Goal: Task Accomplishment & Management: Manage account settings

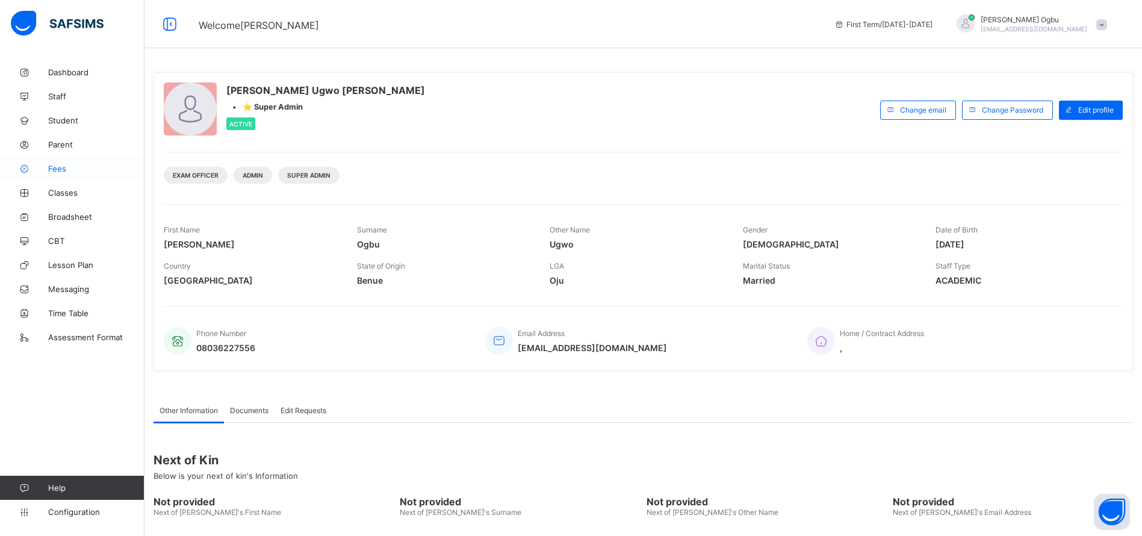
click at [55, 171] on span "Fees" at bounding box center [96, 169] width 96 height 10
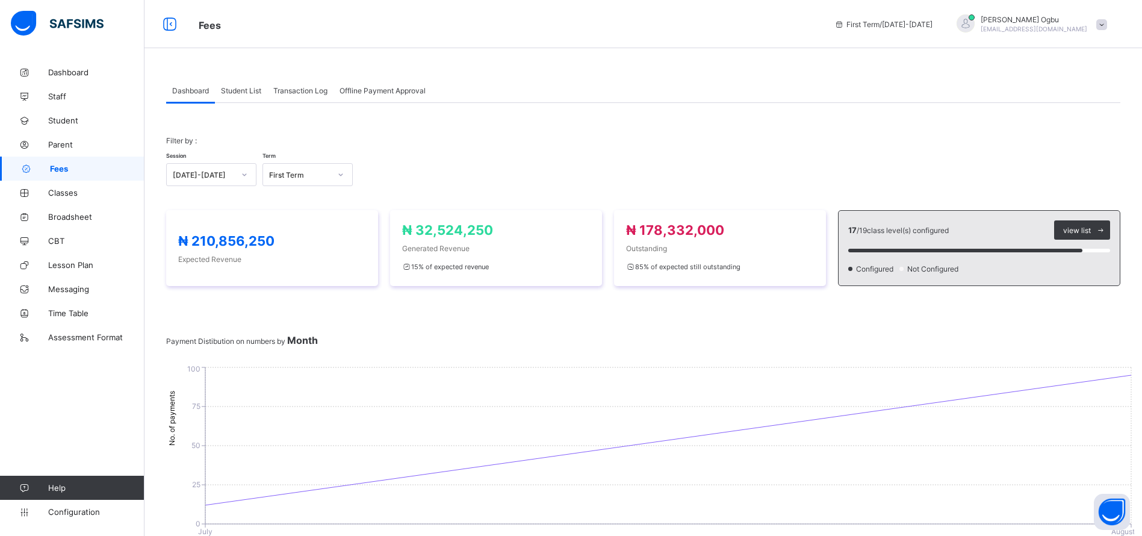
click at [237, 87] on span "Student List" at bounding box center [241, 90] width 40 height 9
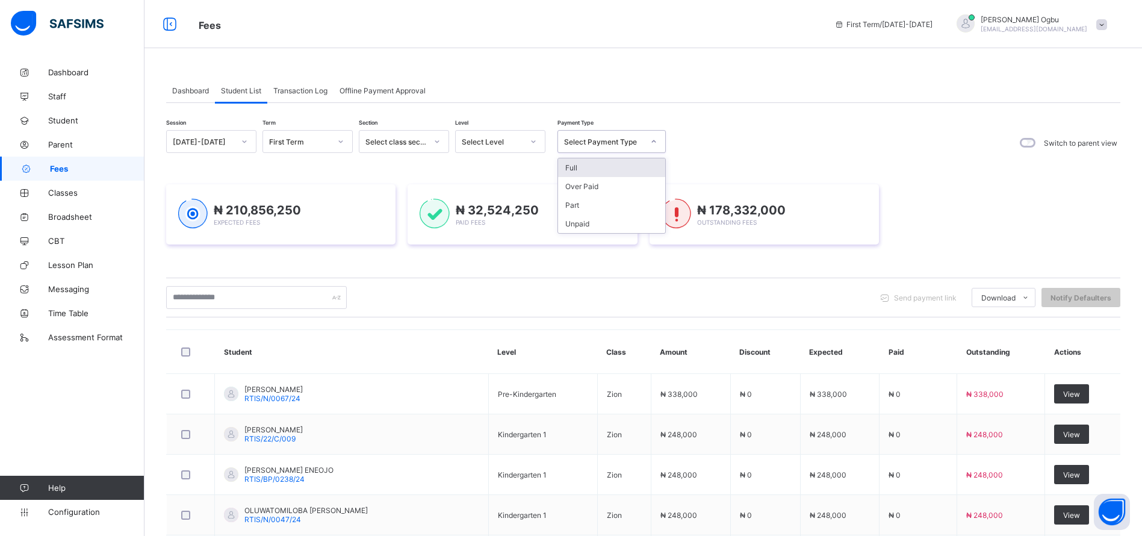
click at [598, 143] on div "Select Payment Type" at bounding box center [603, 141] width 79 height 9
click at [584, 160] on div "Full" at bounding box center [611, 167] width 107 height 19
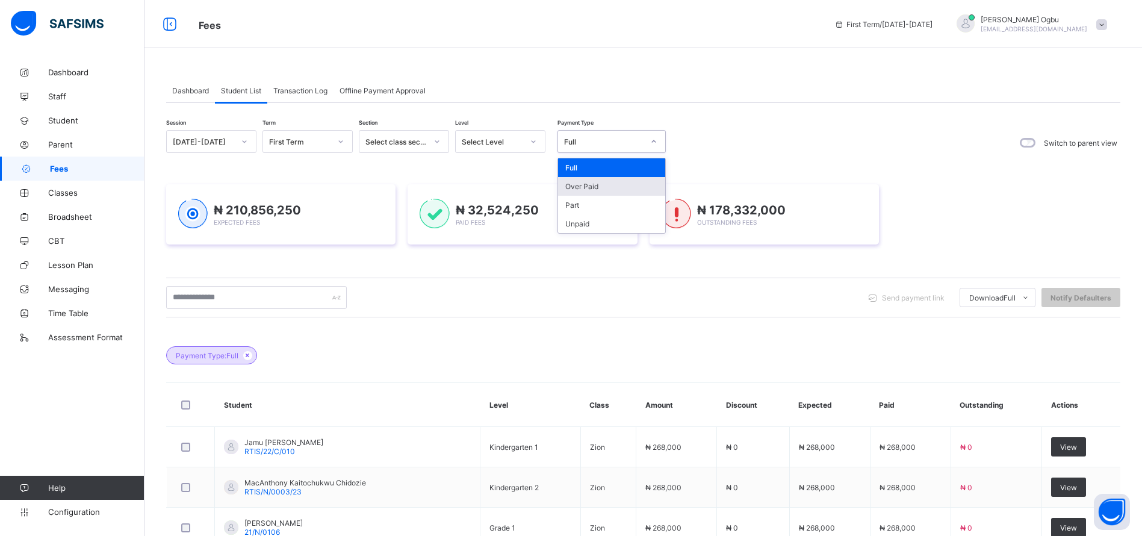
click at [611, 185] on div "Over Paid" at bounding box center [611, 186] width 107 height 19
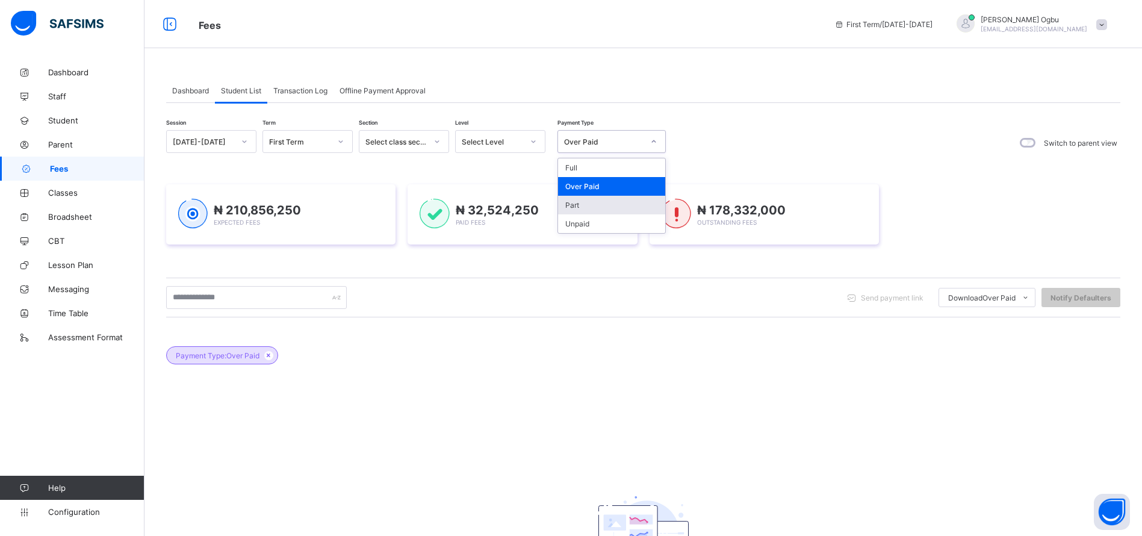
click at [583, 207] on div "Part" at bounding box center [611, 205] width 107 height 19
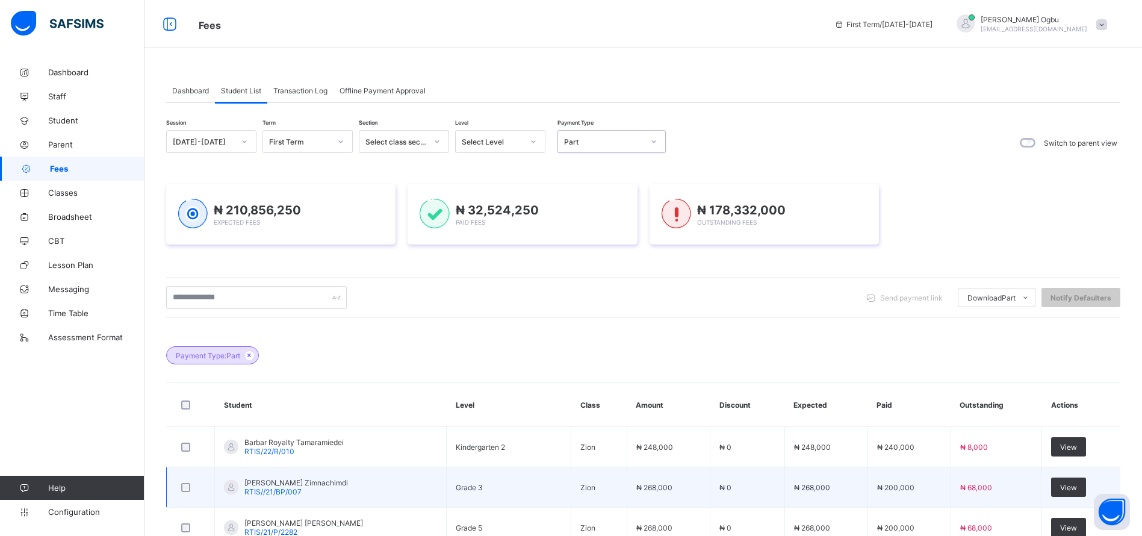
click at [1042, 496] on td "₦ 68,000" at bounding box center [996, 487] width 91 height 40
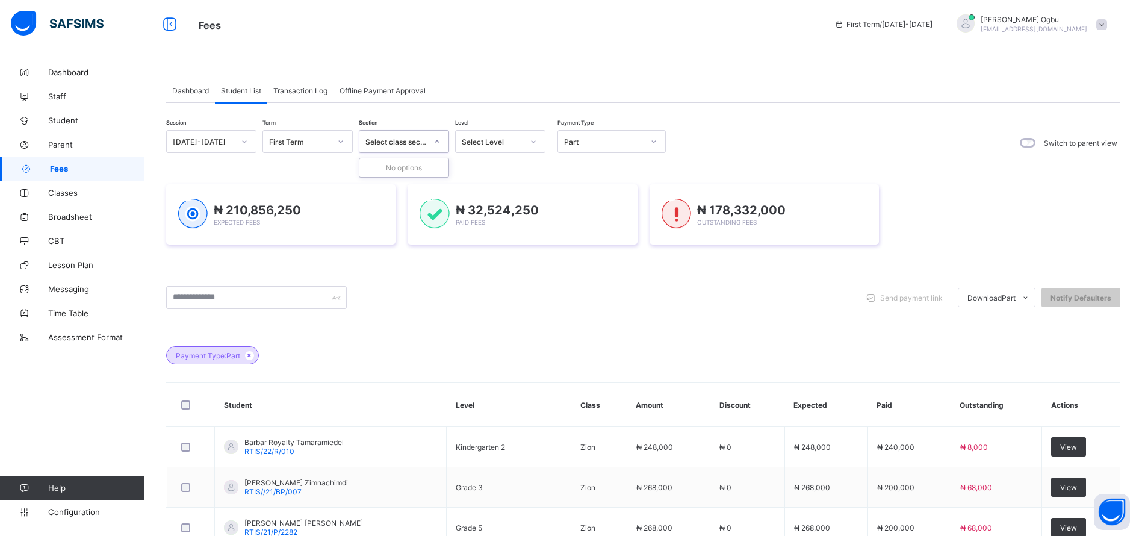
click at [300, 93] on span "Transaction Log" at bounding box center [300, 90] width 54 height 9
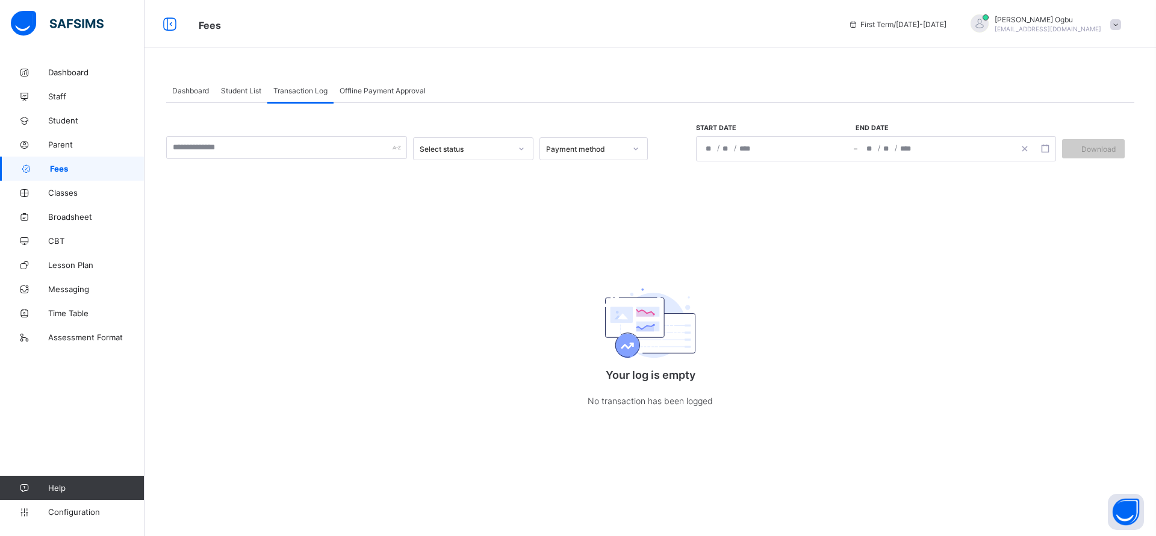
click at [248, 87] on span "Student List" at bounding box center [241, 90] width 40 height 9
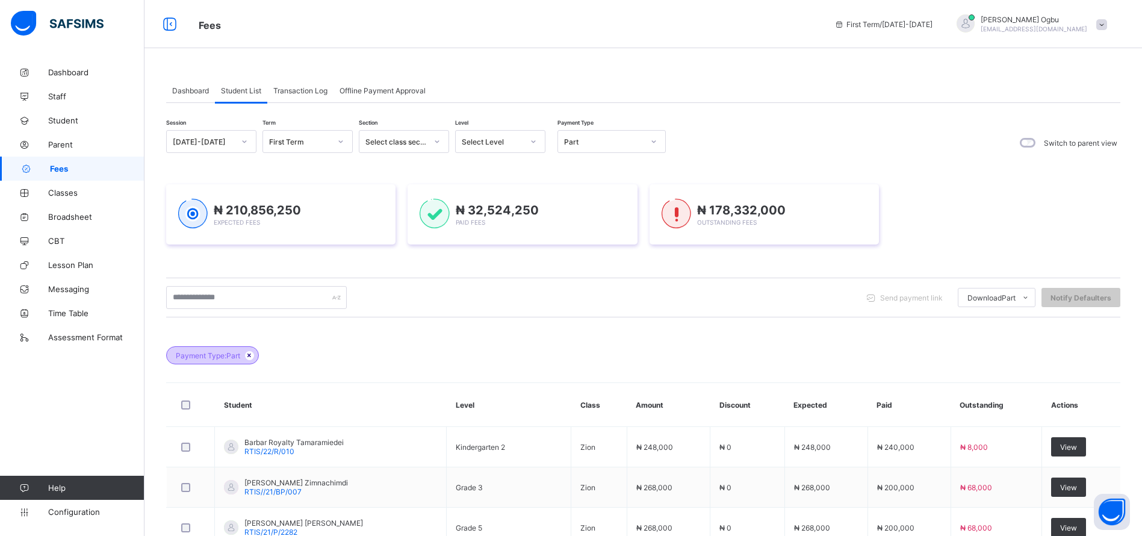
click at [249, 355] on icon at bounding box center [250, 355] width 10 height 7
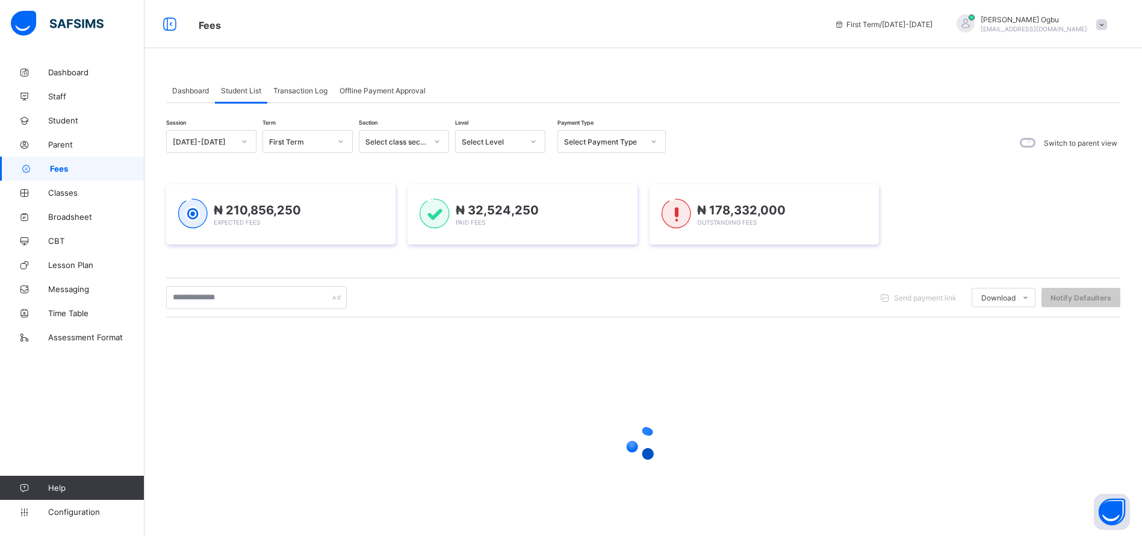
click at [248, 358] on div at bounding box center [643, 442] width 955 height 229
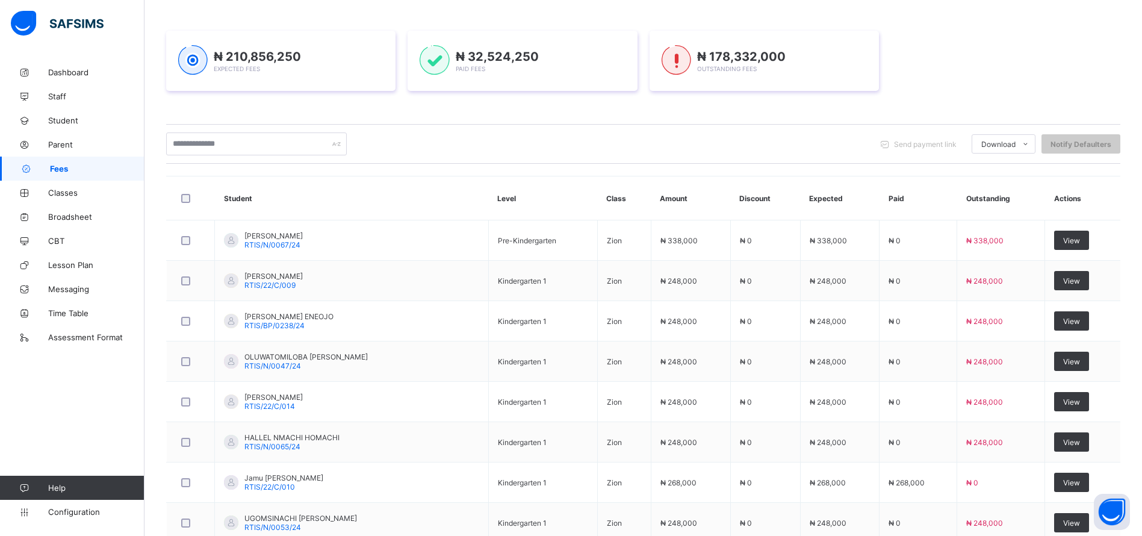
scroll to position [314, 0]
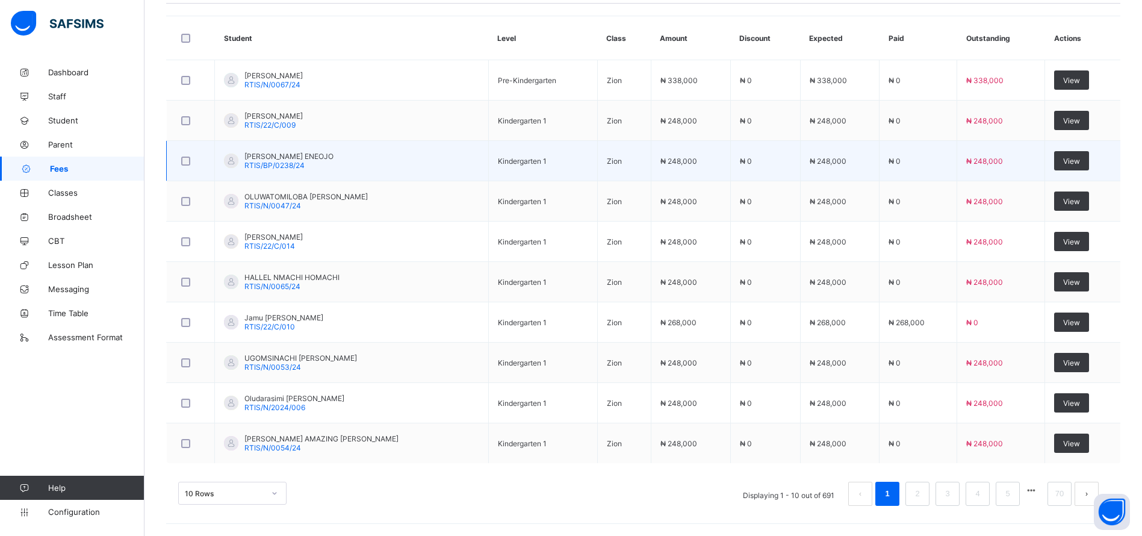
click at [689, 177] on td "₦ 248,000" at bounding box center [690, 161] width 79 height 40
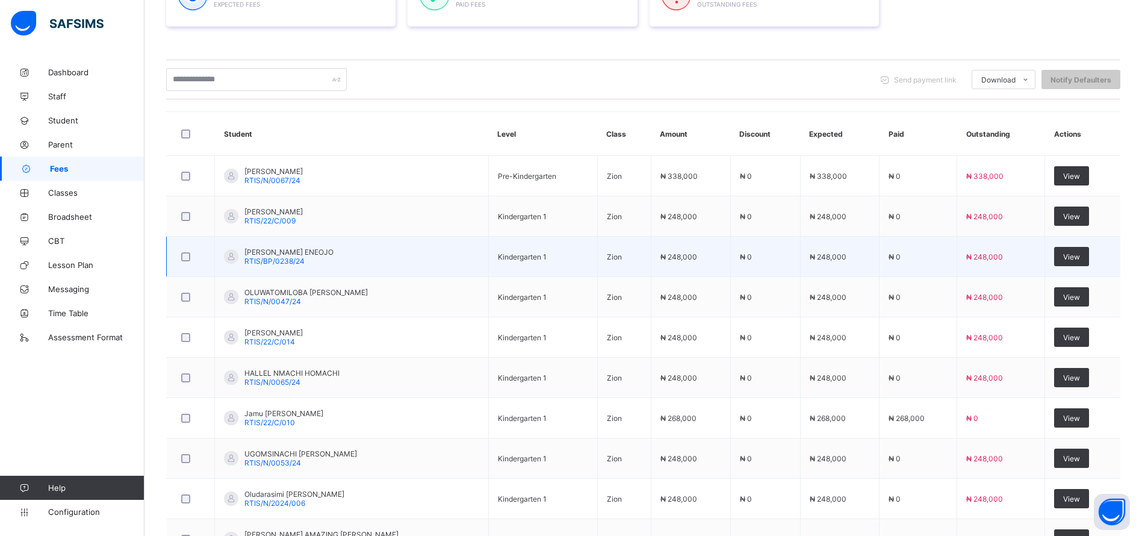
scroll to position [0, 0]
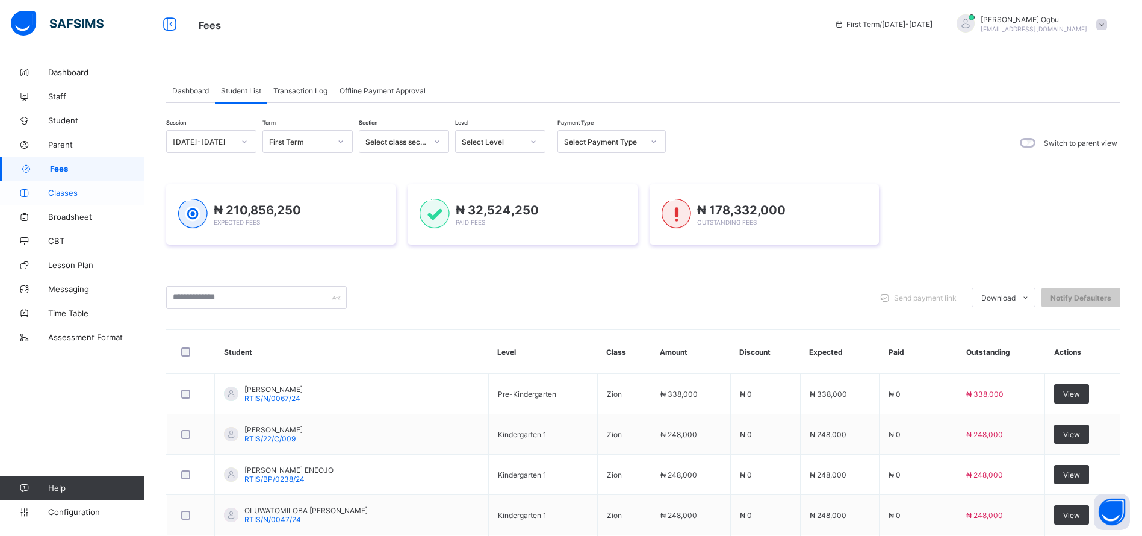
click at [63, 201] on link "Classes" at bounding box center [72, 193] width 145 height 24
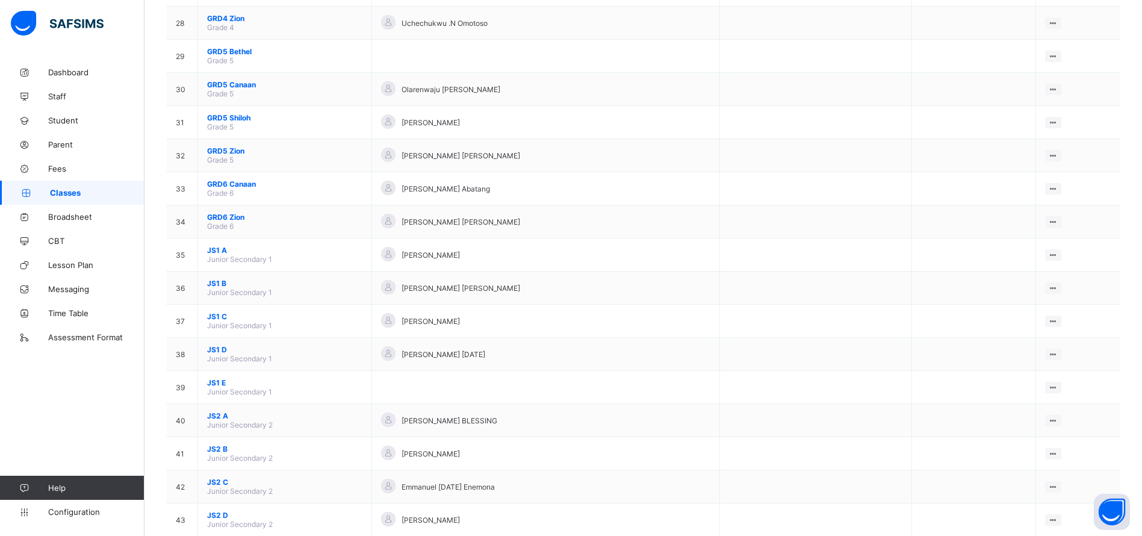
scroll to position [1034, 0]
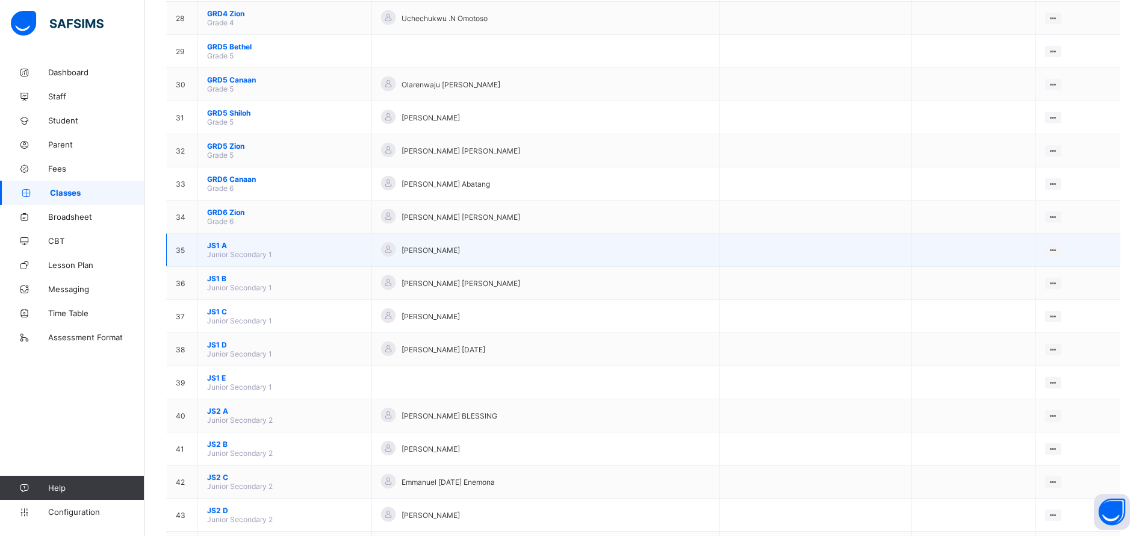
click at [223, 246] on span "JS1 A" at bounding box center [284, 245] width 155 height 9
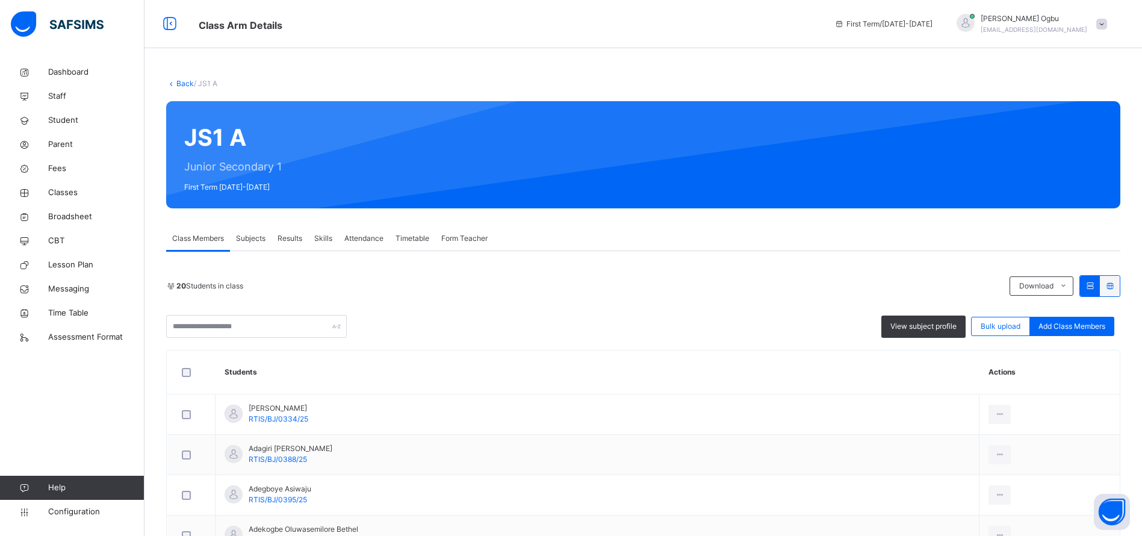
click at [184, 83] on link "Back" at bounding box center [184, 83] width 17 height 9
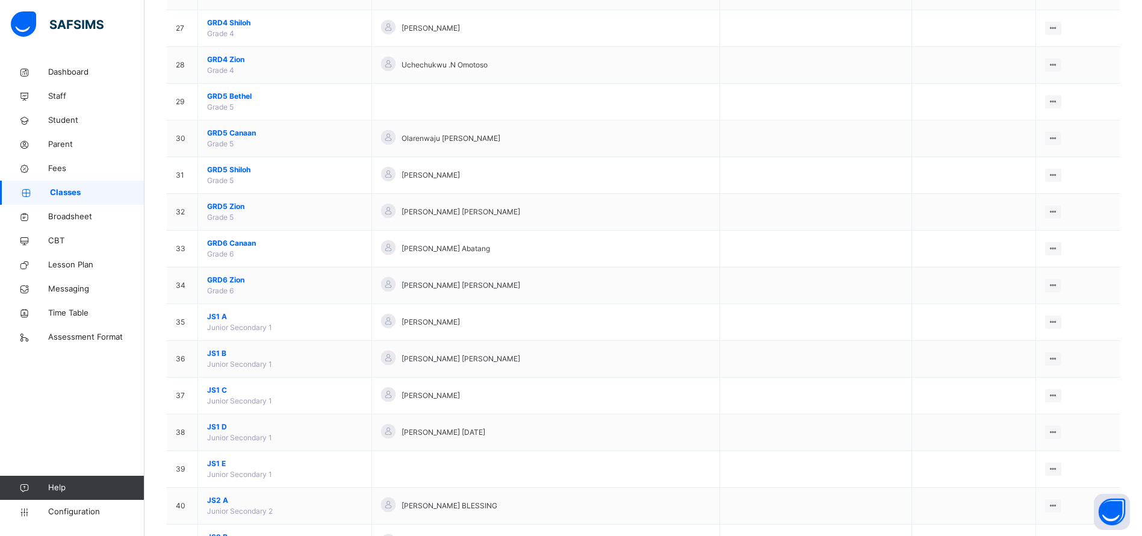
scroll to position [1089, 0]
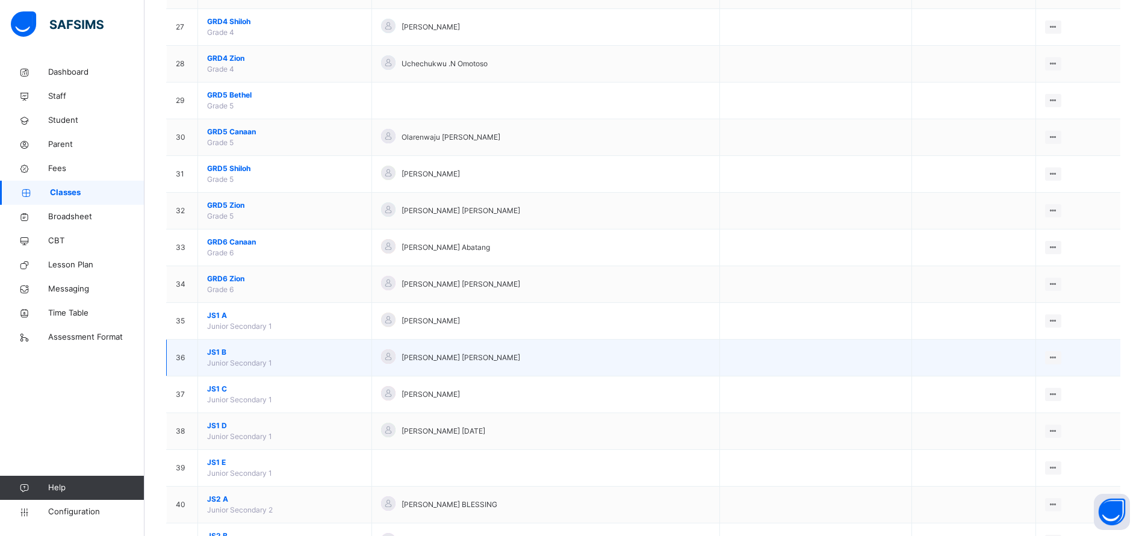
click at [223, 351] on span "JS1 B" at bounding box center [284, 352] width 155 height 11
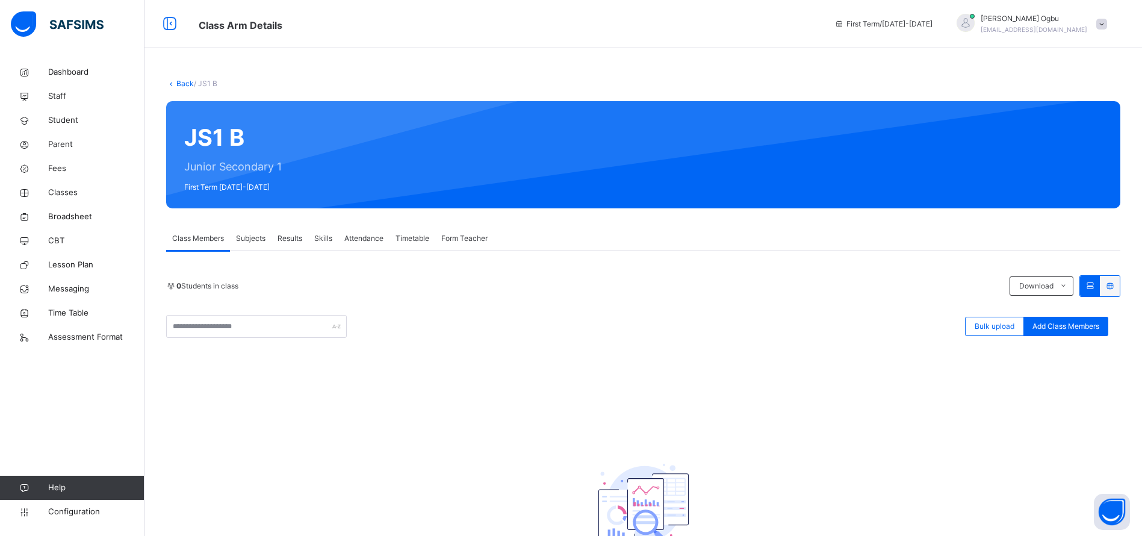
click at [178, 83] on link "Back" at bounding box center [184, 83] width 17 height 9
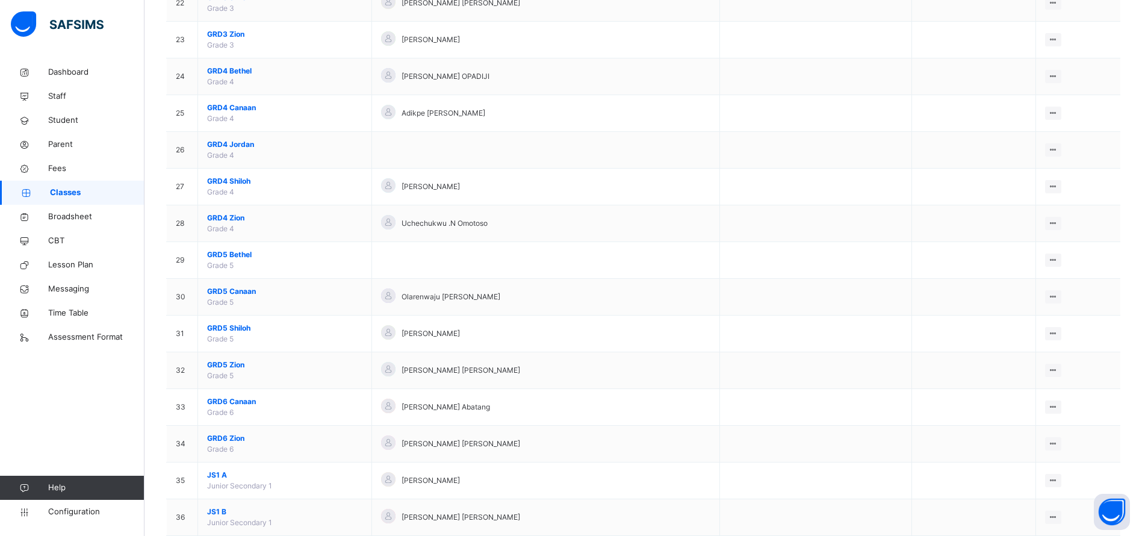
scroll to position [930, 0]
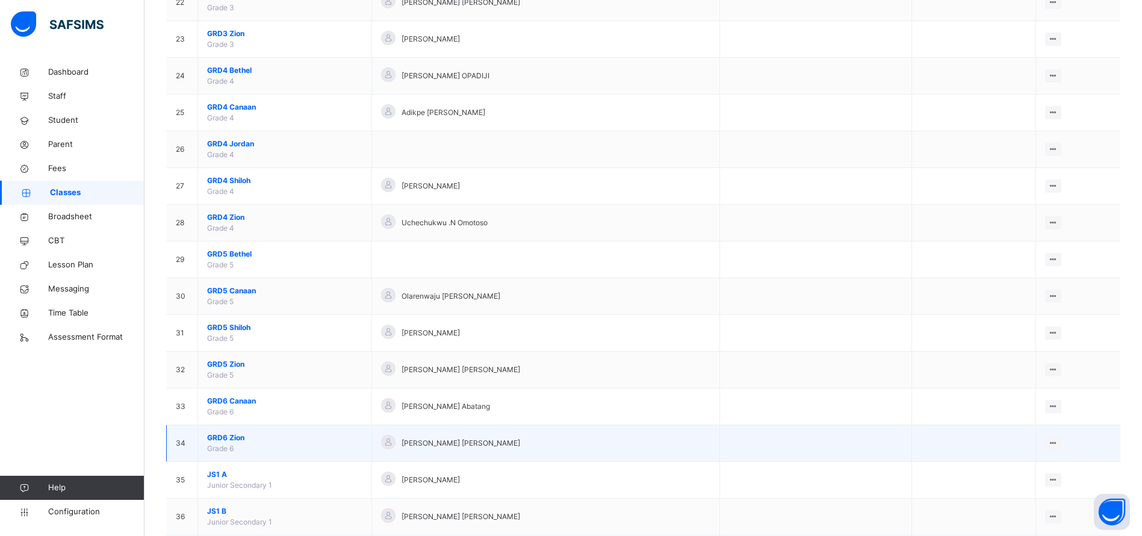
click at [235, 435] on span "GRD6 Zion" at bounding box center [284, 437] width 155 height 11
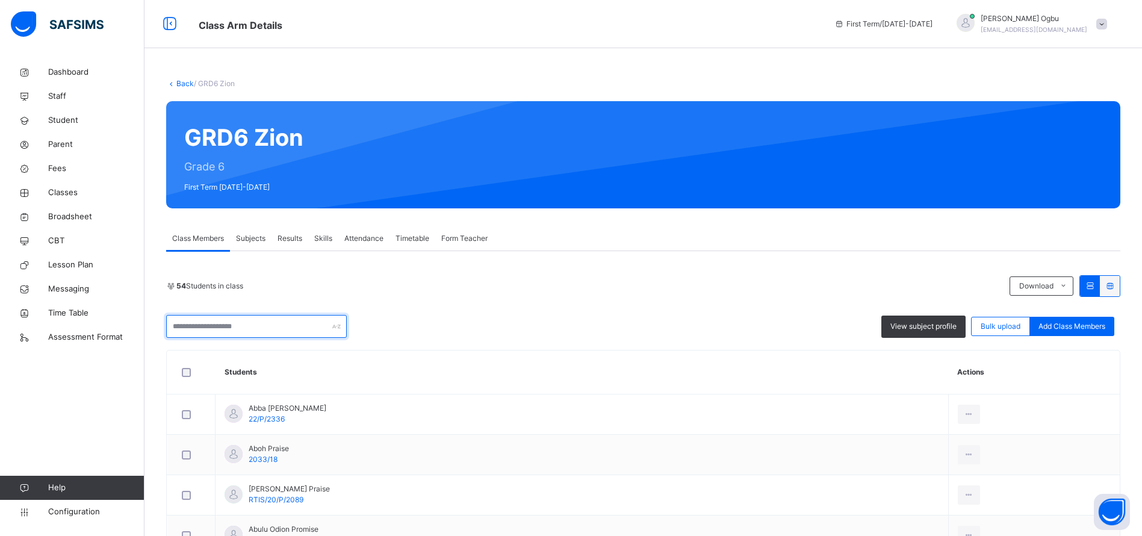
click at [273, 328] on input "text" at bounding box center [256, 326] width 181 height 23
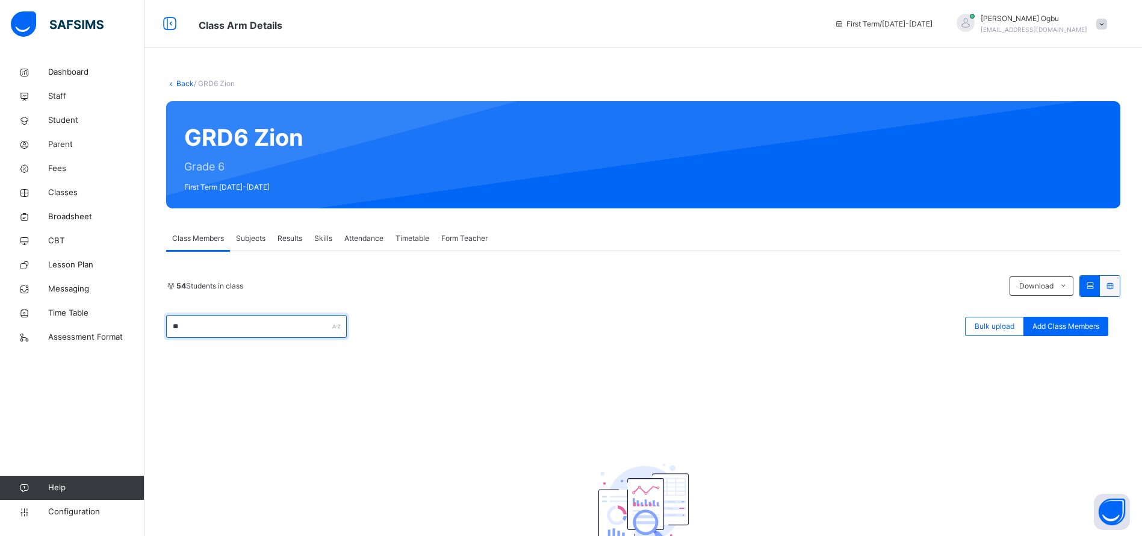
type input "*"
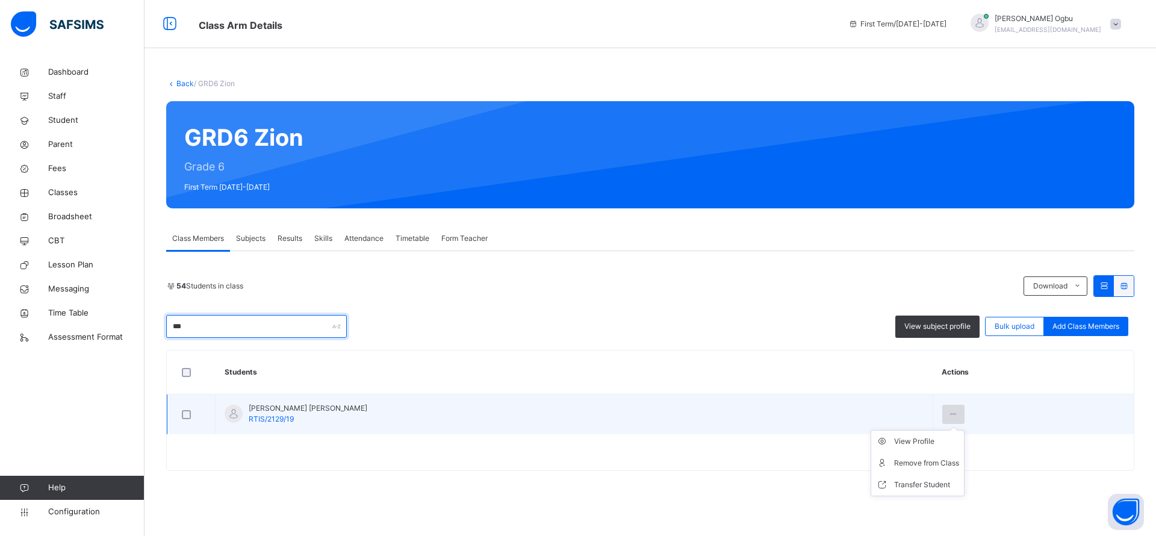
type input "***"
click at [949, 416] on icon at bounding box center [954, 414] width 10 height 11
click at [909, 462] on li "Remove from Class" at bounding box center [917, 463] width 93 height 22
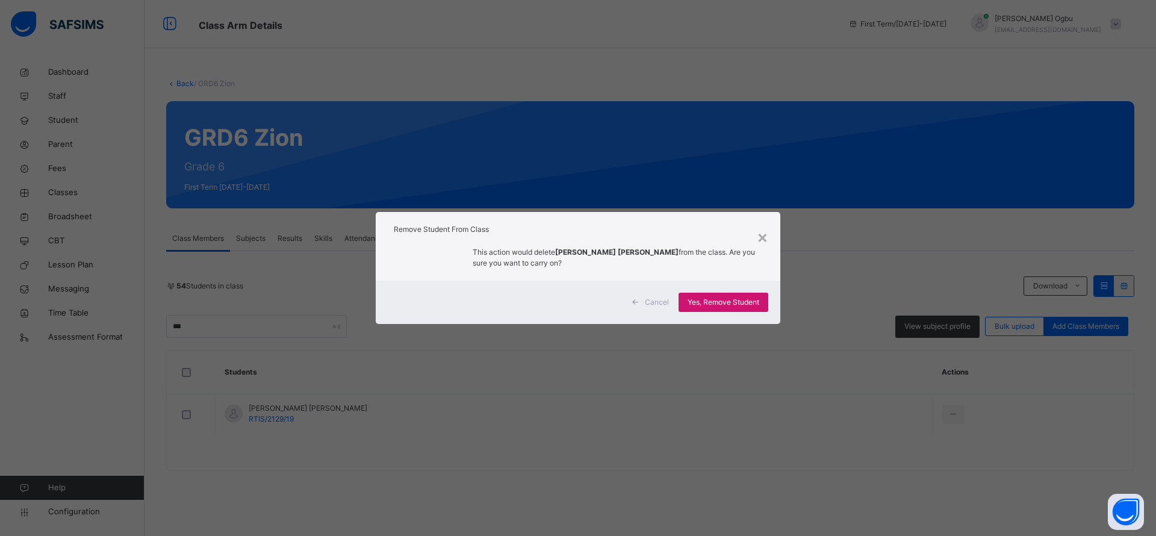
click at [732, 310] on div "Yes, Remove Student" at bounding box center [724, 302] width 90 height 19
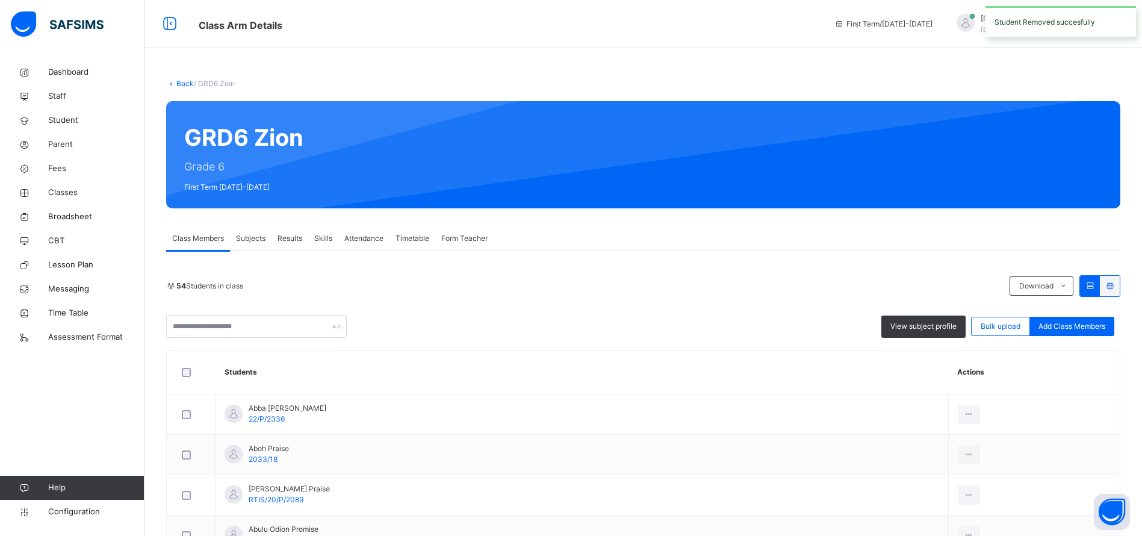
click at [184, 83] on link "Back" at bounding box center [184, 83] width 17 height 9
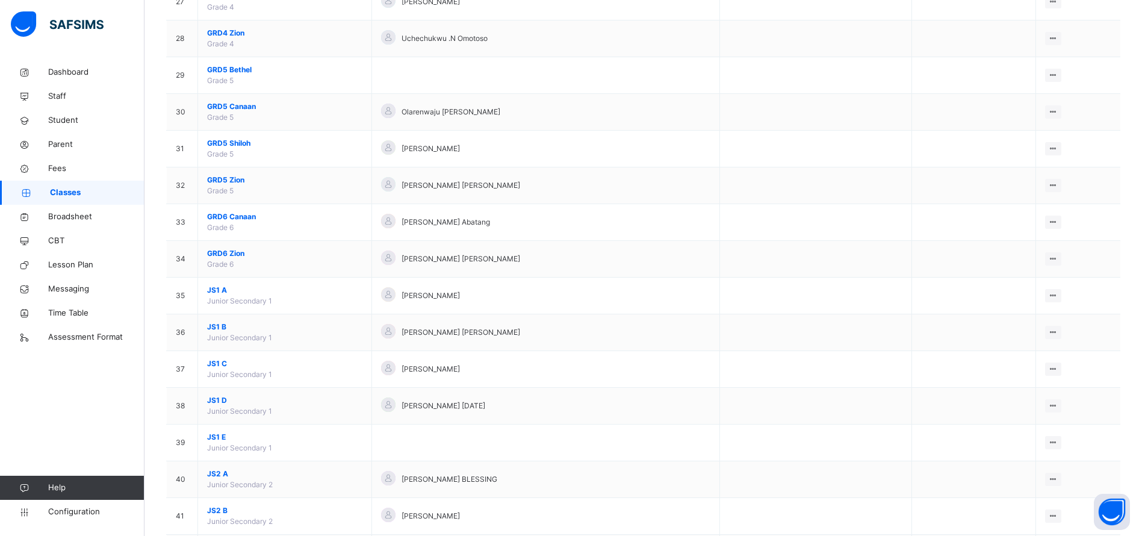
scroll to position [1116, 0]
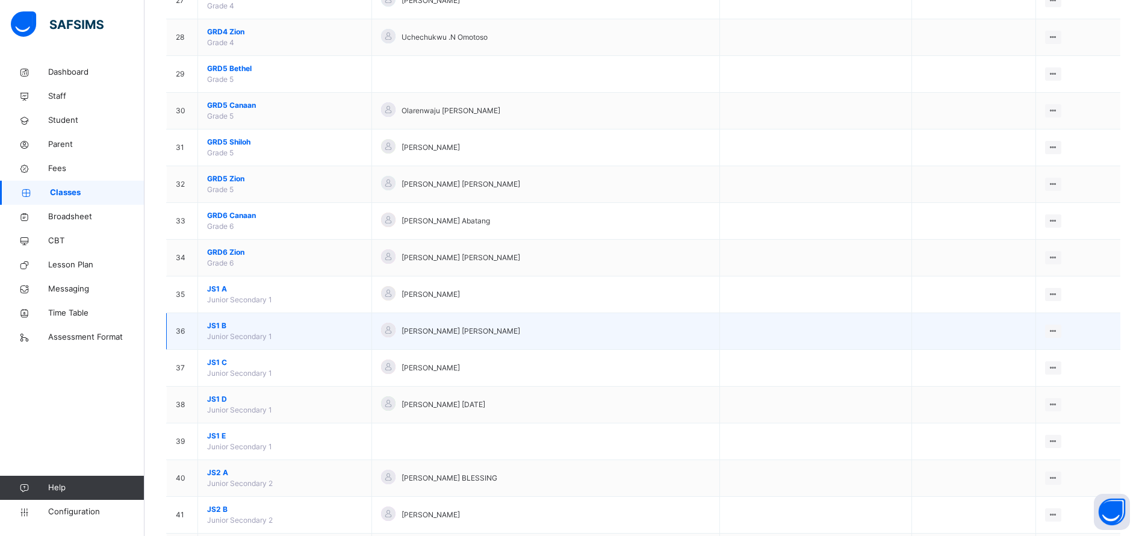
click at [220, 328] on span "JS1 B" at bounding box center [284, 325] width 155 height 11
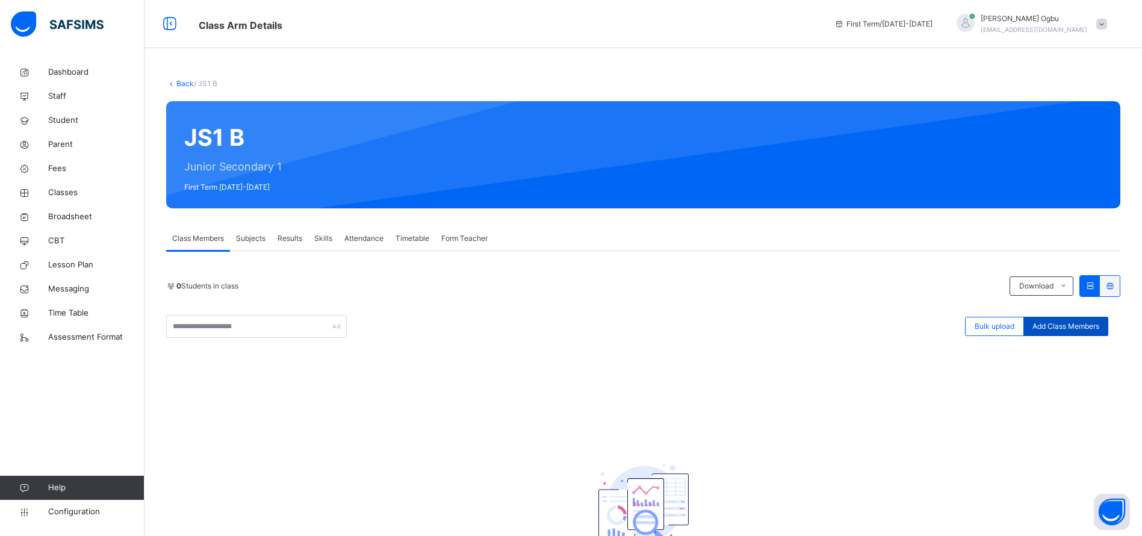
click at [1077, 328] on span "Add Class Members" at bounding box center [1066, 326] width 67 height 11
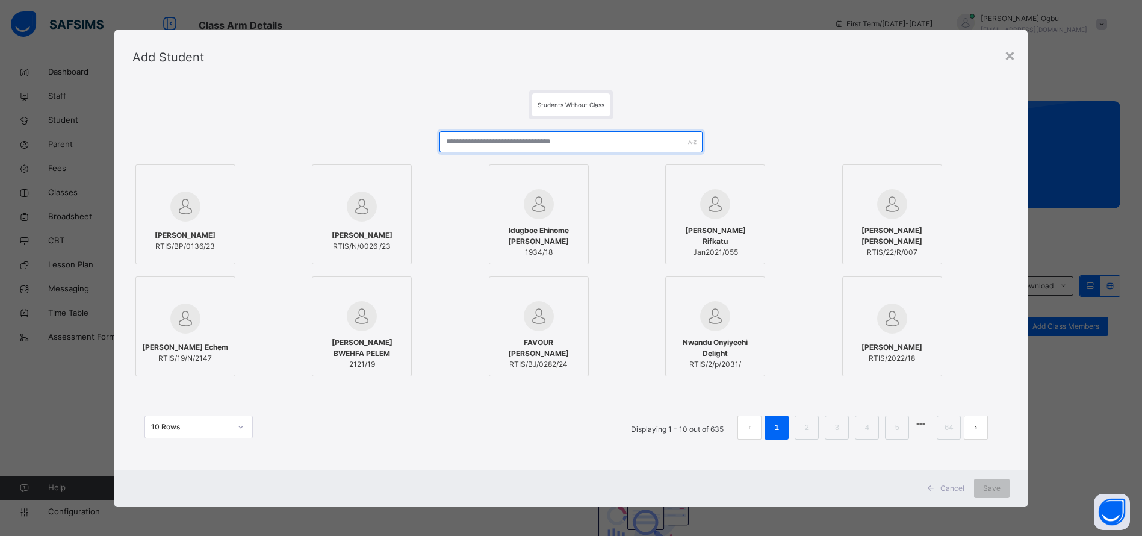
click at [591, 138] on input "text" at bounding box center [571, 141] width 263 height 21
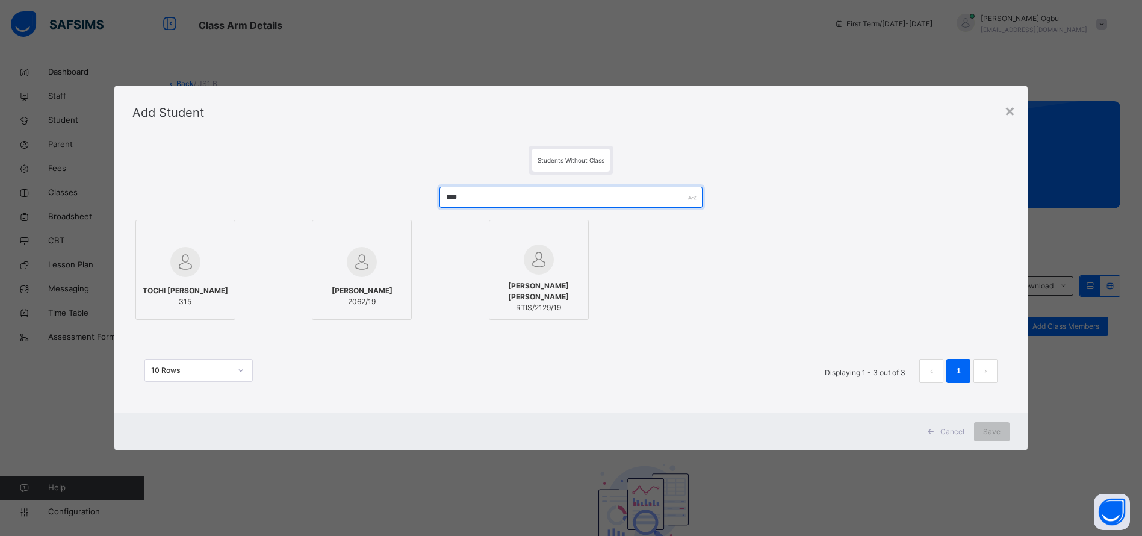
type input "****"
click at [547, 227] on div at bounding box center [539, 235] width 87 height 18
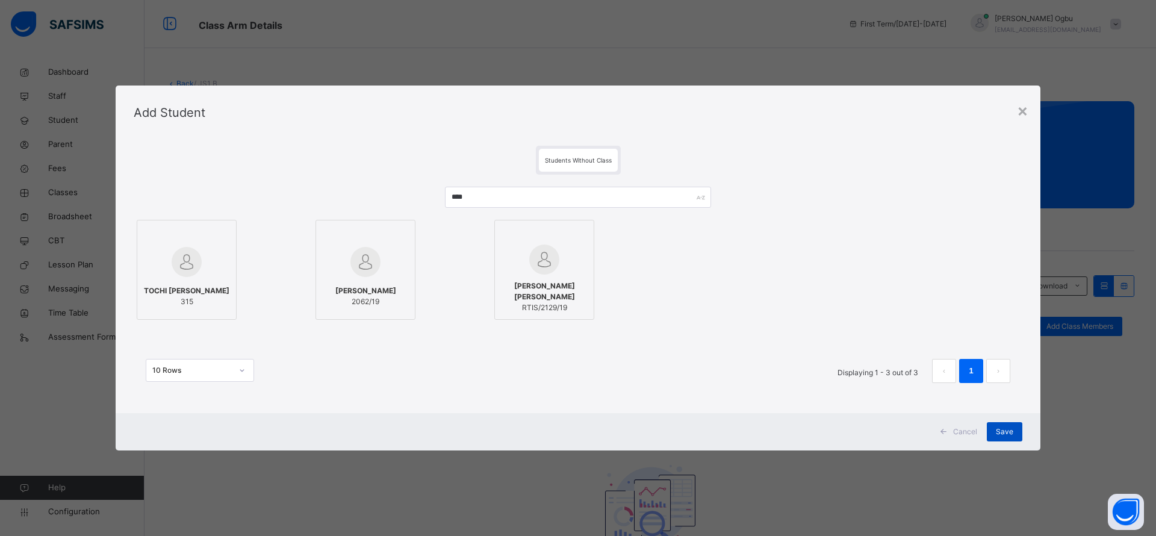
click at [998, 435] on span "Save" at bounding box center [1004, 431] width 17 height 11
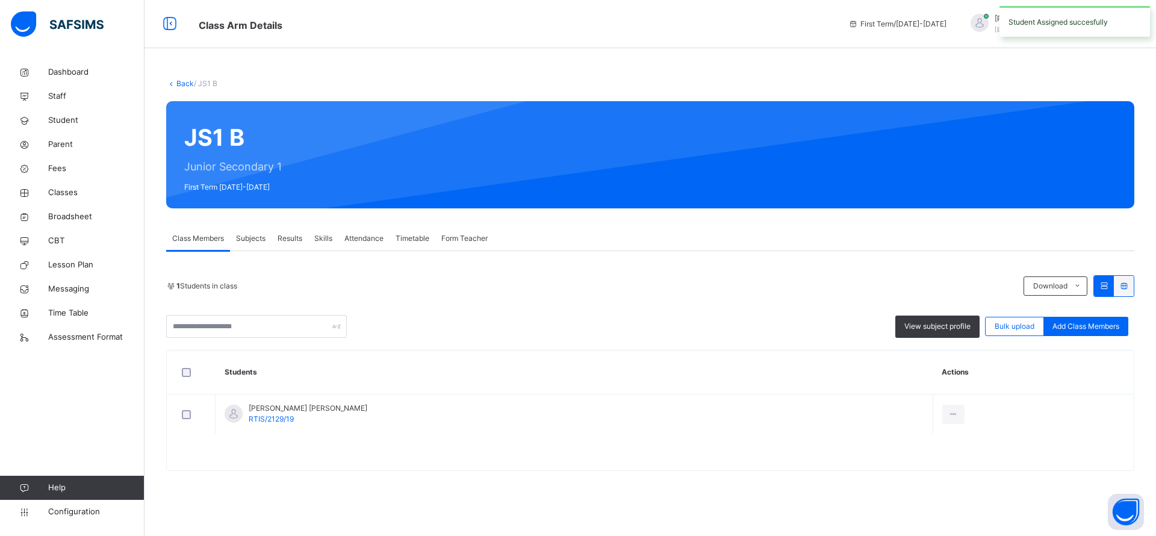
click at [1153, 336] on div "Back / JS1 B JS1 B Junior Secondary 1 First Term 2025-2026 Class Members Subjec…" at bounding box center [651, 280] width 1012 height 441
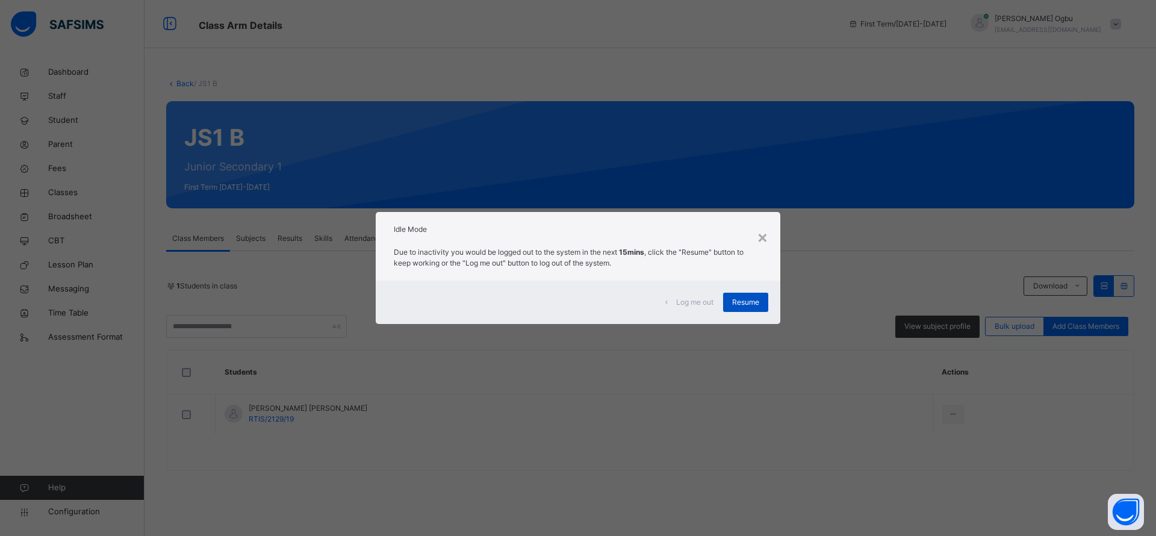
click at [756, 307] on span "Resume" at bounding box center [745, 302] width 27 height 11
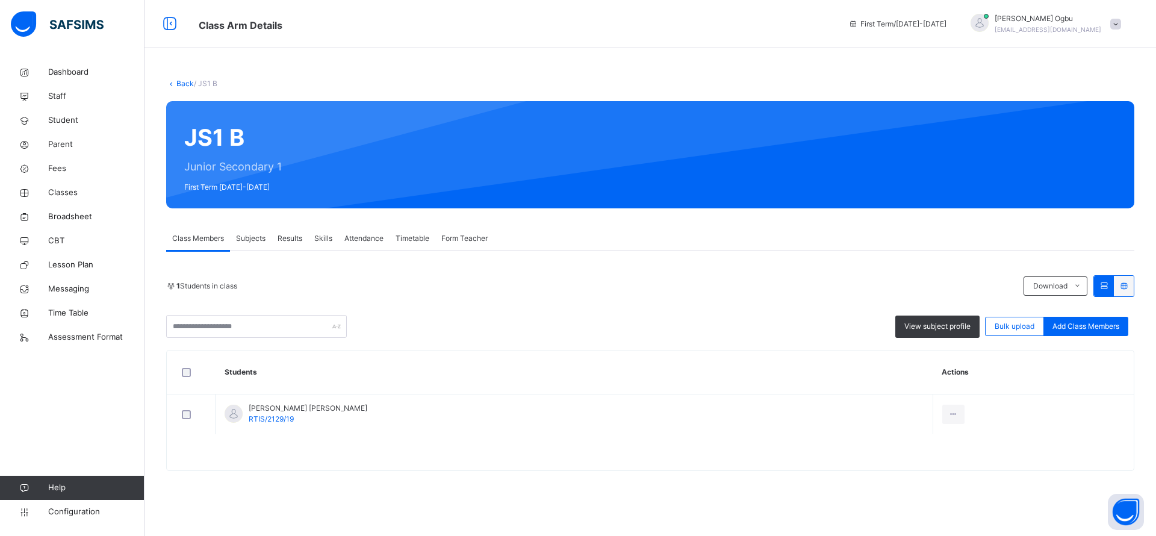
click at [759, 160] on div at bounding box center [708, 154] width 817 height 83
click at [55, 117] on span "Student" at bounding box center [96, 120] width 96 height 12
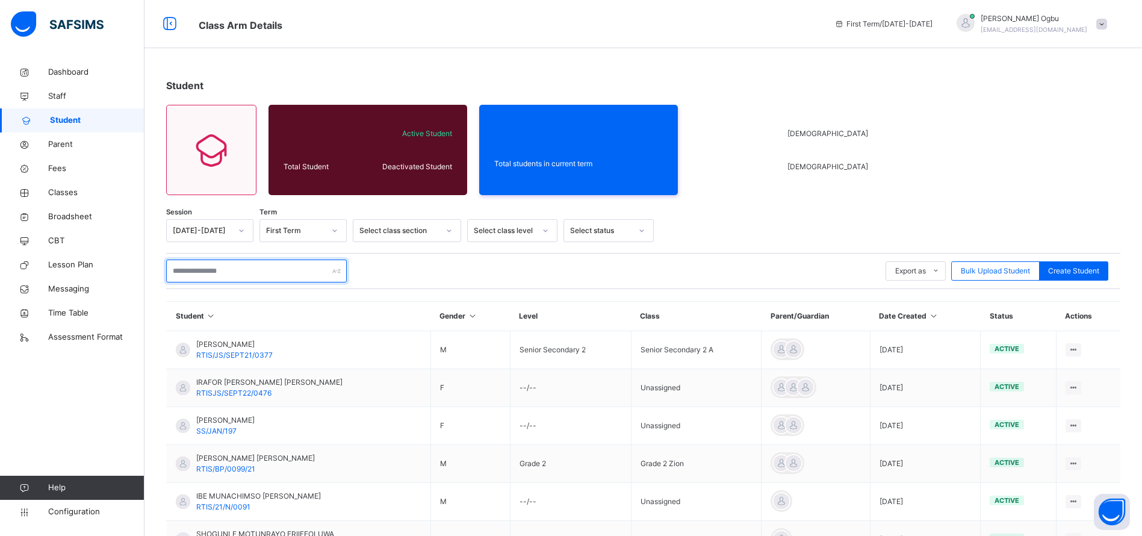
click at [219, 270] on input "text" at bounding box center [256, 271] width 181 height 23
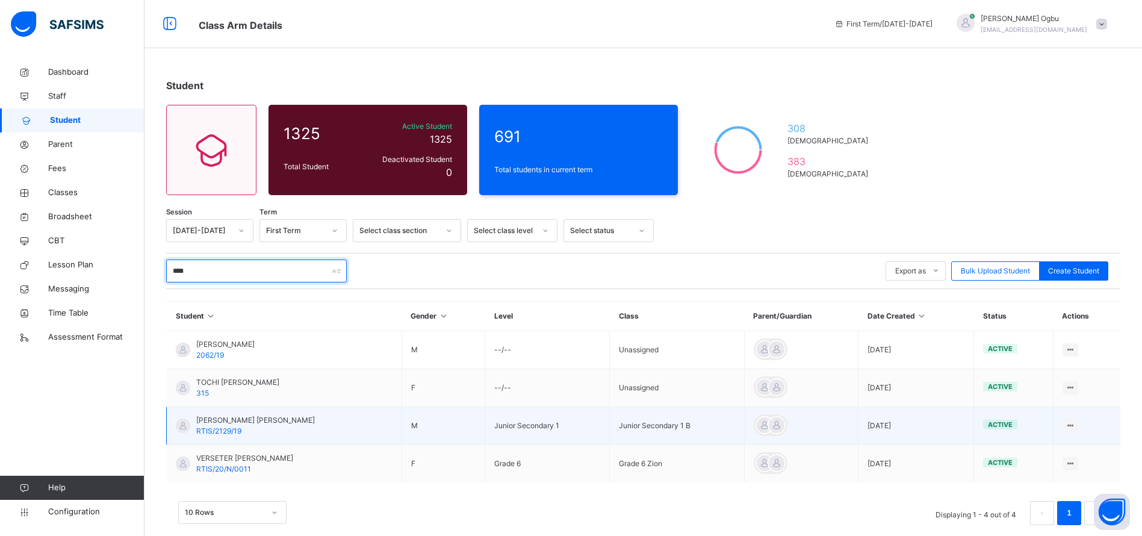
type input "****"
click at [219, 431] on span "RTIS/2129/19" at bounding box center [218, 430] width 45 height 9
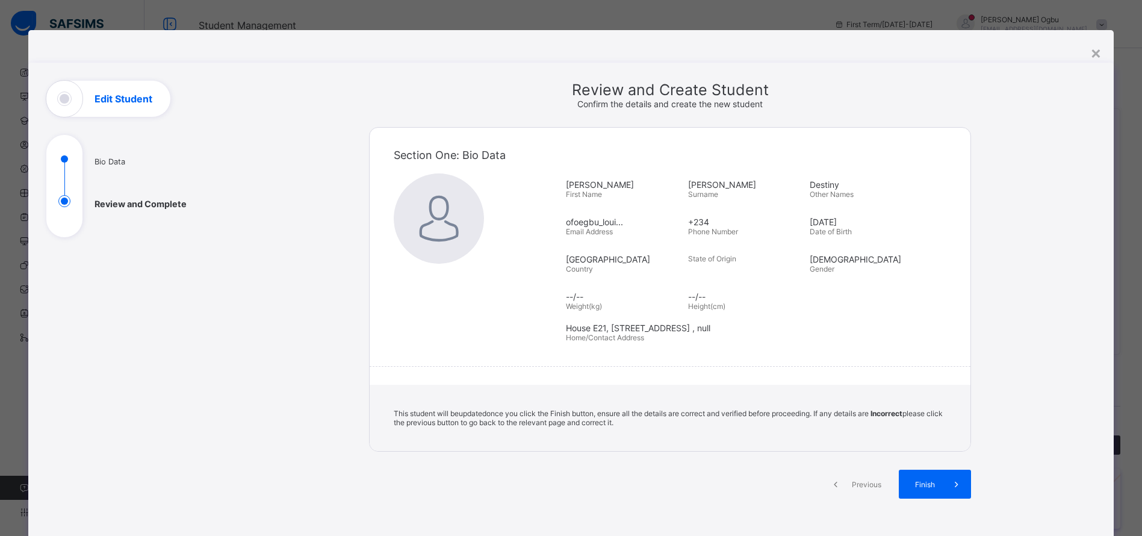
scroll to position [86, 0]
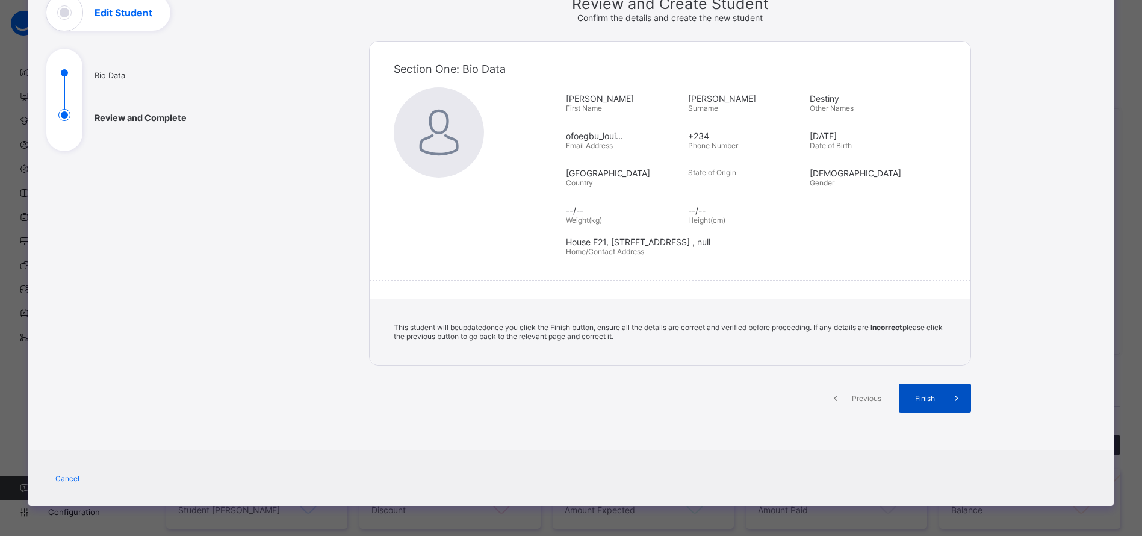
click at [924, 402] on div "Finish" at bounding box center [935, 398] width 72 height 29
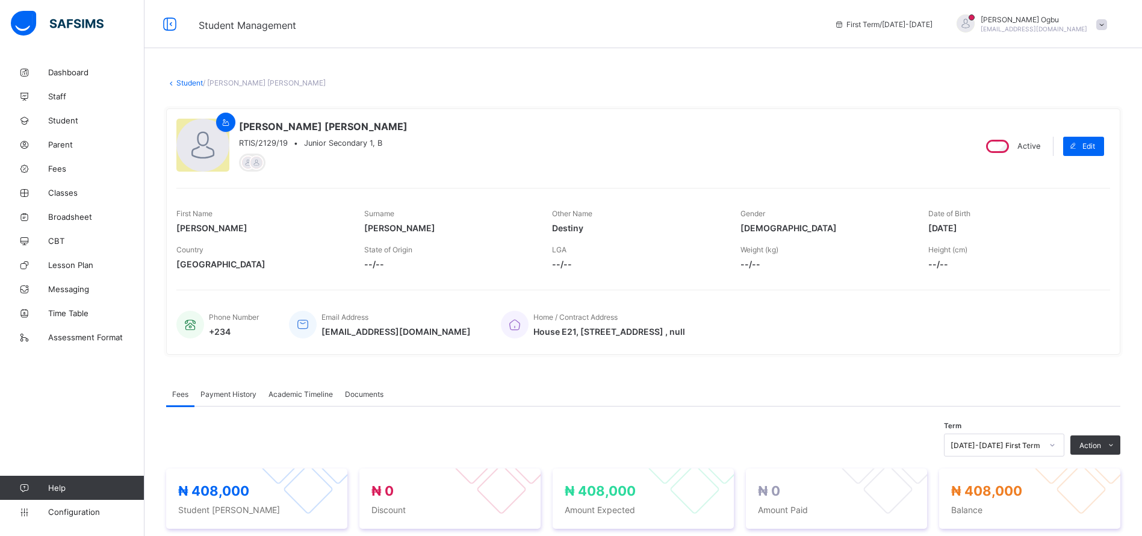
click at [1093, 257] on span at bounding box center [1014, 256] width 170 height 5
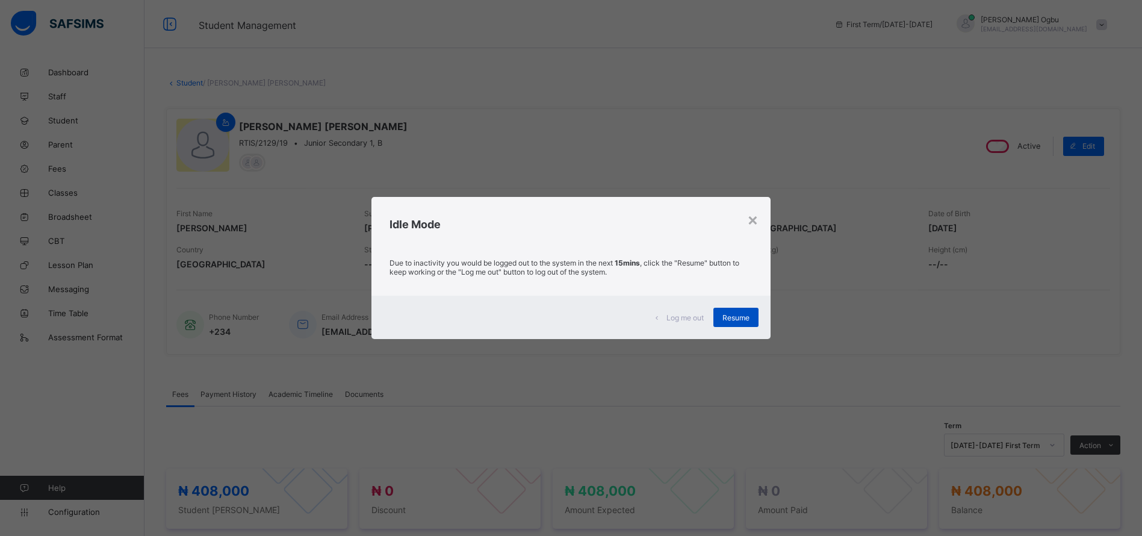
click at [740, 316] on span "Resume" at bounding box center [736, 317] width 27 height 9
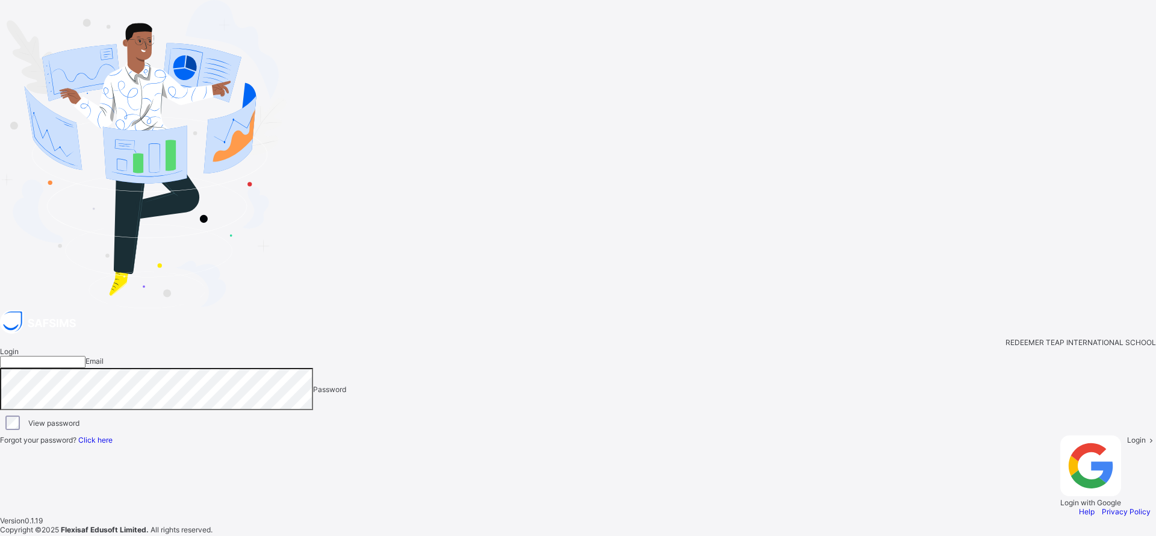
click at [86, 356] on input "email" at bounding box center [43, 362] width 86 height 12
type input "**********"
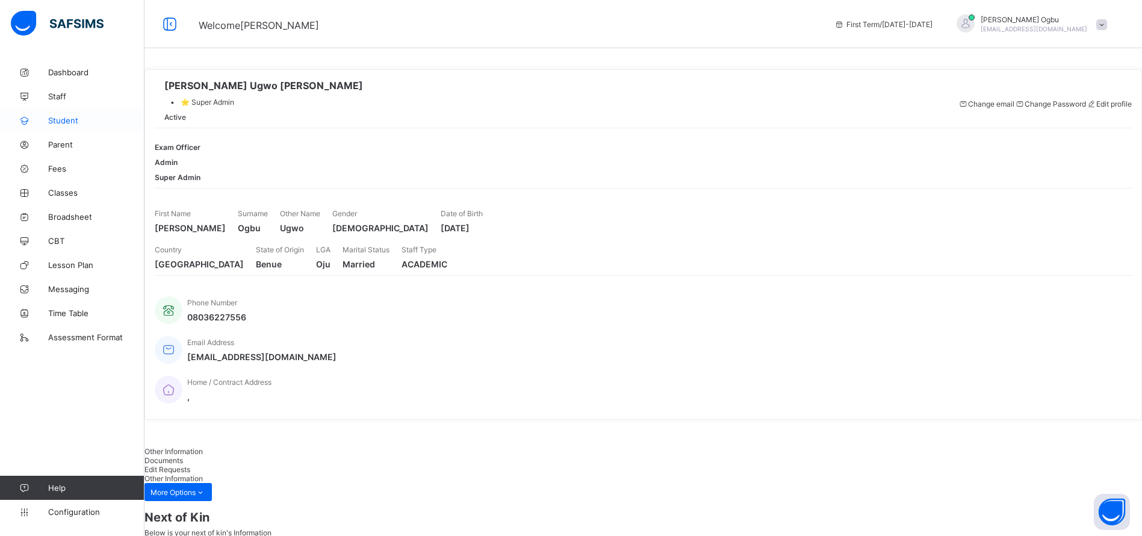
click at [65, 117] on span "Student" at bounding box center [96, 121] width 96 height 10
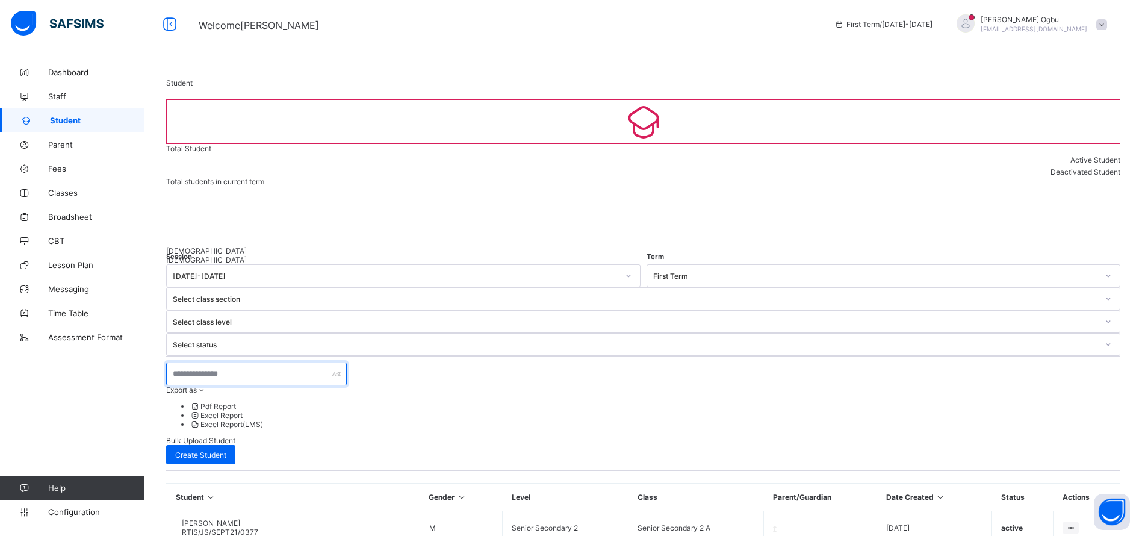
click at [232, 363] on input "text" at bounding box center [256, 374] width 181 height 23
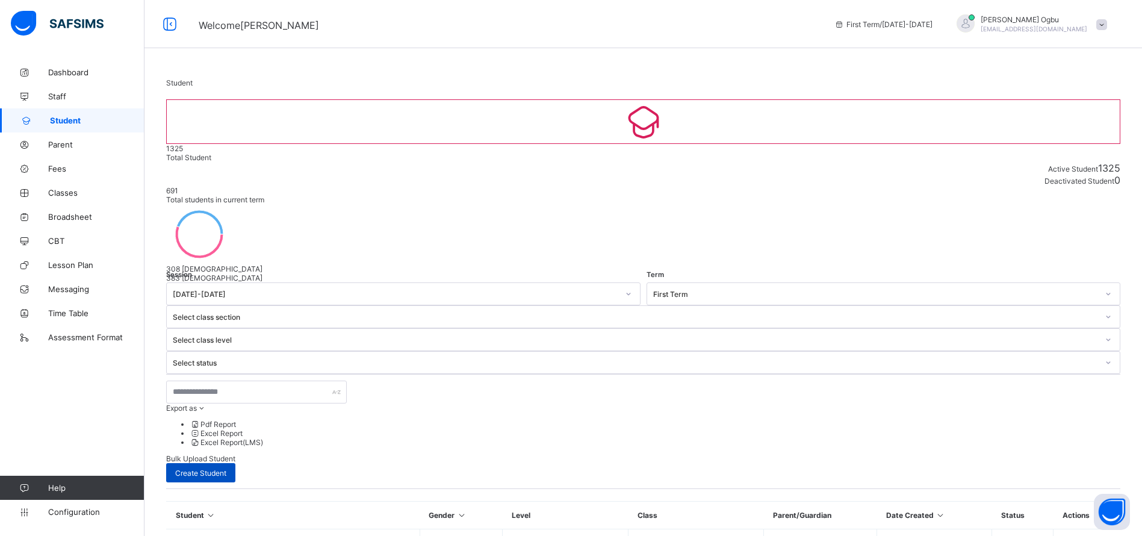
click at [235, 463] on div "Create Student" at bounding box center [200, 472] width 69 height 19
select select "**"
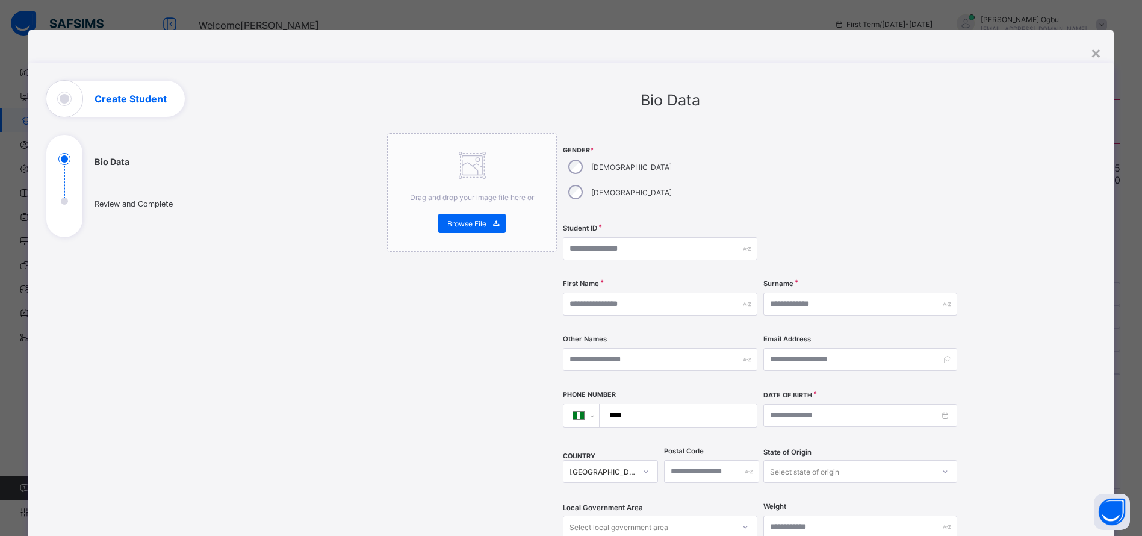
click at [874, 120] on div "**********" at bounding box center [670, 456] width 602 height 750
click at [720, 237] on input "text" at bounding box center [660, 248] width 194 height 23
paste input "**********"
type input "**********"
click at [728, 293] on input "text" at bounding box center [660, 304] width 194 height 23
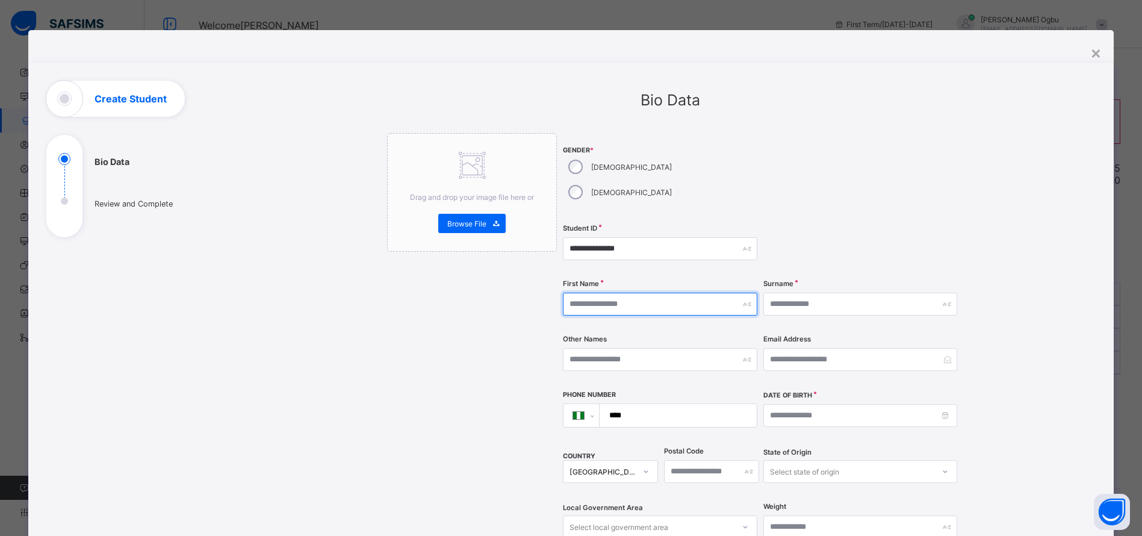
paste input "**********"
drag, startPoint x: 596, startPoint y: 279, endPoint x: 752, endPoint y: 320, distance: 161.4
click at [752, 320] on div "**********" at bounding box center [761, 370] width 396 height 474
type input "******"
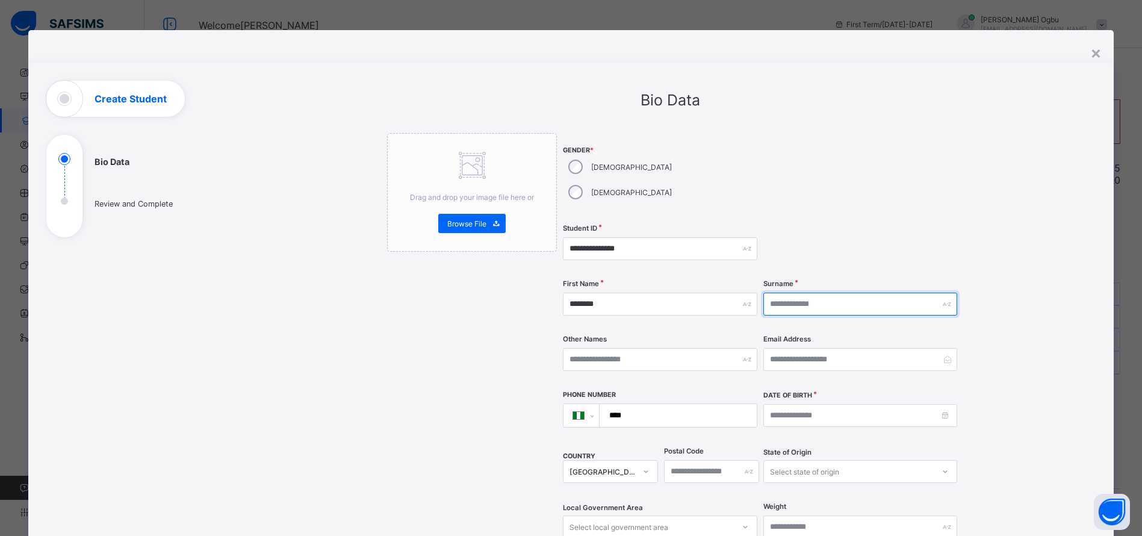
click at [802, 293] on input "text" at bounding box center [861, 304] width 194 height 23
paste input "**********"
drag, startPoint x: 806, startPoint y: 279, endPoint x: 887, endPoint y: 284, distance: 80.8
click at [887, 293] on input "**********" at bounding box center [861, 304] width 194 height 23
type input "******"
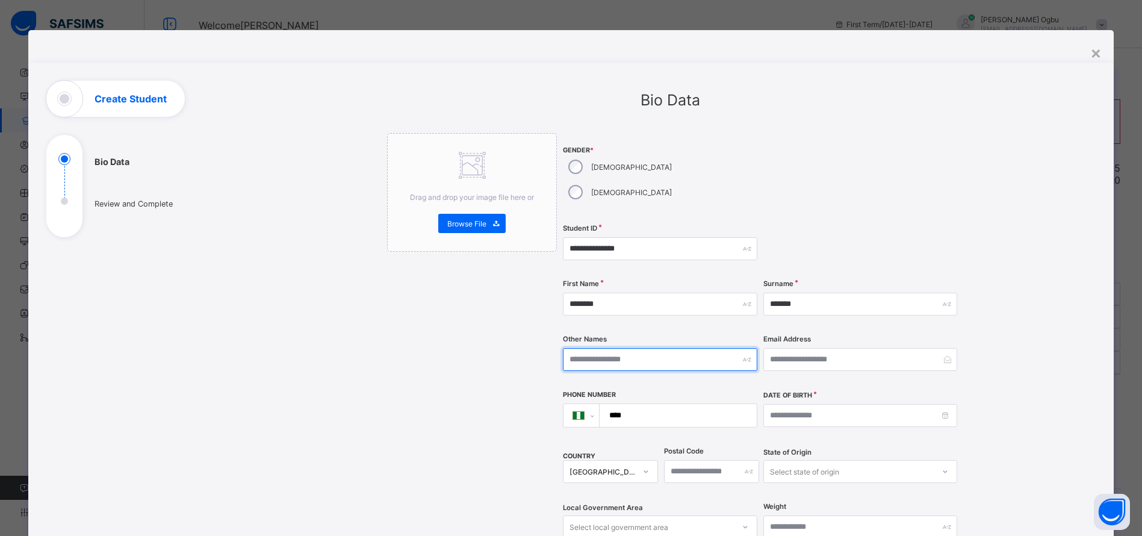
click at [655, 348] on input "text" at bounding box center [660, 359] width 194 height 23
paste input "**********"
type input "**********"
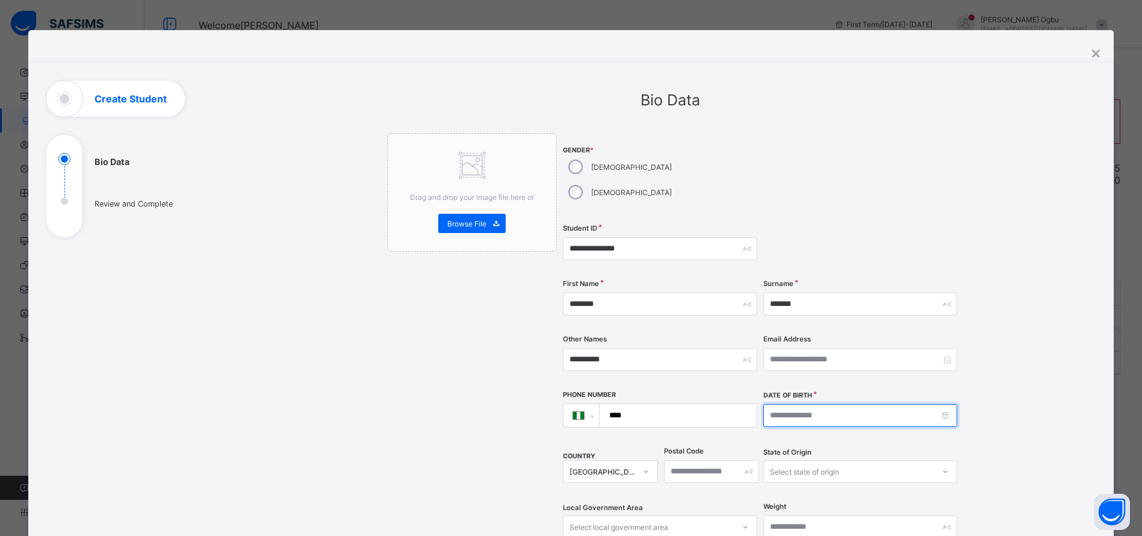
click at [947, 404] on input at bounding box center [861, 415] width 194 height 23
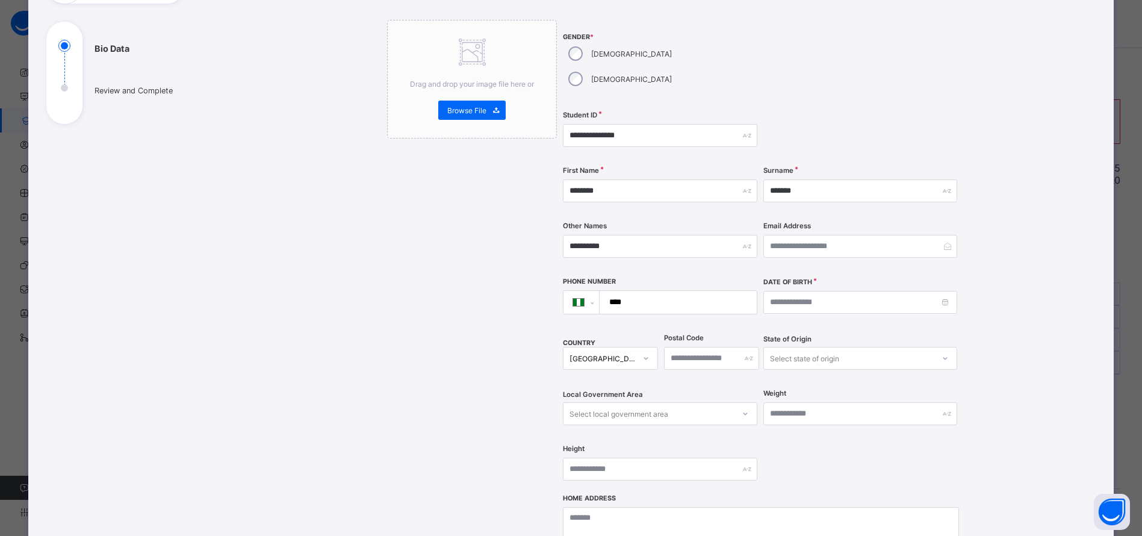
scroll to position [151, 0]
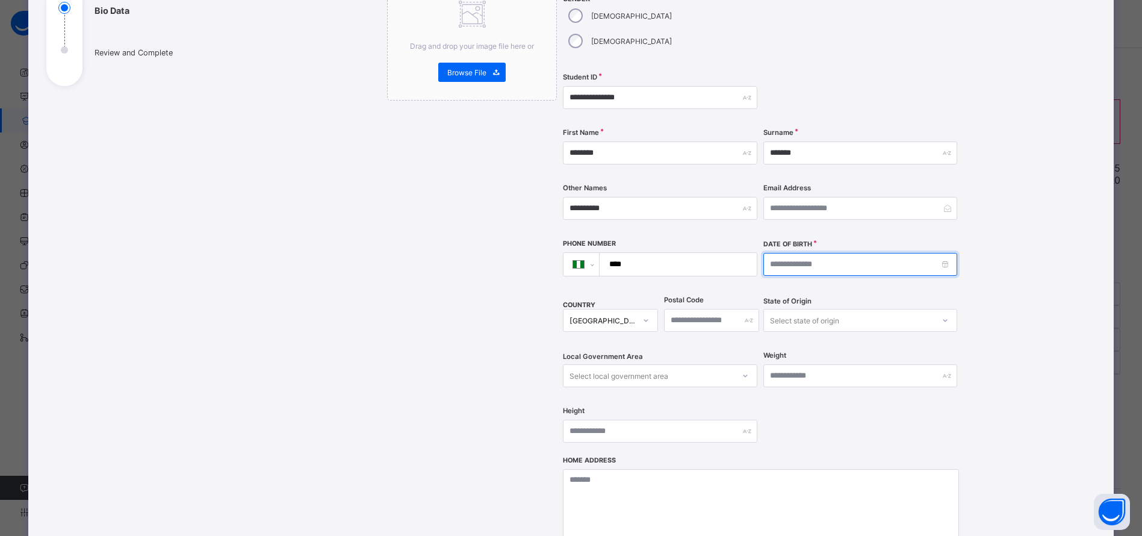
click at [944, 253] on input at bounding box center [861, 264] width 194 height 23
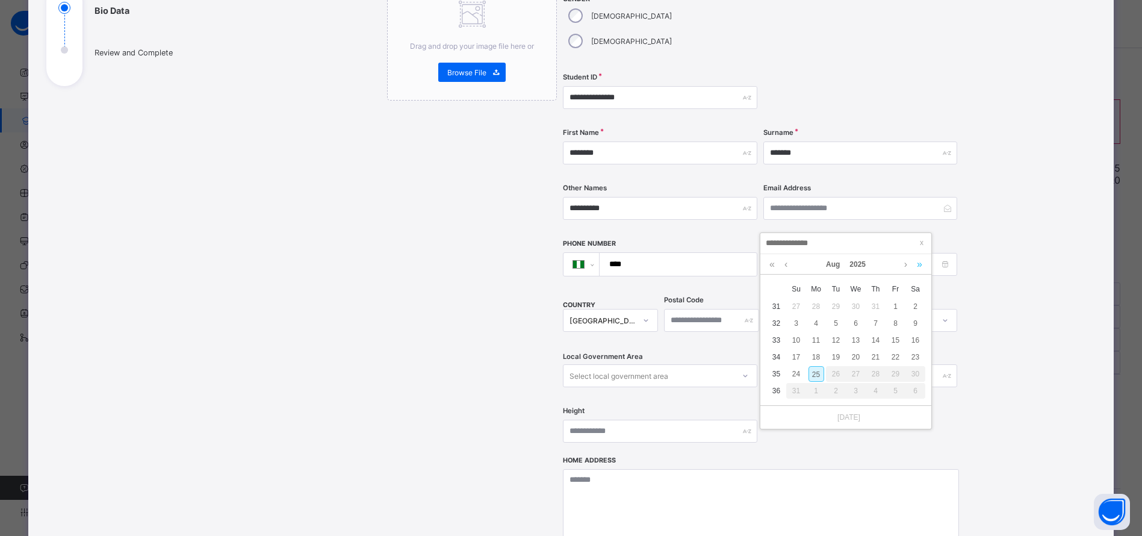
click at [920, 263] on link at bounding box center [919, 264] width 11 height 20
click at [775, 263] on link at bounding box center [772, 264] width 11 height 20
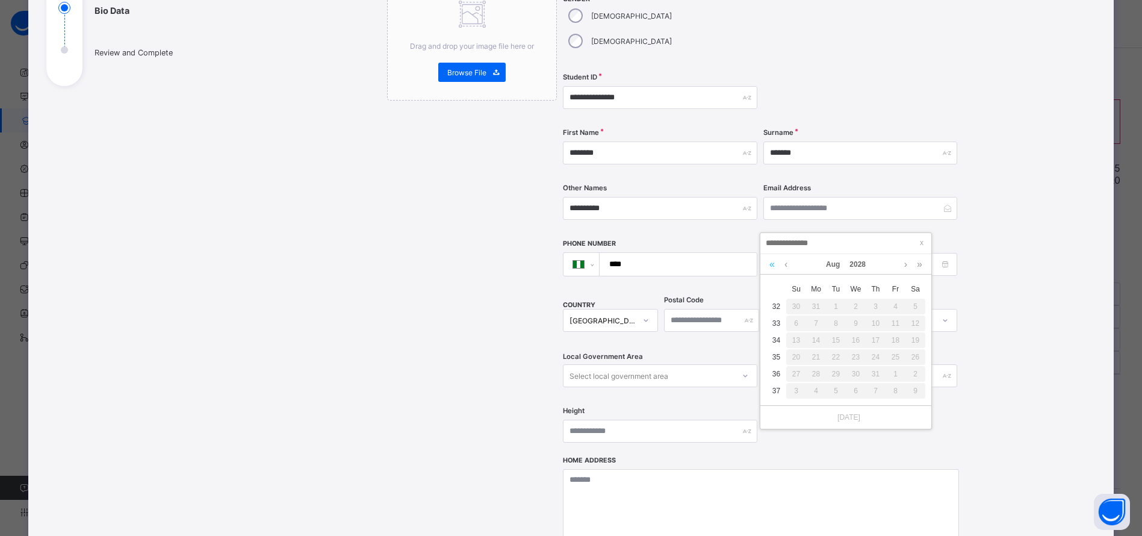
click at [775, 263] on link at bounding box center [772, 264] width 11 height 20
click at [917, 263] on link at bounding box center [919, 264] width 11 height 20
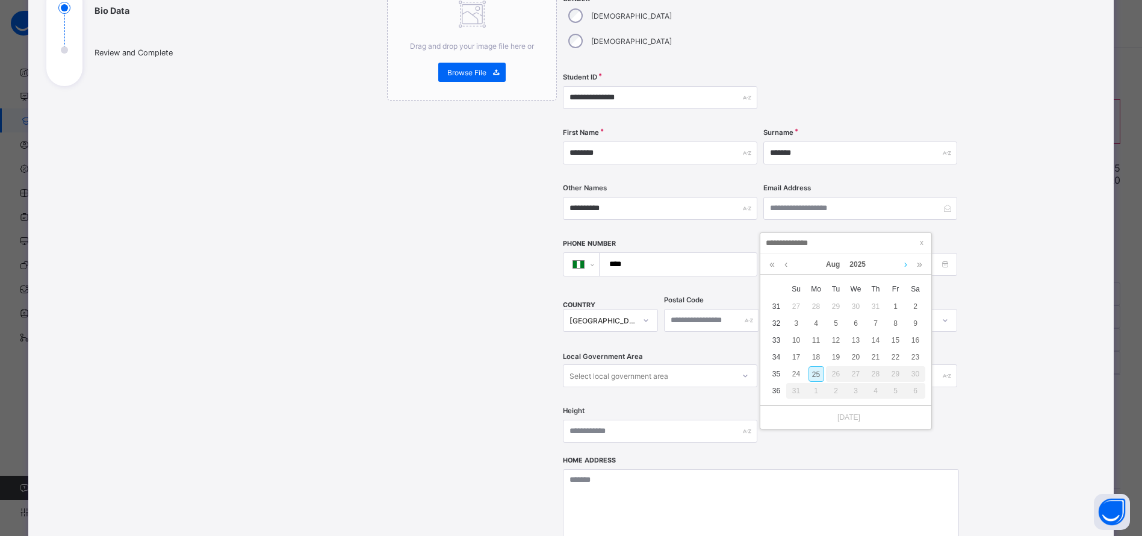
click at [909, 266] on link at bounding box center [906, 264] width 9 height 20
click at [908, 267] on link at bounding box center [906, 264] width 9 height 20
click at [857, 267] on link "2025" at bounding box center [857, 264] width 26 height 20
click at [770, 269] on link at bounding box center [770, 265] width 18 height 23
click at [891, 340] on link "2014" at bounding box center [899, 334] width 28 height 22
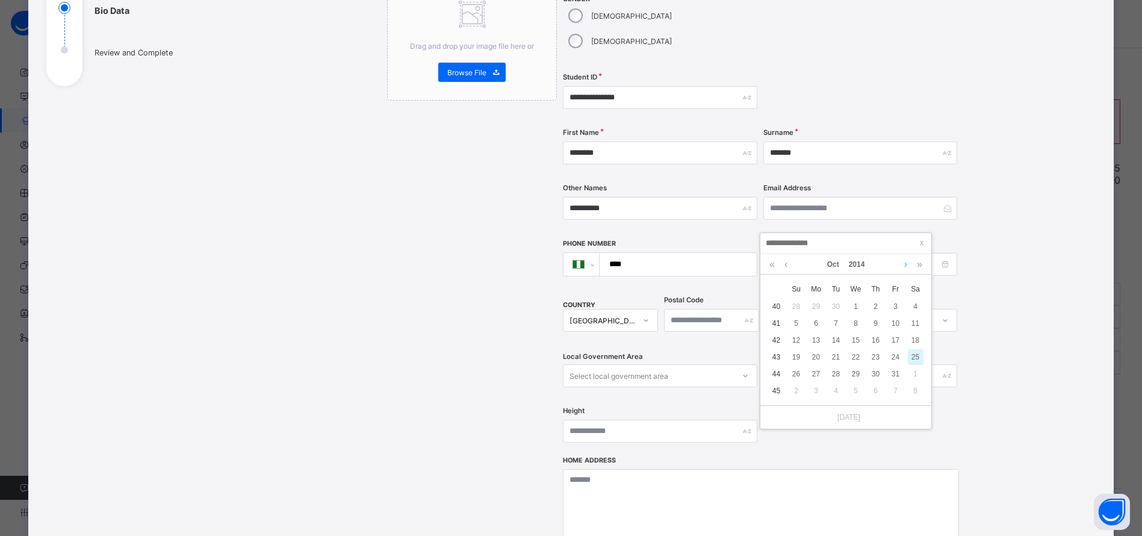
click at [903, 266] on link at bounding box center [906, 264] width 9 height 20
click at [787, 266] on link at bounding box center [786, 264] width 9 height 20
click at [794, 375] on div "28" at bounding box center [797, 374] width 16 height 16
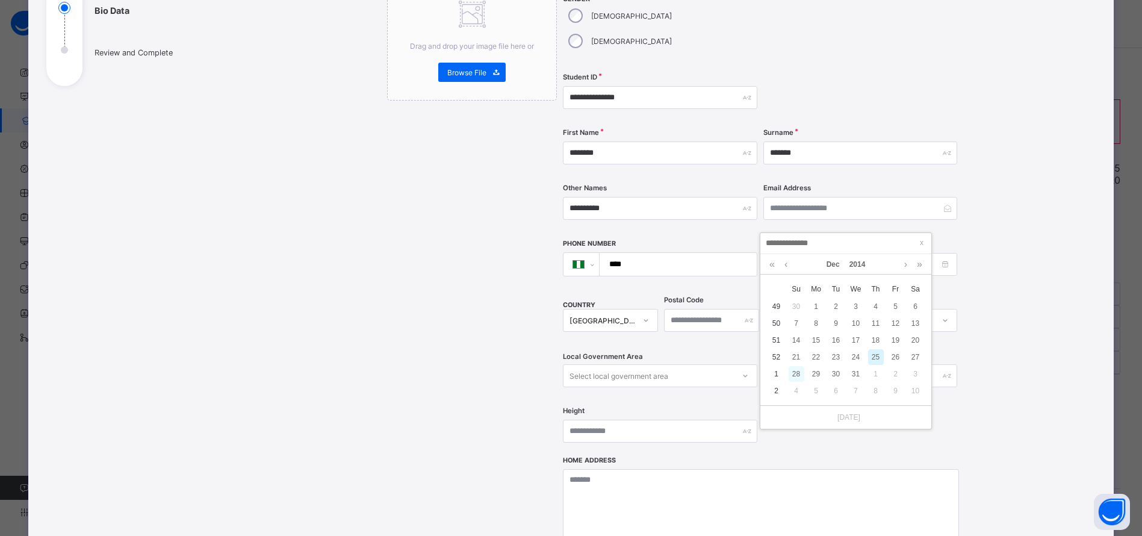
type input "**********"
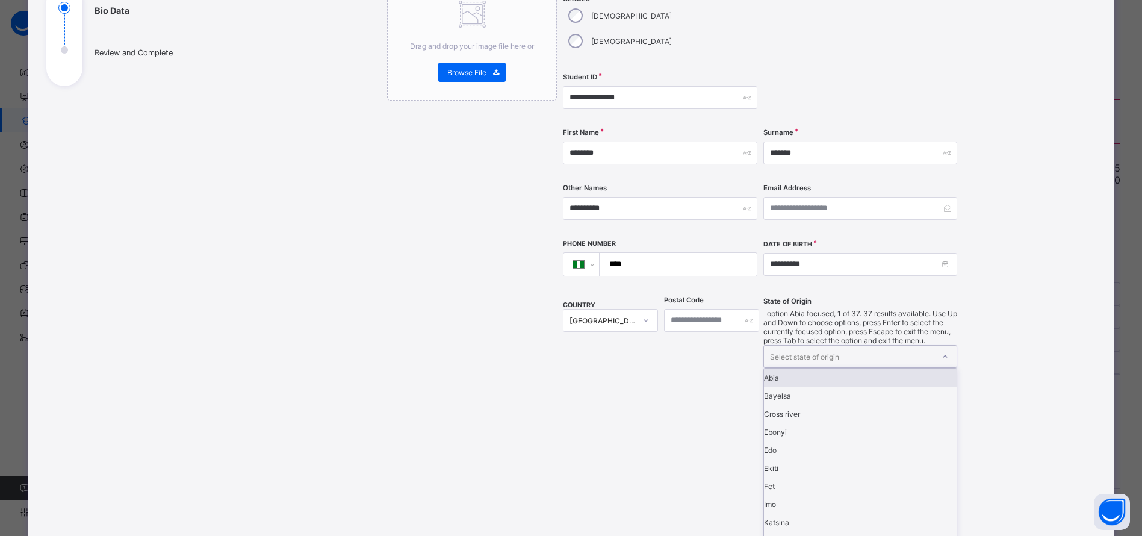
click at [823, 345] on div "Select state of origin" at bounding box center [804, 356] width 69 height 23
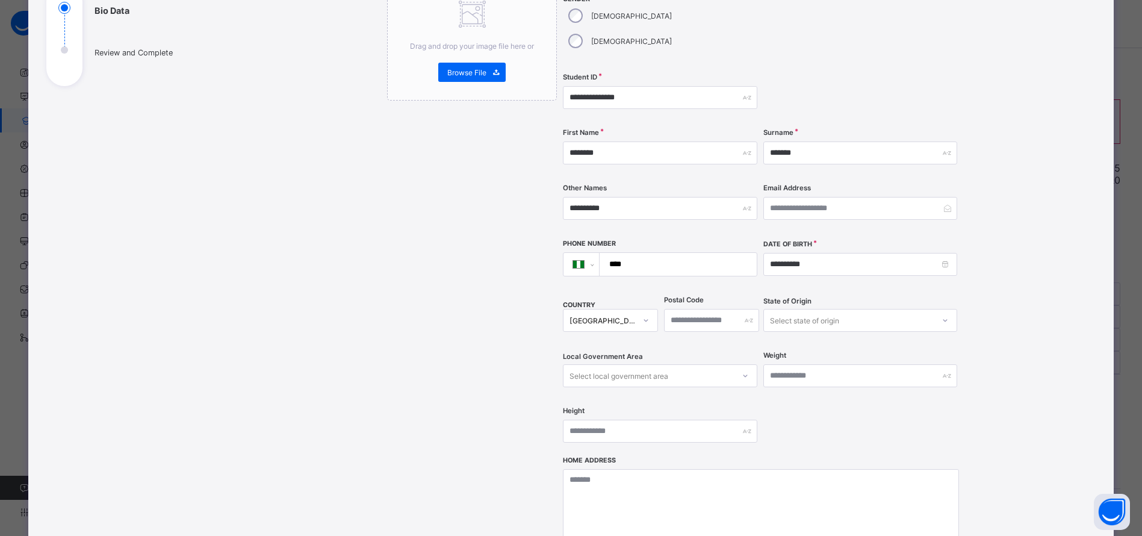
click at [468, 358] on div "Drag and drop your image file here or Browse File" at bounding box center [472, 326] width 170 height 688
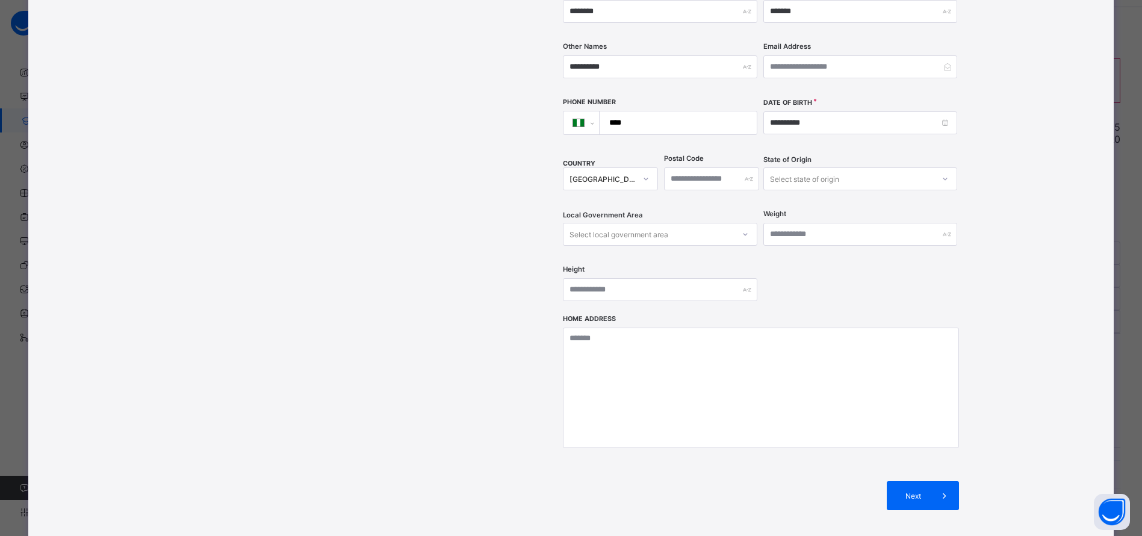
scroll to position [294, 0]
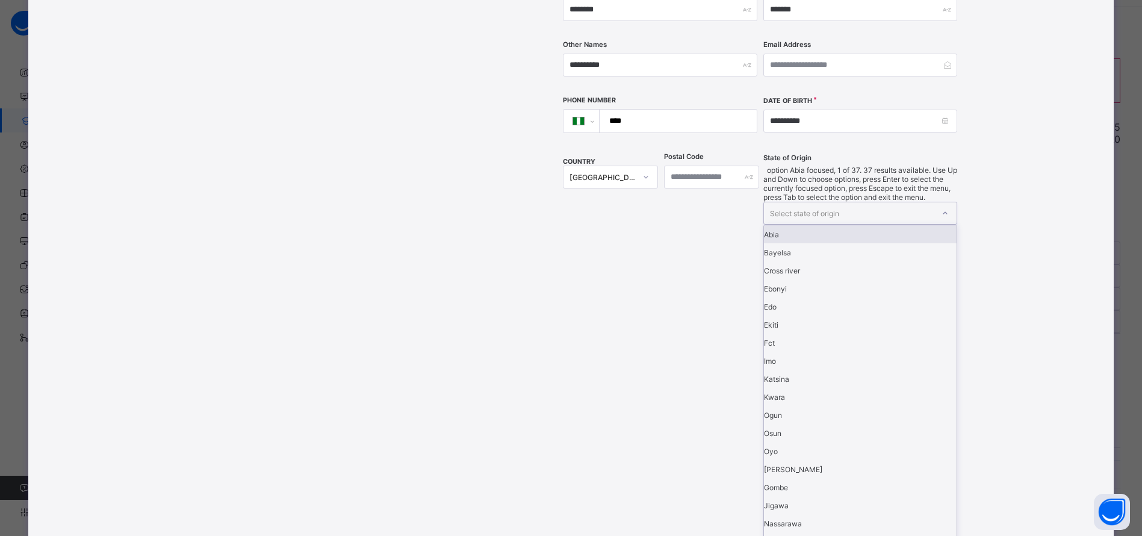
click at [802, 202] on div "Select state of origin" at bounding box center [804, 213] width 69 height 23
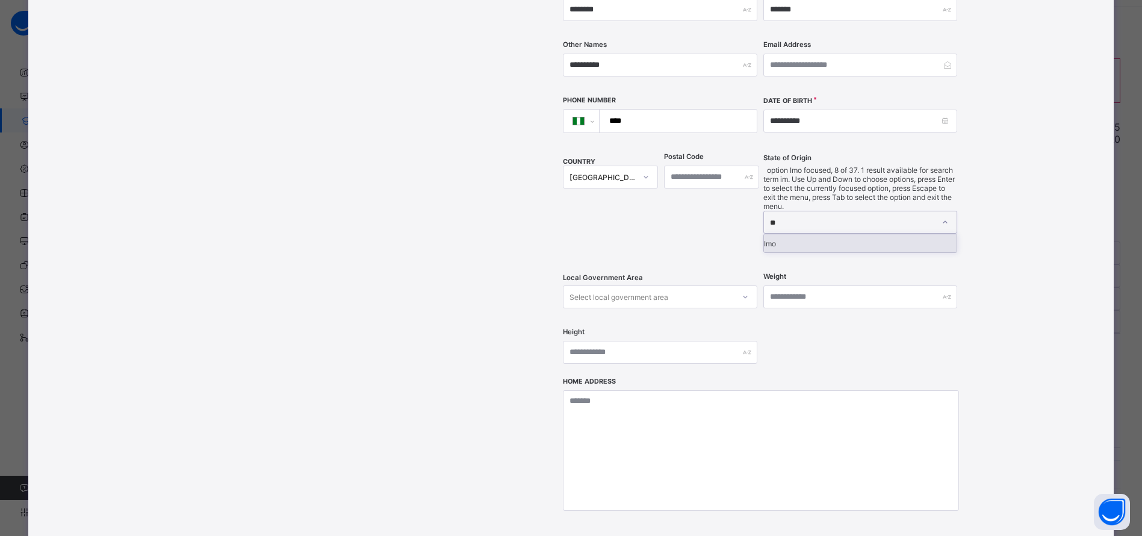
type input "***"
click at [850, 234] on div "Imo" at bounding box center [860, 243] width 193 height 18
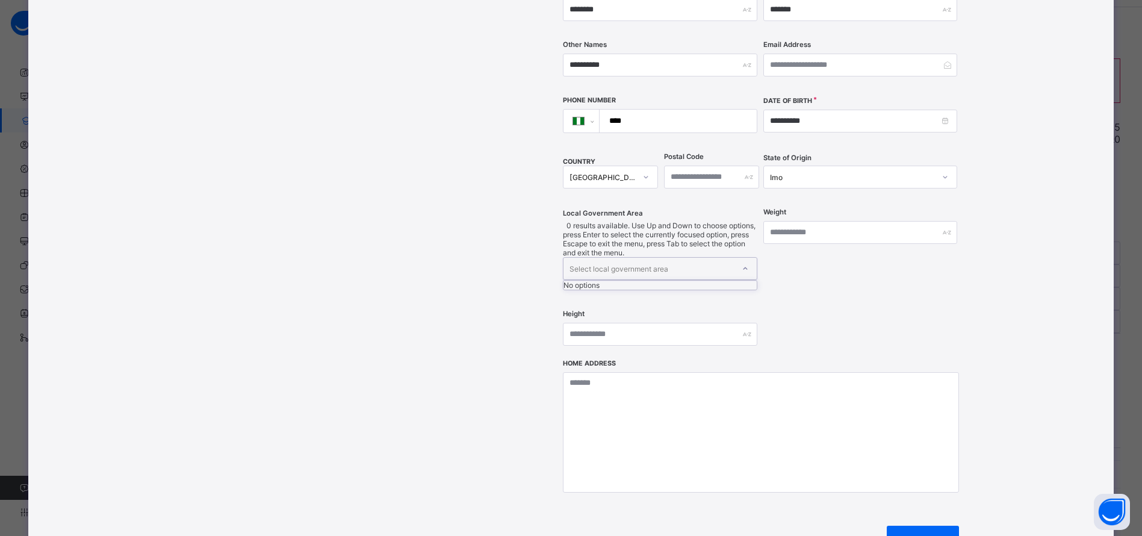
click at [659, 257] on div "Select local government area" at bounding box center [619, 268] width 99 height 23
type input "****"
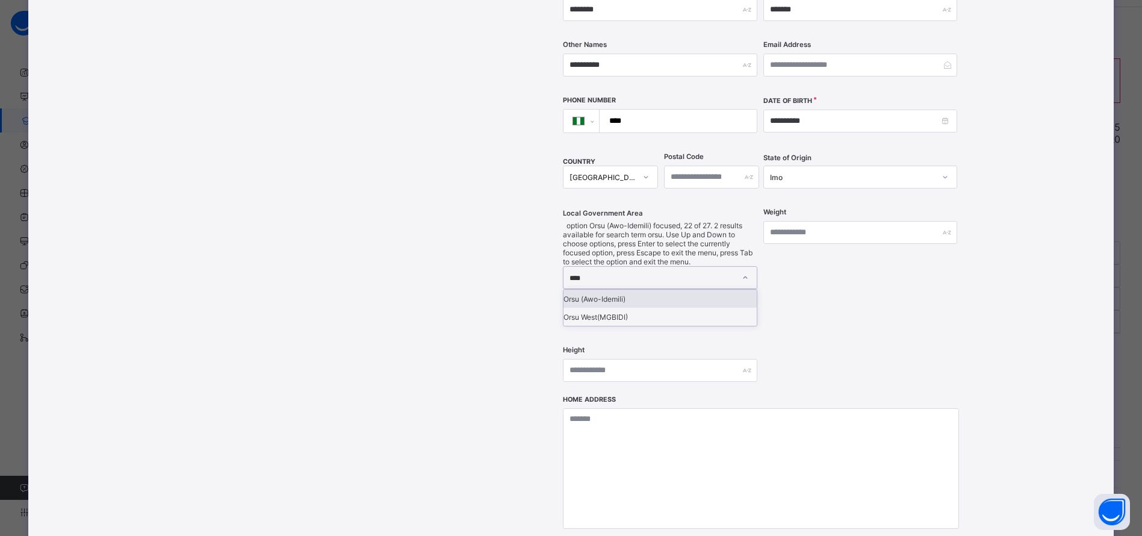
click at [619, 290] on div "Orsu (Awo-Idemili)" at bounding box center [660, 299] width 193 height 18
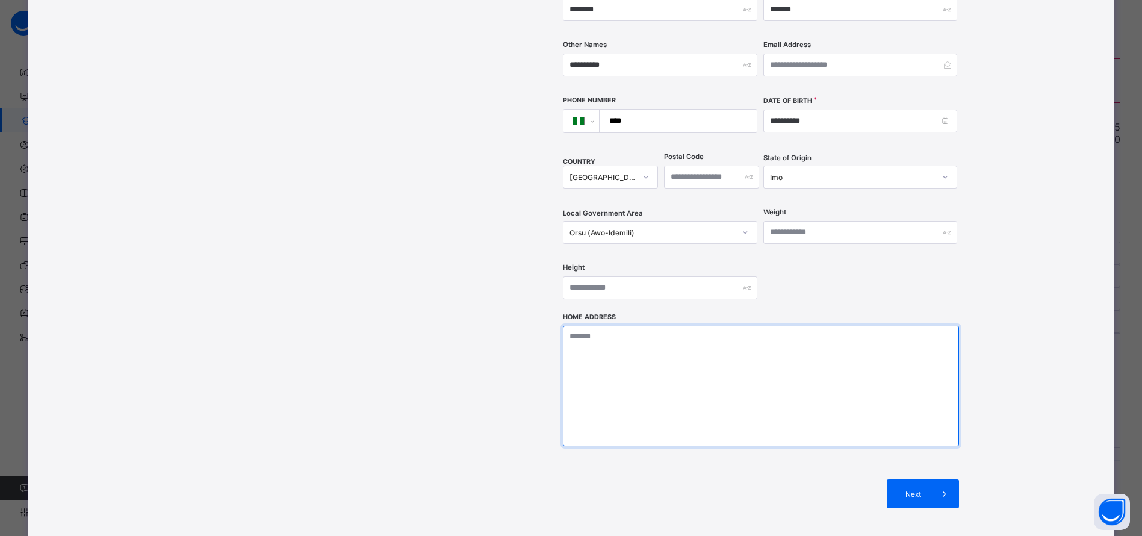
click at [609, 326] on textarea at bounding box center [761, 386] width 396 height 120
click at [614, 326] on textarea at bounding box center [761, 386] width 396 height 120
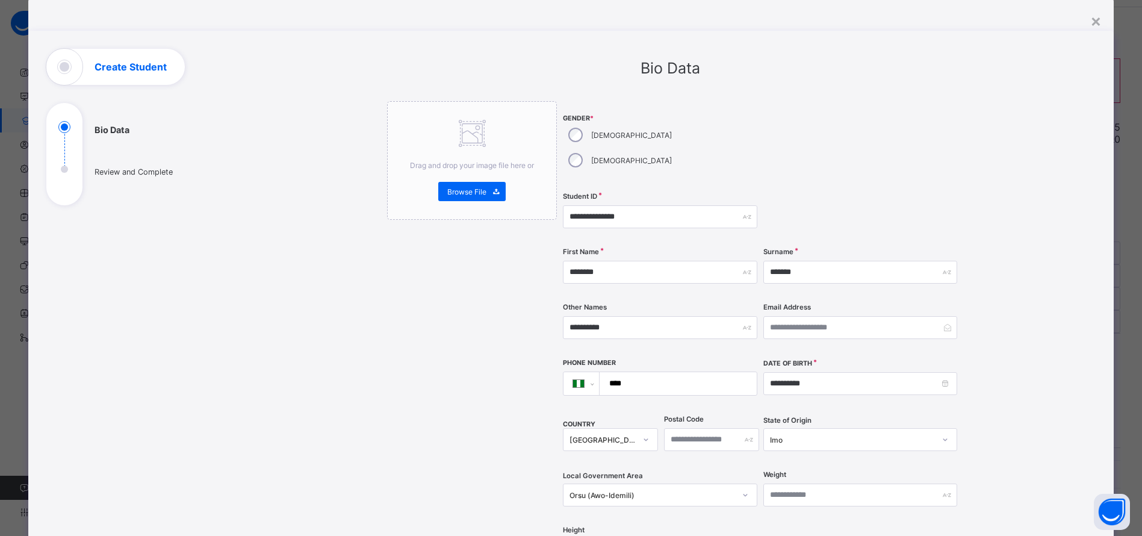
scroll to position [34, 0]
type textarea "**********"
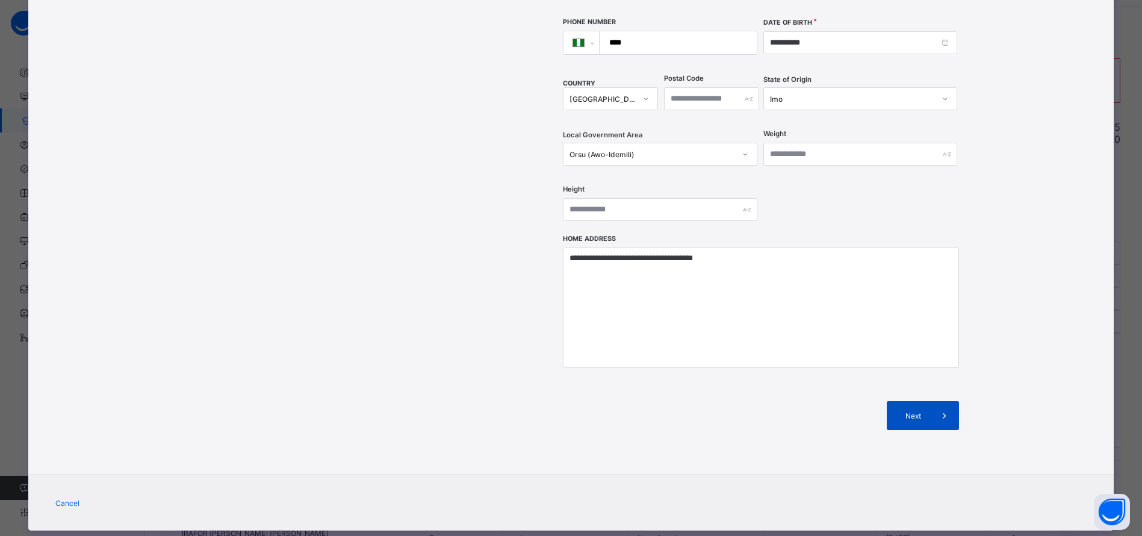
click at [914, 411] on span "Next" at bounding box center [913, 415] width 34 height 9
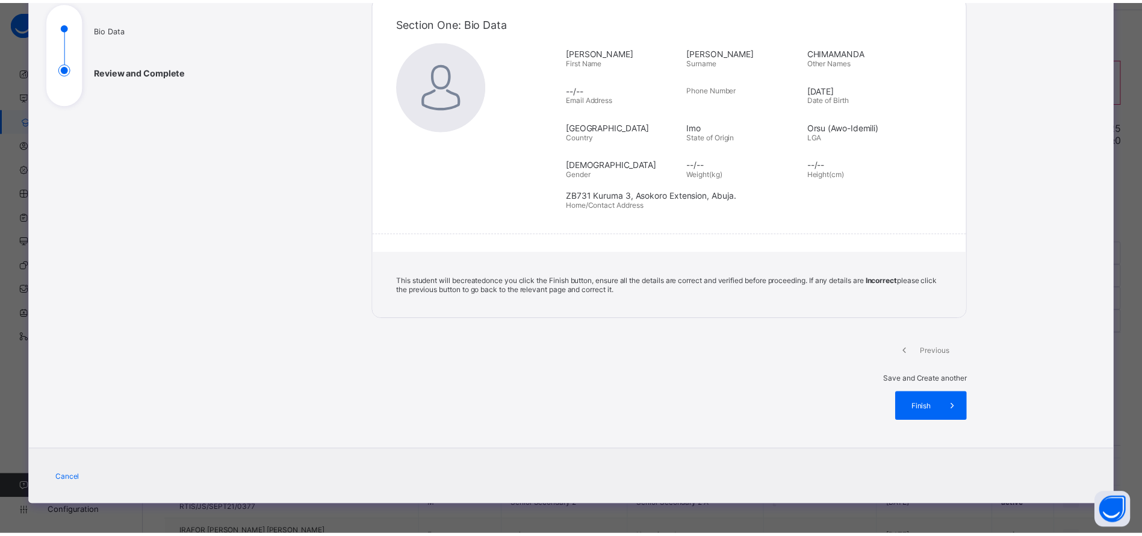
scroll to position [86, 0]
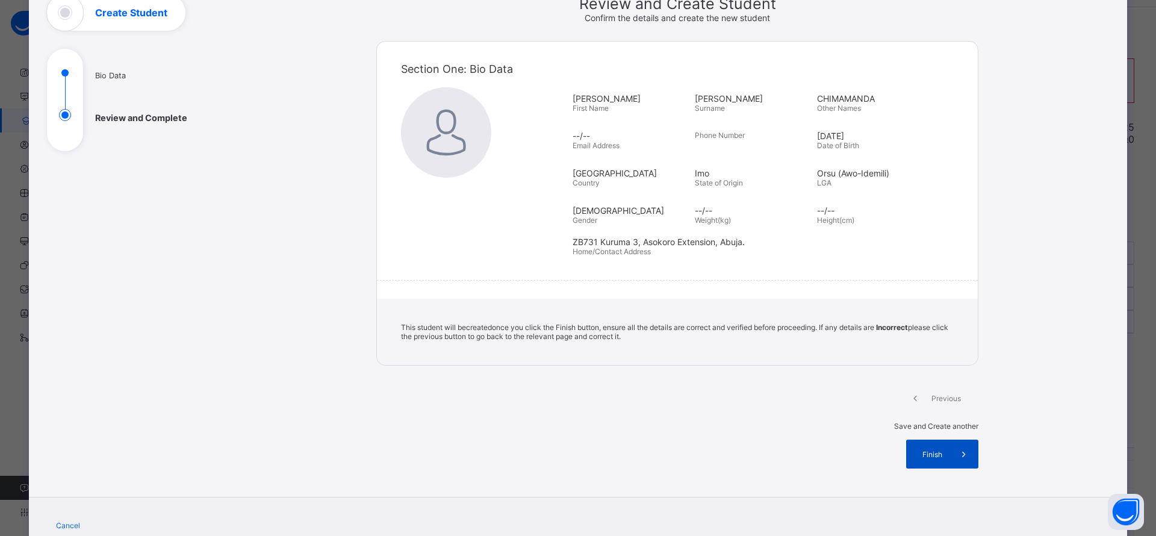
click at [913, 440] on div "Finish" at bounding box center [942, 454] width 72 height 29
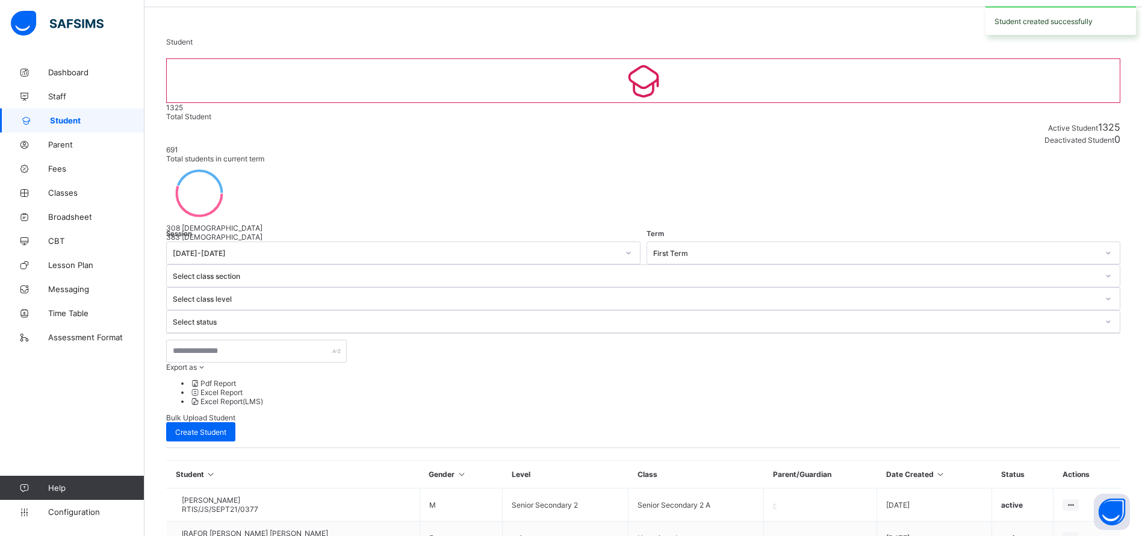
scroll to position [0, 0]
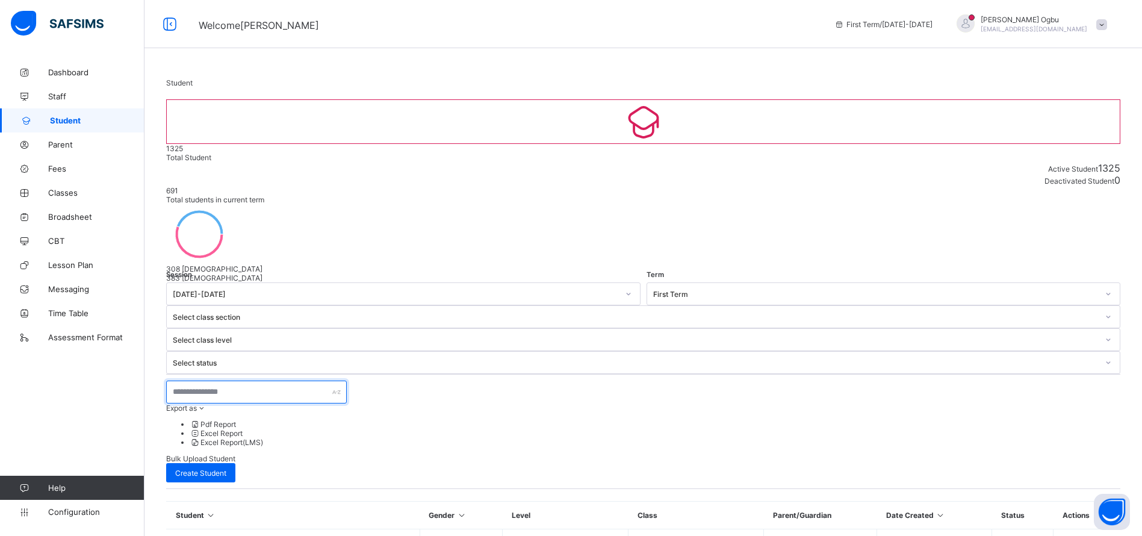
click at [217, 381] on input "text" at bounding box center [256, 392] width 181 height 23
click at [58, 192] on span "Classes" at bounding box center [96, 193] width 96 height 10
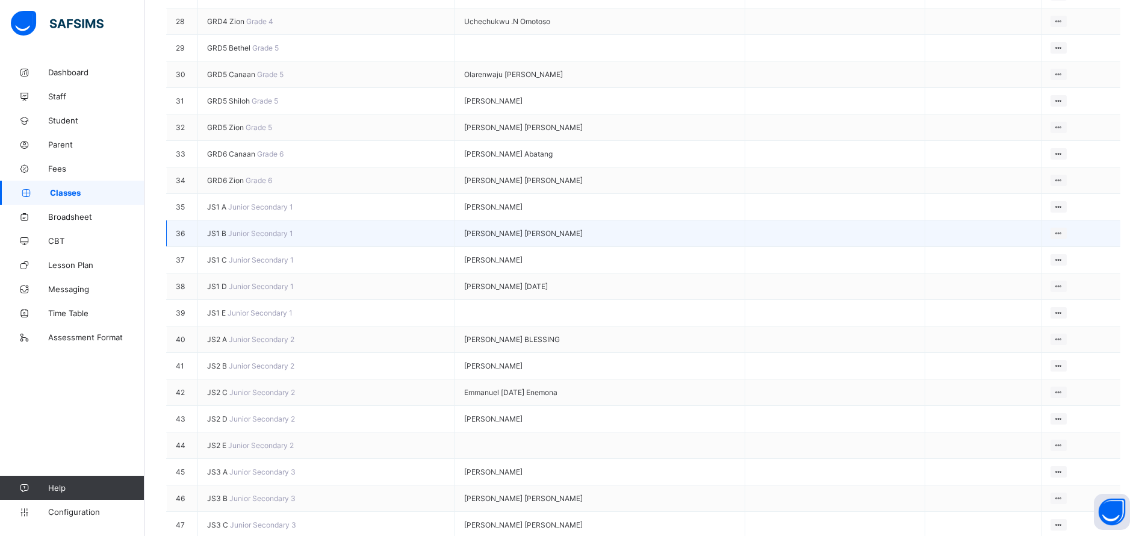
click at [223, 238] on span "JS1 B" at bounding box center [217, 233] width 21 height 9
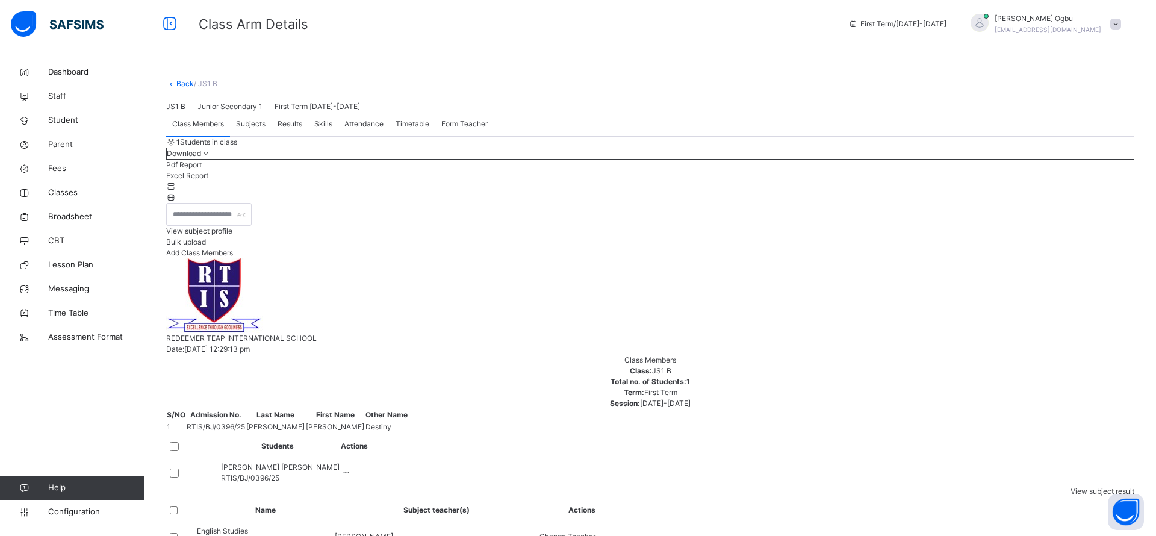
click at [233, 257] on span "Add Class Members" at bounding box center [199, 252] width 67 height 9
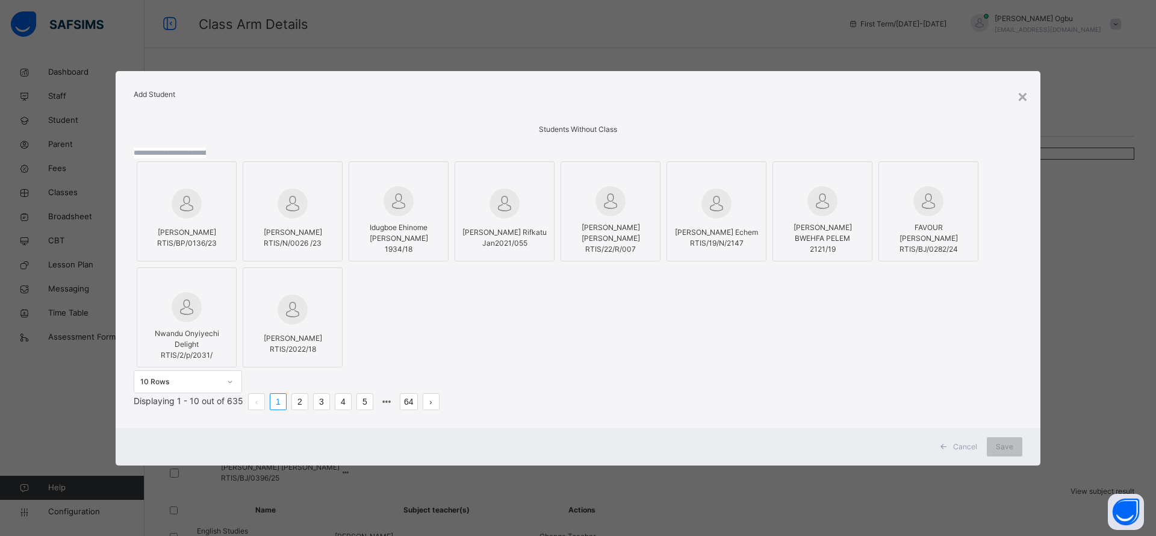
click at [206, 148] on input "text" at bounding box center [170, 153] width 72 height 11
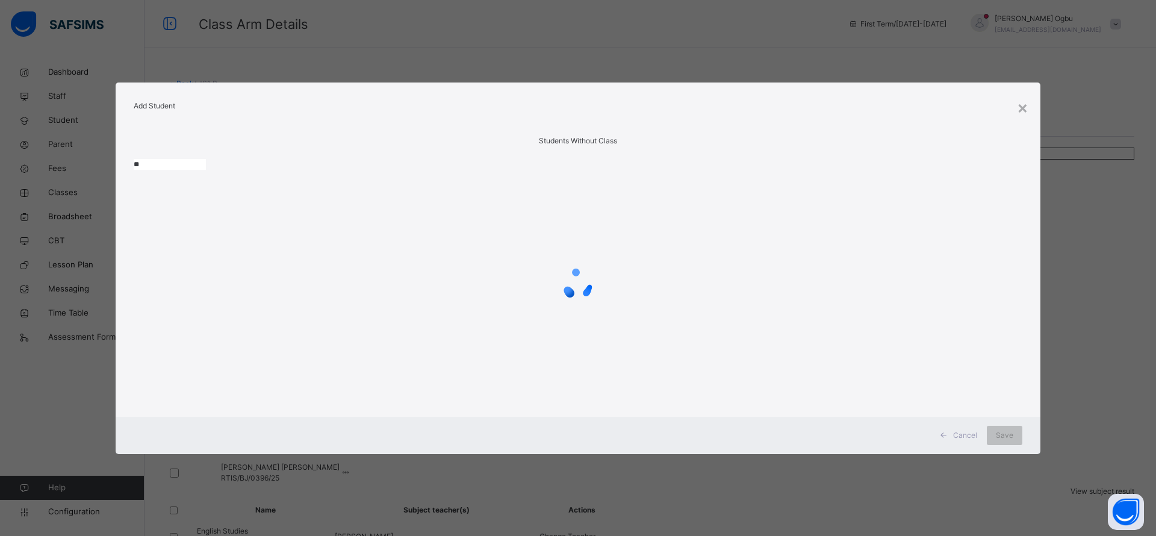
type input "*"
type input "******"
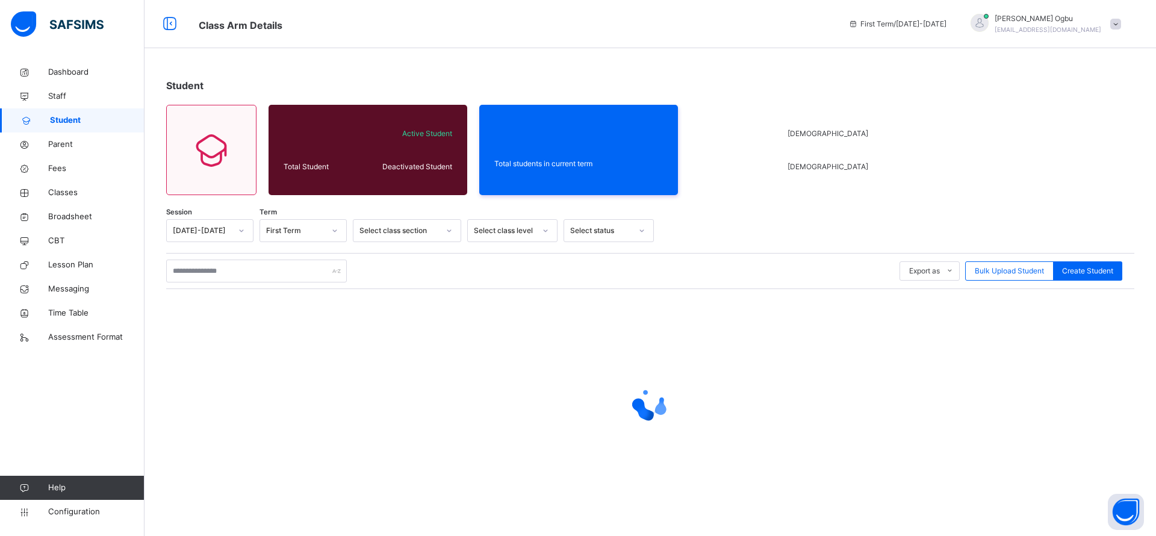
click at [1120, 83] on div "Student" at bounding box center [650, 85] width 968 height 14
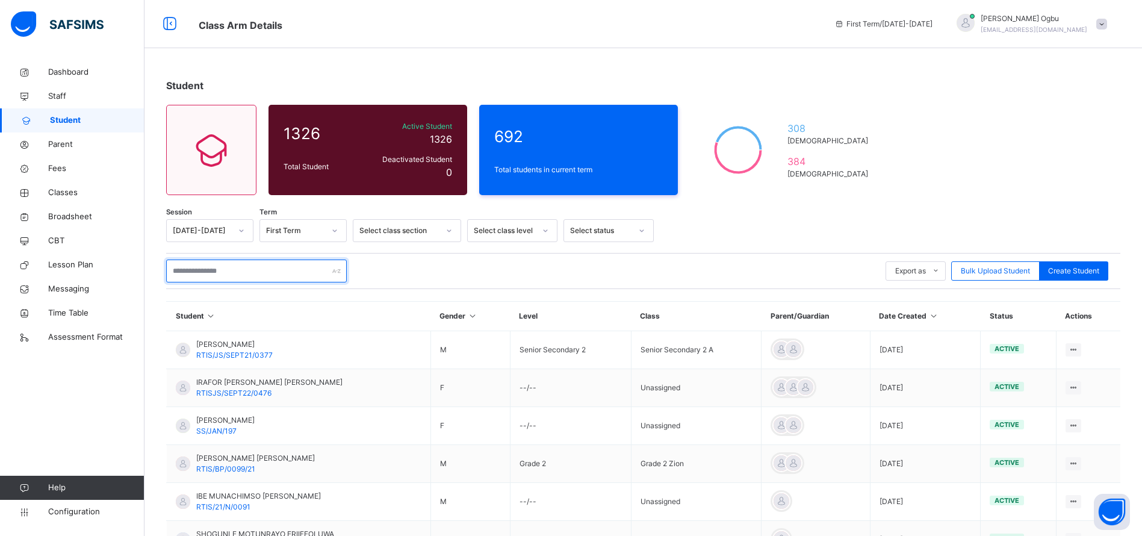
click at [228, 274] on input "text" at bounding box center [256, 271] width 181 height 23
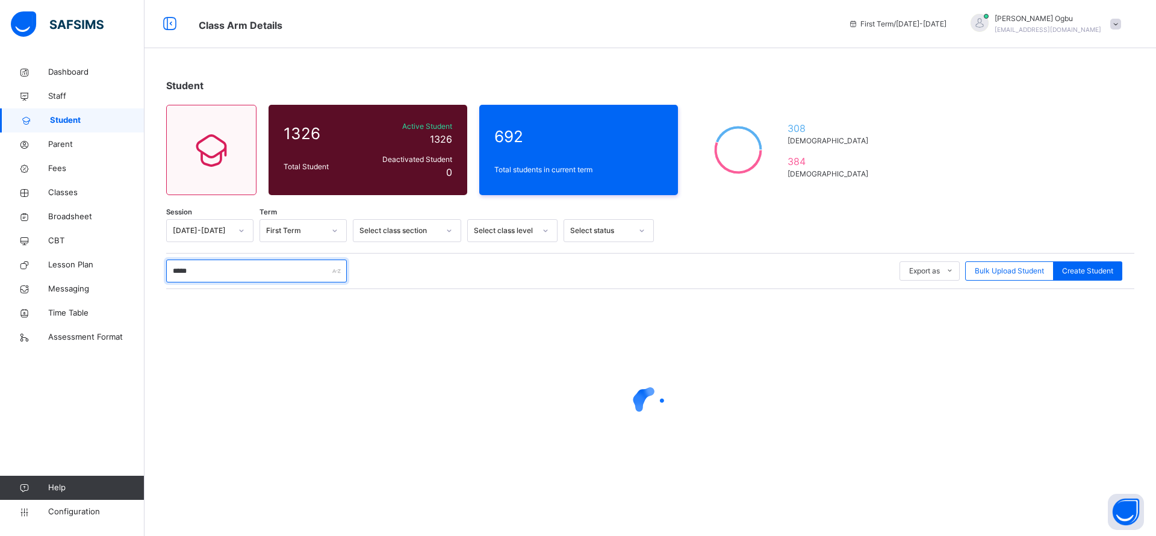
type input "******"
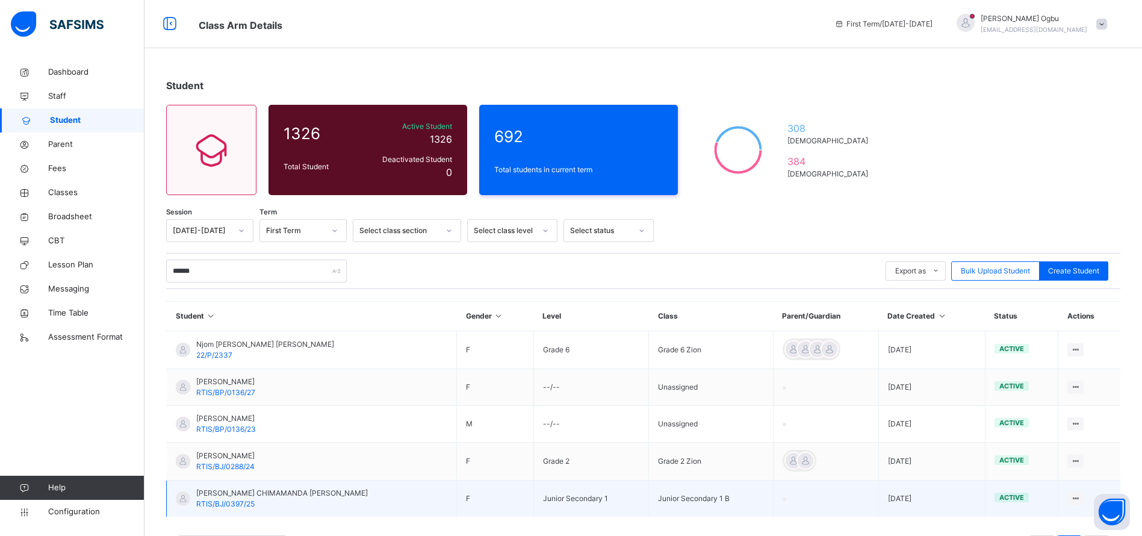
click at [254, 503] on span "RTIS/BJ/0397/25" at bounding box center [225, 503] width 58 height 9
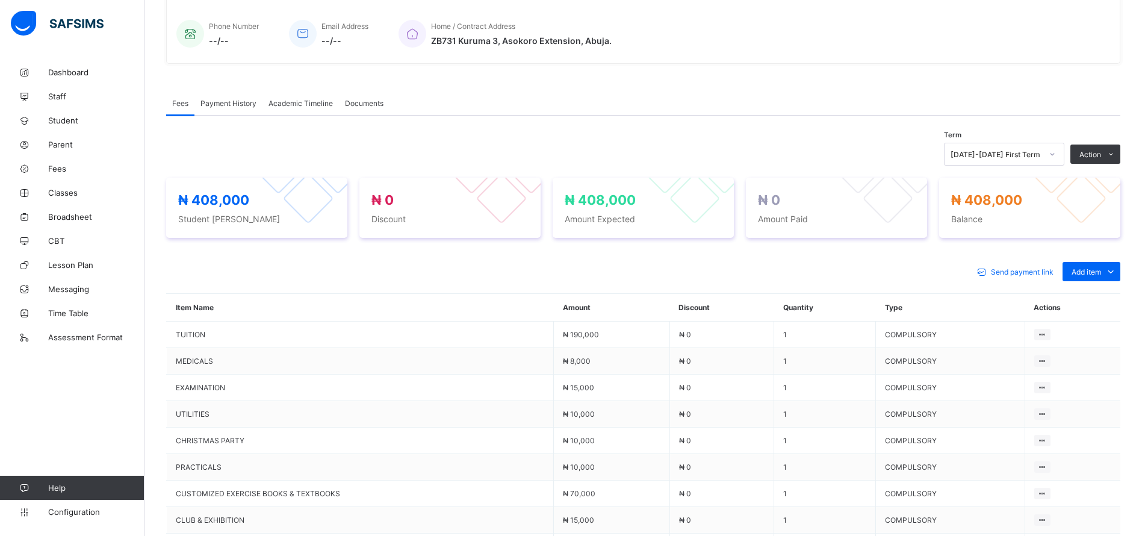
scroll to position [343, 0]
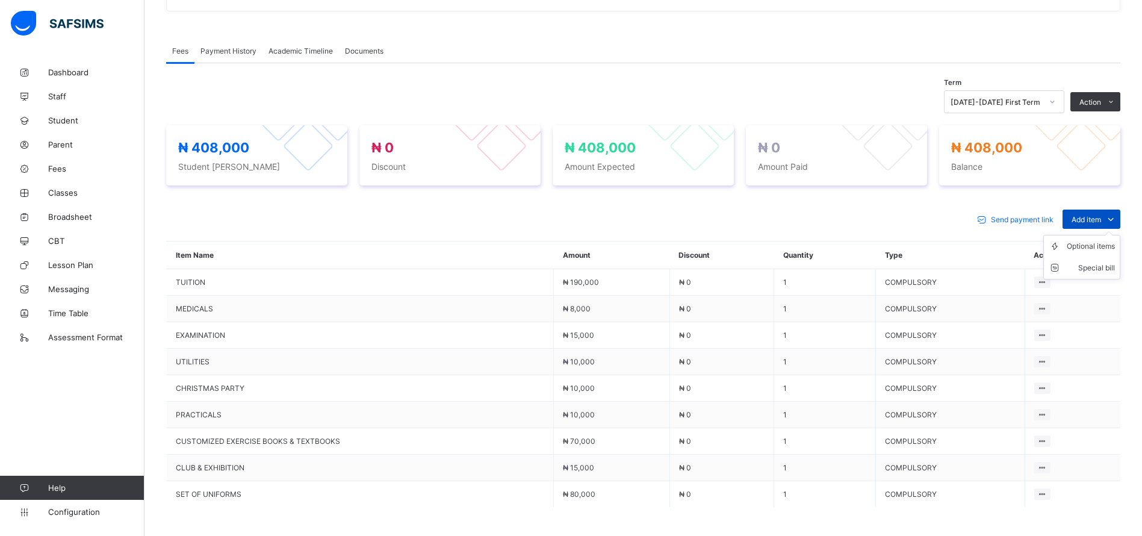
click at [1101, 215] on span "Add item" at bounding box center [1087, 219] width 30 height 9
click at [1112, 242] on div "Optional items" at bounding box center [1091, 246] width 48 height 12
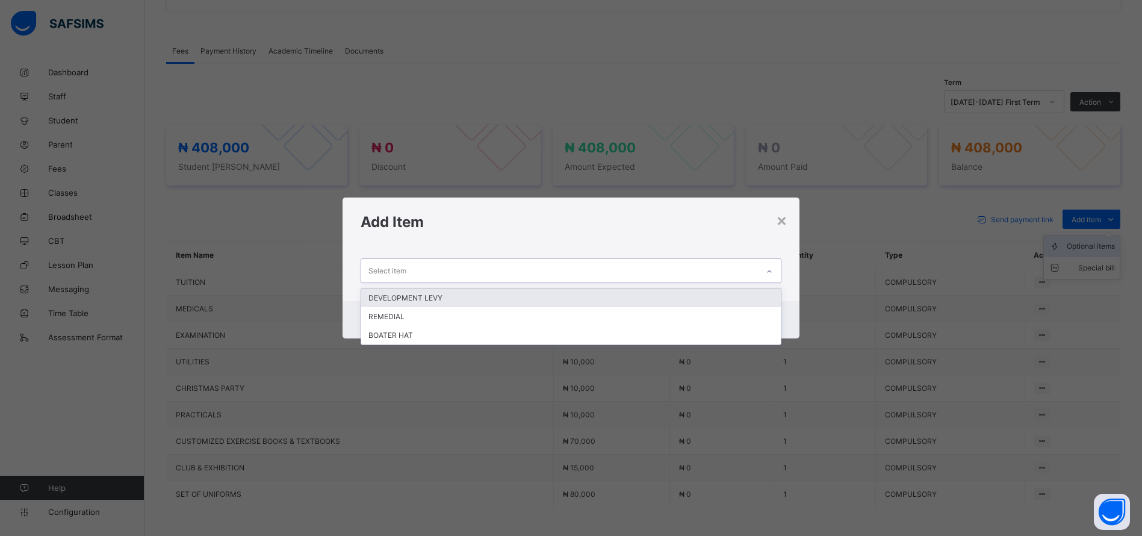
scroll to position [344, 0]
click at [624, 301] on div "DEVELOPMENT LEVY" at bounding box center [571, 297] width 420 height 19
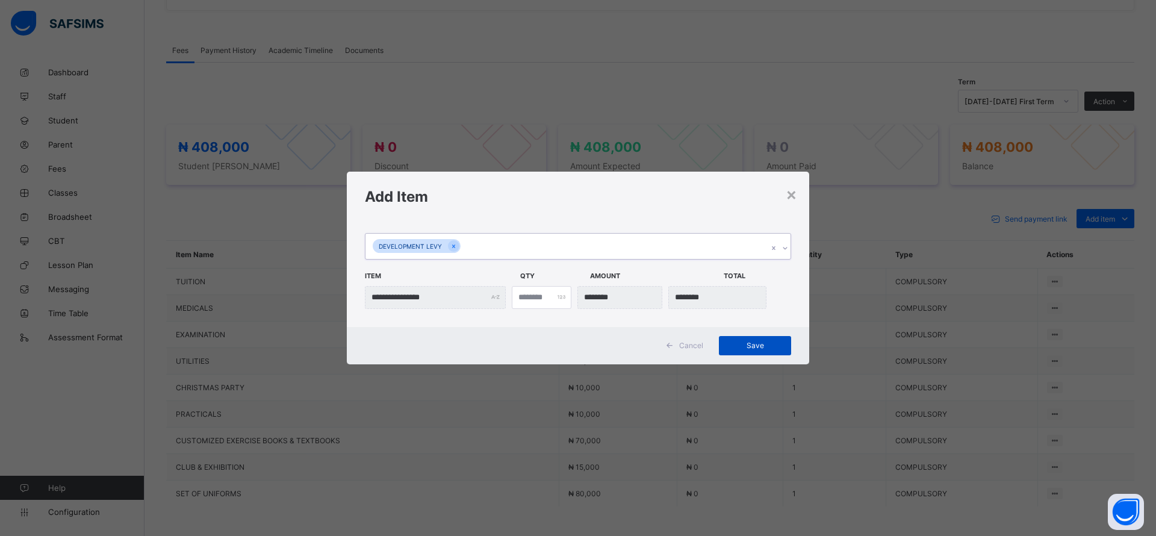
click at [761, 344] on span "Save" at bounding box center [755, 345] width 54 height 9
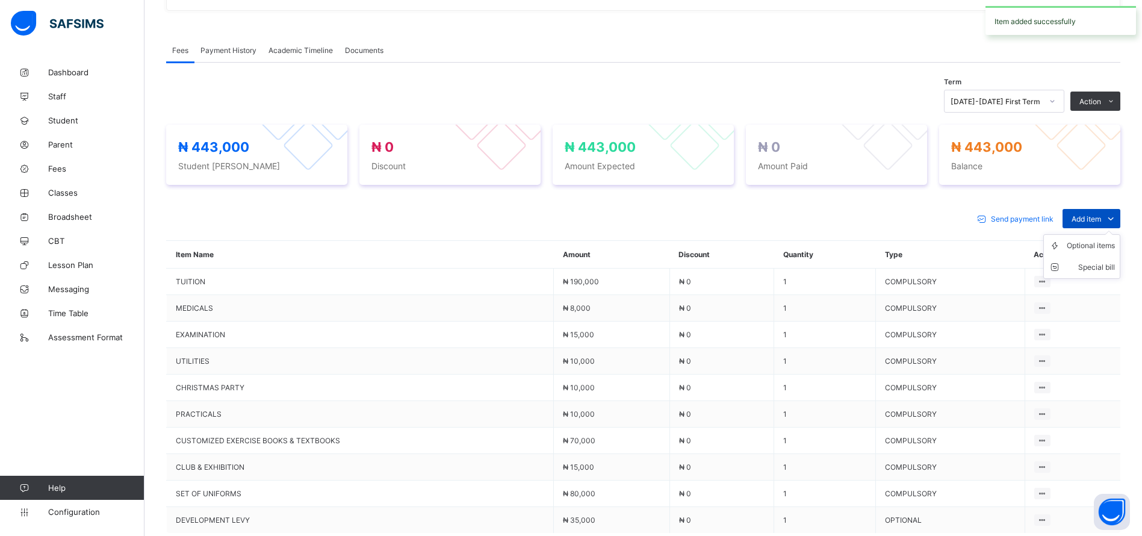
click at [1102, 221] on span "Add item" at bounding box center [1087, 218] width 30 height 9
click at [1098, 243] on div "Optional items" at bounding box center [1091, 246] width 48 height 12
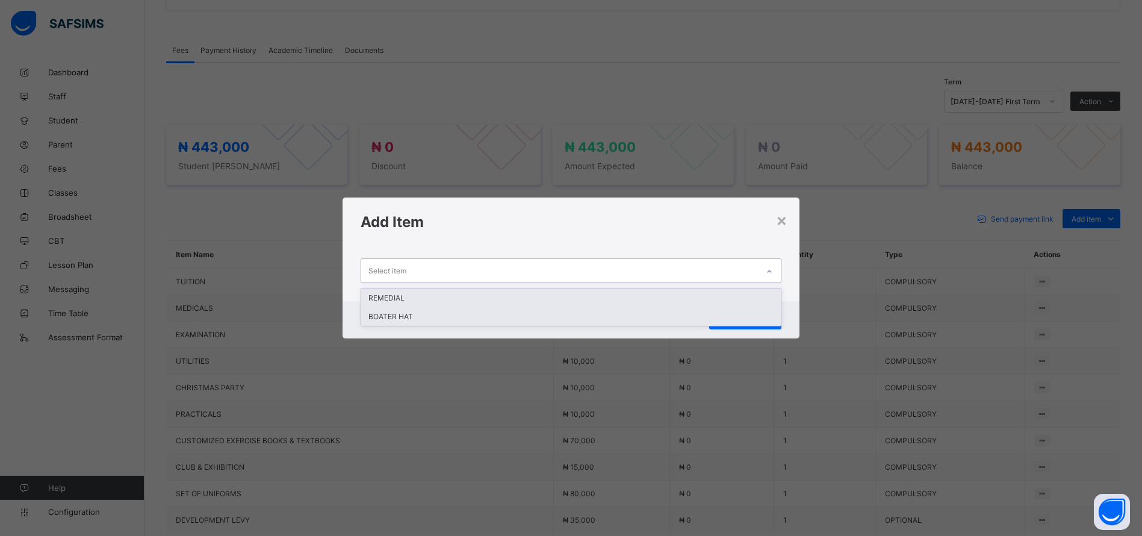
click at [556, 321] on div "BOATER HAT" at bounding box center [571, 316] width 420 height 19
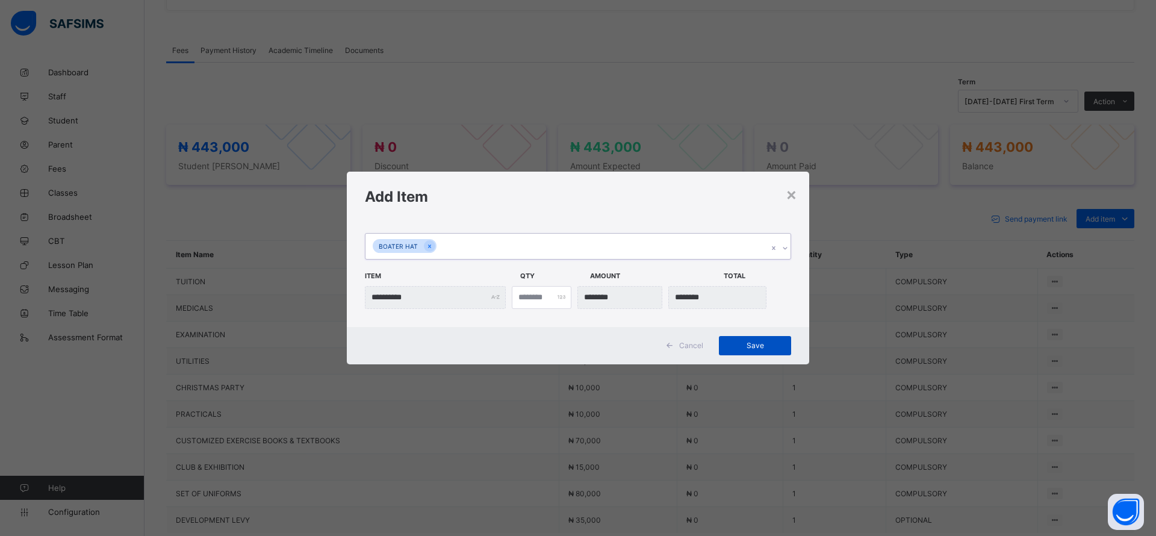
click at [756, 337] on div "Save" at bounding box center [755, 345] width 72 height 19
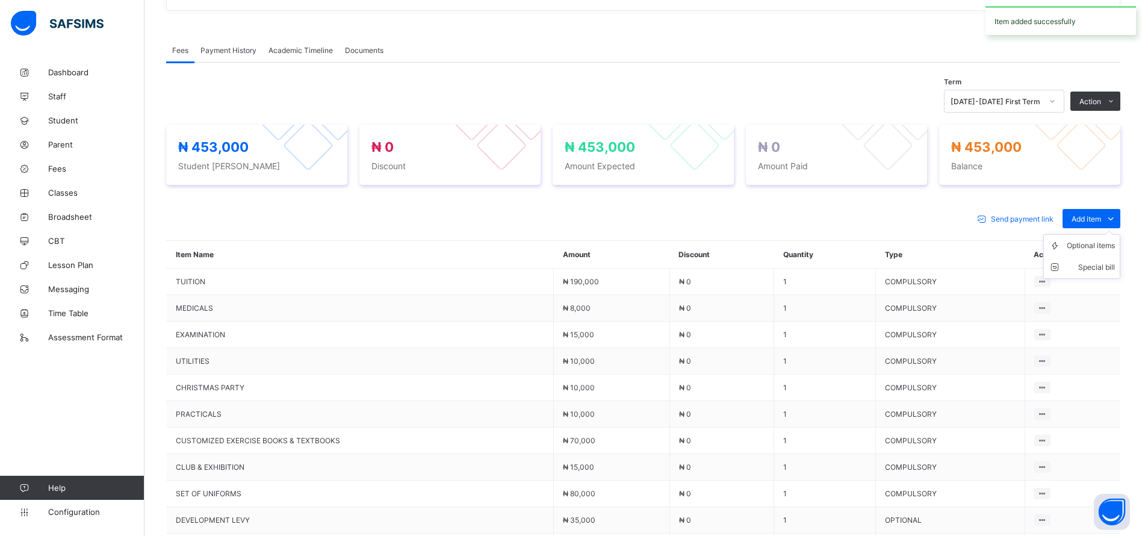
click at [1112, 234] on ul "Optional items Special bill" at bounding box center [1082, 256] width 77 height 45
click at [1109, 245] on div "Optional items" at bounding box center [1091, 246] width 48 height 12
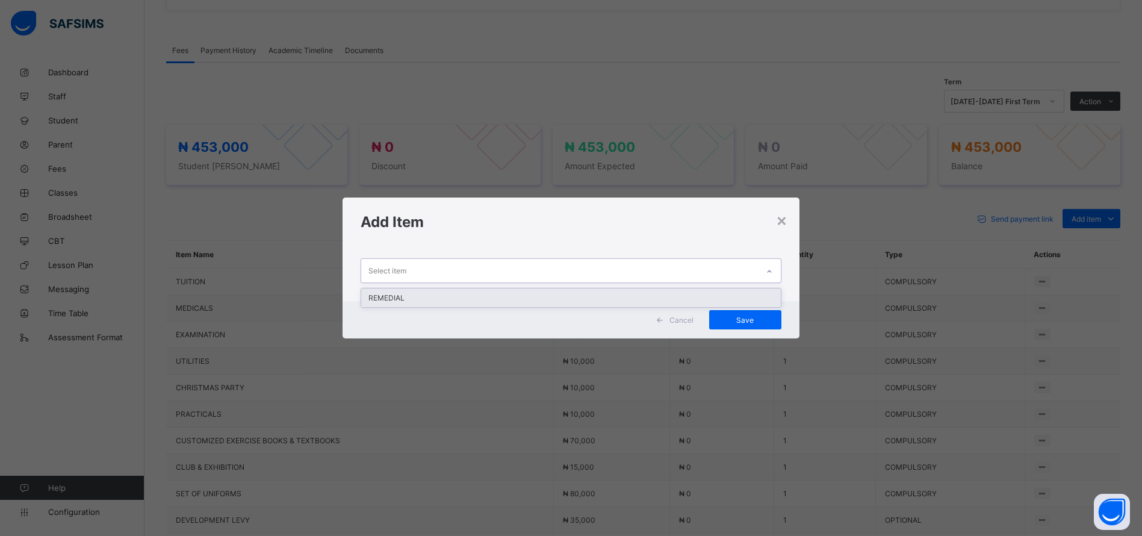
click at [637, 482] on div "× Add Item option REMEDIAL focused, 1 of 1. 1 result available. Use Up and Down…" at bounding box center [571, 268] width 1142 height 536
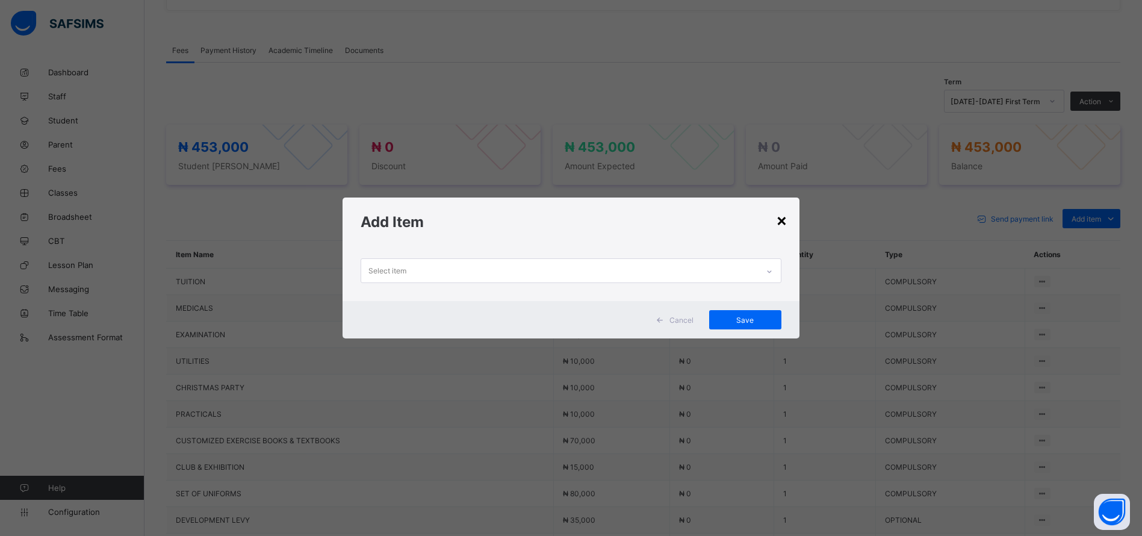
click at [788, 225] on div "×" at bounding box center [781, 220] width 11 height 20
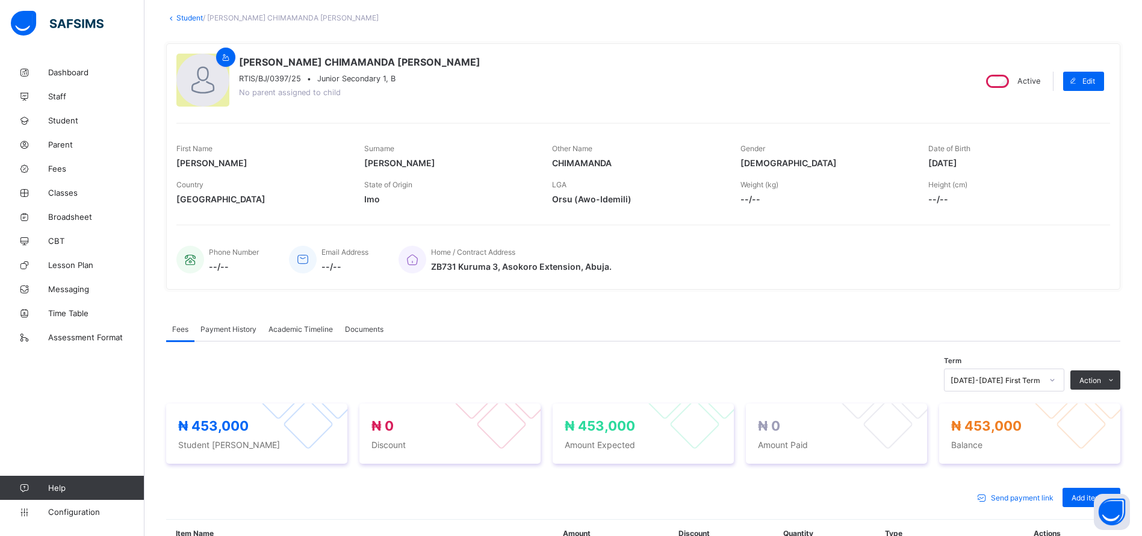
scroll to position [0, 0]
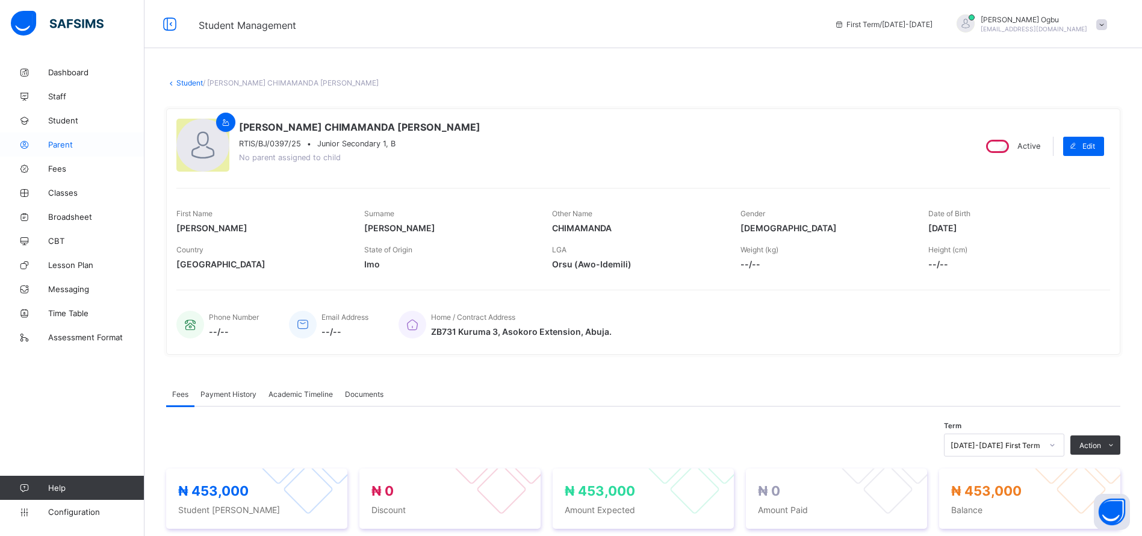
click at [74, 134] on link "Parent" at bounding box center [72, 144] width 145 height 24
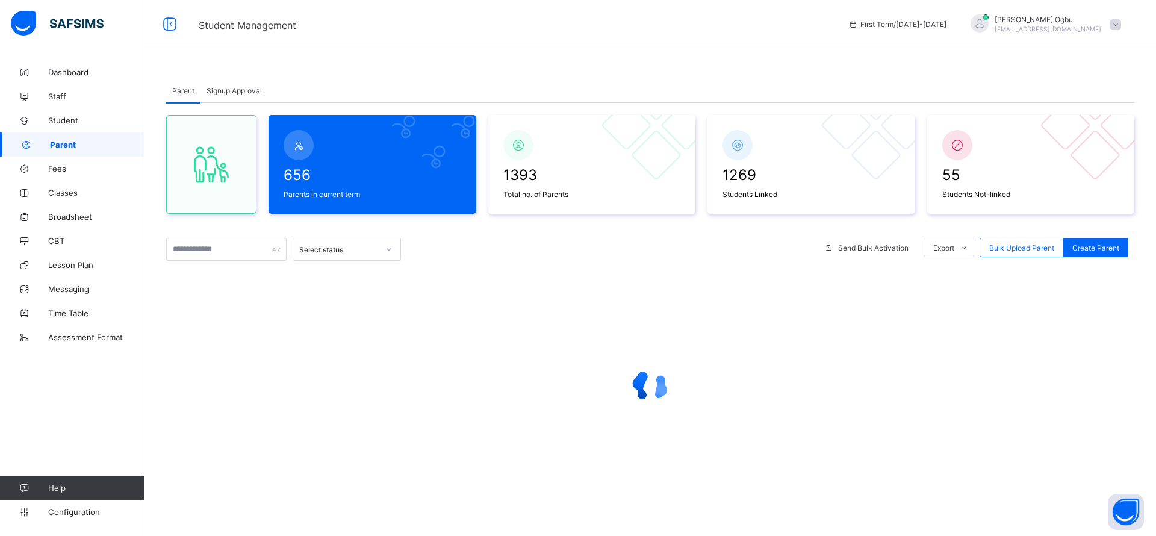
click at [225, 91] on span "Signup Approval" at bounding box center [234, 90] width 55 height 9
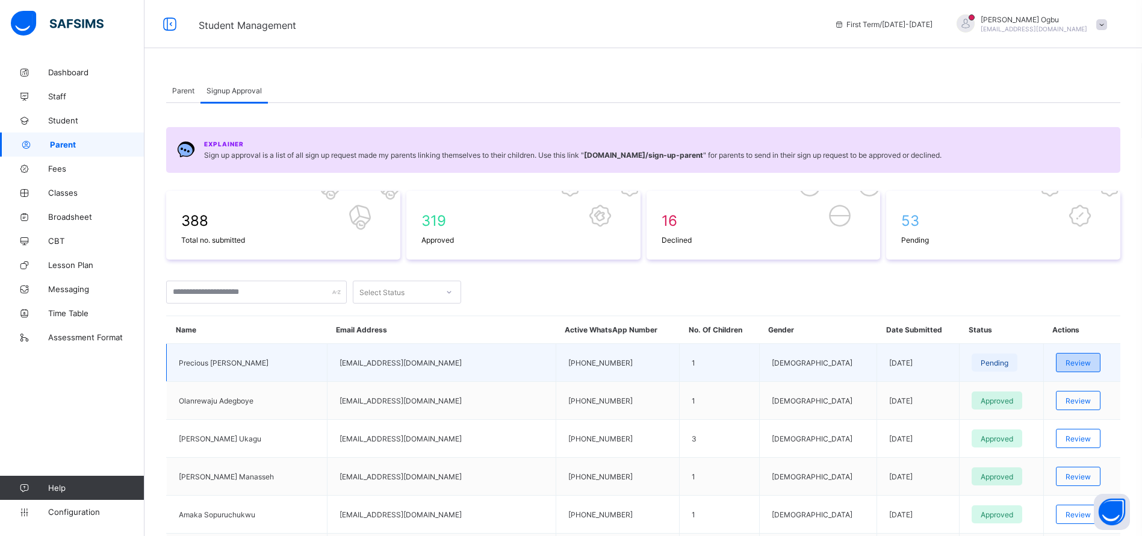
click at [1082, 366] on span "Review" at bounding box center [1078, 362] width 25 height 9
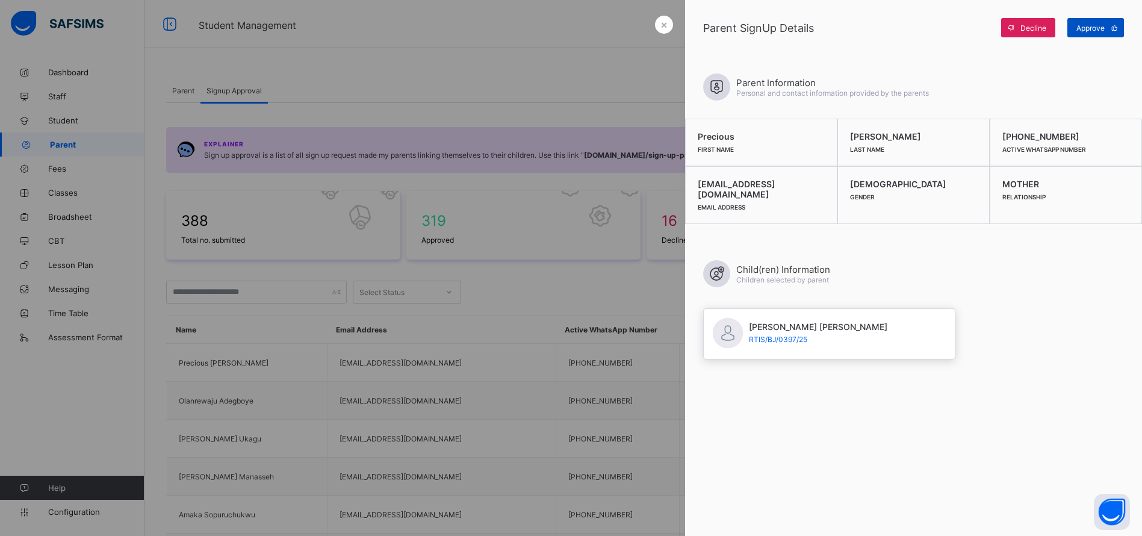
click at [1096, 26] on span "Approve" at bounding box center [1091, 27] width 28 height 9
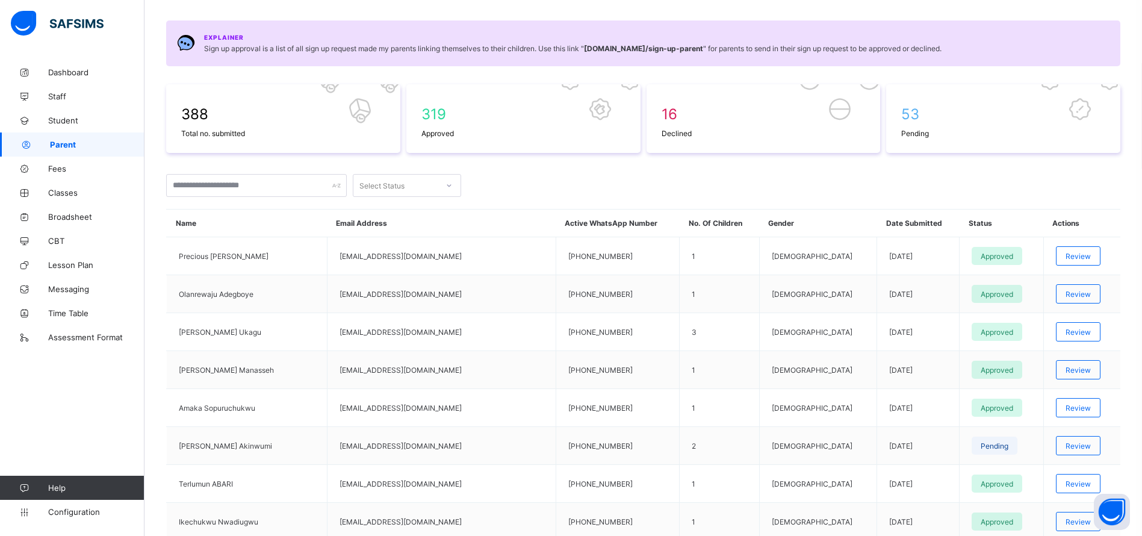
scroll to position [105, 0]
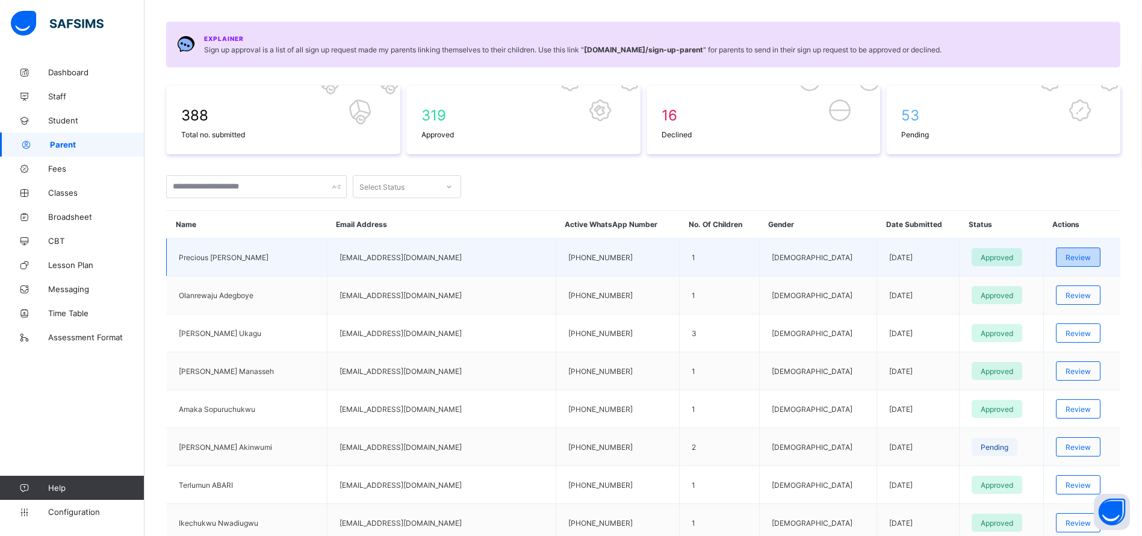
click at [1083, 255] on span "Review" at bounding box center [1078, 257] width 25 height 9
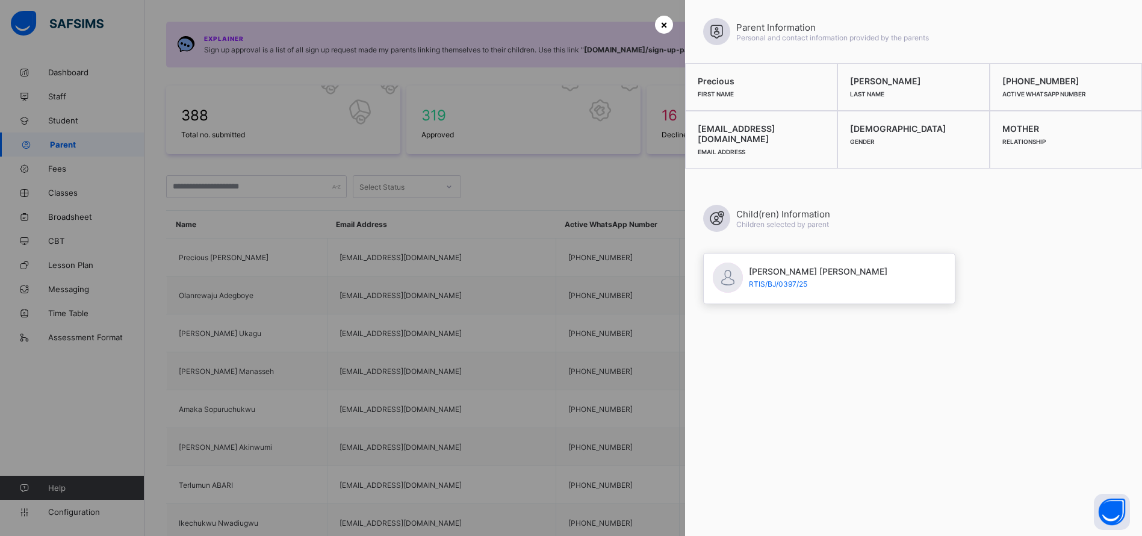
click at [665, 26] on div "×" at bounding box center [664, 25] width 18 height 18
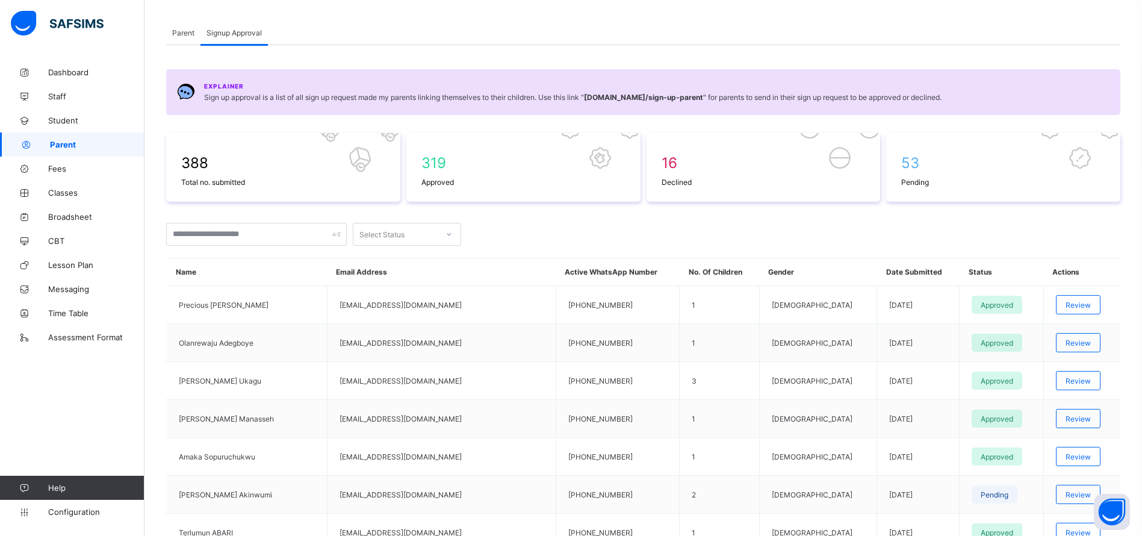
scroll to position [0, 0]
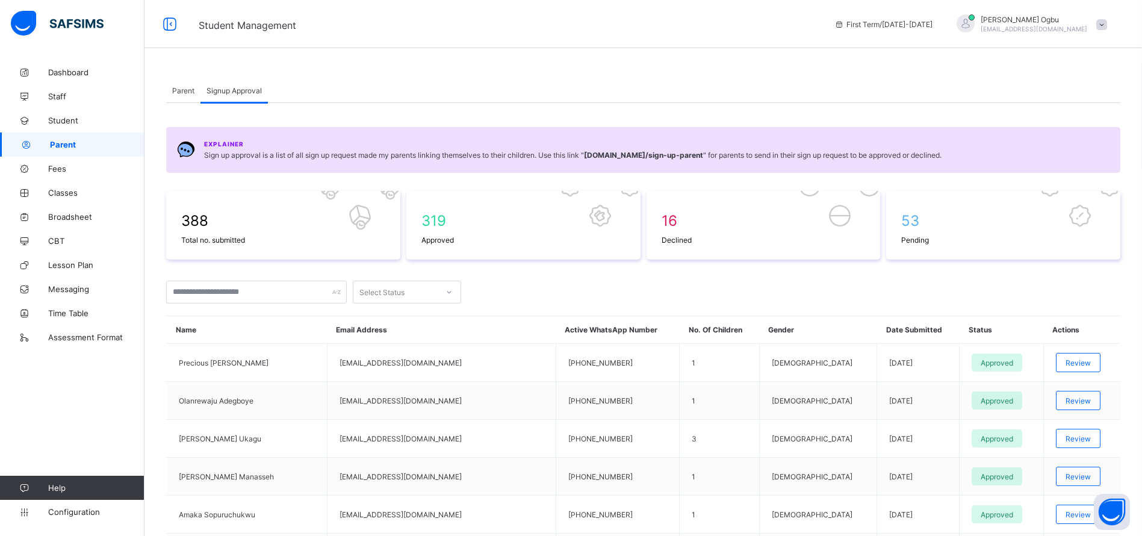
click at [179, 92] on span "Parent" at bounding box center [183, 90] width 22 height 9
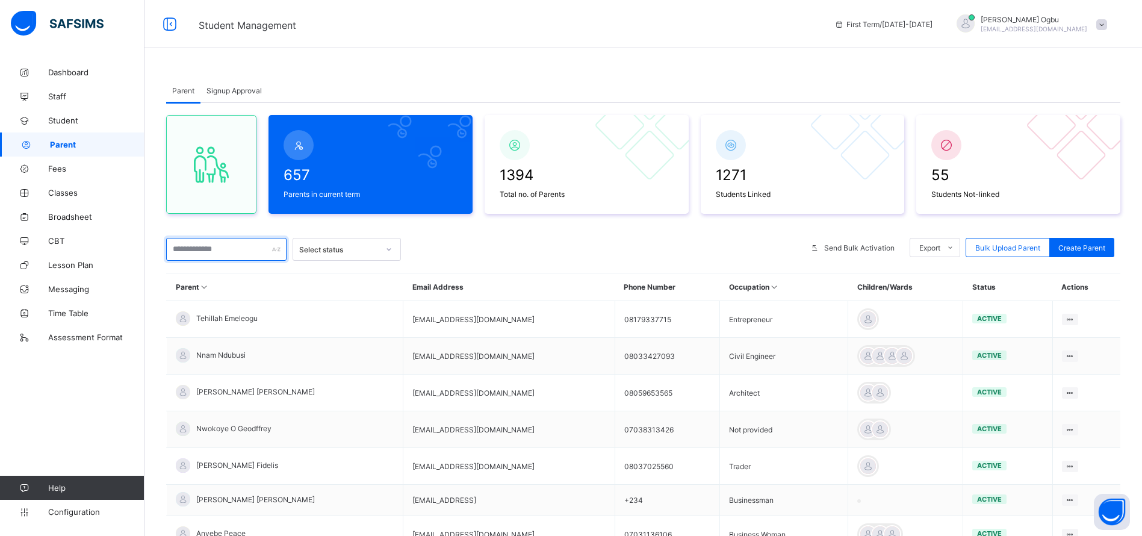
click at [202, 249] on input "text" at bounding box center [226, 249] width 120 height 23
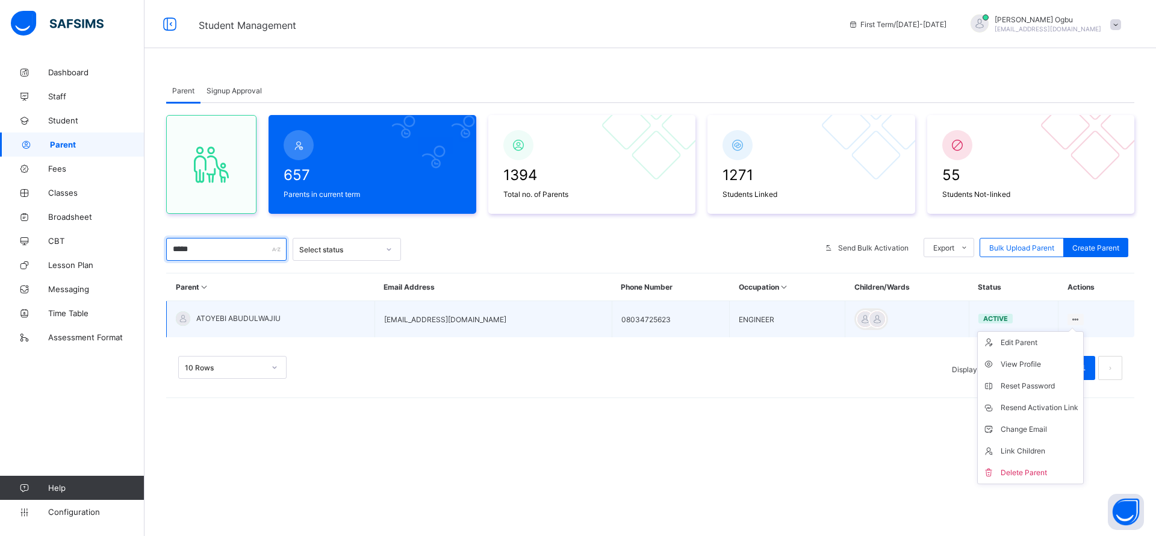
type input "*****"
click at [1076, 317] on icon at bounding box center [1076, 319] width 10 height 9
click at [1023, 382] on div "Reset Password" at bounding box center [1040, 386] width 78 height 12
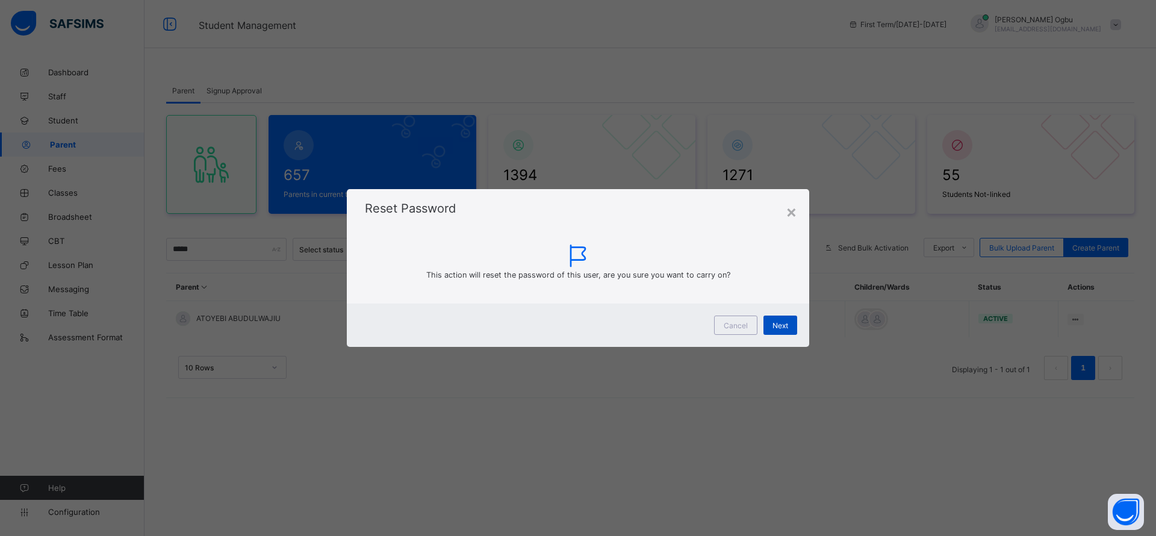
click at [794, 321] on div "Next" at bounding box center [781, 325] width 34 height 19
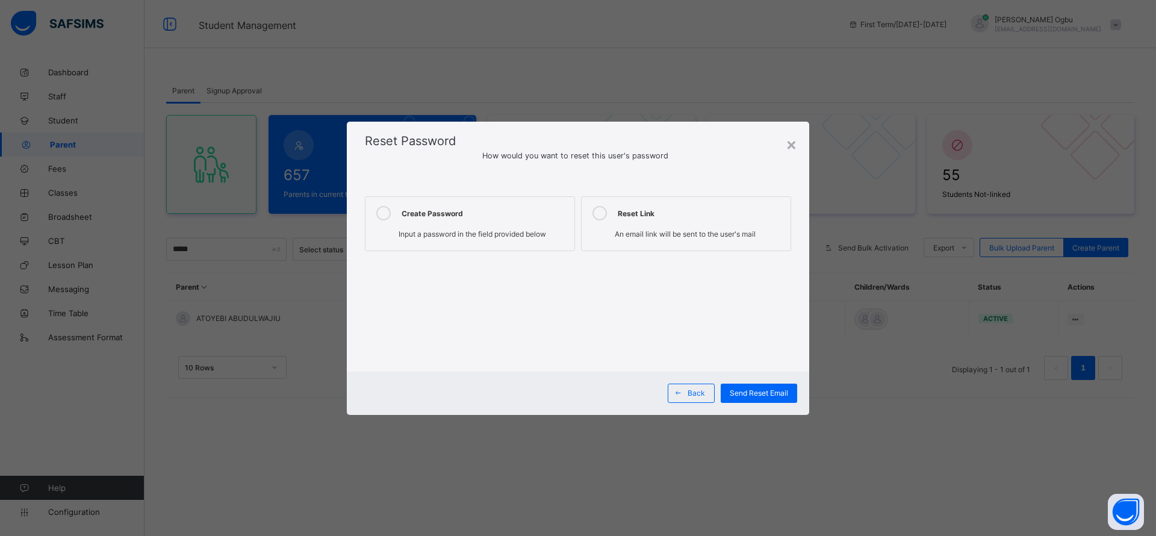
click at [470, 222] on label "Create Password Input a password in the field provided below" at bounding box center [470, 223] width 210 height 55
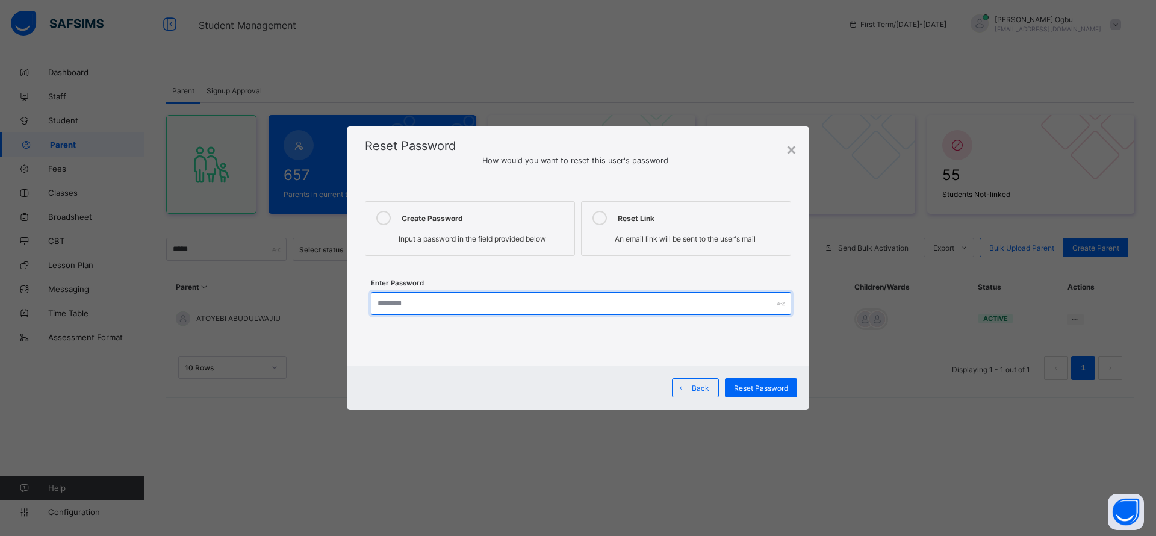
click at [455, 307] on input "text" at bounding box center [581, 303] width 420 height 23
type input "**********"
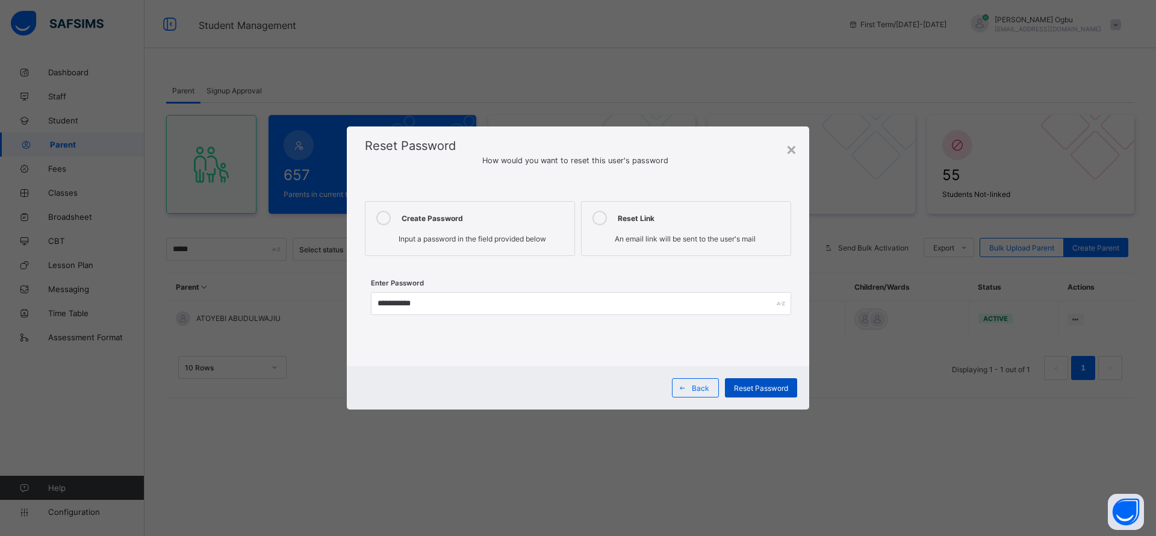
click at [756, 386] on span "Reset Password" at bounding box center [761, 388] width 54 height 9
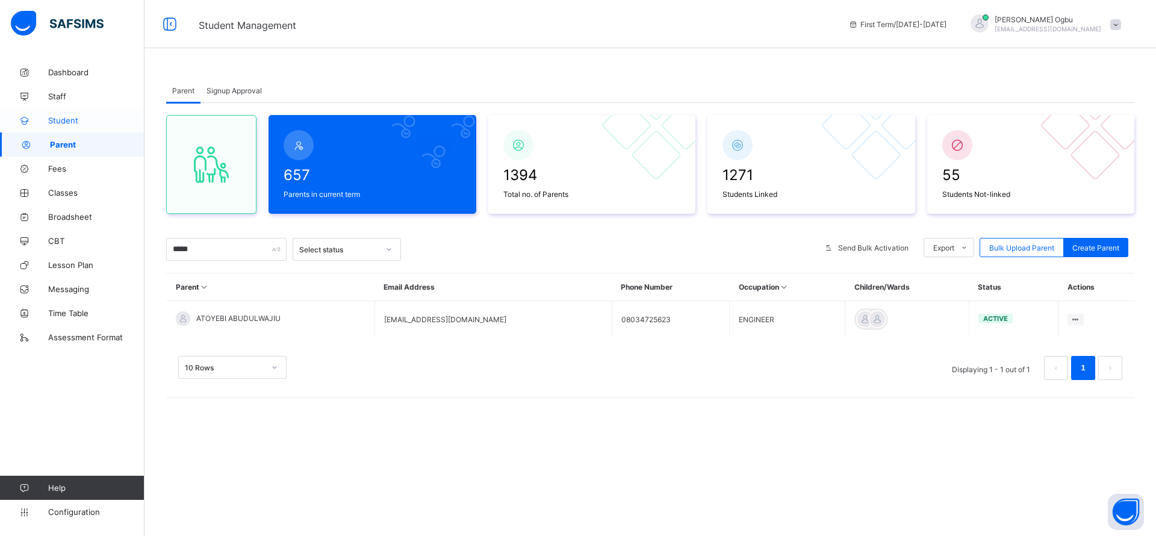
click at [66, 128] on link "Student" at bounding box center [72, 120] width 145 height 24
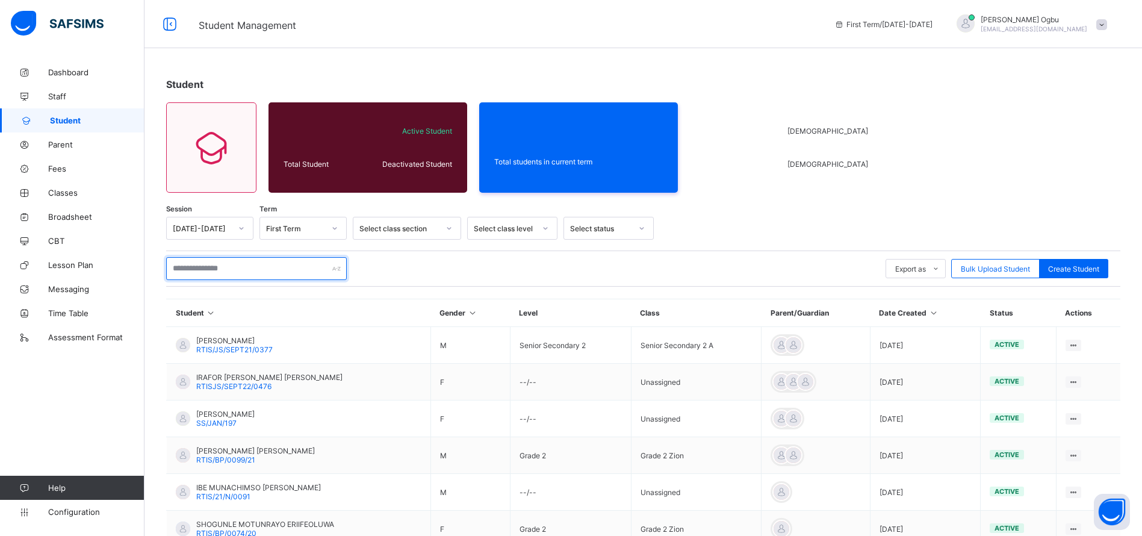
click at [231, 269] on input "text" at bounding box center [256, 268] width 181 height 23
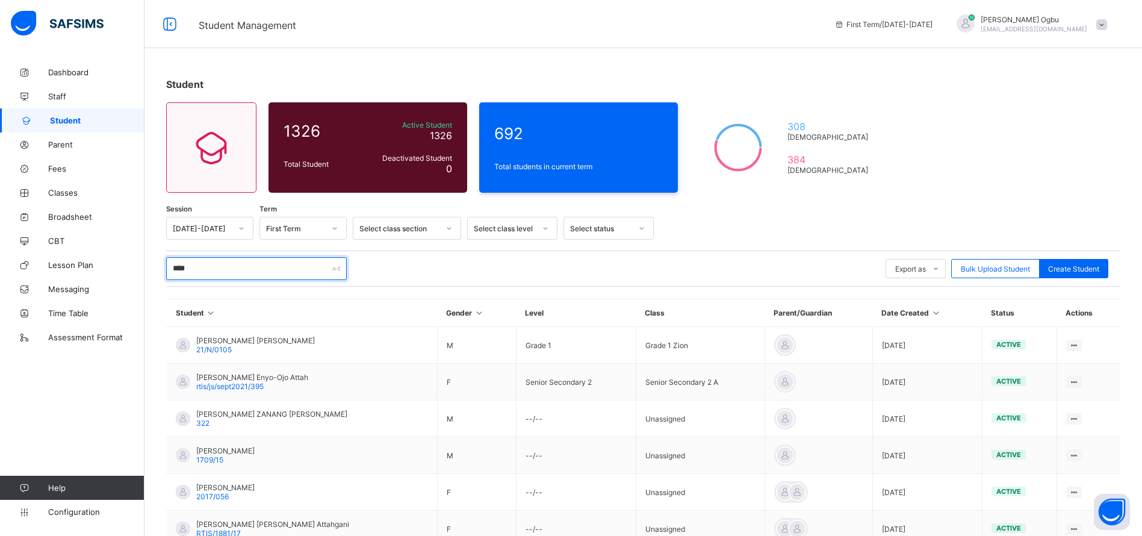
type input "*****"
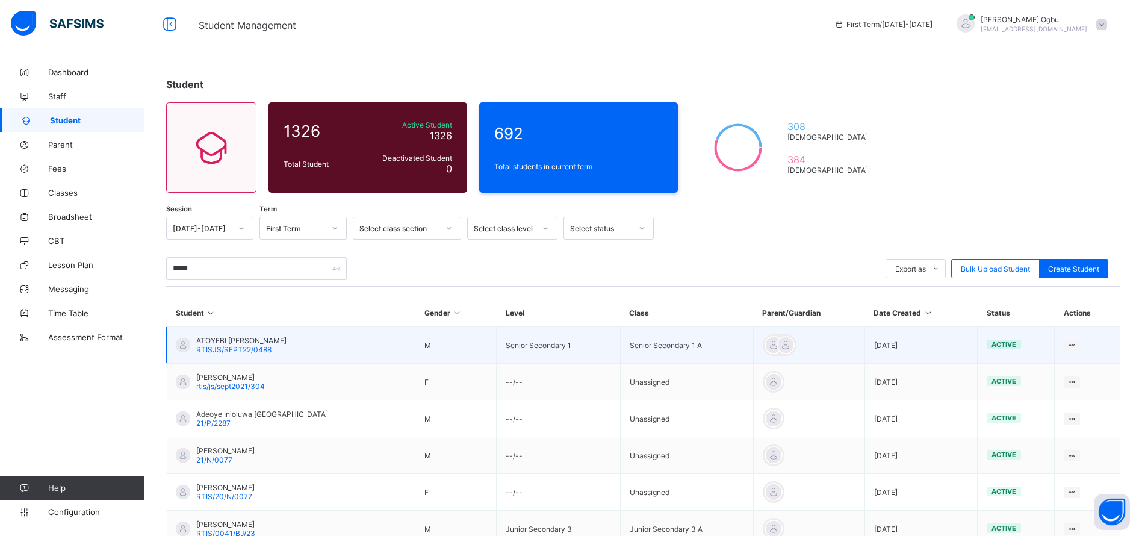
click at [242, 351] on span "RTISJS/SEPT22/0488" at bounding box center [233, 349] width 75 height 9
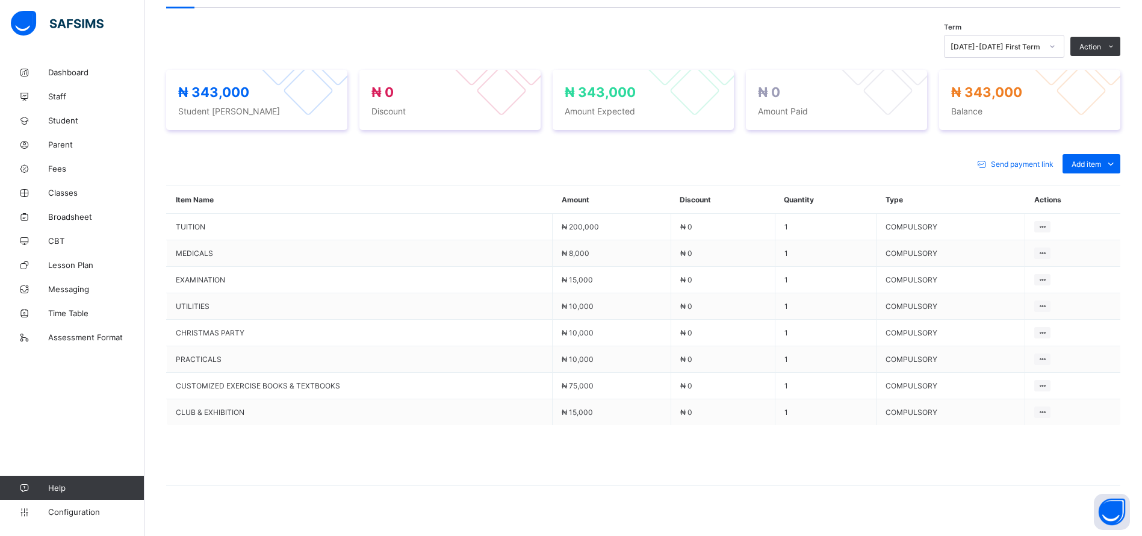
scroll to position [388, 0]
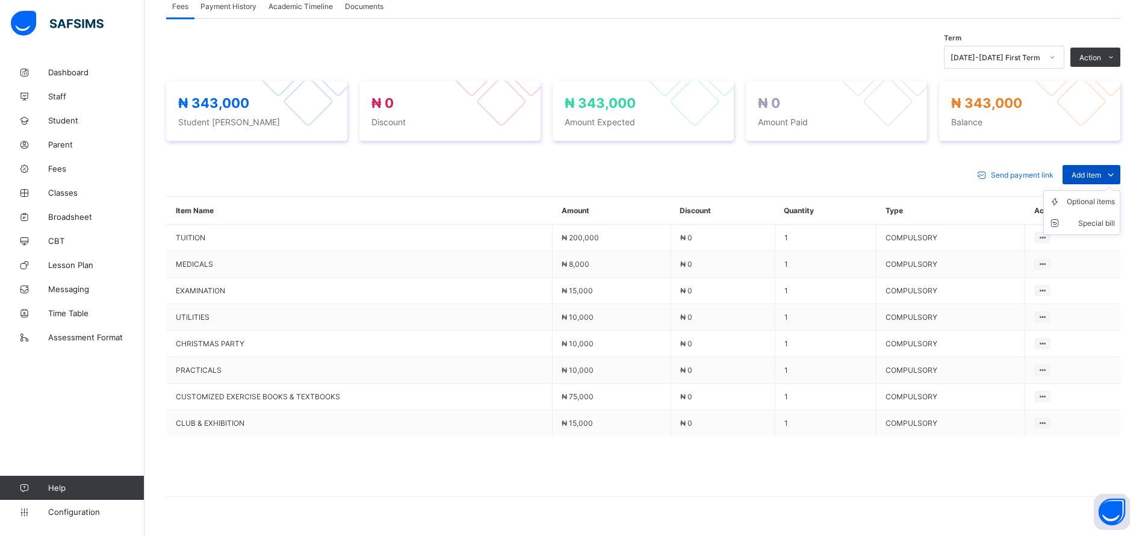
click at [1102, 175] on span "Add item" at bounding box center [1087, 174] width 30 height 9
click at [1103, 209] on li "Optional items" at bounding box center [1082, 202] width 76 height 22
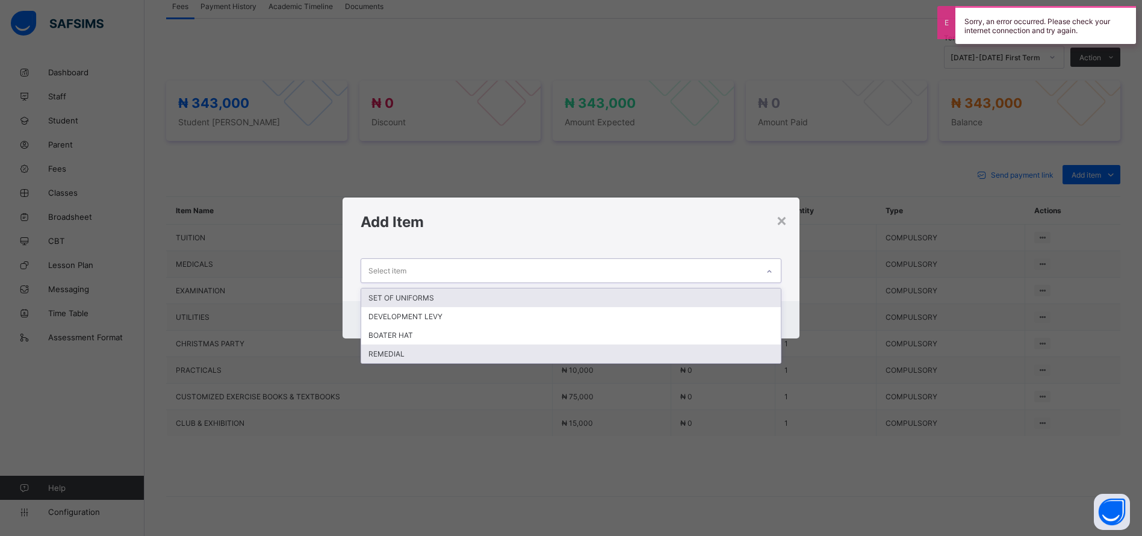
click at [401, 361] on div "REMEDIAL" at bounding box center [571, 353] width 420 height 19
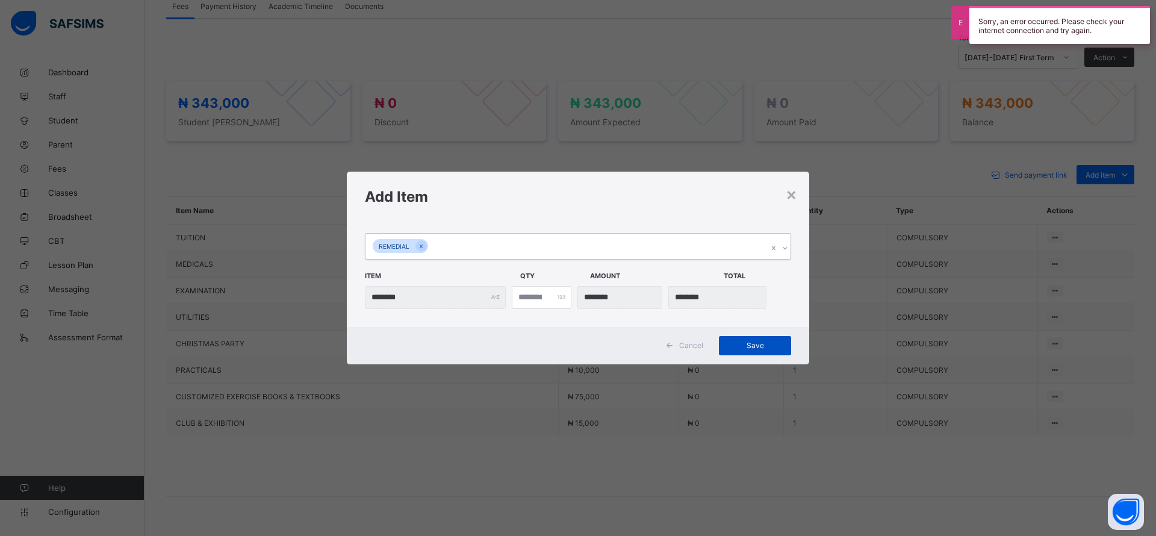
click at [770, 346] on span "Save" at bounding box center [755, 345] width 54 height 9
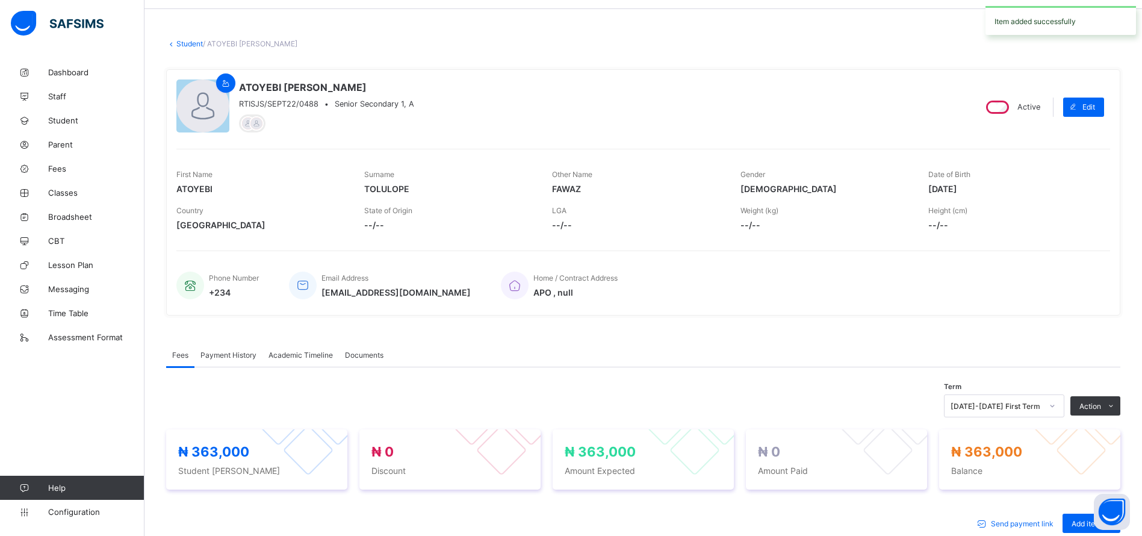
scroll to position [0, 0]
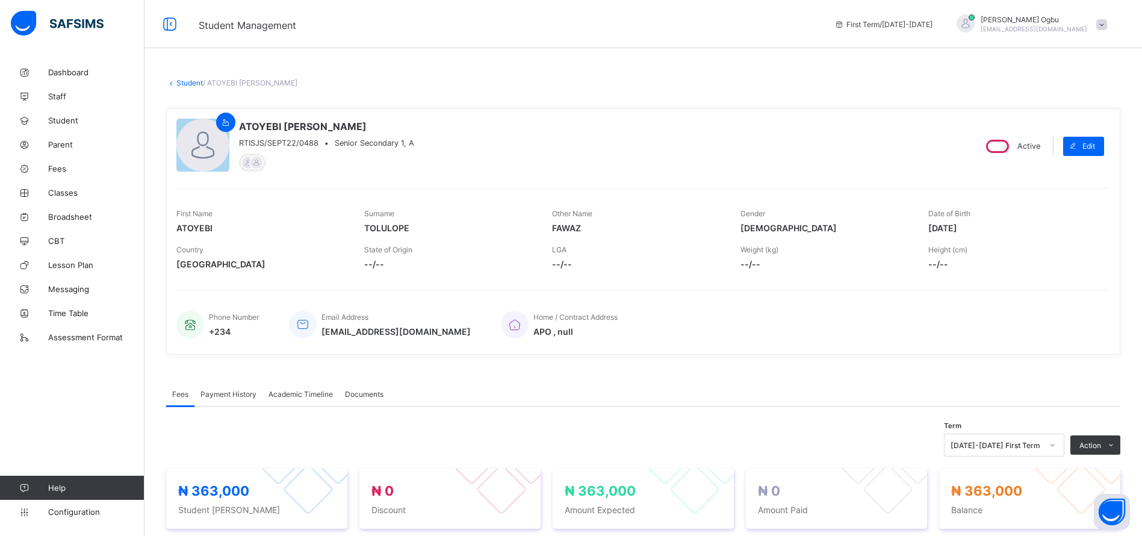
click at [187, 83] on link "Student" at bounding box center [189, 82] width 26 height 9
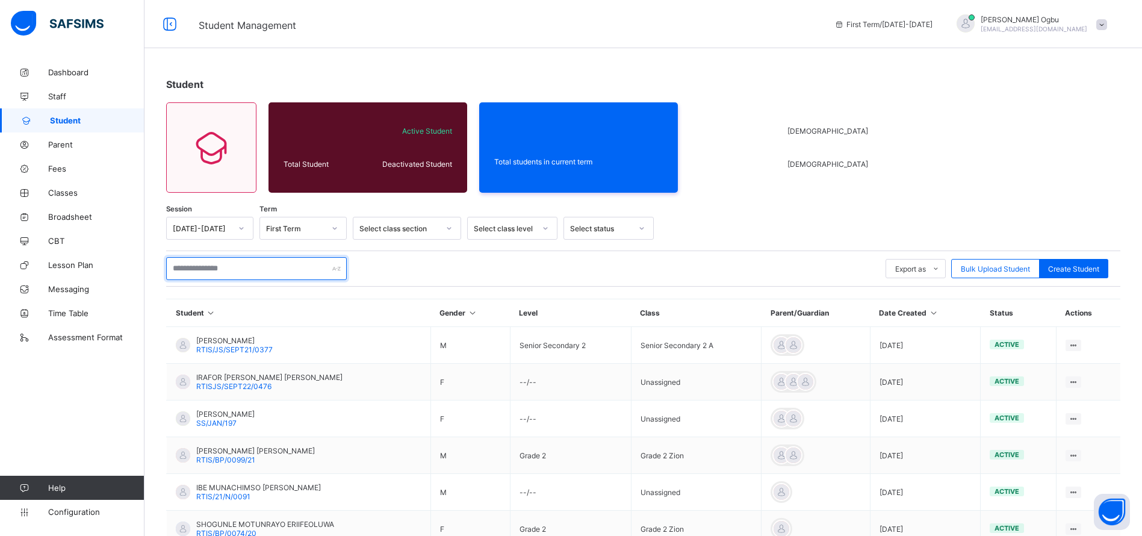
click at [226, 269] on input "text" at bounding box center [256, 268] width 181 height 23
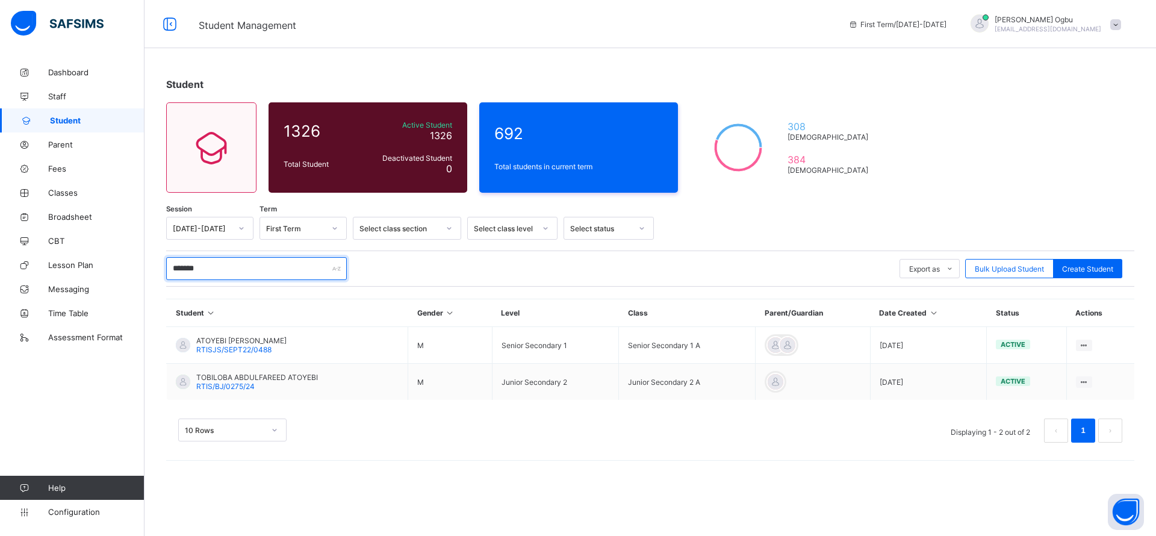
click at [235, 267] on input "*******" at bounding box center [256, 268] width 181 height 23
type input "*"
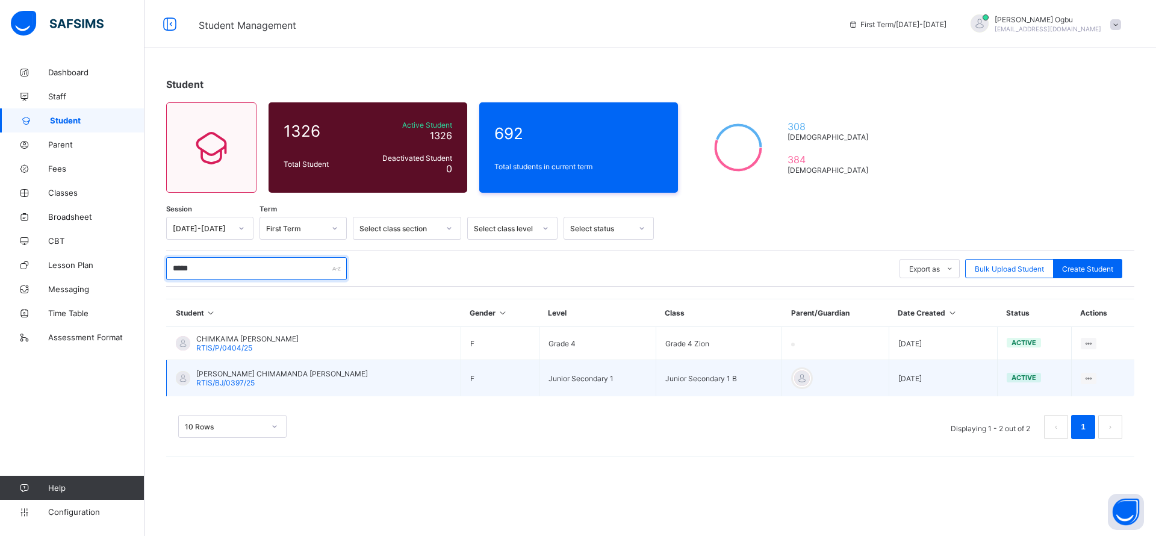
drag, startPoint x: 242, startPoint y: 265, endPoint x: 225, endPoint y: 373, distance: 109.8
click at [225, 373] on div "Session 2025-2026 Term First Term Select class section Select class level Selec…" at bounding box center [650, 334] width 968 height 234
type input "*****"
click at [225, 373] on span "[PERSON_NAME] CHIMAMANDA [PERSON_NAME]" at bounding box center [282, 373] width 172 height 9
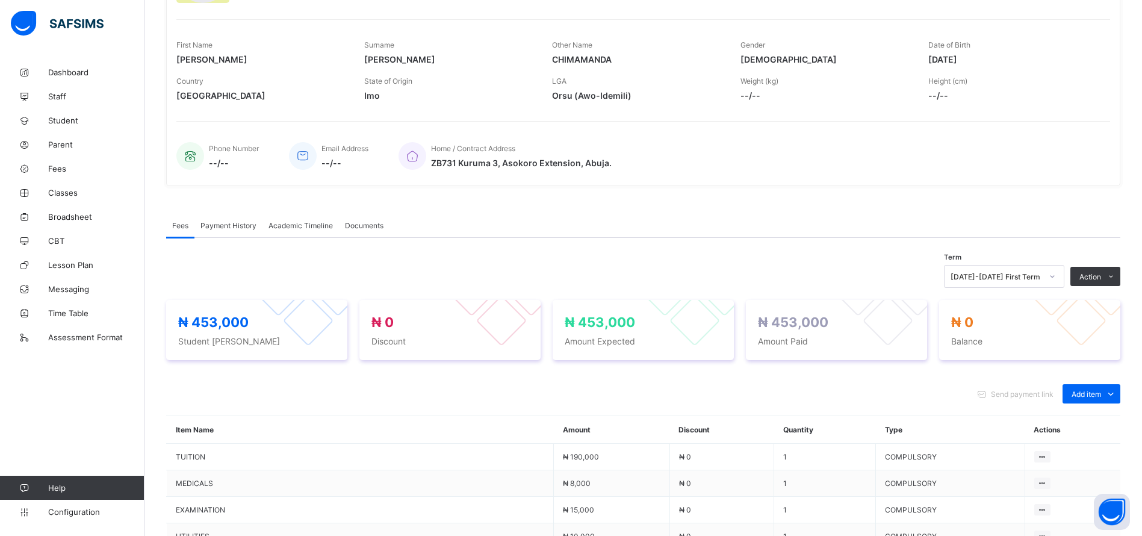
click at [215, 223] on span "Payment History" at bounding box center [229, 225] width 56 height 9
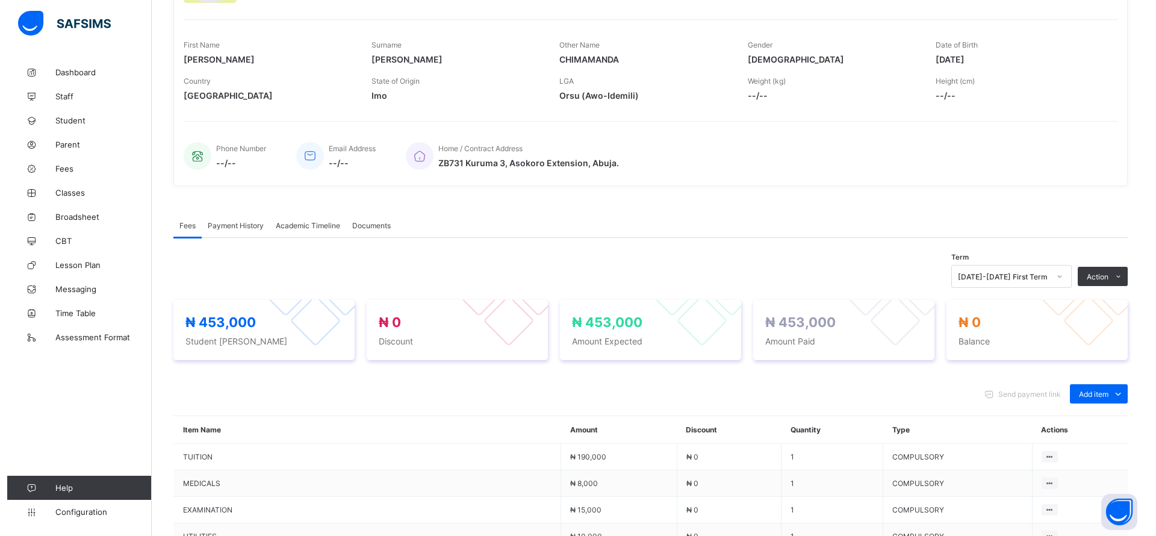
scroll to position [37, 0]
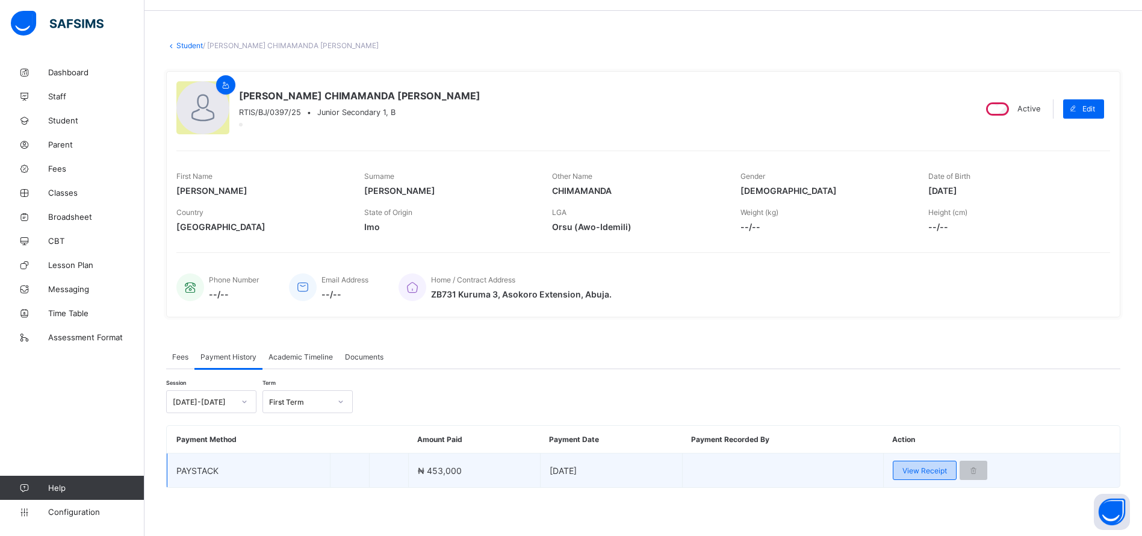
click at [927, 472] on span "View Receipt" at bounding box center [925, 470] width 45 height 9
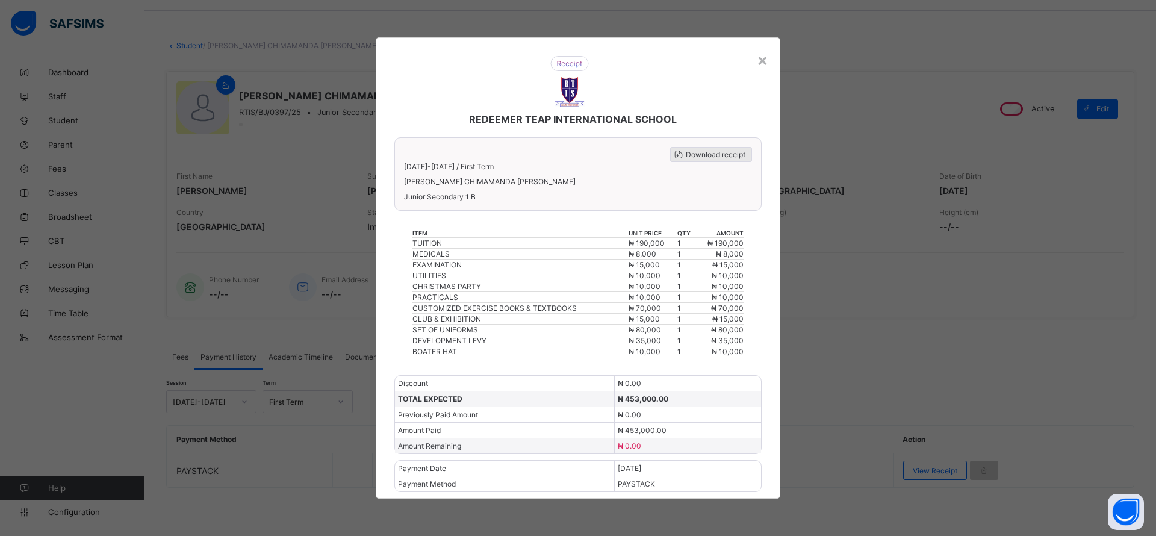
click at [716, 156] on span "Download receipt" at bounding box center [716, 154] width 60 height 9
click at [700, 152] on span "Download receipt" at bounding box center [716, 154] width 60 height 9
click at [690, 154] on span "Download receipt" at bounding box center [716, 154] width 60 height 9
click at [761, 60] on div "×" at bounding box center [762, 59] width 11 height 20
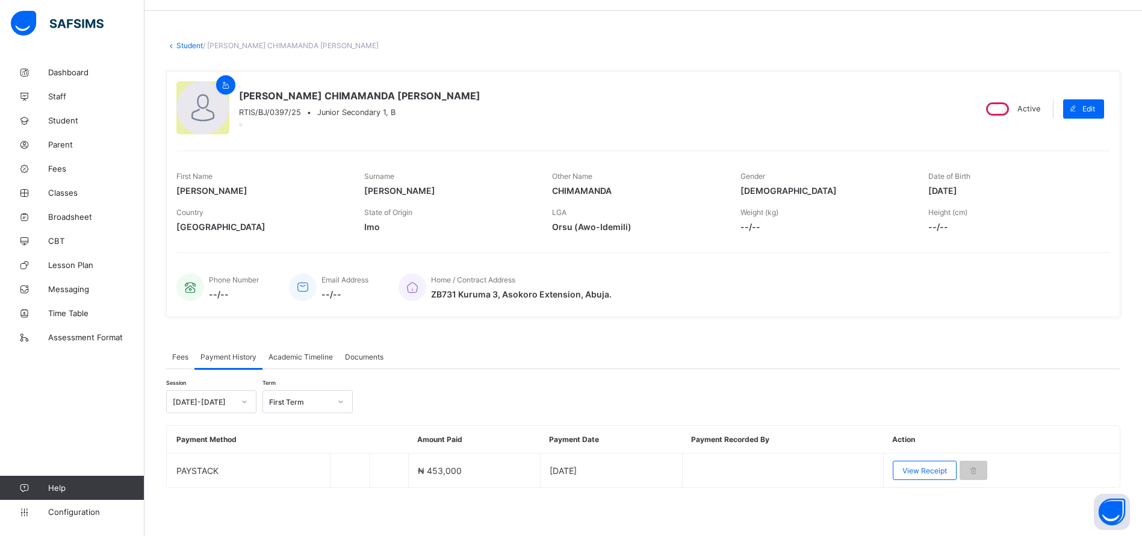
click at [187, 45] on link "Student" at bounding box center [189, 45] width 26 height 9
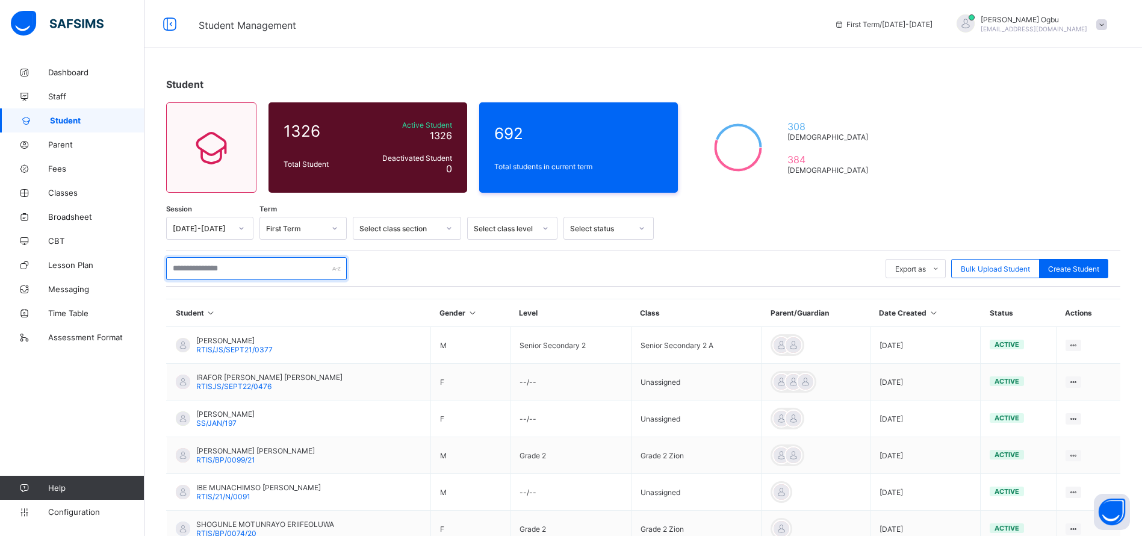
click at [203, 257] on input "text" at bounding box center [256, 268] width 181 height 23
click at [66, 145] on span "Parent" at bounding box center [96, 145] width 96 height 10
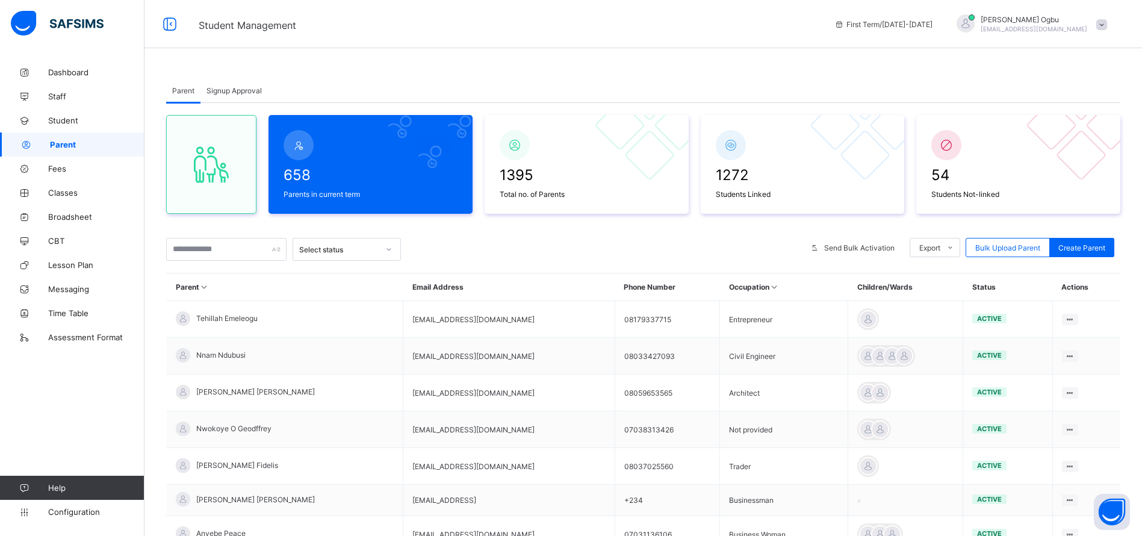
click at [226, 89] on span "Signup Approval" at bounding box center [234, 90] width 55 height 9
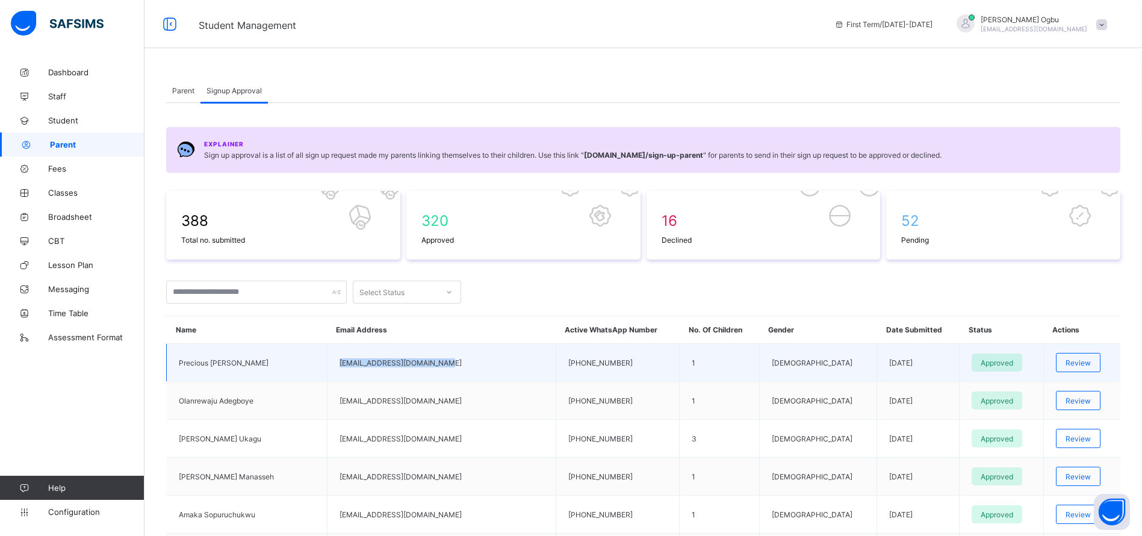
drag, startPoint x: 426, startPoint y: 360, endPoint x: 326, endPoint y: 359, distance: 100.0
click at [327, 359] on td "fidelis.precious@gmail.com" at bounding box center [441, 363] width 229 height 38
copy td "fidelis.precious@gmail.com"
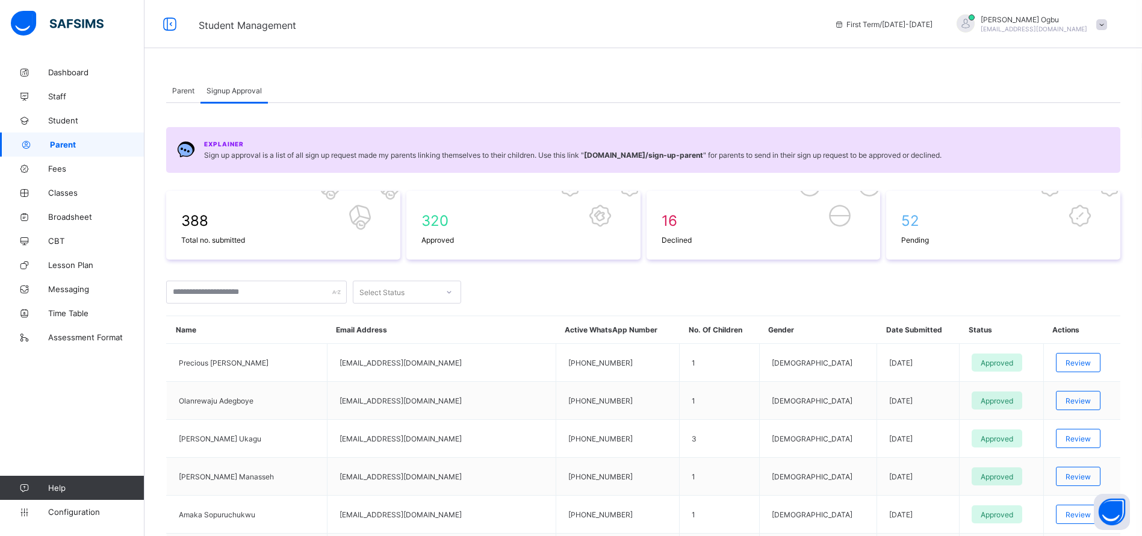
click at [184, 90] on span "Parent" at bounding box center [183, 90] width 22 height 9
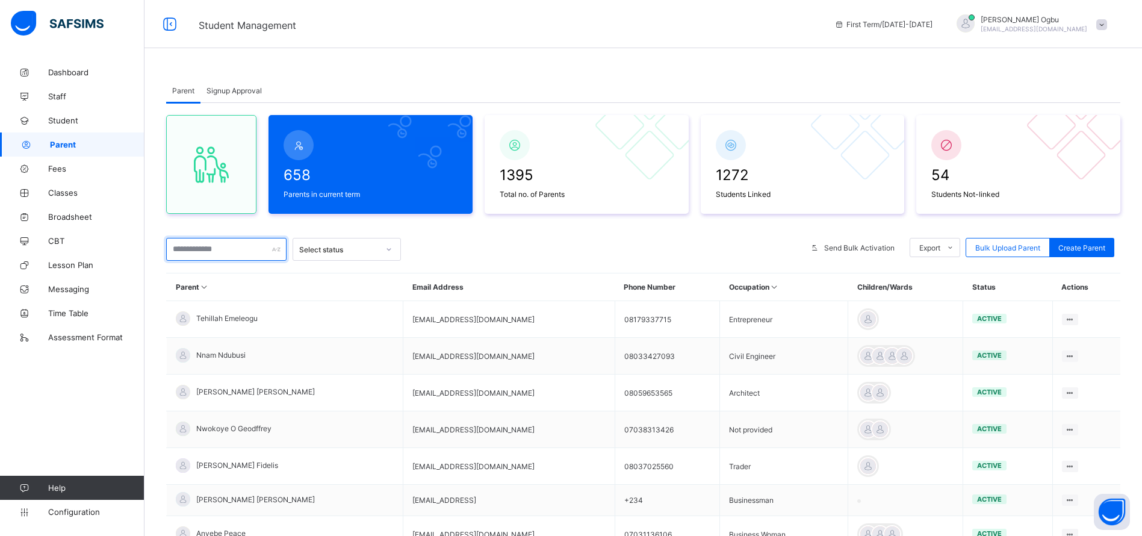
click at [214, 248] on input "text" at bounding box center [226, 249] width 120 height 23
paste input "**********"
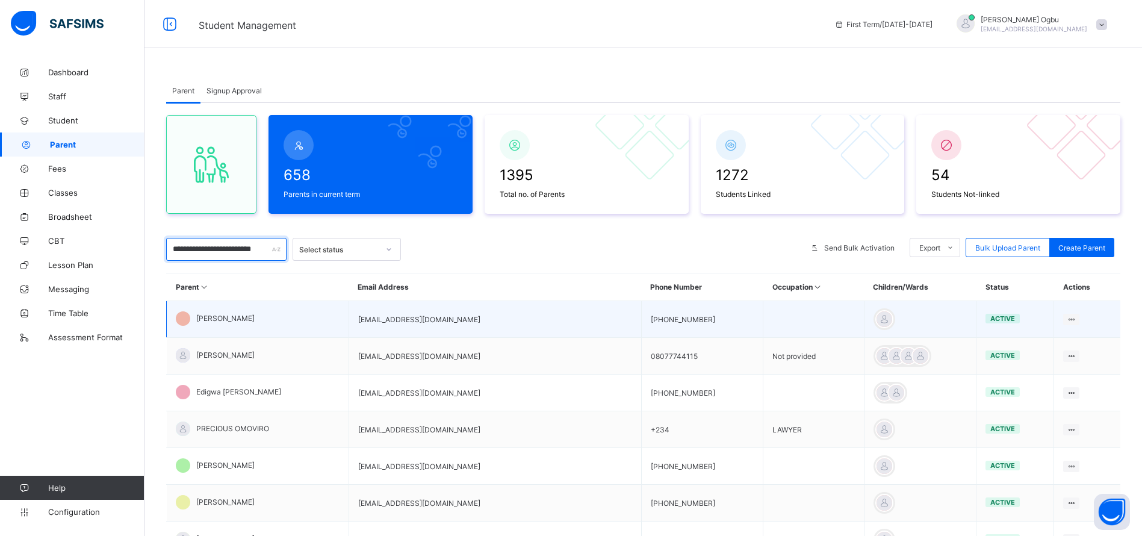
type input "**********"
click at [214, 323] on div "Precious Mbagwu" at bounding box center [215, 318] width 79 height 14
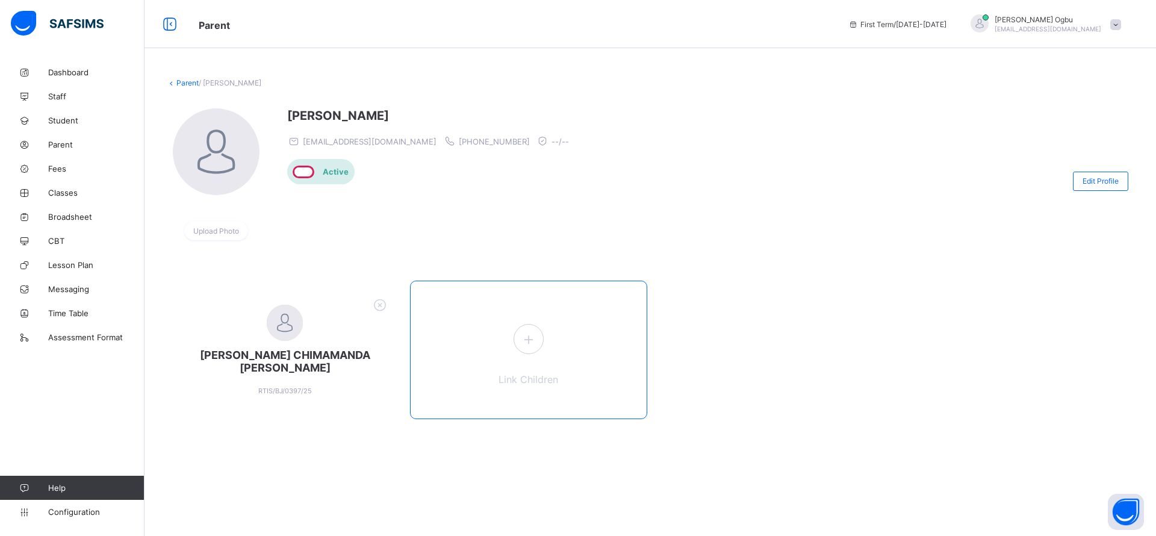
click at [531, 341] on icon at bounding box center [529, 339] width 22 height 19
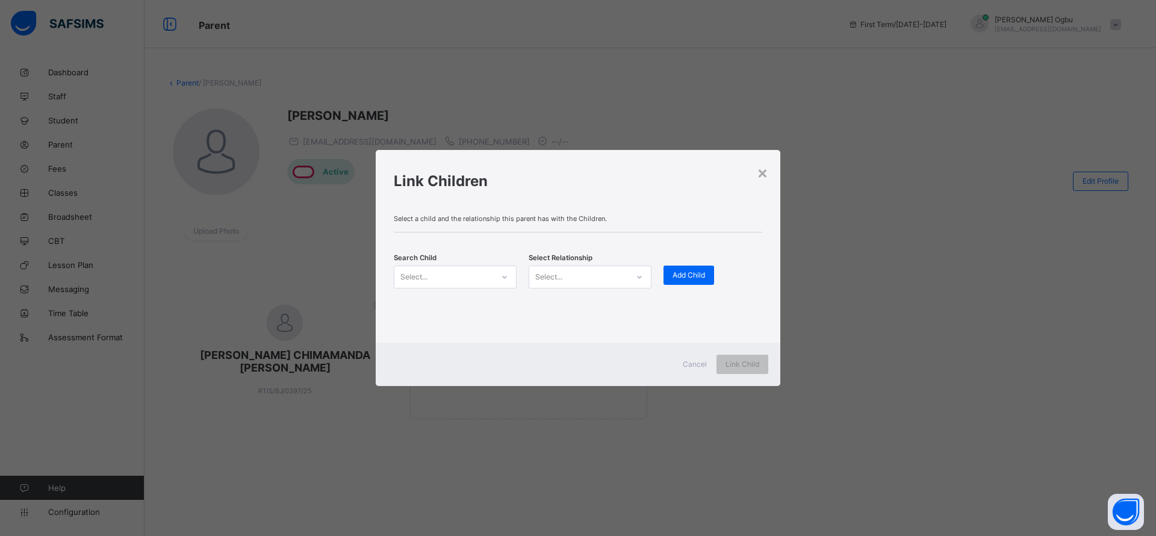
click at [444, 278] on div "Select..." at bounding box center [443, 277] width 99 height 17
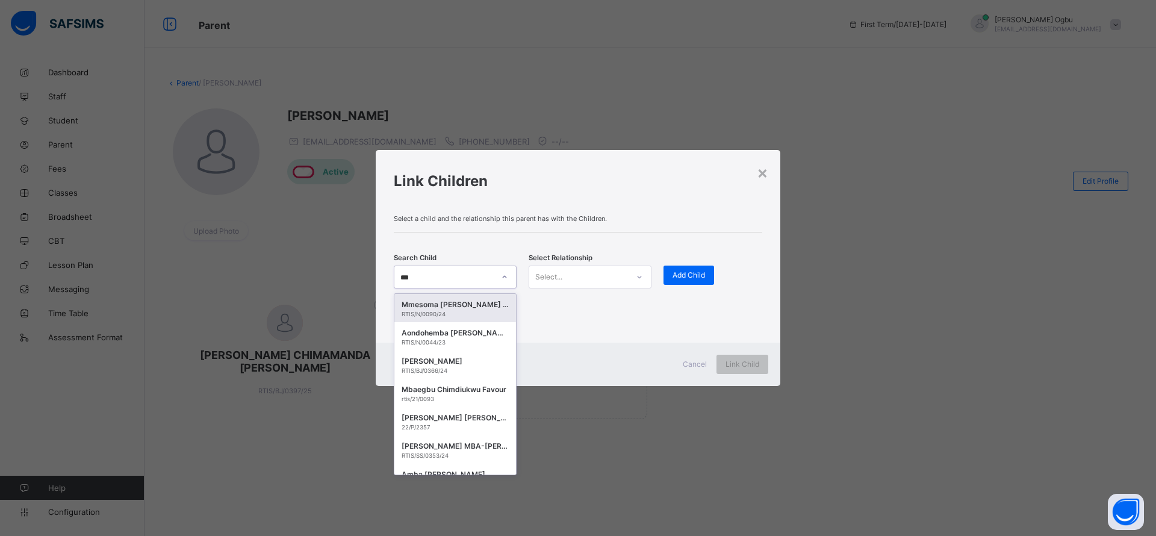
type input "****"
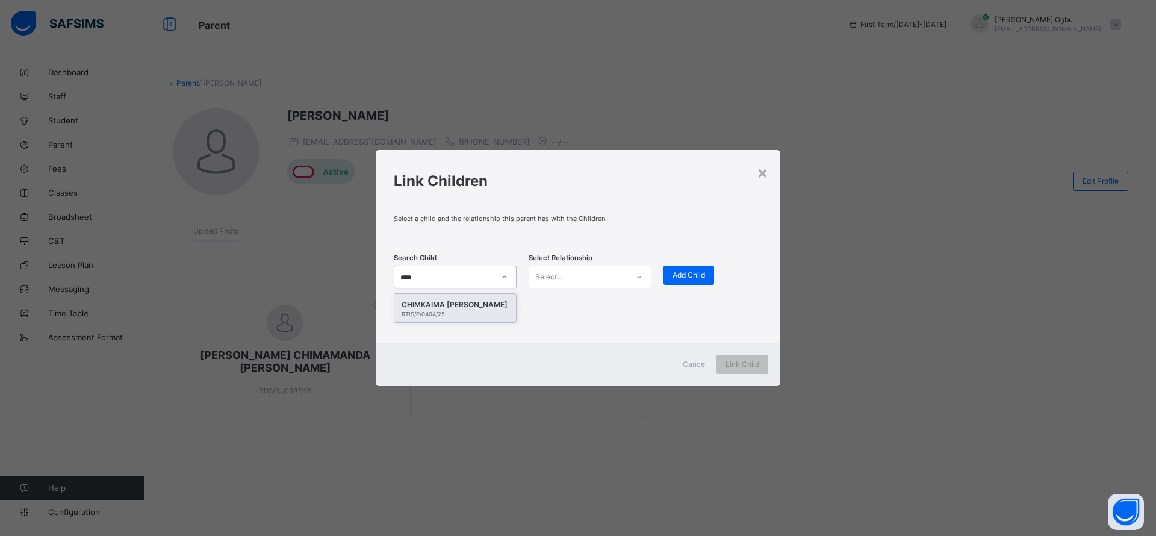
click at [452, 304] on div "CHIMKAIMA AUDREY MBAGWU" at bounding box center [455, 305] width 107 height 12
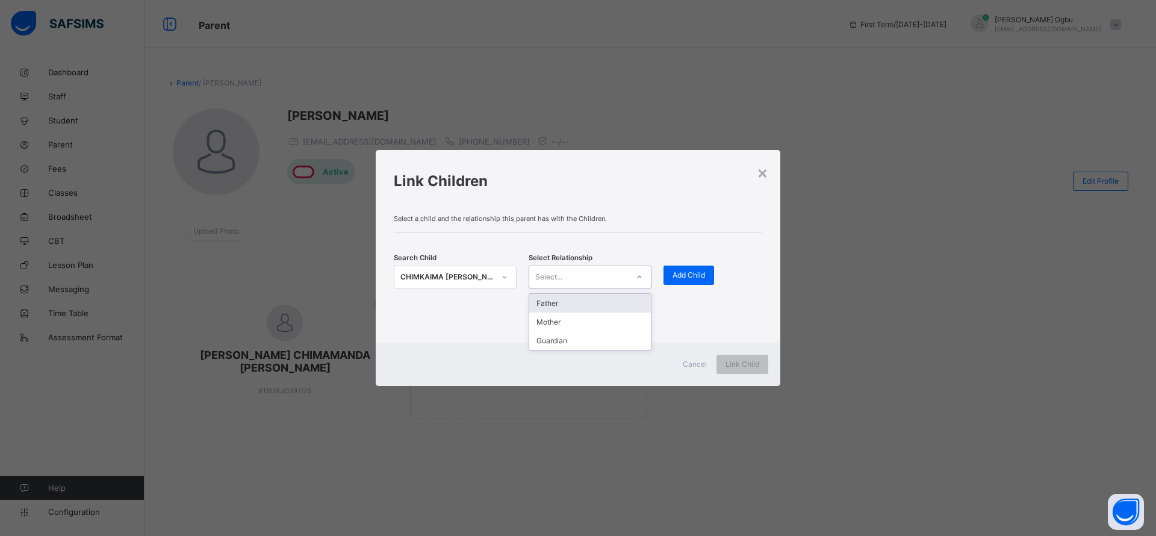
click at [574, 278] on div "Select..." at bounding box center [578, 277] width 99 height 17
click at [553, 328] on div "Mother" at bounding box center [590, 322] width 122 height 19
click at [695, 276] on span "Add Child" at bounding box center [689, 274] width 33 height 9
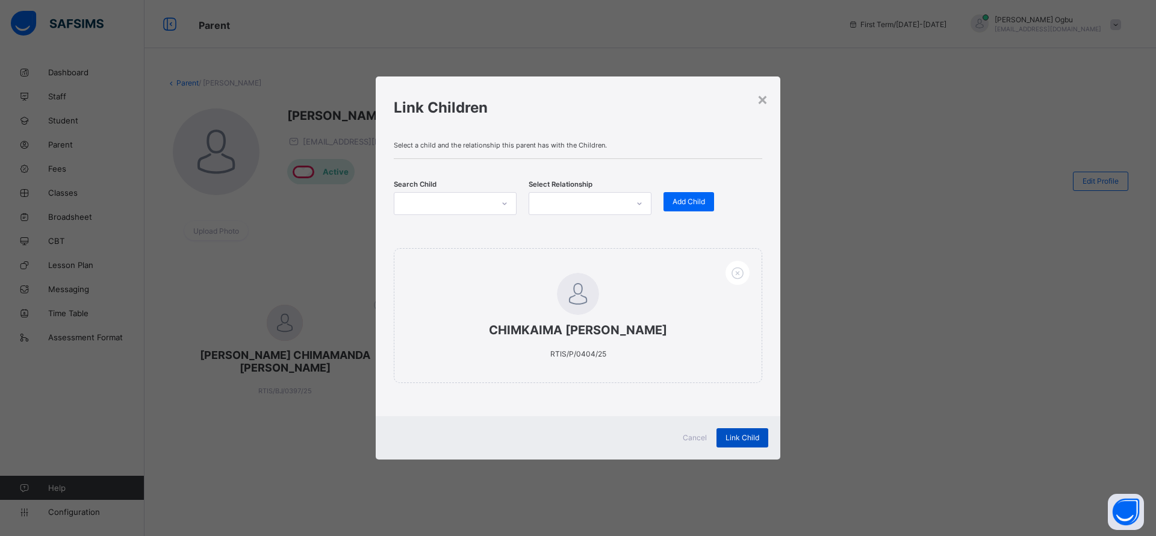
click at [749, 436] on span "Link Child" at bounding box center [743, 437] width 34 height 9
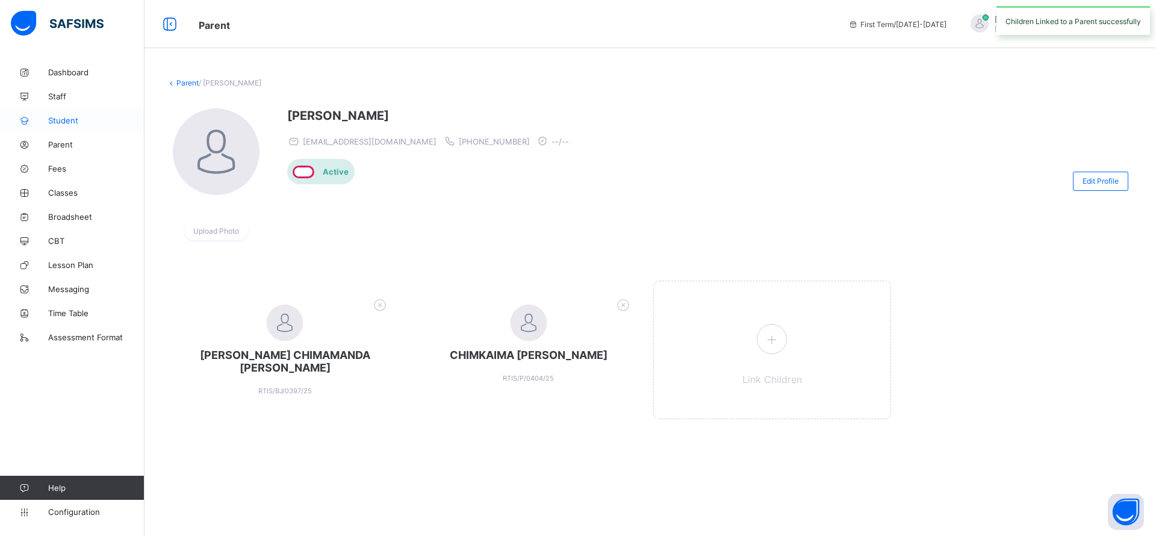
click at [64, 126] on link "Student" at bounding box center [72, 120] width 145 height 24
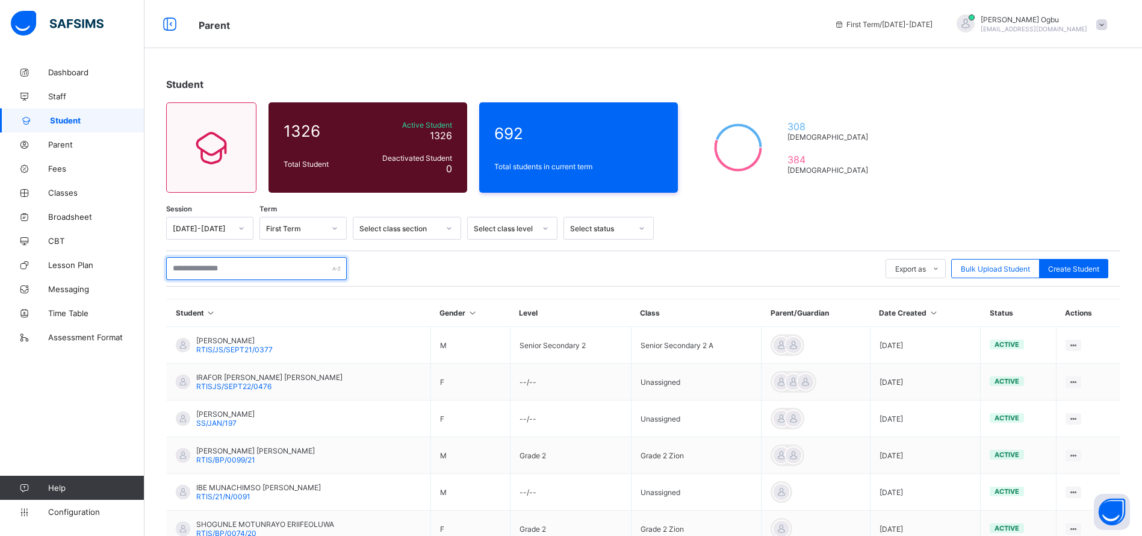
click at [197, 270] on input "text" at bounding box center [256, 268] width 181 height 23
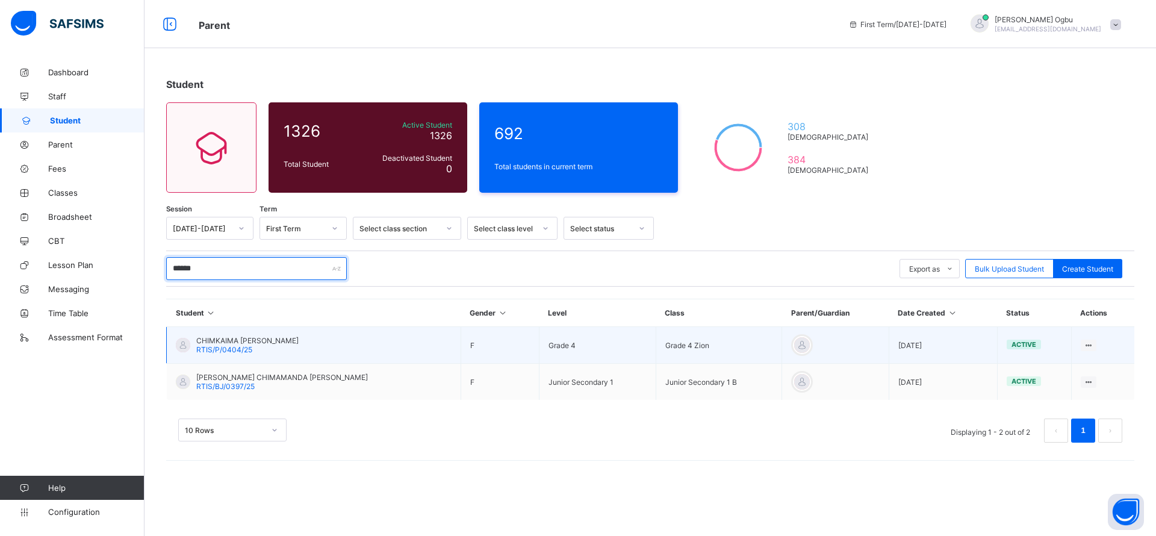
type input "******"
click at [210, 353] on span "RTIS/P/0404/25" at bounding box center [224, 349] width 56 height 9
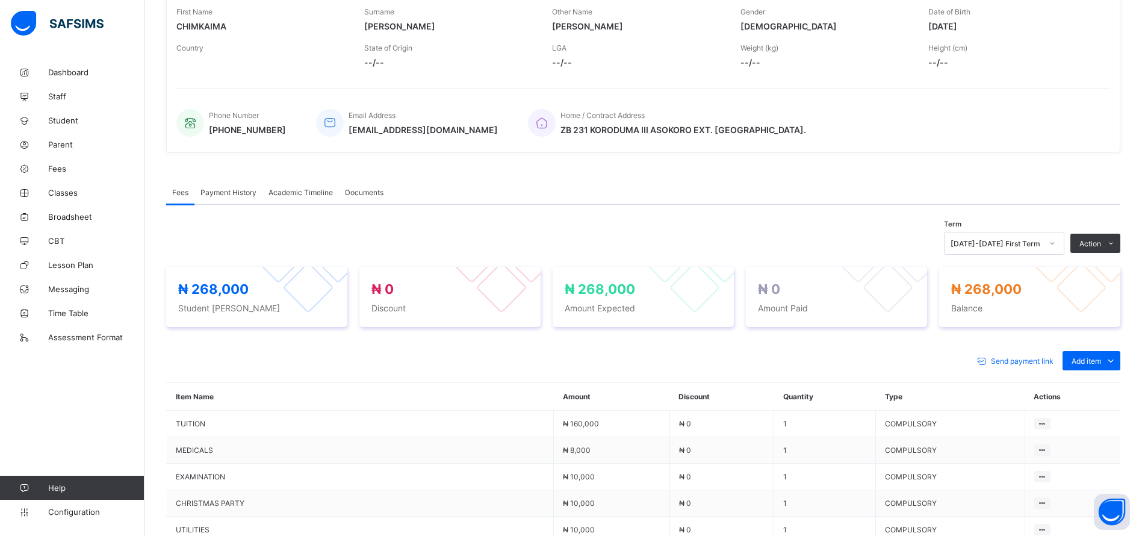
scroll to position [388, 0]
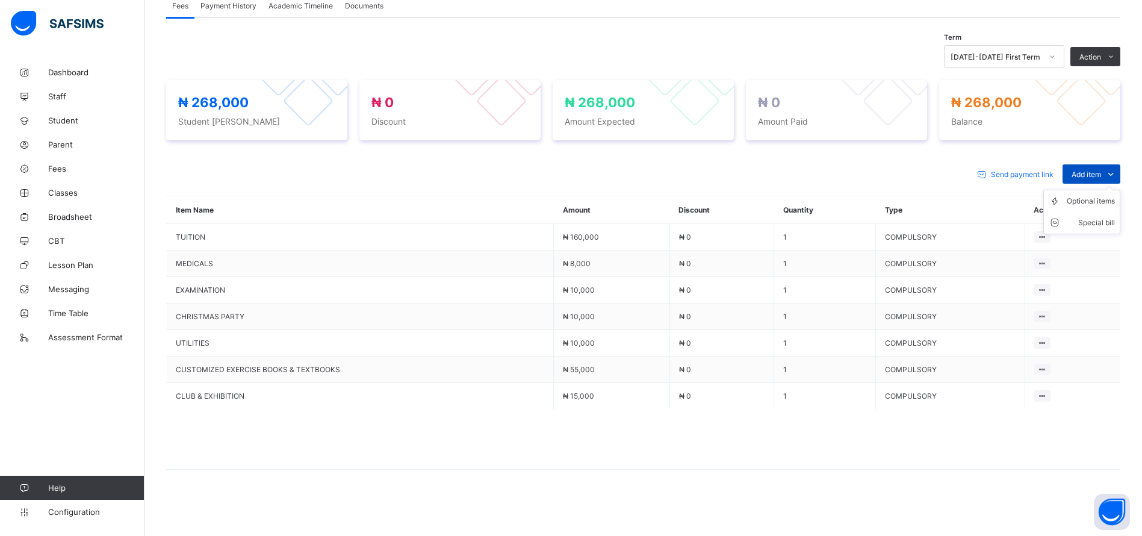
click at [1102, 175] on span "Add item" at bounding box center [1087, 174] width 30 height 9
click at [1101, 200] on div "Optional items" at bounding box center [1091, 201] width 48 height 12
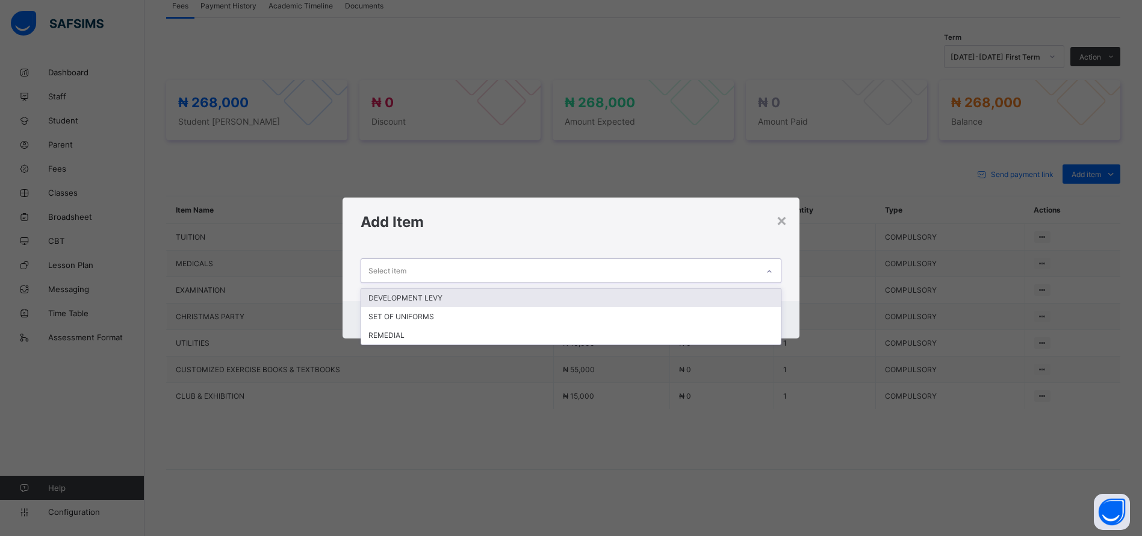
click at [715, 267] on div "Select item" at bounding box center [559, 270] width 397 height 23
click at [567, 295] on div "DEVELOPMENT LEVY" at bounding box center [571, 297] width 420 height 19
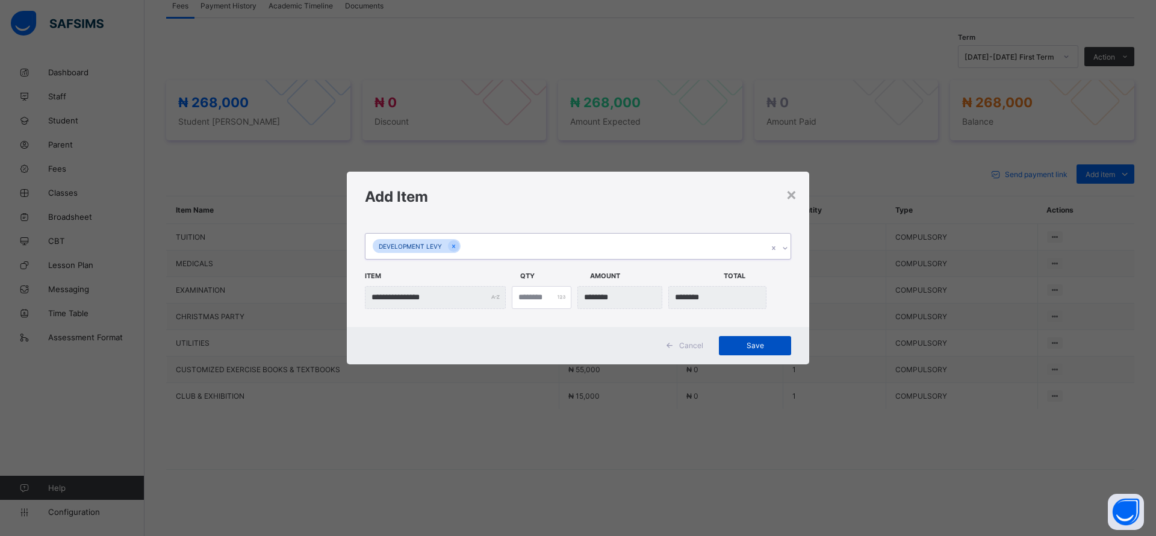
click at [756, 345] on span "Save" at bounding box center [755, 345] width 54 height 9
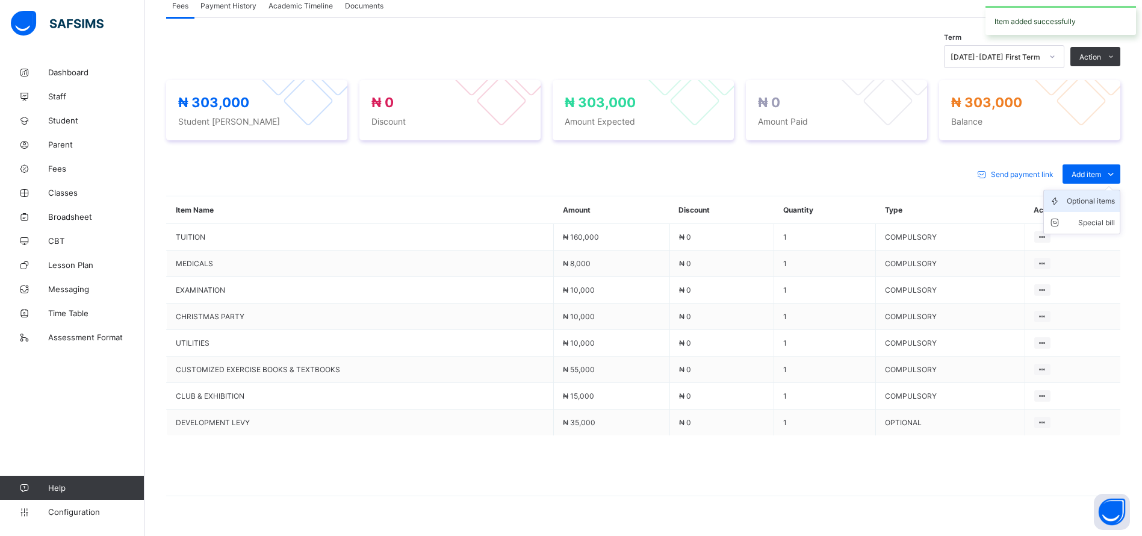
click at [1094, 201] on div "Optional items" at bounding box center [1091, 201] width 48 height 12
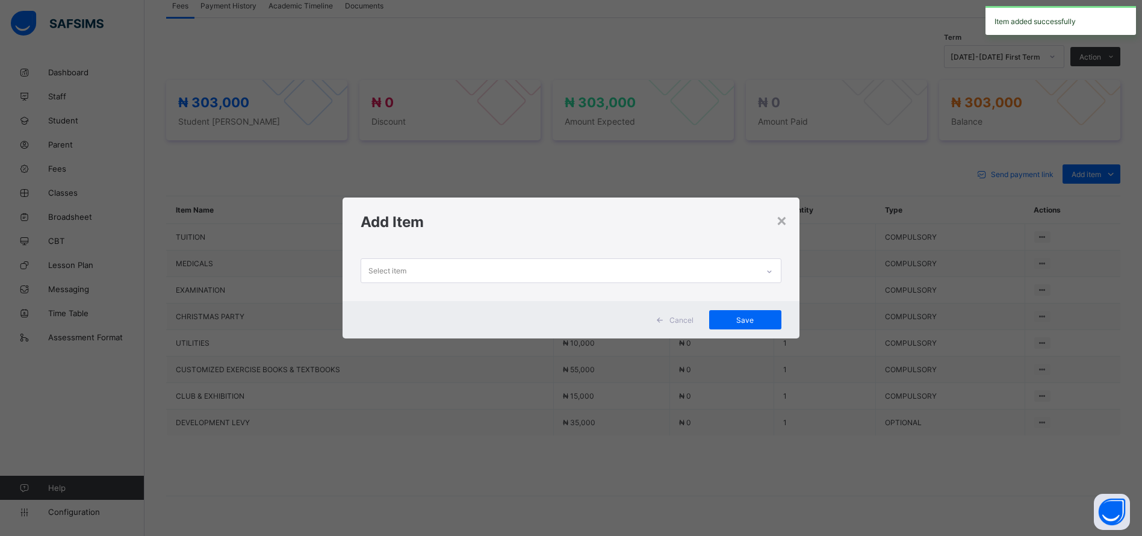
click at [699, 280] on div "Select item" at bounding box center [559, 270] width 397 height 23
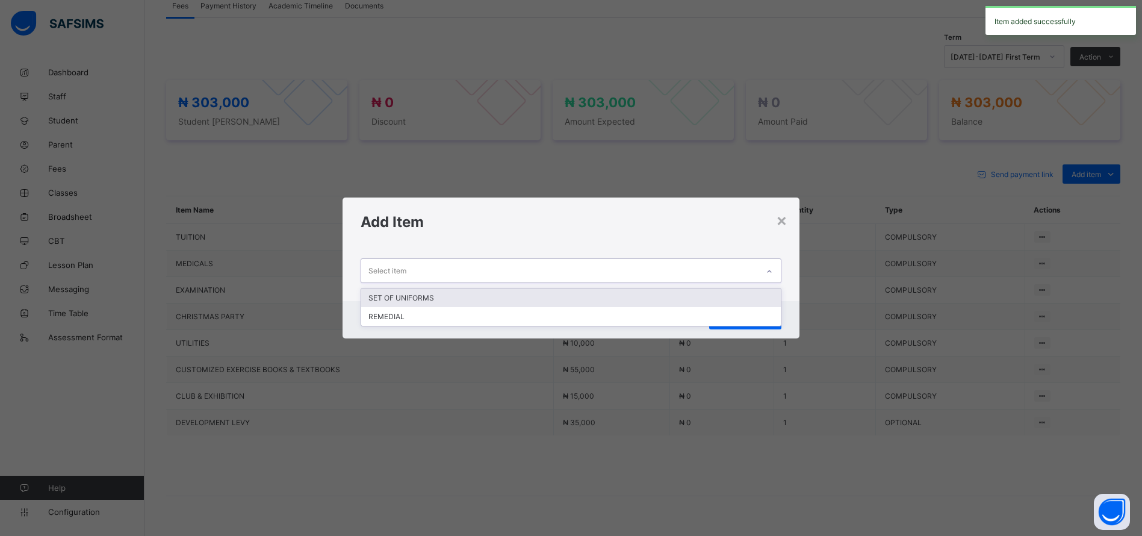
click at [625, 296] on div "SET OF UNIFORMS" at bounding box center [571, 297] width 420 height 19
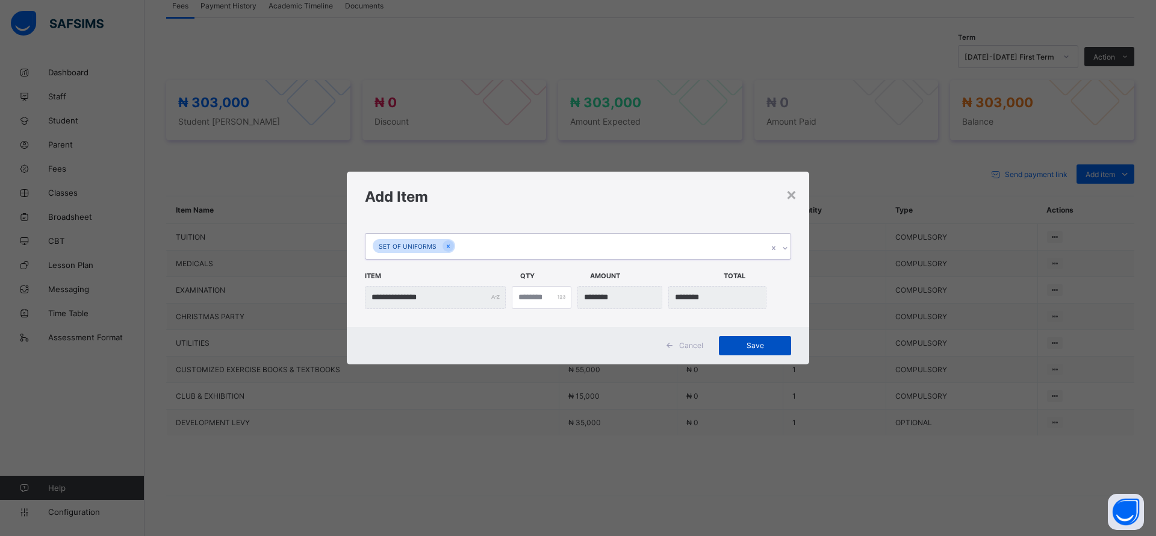
click at [740, 342] on span "Save" at bounding box center [755, 345] width 54 height 9
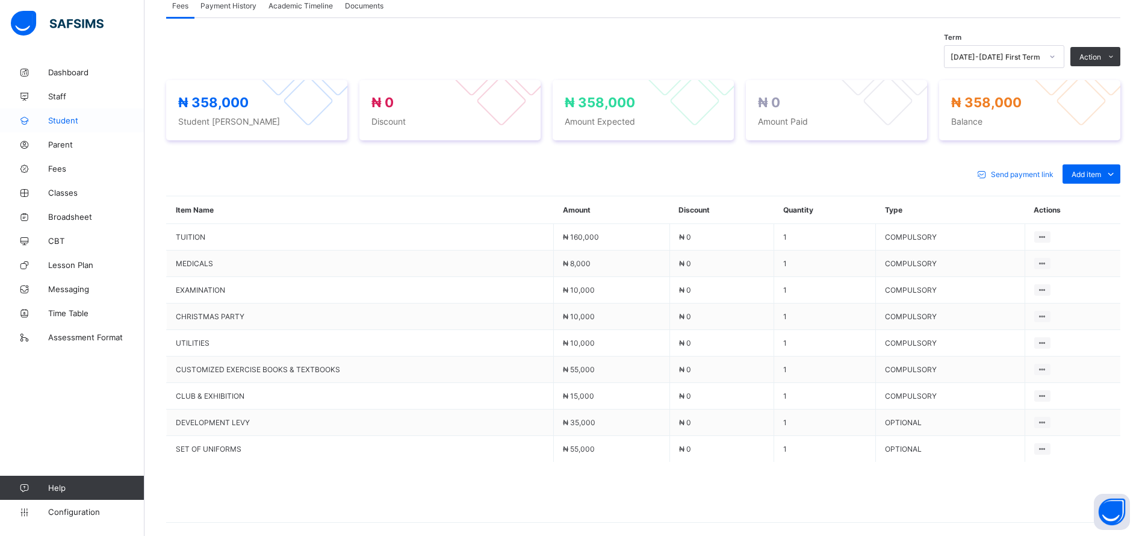
click at [69, 120] on span "Student" at bounding box center [96, 121] width 96 height 10
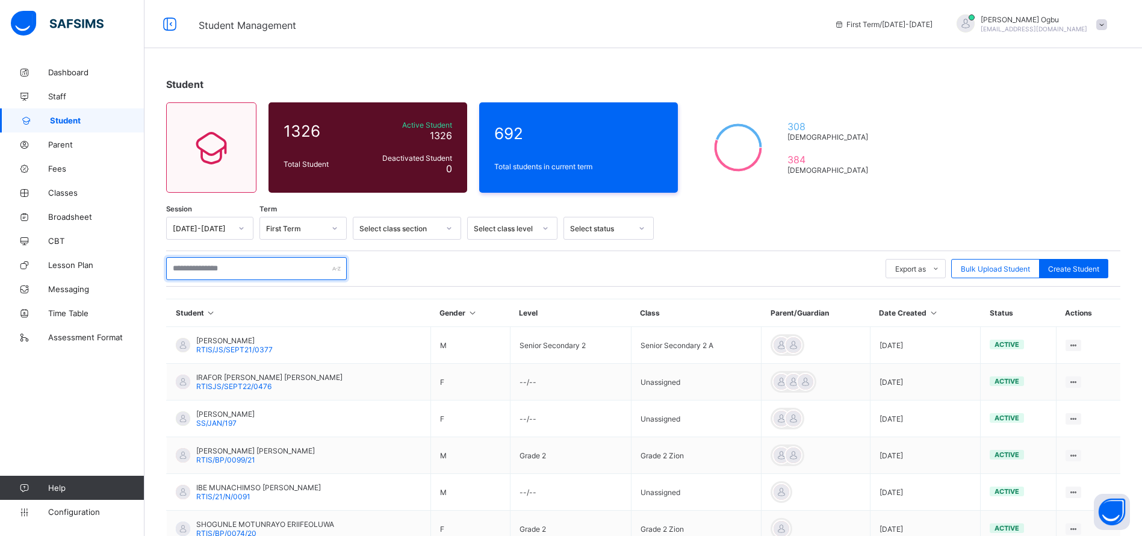
click at [202, 265] on input "text" at bounding box center [256, 268] width 181 height 23
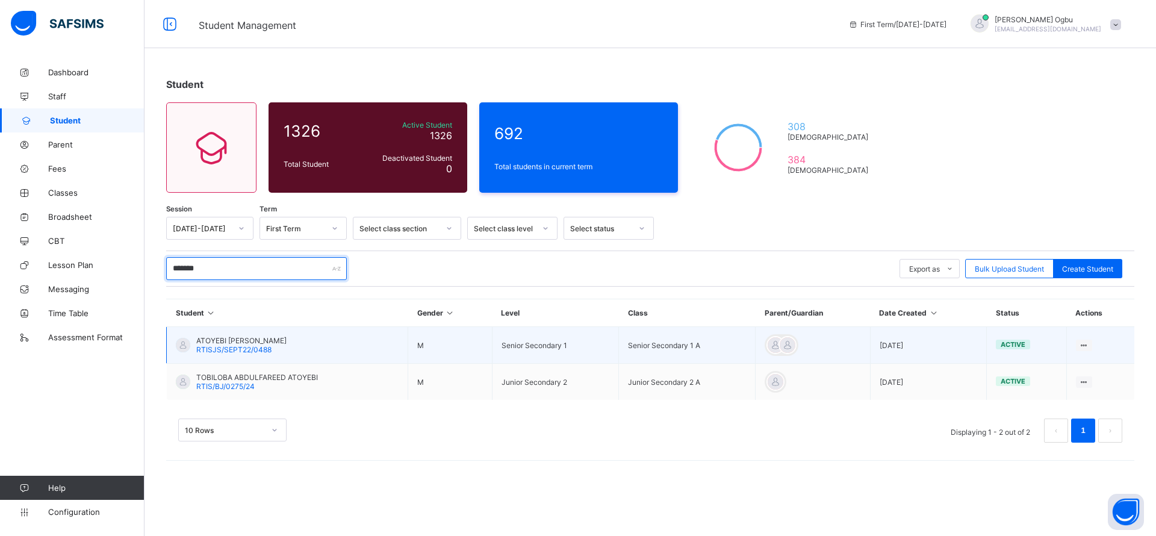
type input "*******"
click at [210, 352] on span "RTISJS/SEPT22/0488" at bounding box center [233, 349] width 75 height 9
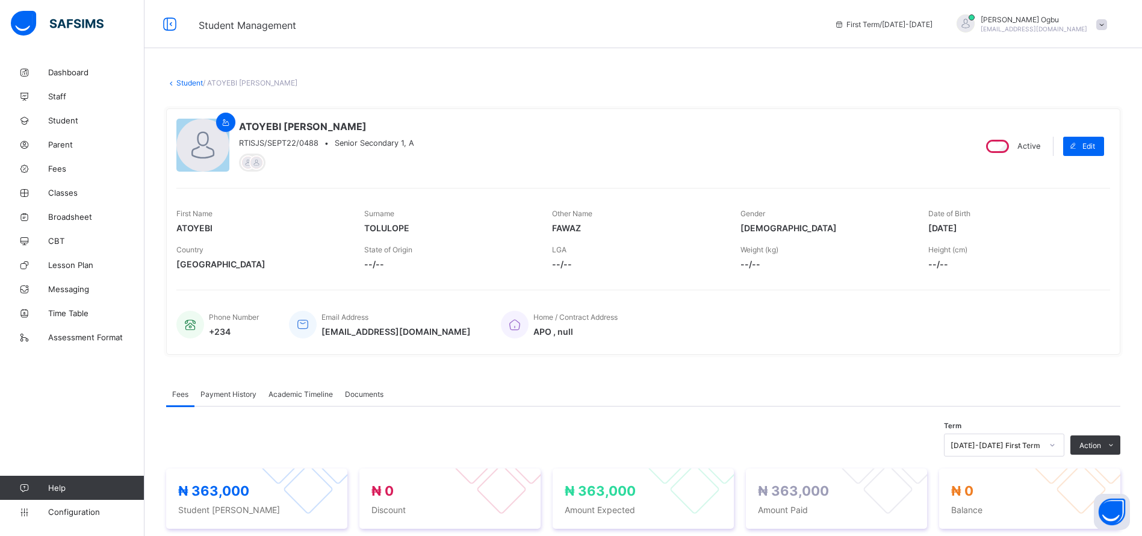
click at [211, 390] on span "Payment History" at bounding box center [229, 394] width 56 height 9
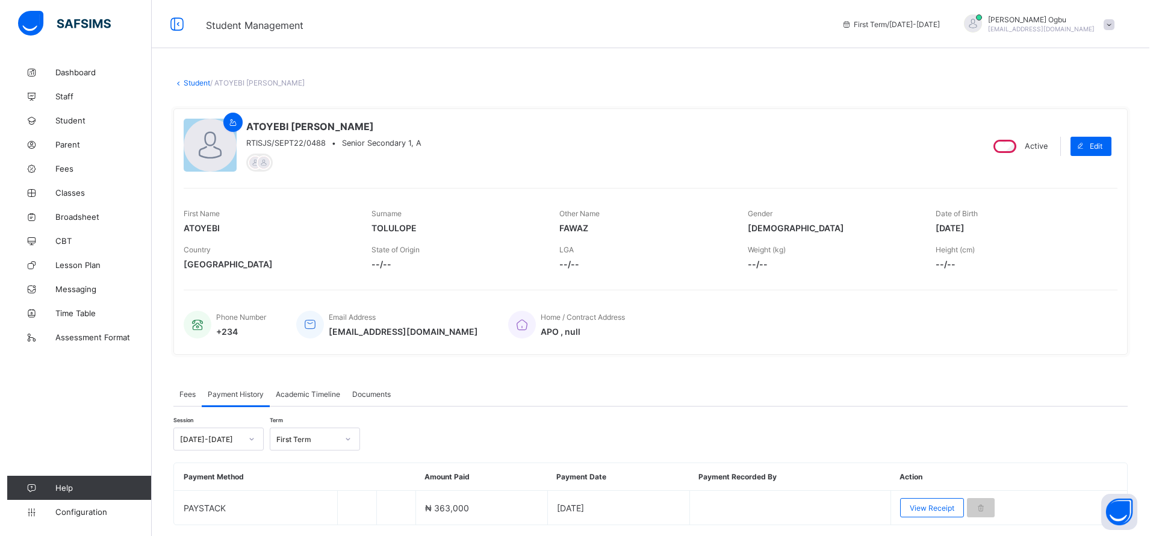
scroll to position [37, 0]
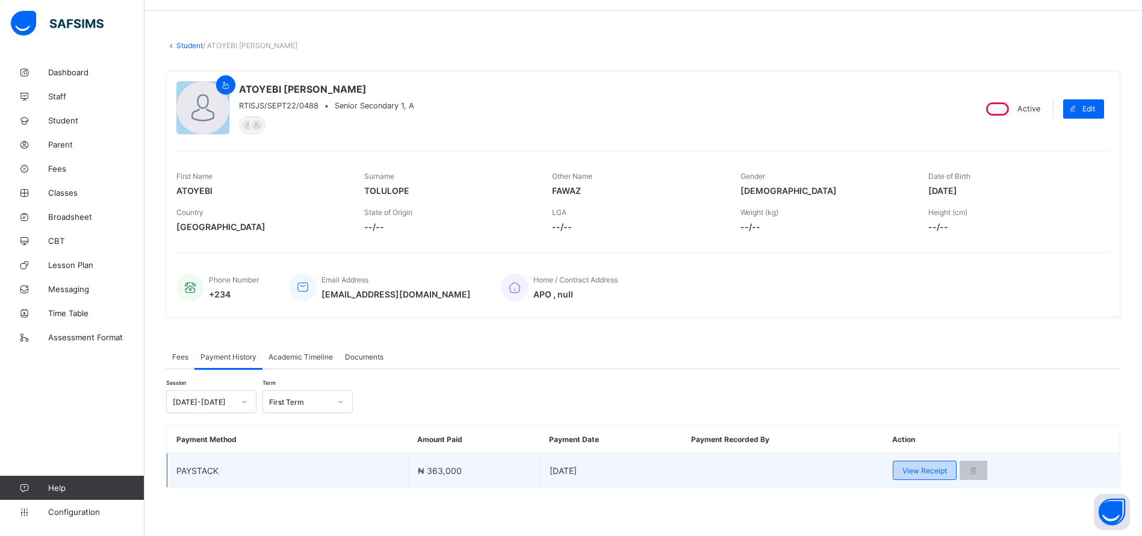
click at [922, 467] on span "View Receipt" at bounding box center [925, 470] width 45 height 9
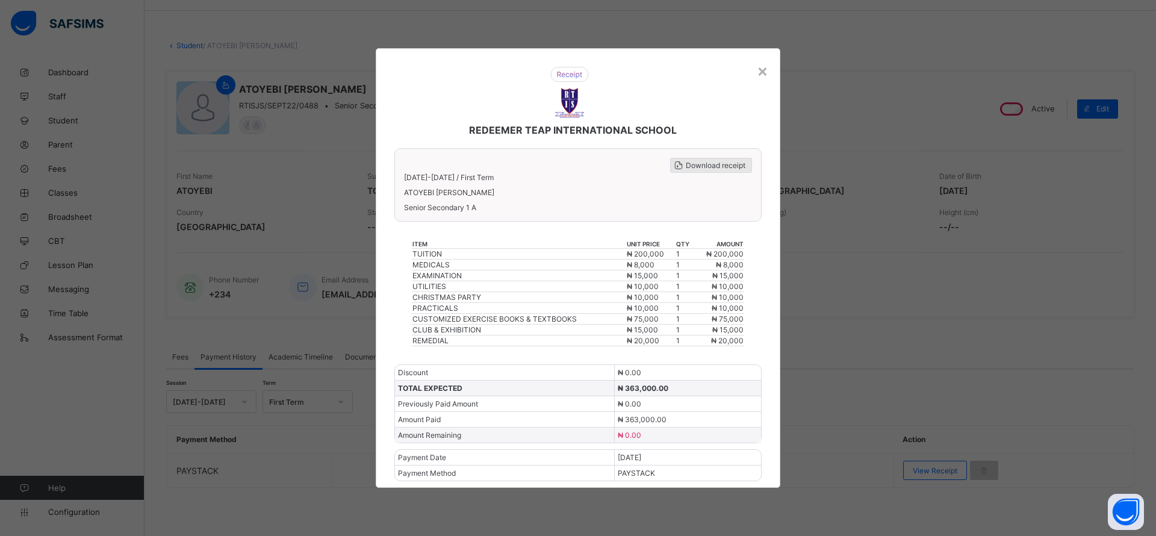
click at [700, 164] on span "Download receipt" at bounding box center [716, 165] width 60 height 9
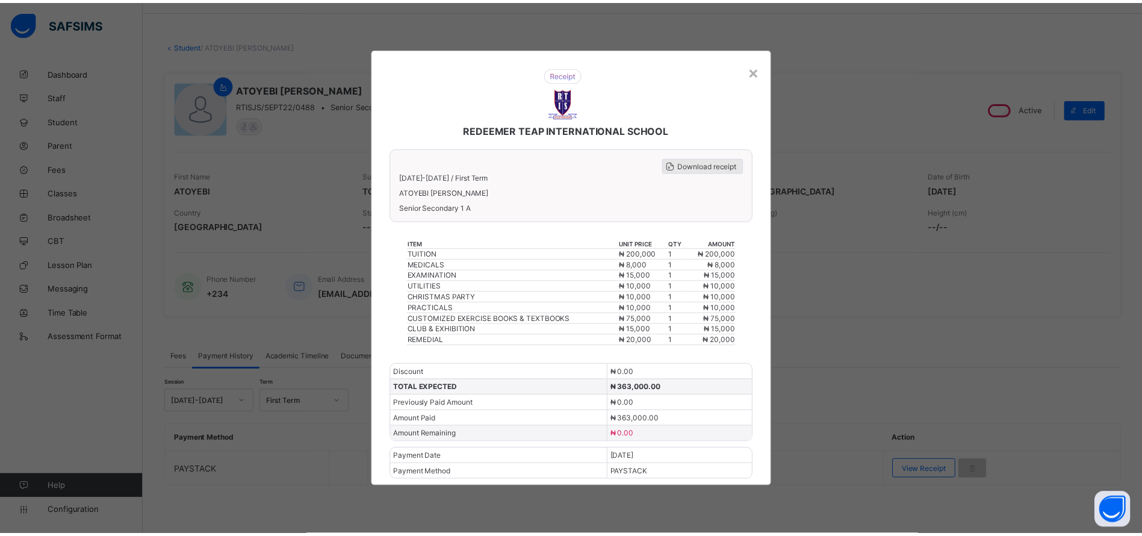
scroll to position [0, 0]
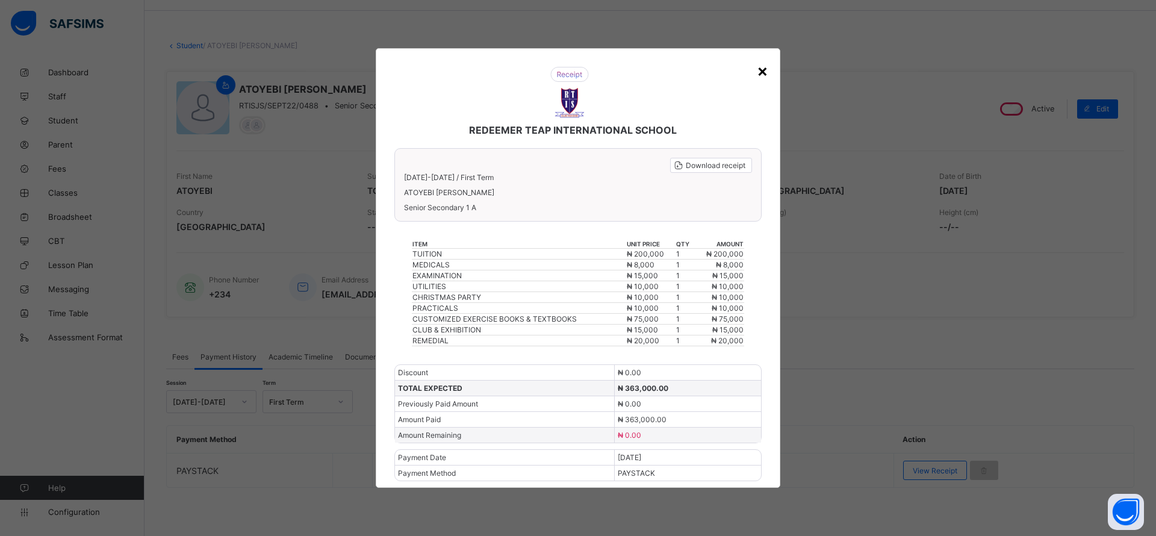
click at [764, 71] on div "×" at bounding box center [762, 70] width 11 height 20
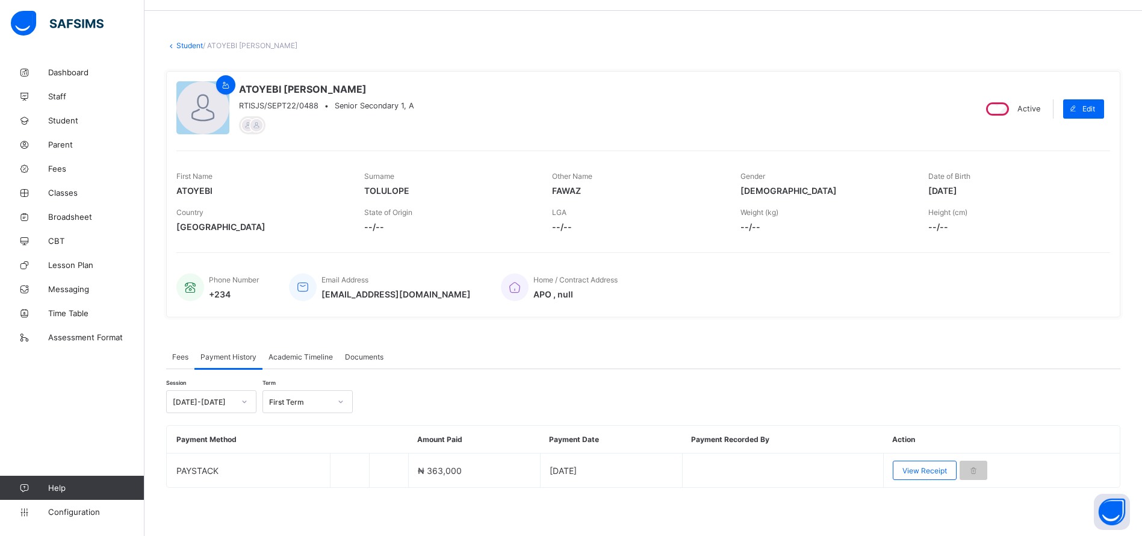
click at [403, 173] on div "Surname TOLULOPE" at bounding box center [449, 184] width 170 height 36
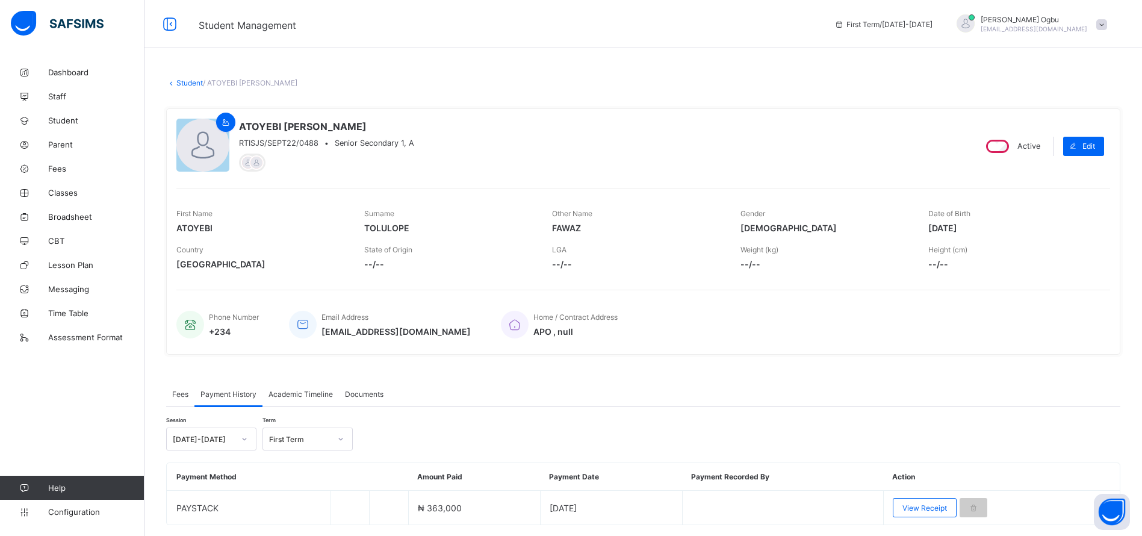
click at [179, 79] on link "Student" at bounding box center [189, 82] width 26 height 9
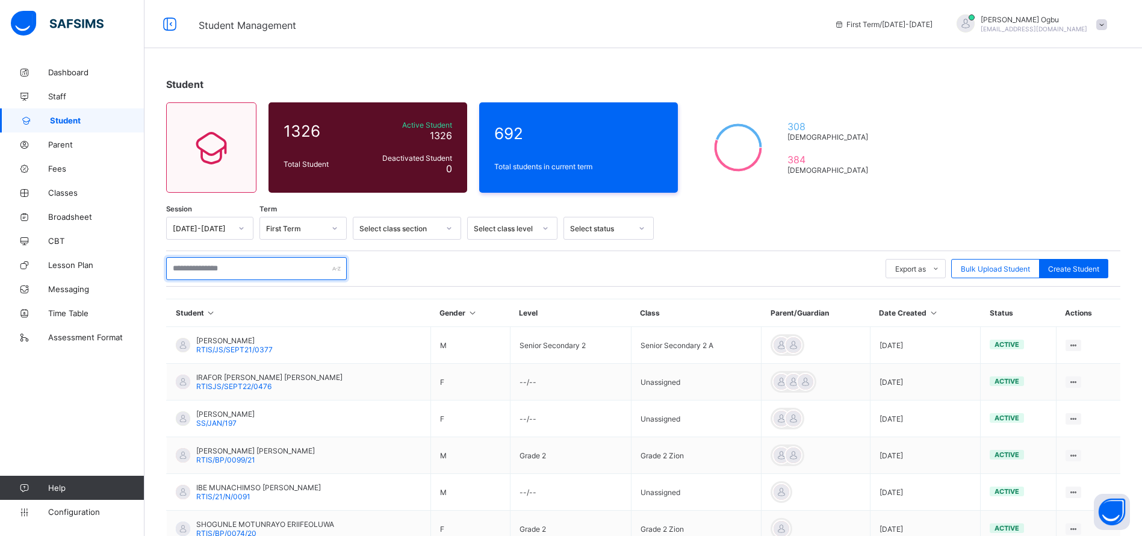
click at [175, 266] on input "text" at bounding box center [256, 268] width 181 height 23
click at [994, 131] on div "Student 1326 Total Student Active Student 1326 Deactivated Student 0 692 Total …" at bounding box center [644, 413] width 998 height 706
click at [84, 413] on div "Dashboard Staff Student Parent Fees Classes Broadsheet CBT Lesson Plan Messagin…" at bounding box center [72, 292] width 145 height 488
click at [1071, 158] on div "Student 1326 Total Student Active Student 1326 Deactivated Student 0 692 Total …" at bounding box center [644, 413] width 998 height 706
click at [30, 426] on div "Dashboard Staff Student Parent Fees Classes Broadsheet CBT Lesson Plan Messagin…" at bounding box center [72, 292] width 145 height 488
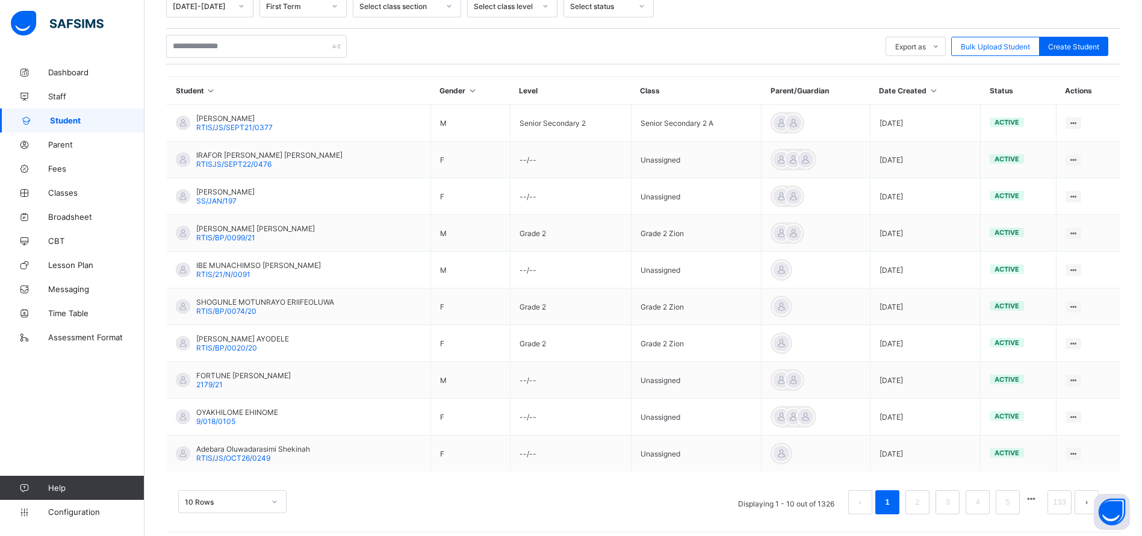
scroll to position [231, 0]
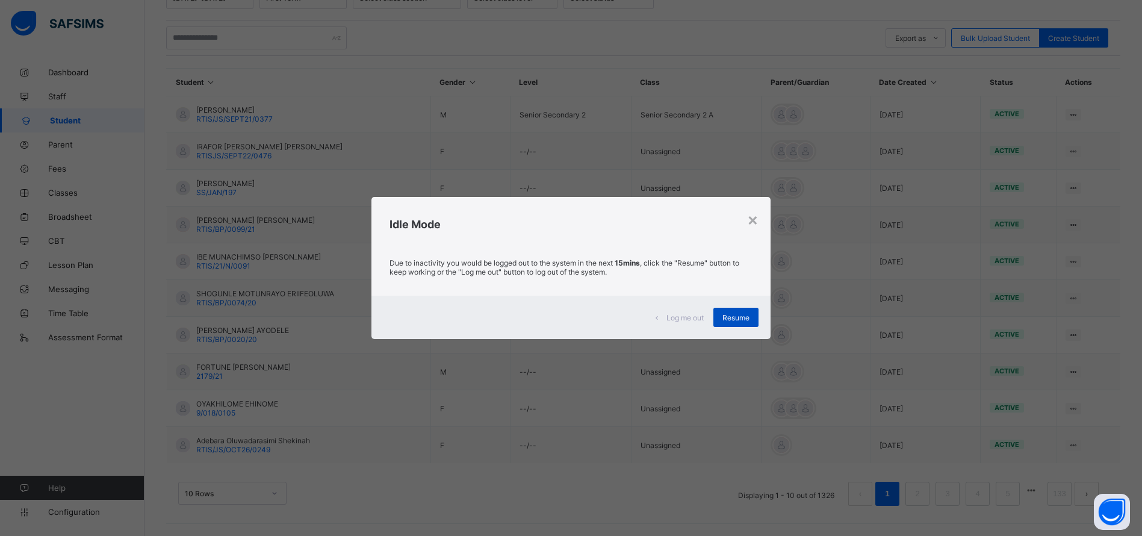
click at [747, 321] on span "Resume" at bounding box center [736, 317] width 27 height 9
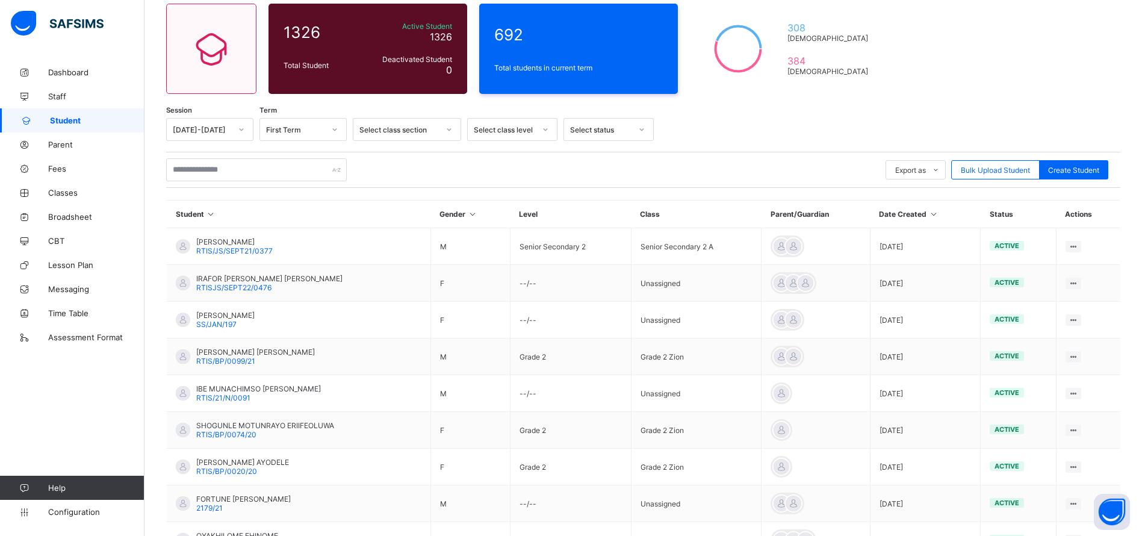
scroll to position [0, 0]
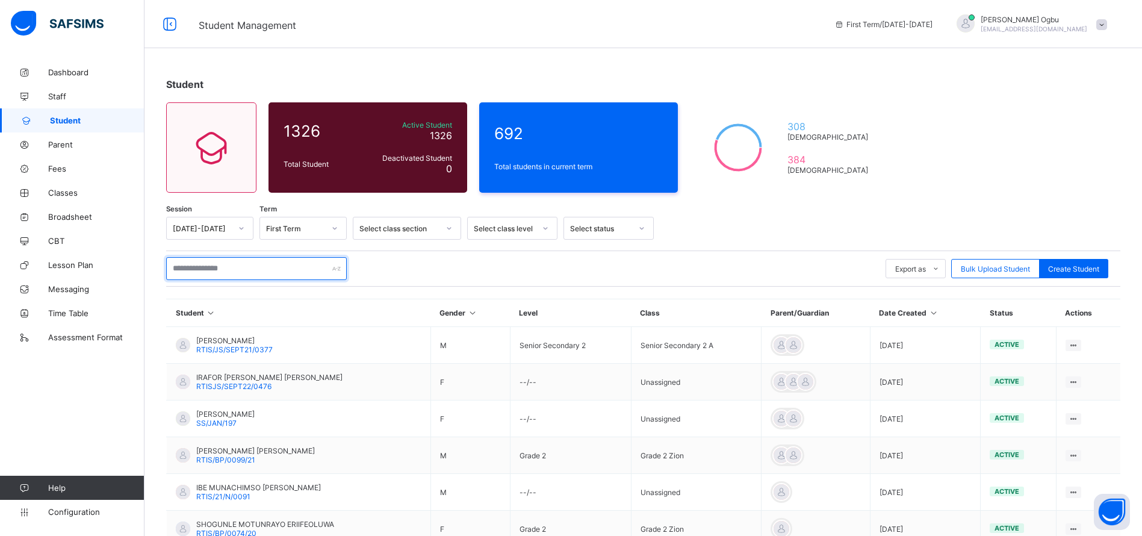
click at [232, 267] on input "text" at bounding box center [256, 268] width 181 height 23
click at [201, 265] on input "text" at bounding box center [256, 268] width 181 height 23
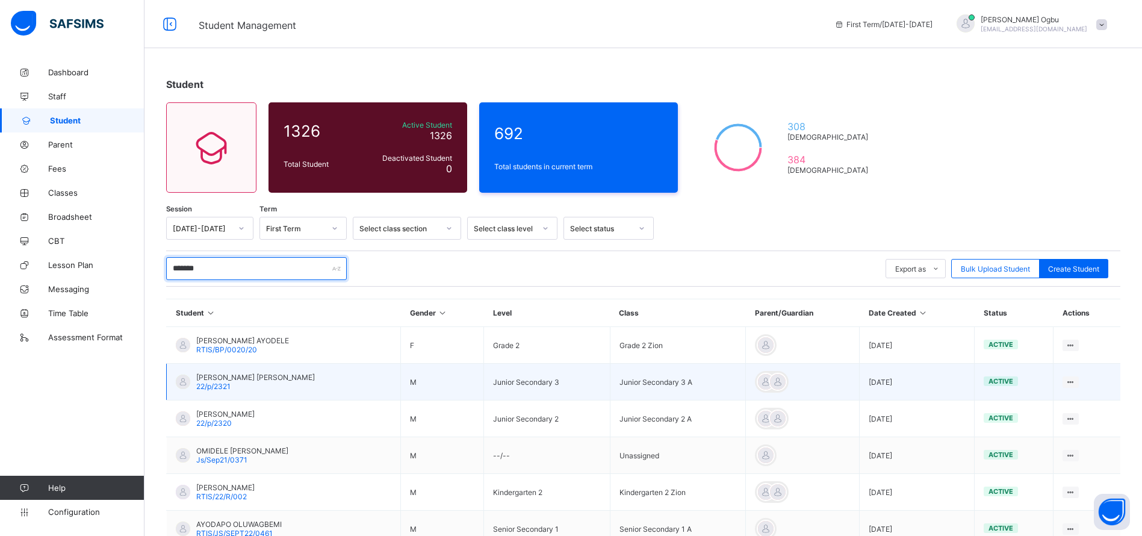
type input "*******"
click at [208, 382] on span "22/p/2321" at bounding box center [213, 386] width 34 height 9
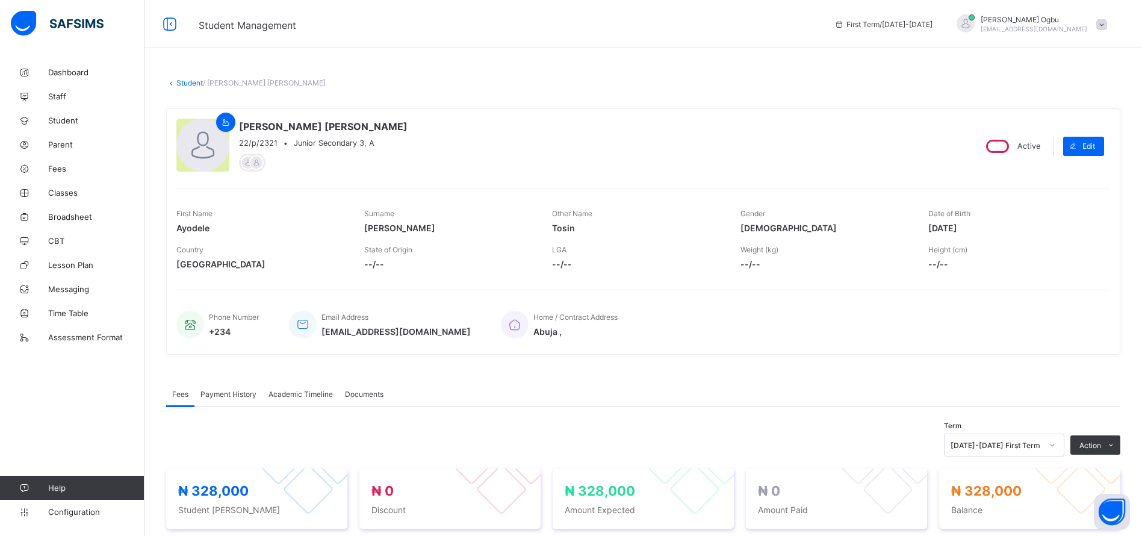
click at [227, 393] on span "Payment History" at bounding box center [229, 394] width 56 height 9
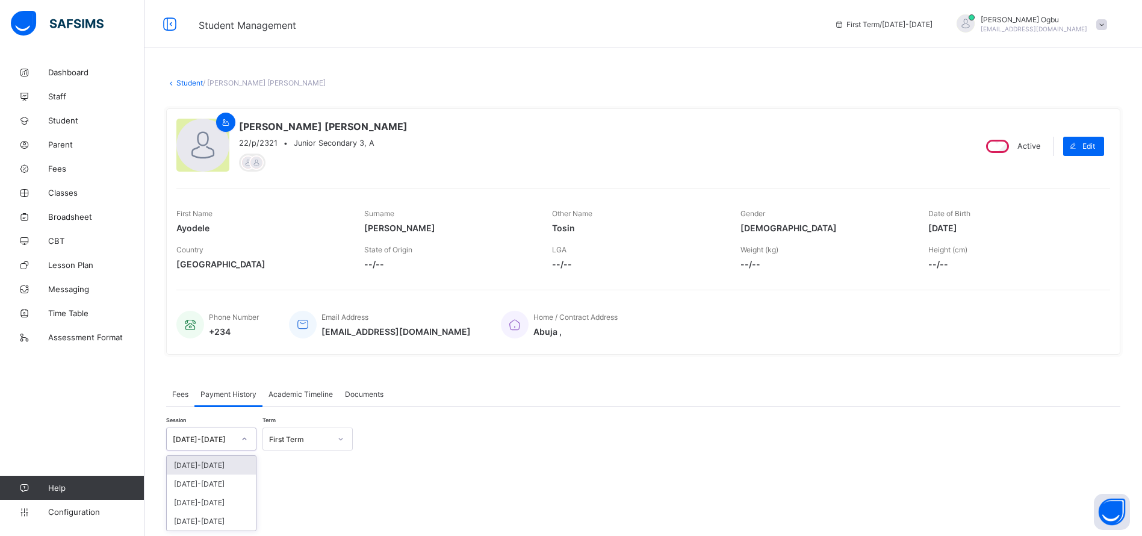
click at [223, 441] on div "[DATE]-[DATE]" at bounding box center [203, 439] width 61 height 9
click at [214, 482] on div "[DATE]-[DATE]" at bounding box center [211, 484] width 89 height 19
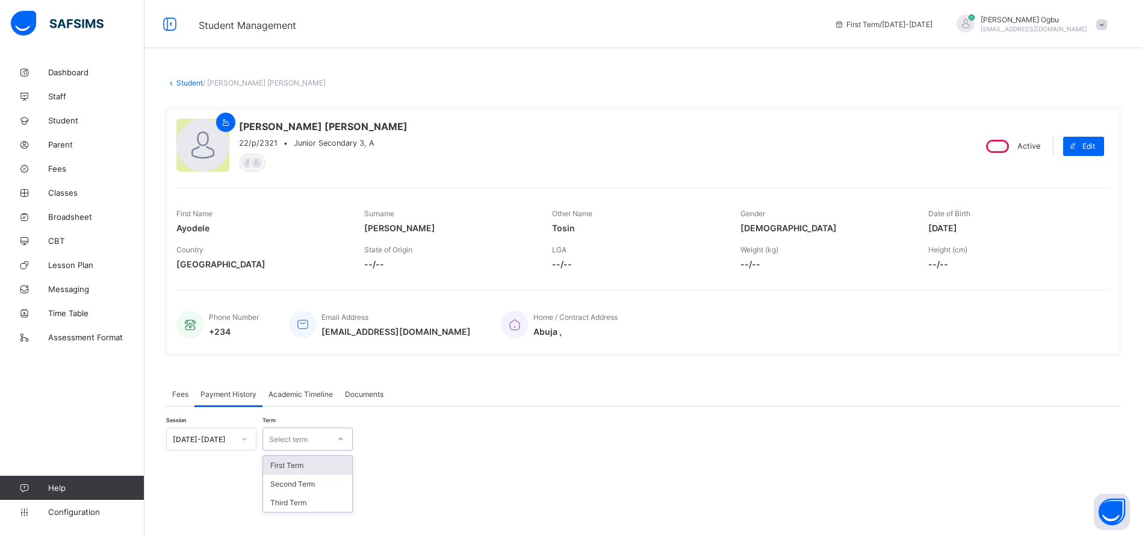
click at [287, 434] on div "Select term" at bounding box center [288, 439] width 39 height 23
click at [288, 506] on div "Third Term" at bounding box center [307, 502] width 89 height 19
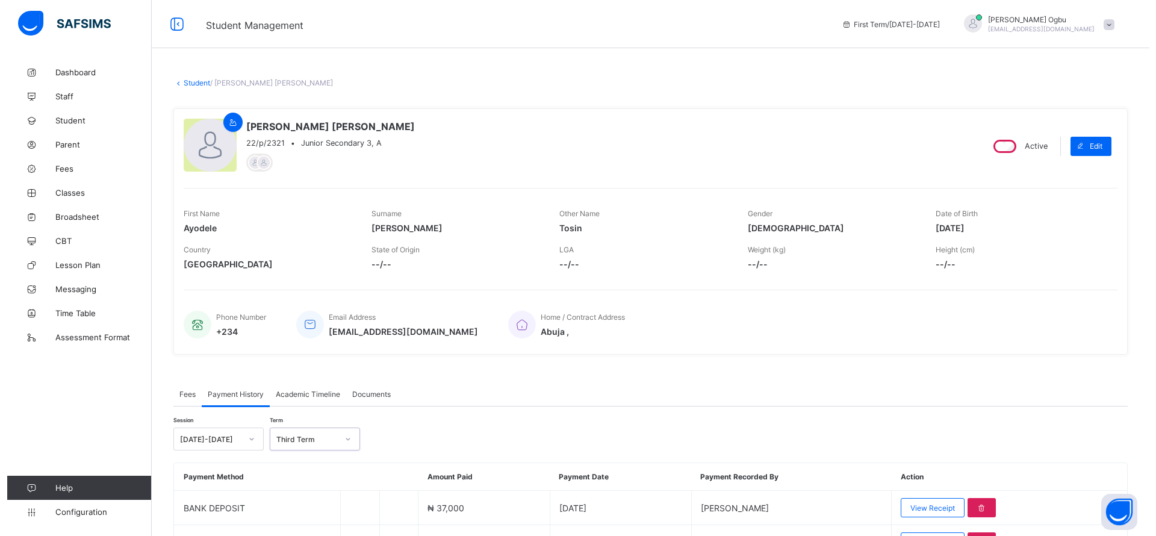
scroll to position [72, 0]
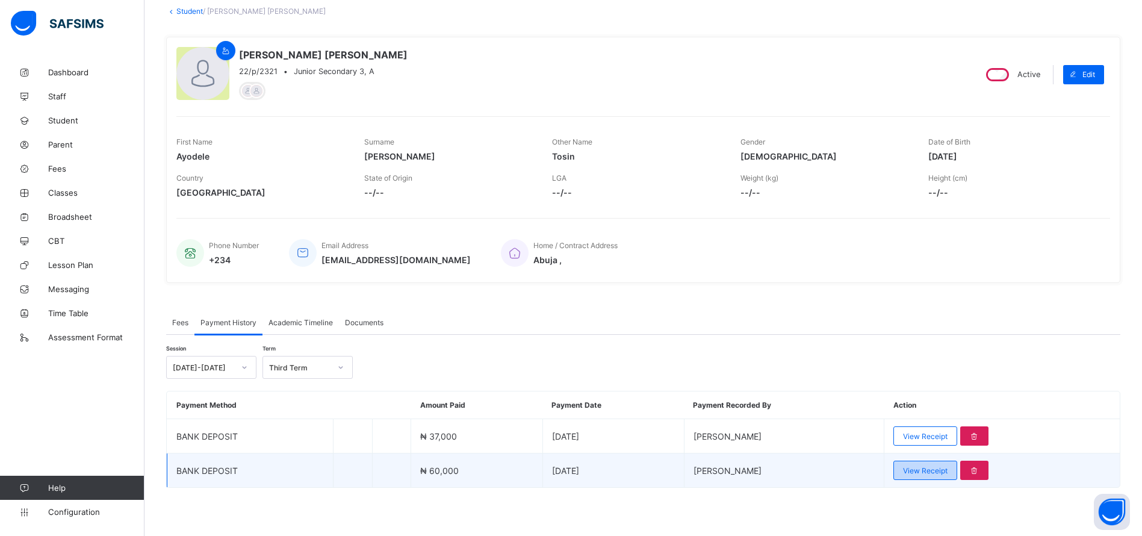
click at [952, 479] on div "View Receipt" at bounding box center [926, 470] width 64 height 19
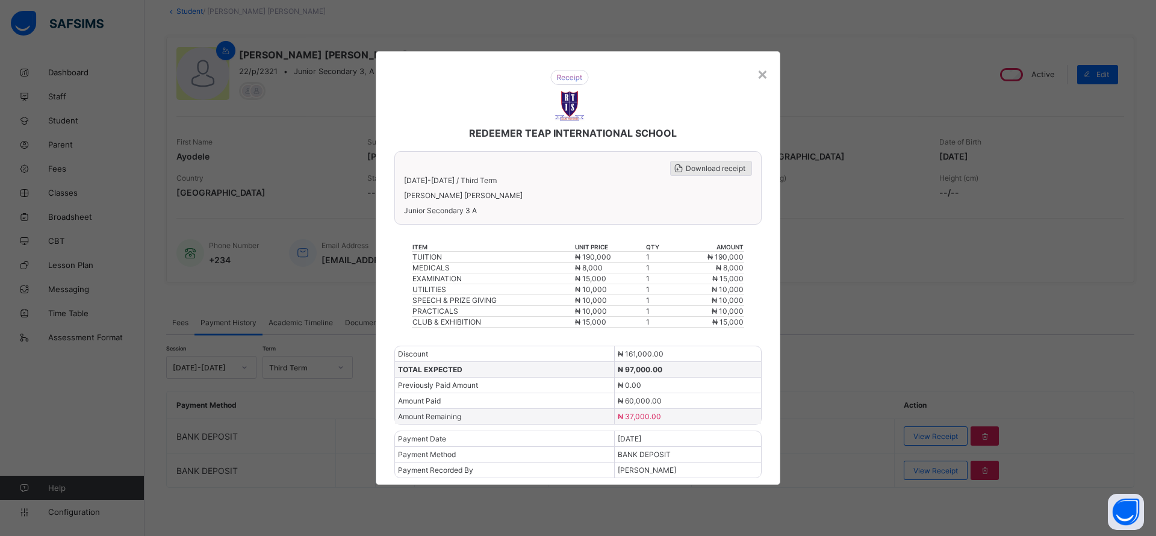
click at [718, 169] on span "Download receipt" at bounding box center [716, 168] width 60 height 9
click at [765, 81] on div "×" at bounding box center [762, 73] width 11 height 20
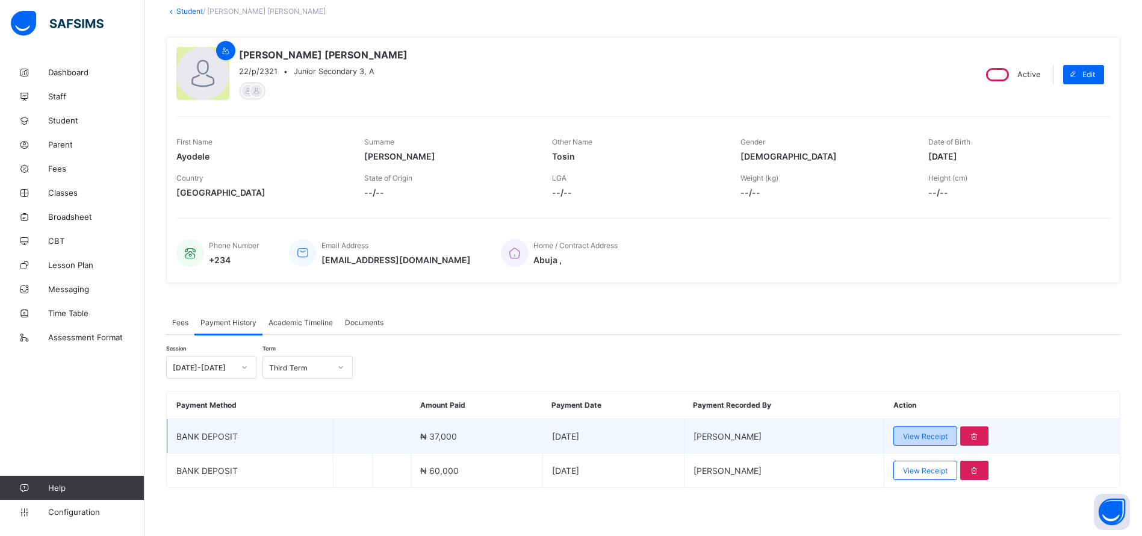
click at [936, 434] on span "View Receipt" at bounding box center [925, 436] width 45 height 9
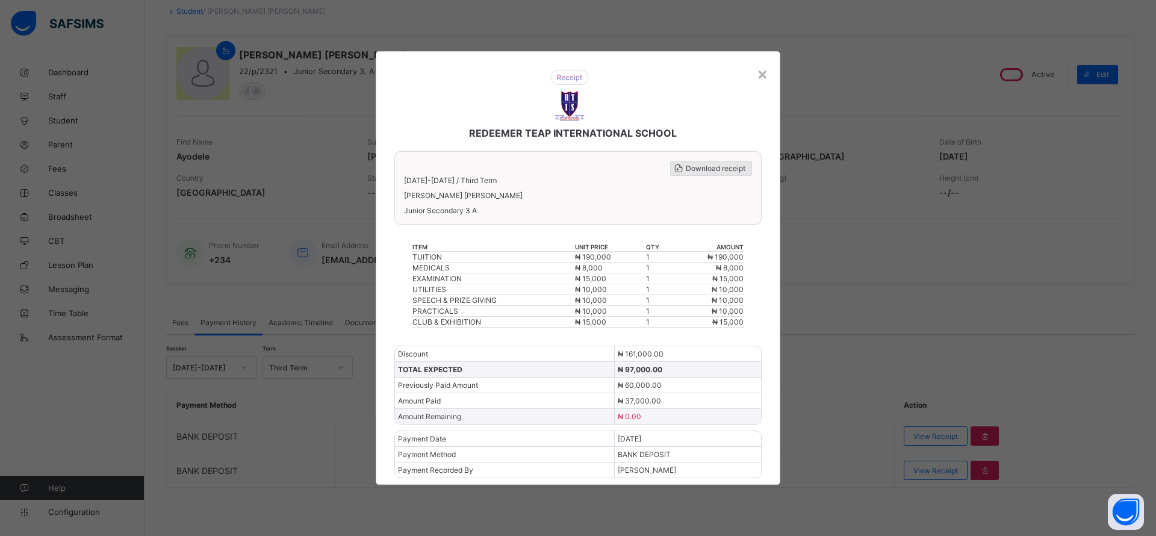
click at [703, 164] on span "Download receipt" at bounding box center [716, 168] width 60 height 9
click at [767, 73] on div "×" at bounding box center [762, 73] width 11 height 20
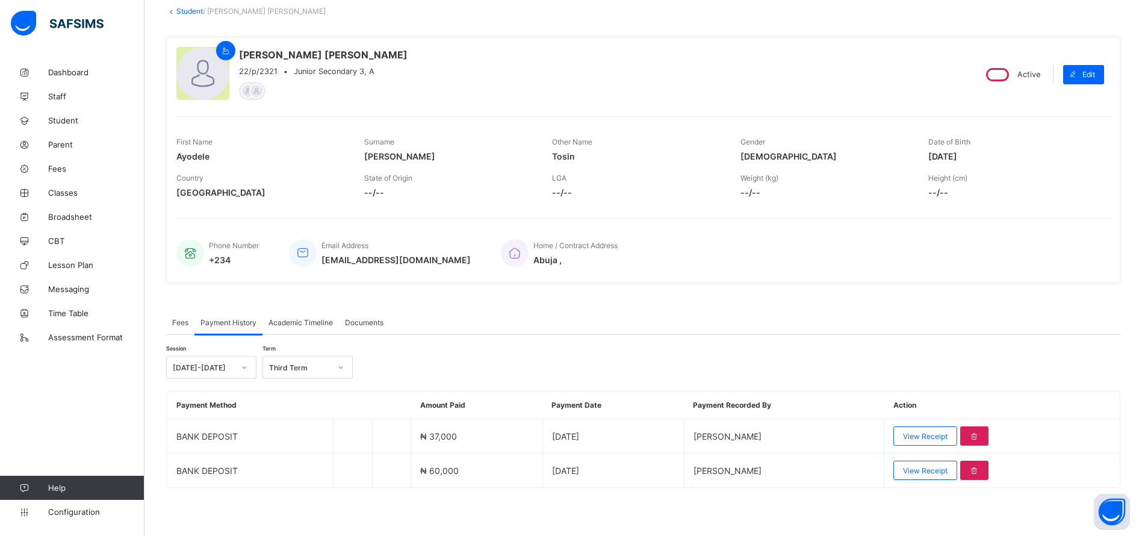
click at [191, 12] on link "Student" at bounding box center [189, 11] width 26 height 9
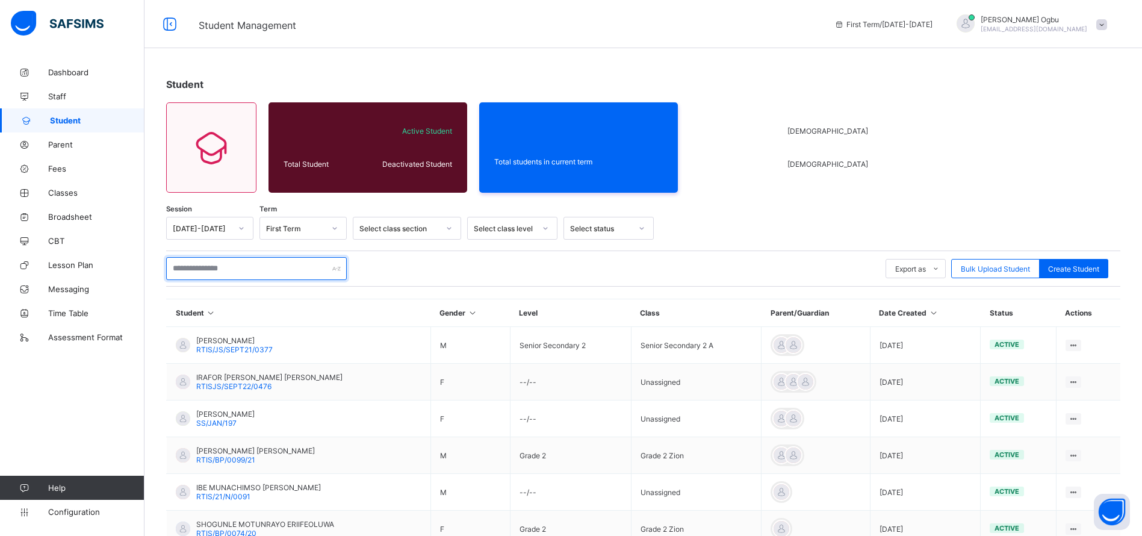
click at [248, 266] on input "text" at bounding box center [256, 268] width 181 height 23
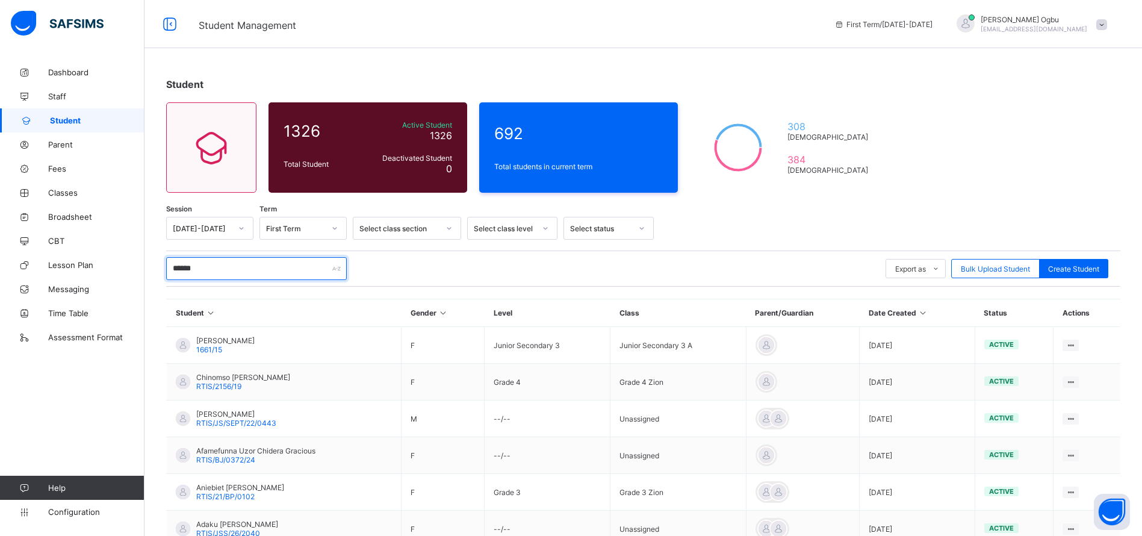
type input "*******"
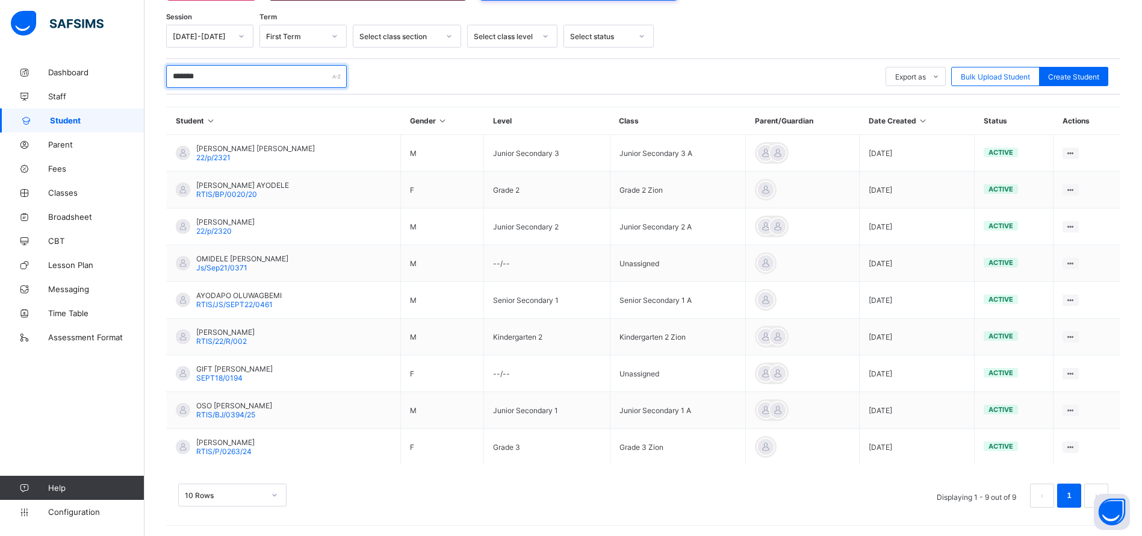
scroll to position [194, 0]
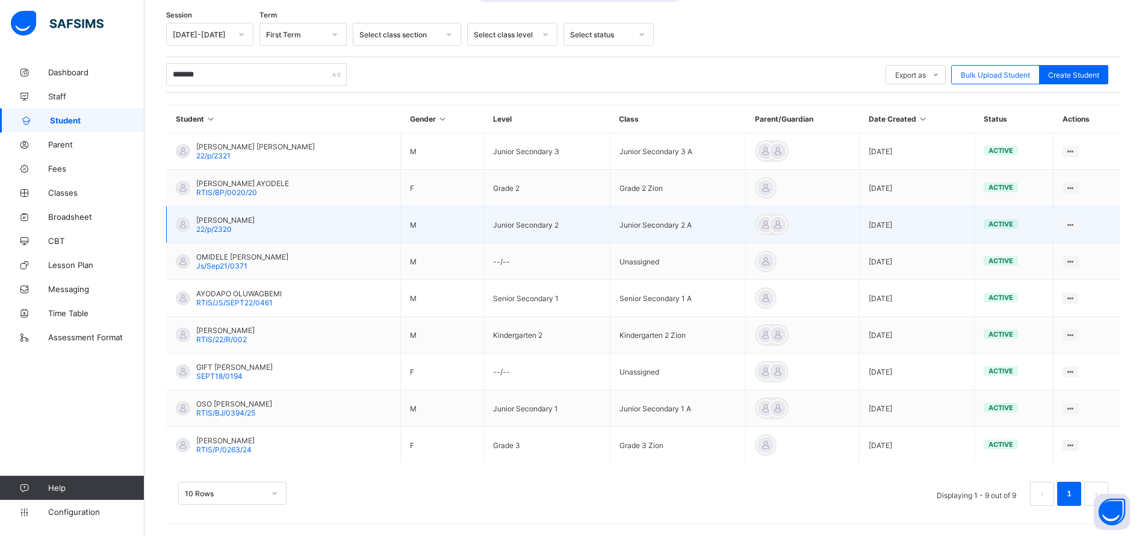
click at [226, 229] on span "22/p/2320" at bounding box center [214, 229] width 36 height 9
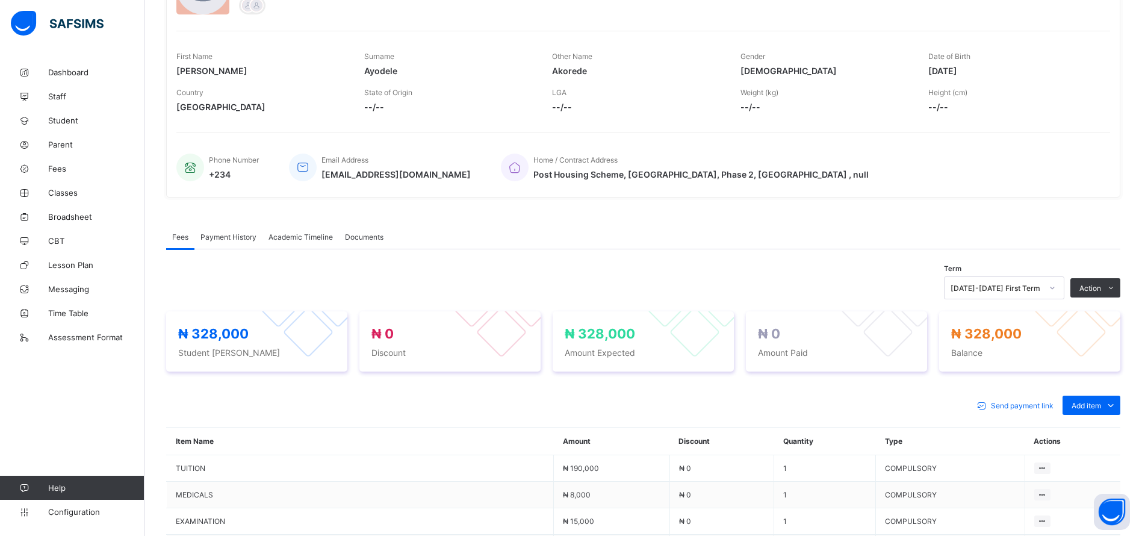
scroll to position [152, 0]
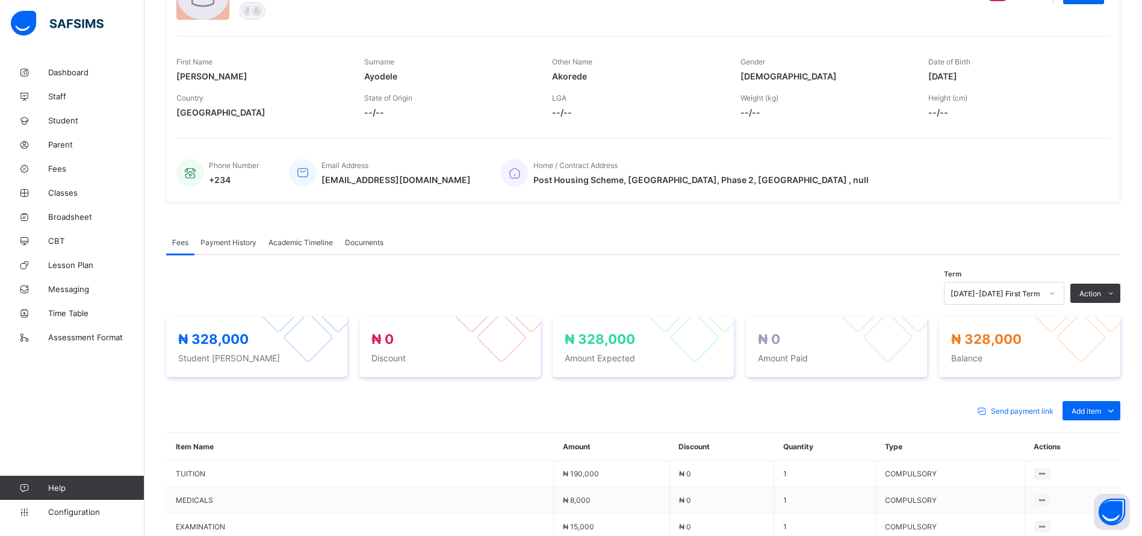
click at [223, 243] on span "Payment History" at bounding box center [229, 242] width 56 height 9
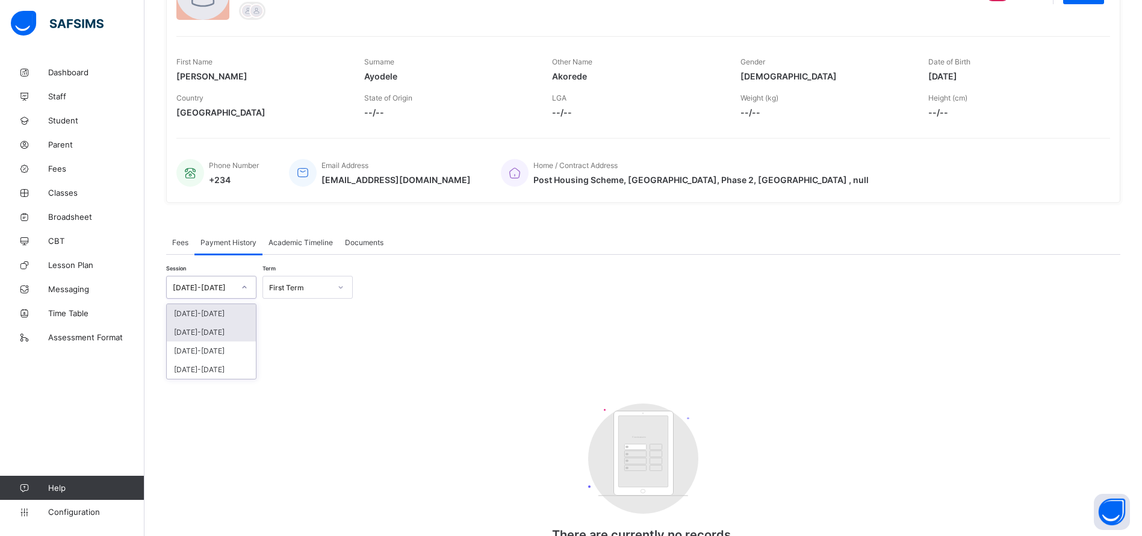
click at [186, 332] on div "[DATE]-[DATE]" at bounding box center [211, 332] width 89 height 19
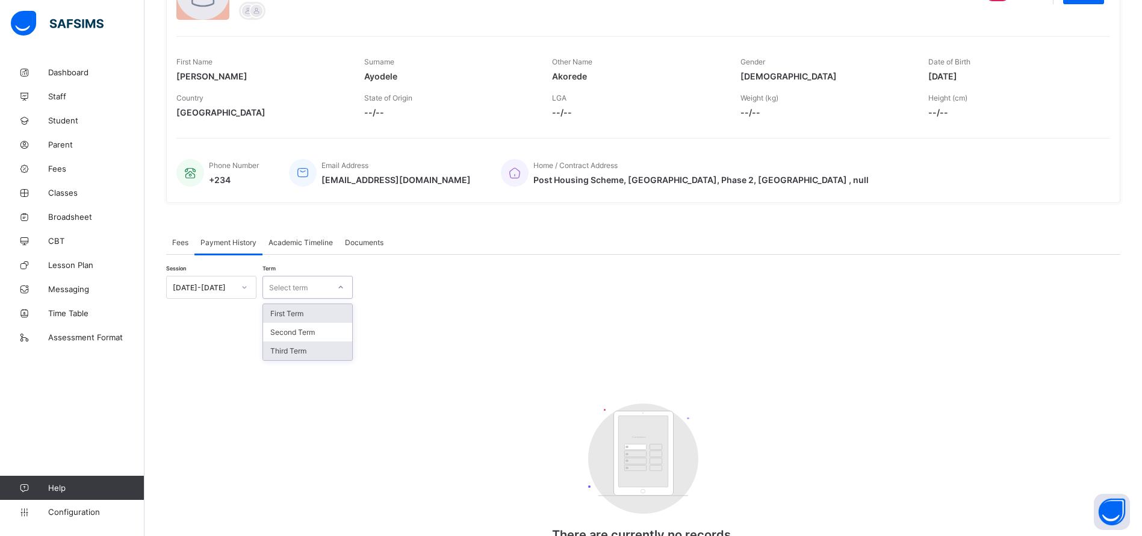
click at [284, 351] on div "Third Term" at bounding box center [307, 350] width 89 height 19
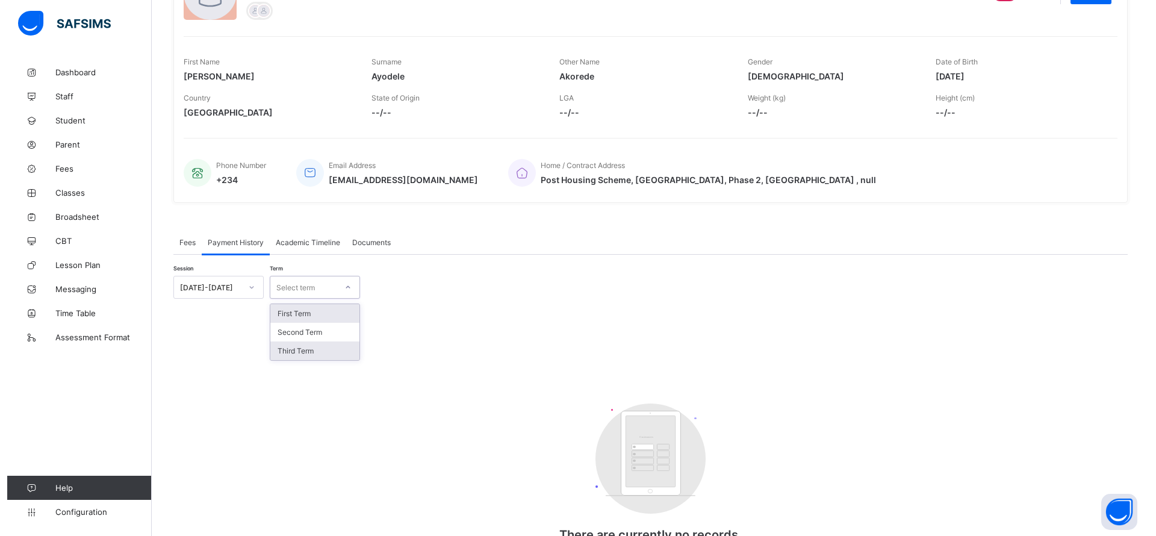
scroll to position [72, 0]
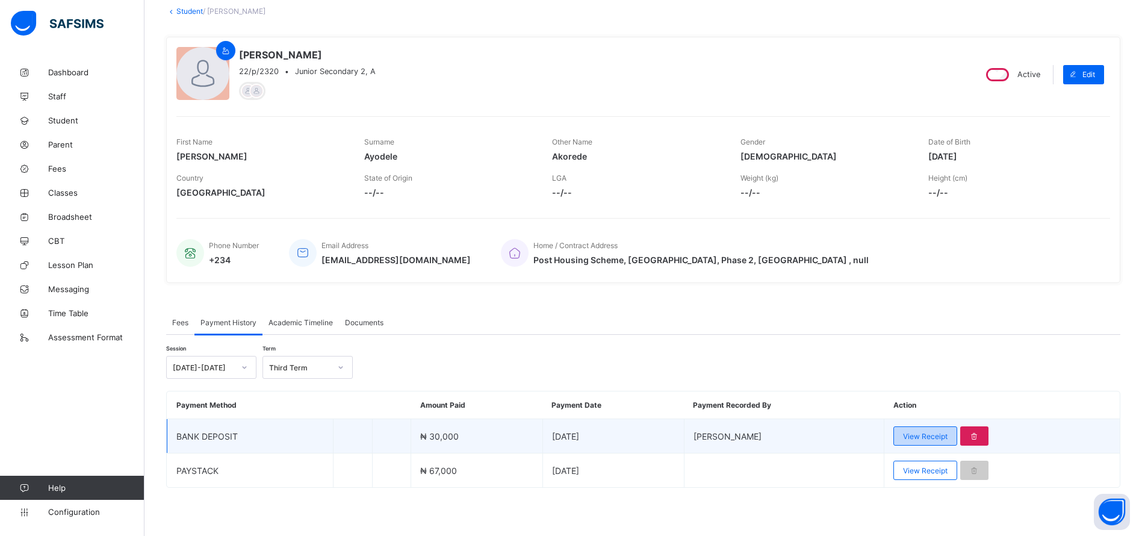
click at [933, 429] on div "View Receipt" at bounding box center [926, 435] width 64 height 19
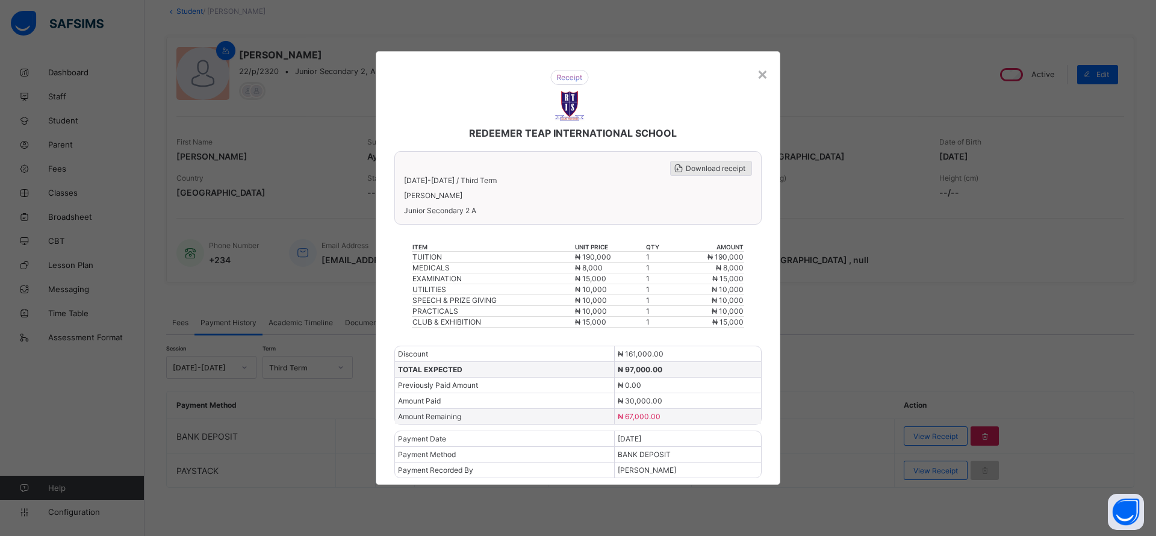
click at [708, 172] on span "Download receipt" at bounding box center [716, 168] width 60 height 9
click at [764, 75] on div "×" at bounding box center [762, 73] width 11 height 20
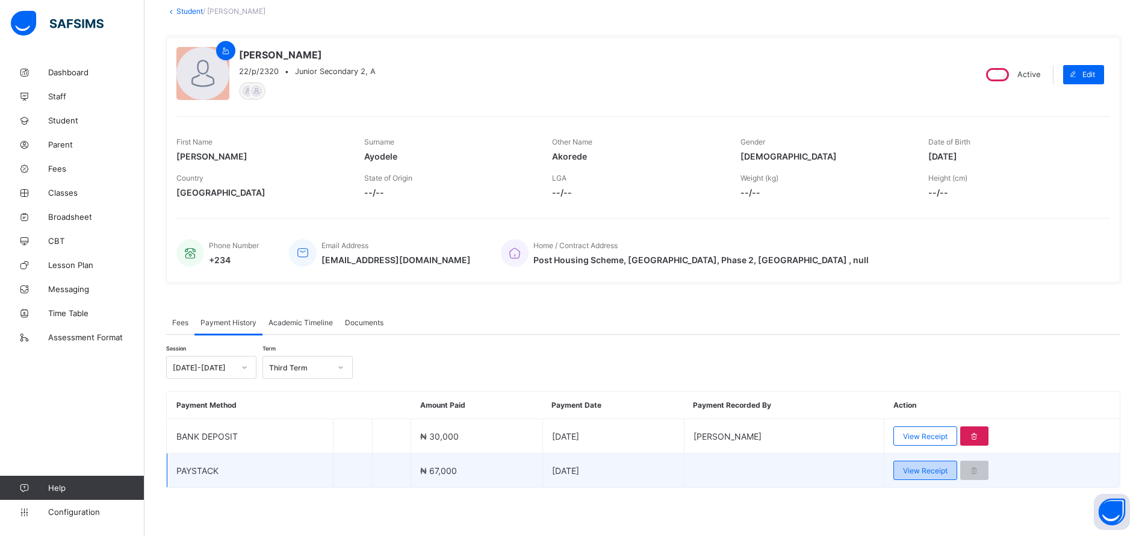
click at [944, 467] on span "View Receipt" at bounding box center [925, 470] width 45 height 9
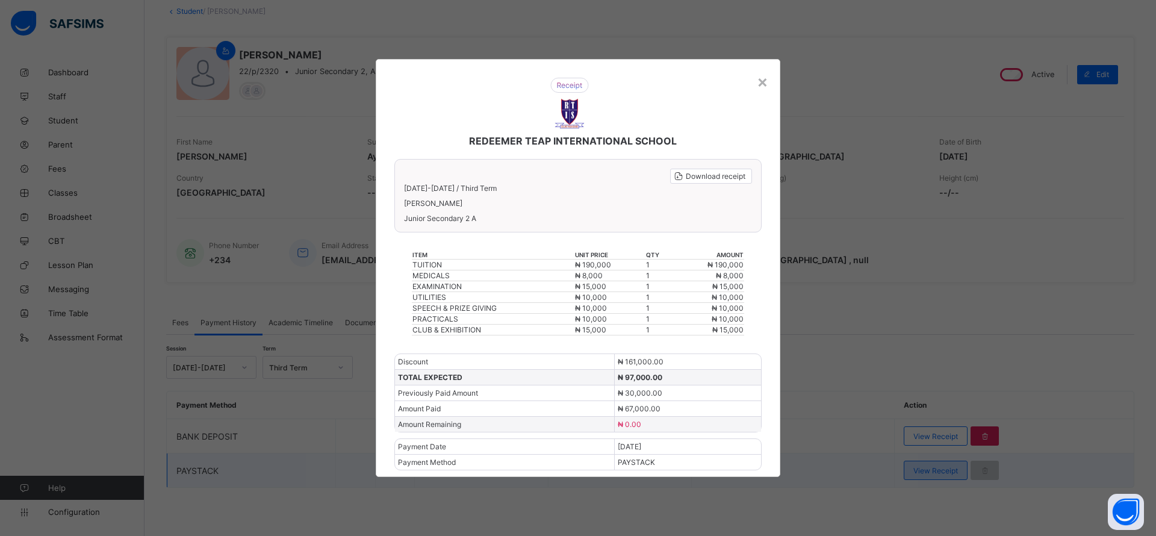
click at [944, 467] on div "× REDEEMER TEAP INTERNATIONAL SCHOOL Download receipt 2024-2025 / Third Term Da…" at bounding box center [578, 268] width 1156 height 536
click at [717, 172] on span "Download receipt" at bounding box center [716, 176] width 60 height 9
click at [766, 84] on div "×" at bounding box center [762, 81] width 11 height 20
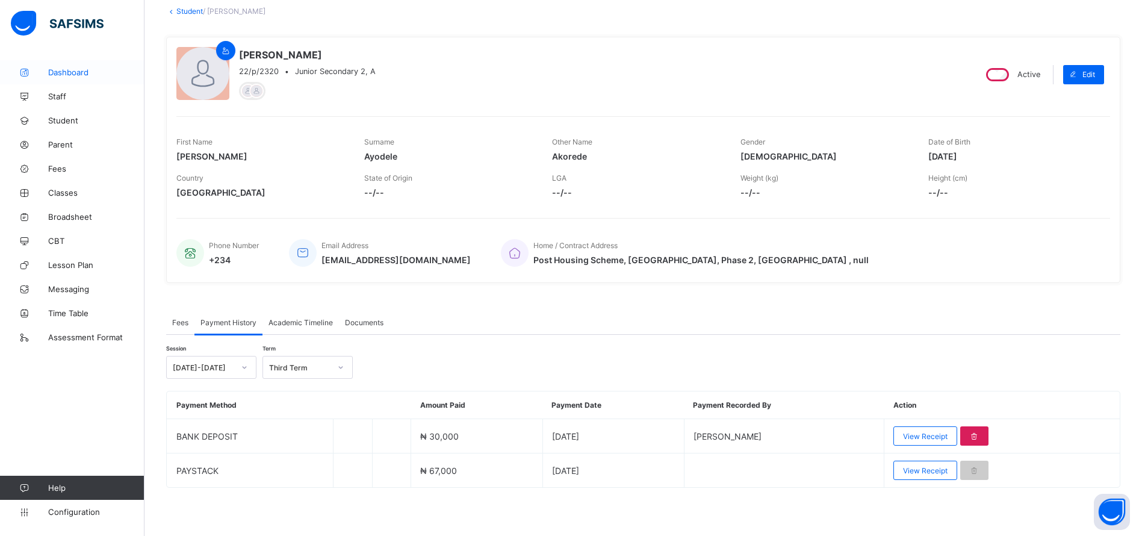
click at [61, 73] on span "Dashboard" at bounding box center [96, 72] width 96 height 10
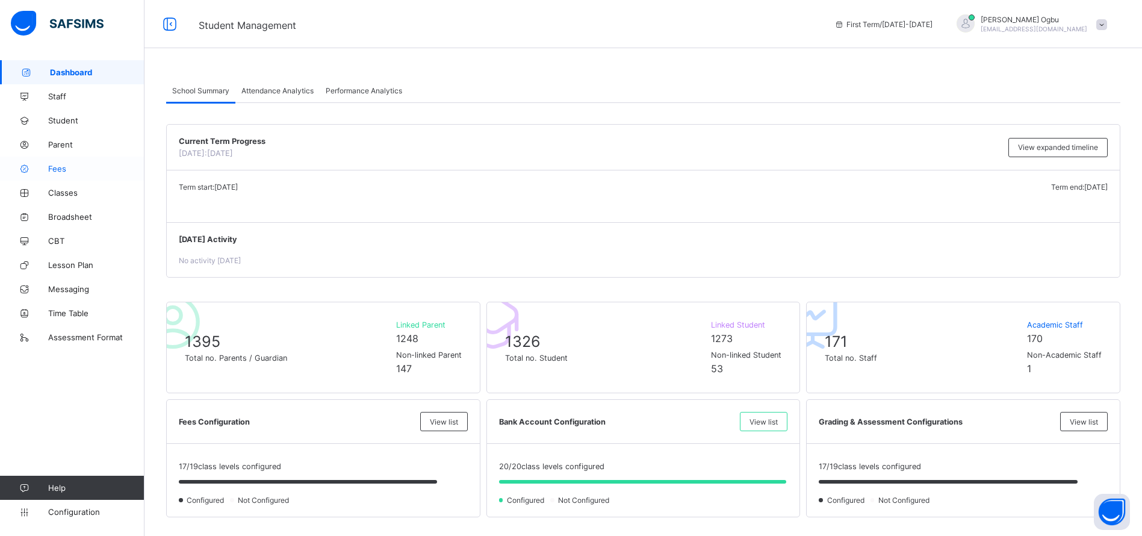
click at [60, 170] on span "Fees" at bounding box center [96, 169] width 96 height 10
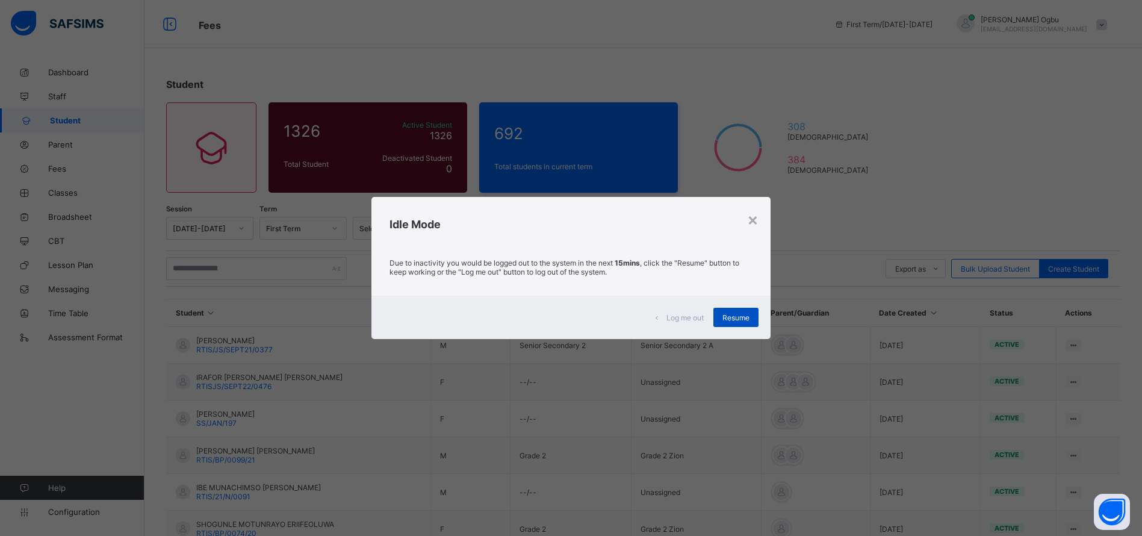
click at [738, 322] on span "Resume" at bounding box center [736, 317] width 27 height 9
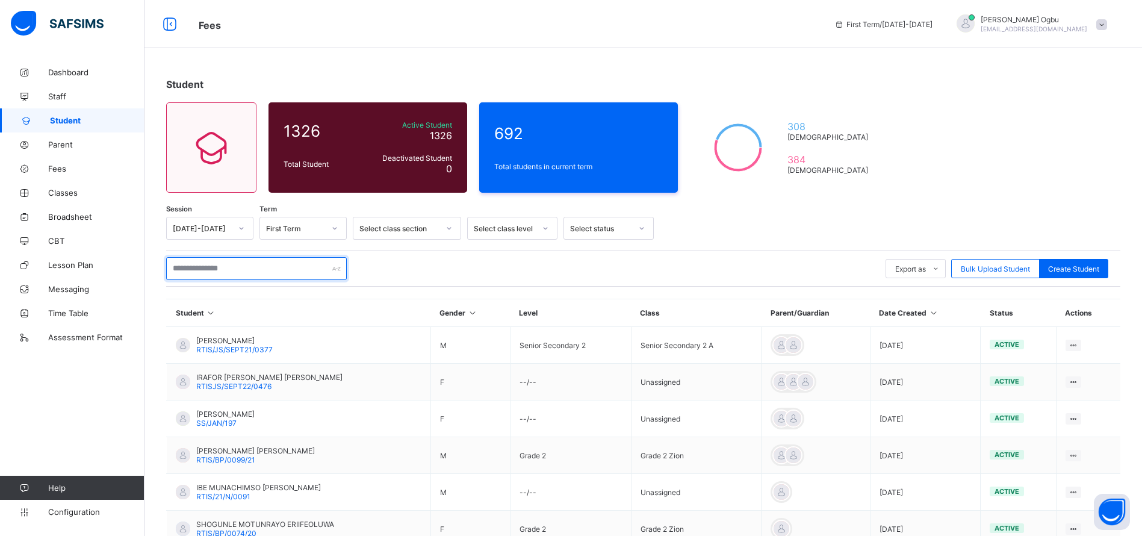
click at [213, 269] on input "text" at bounding box center [256, 268] width 181 height 23
click at [521, 267] on div "Export as Pdf Report Excel Report Excel Report (LMS) Bulk Upload Student Create…" at bounding box center [643, 268] width 955 height 23
click at [1014, 160] on div "Student 1326 Total Student Active Student 1326 Deactivated Student 0 692 Total …" at bounding box center [644, 413] width 998 height 706
click at [836, 155] on span "384" at bounding box center [831, 160] width 86 height 12
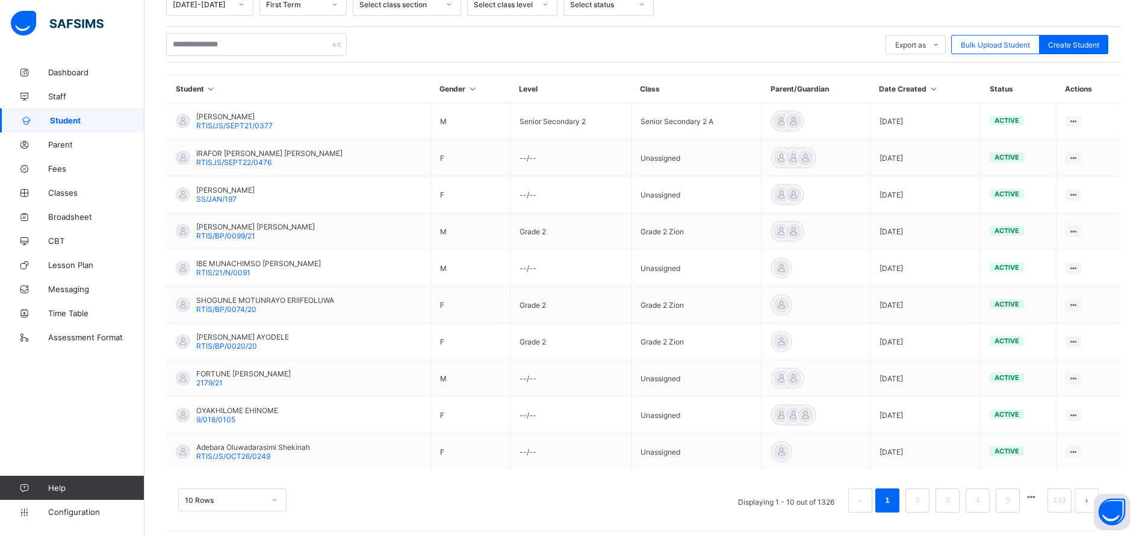
scroll to position [231, 0]
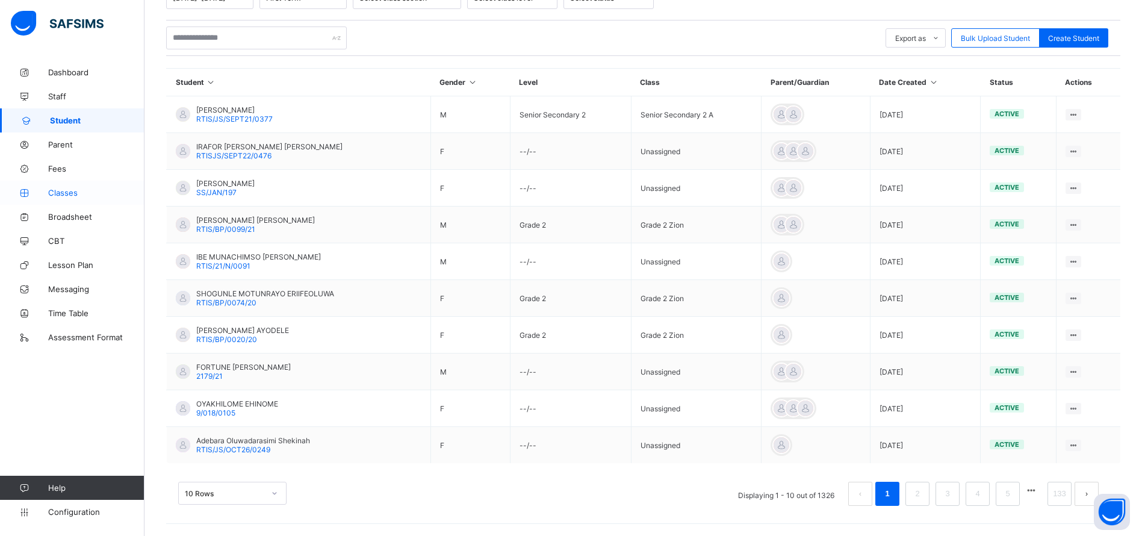
click at [60, 194] on span "Classes" at bounding box center [96, 193] width 96 height 10
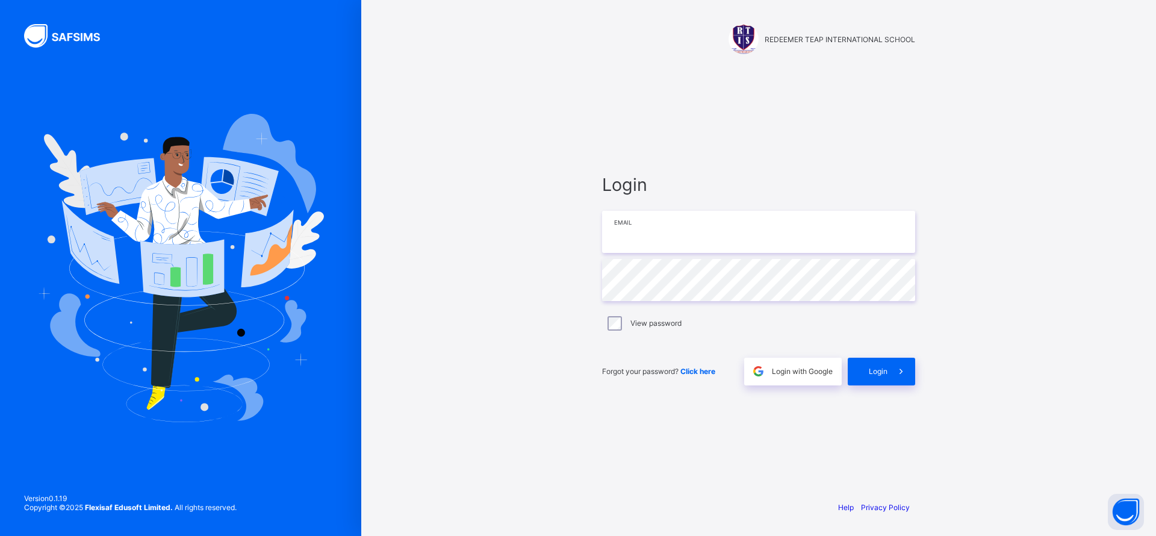
click at [698, 224] on input "email" at bounding box center [758, 232] width 313 height 42
type input "**********"
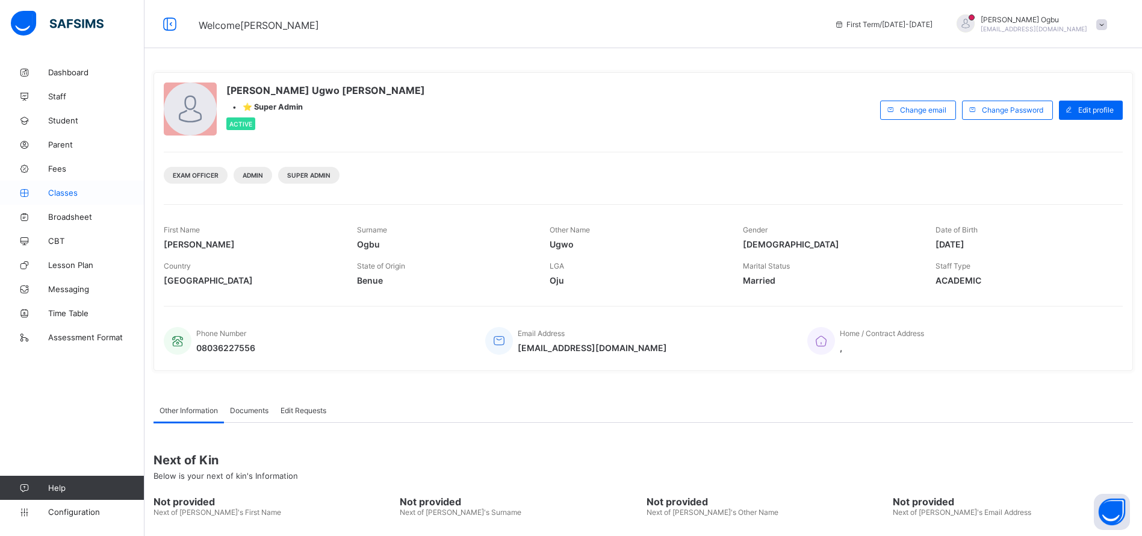
click at [76, 192] on span "Classes" at bounding box center [96, 193] width 96 height 10
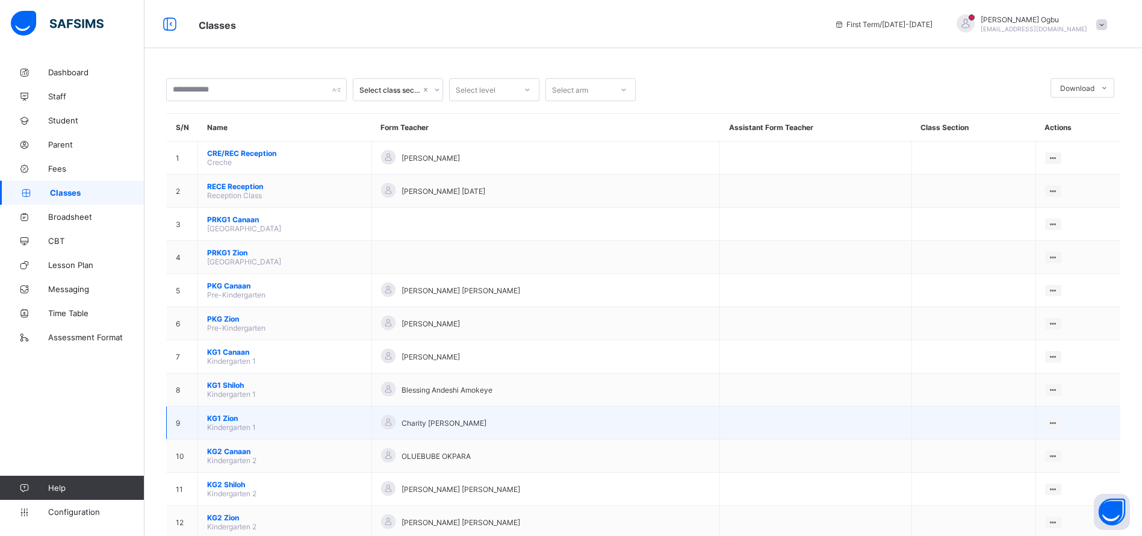
click at [1033, 429] on td at bounding box center [974, 423] width 124 height 33
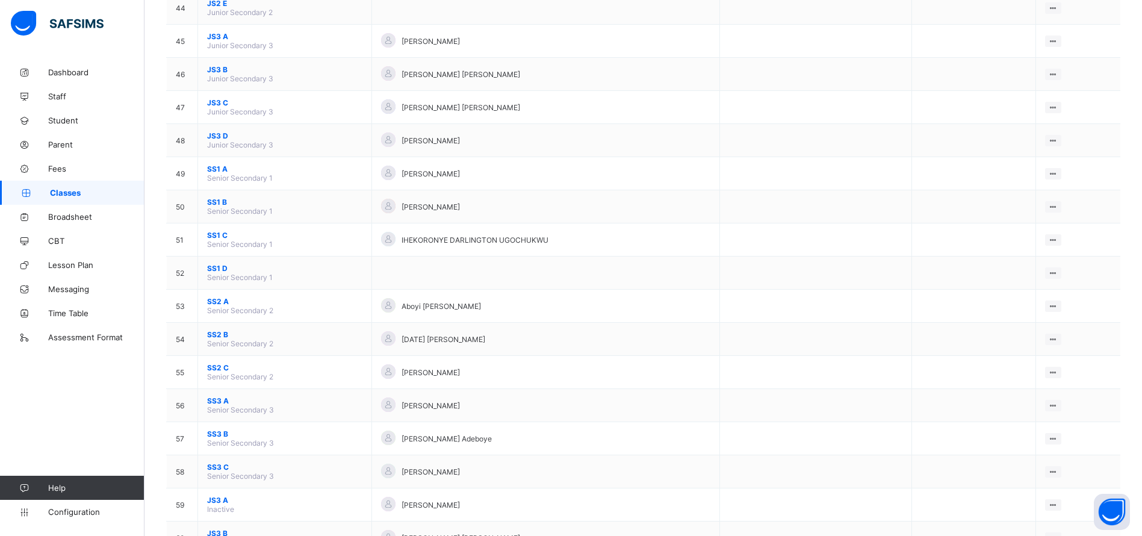
scroll to position [1577, 0]
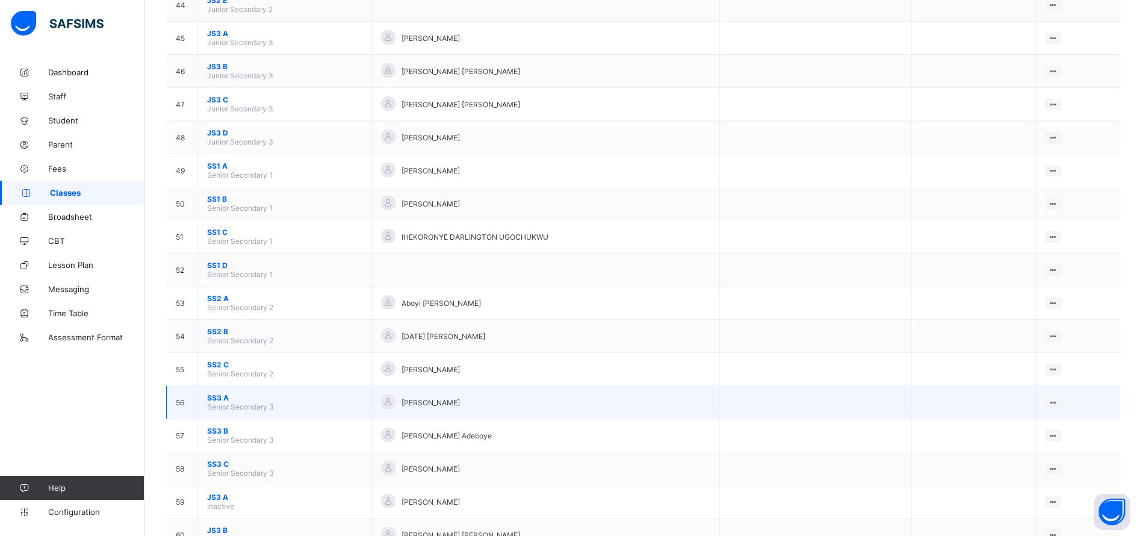
click at [217, 399] on span "SS3 A" at bounding box center [284, 397] width 155 height 9
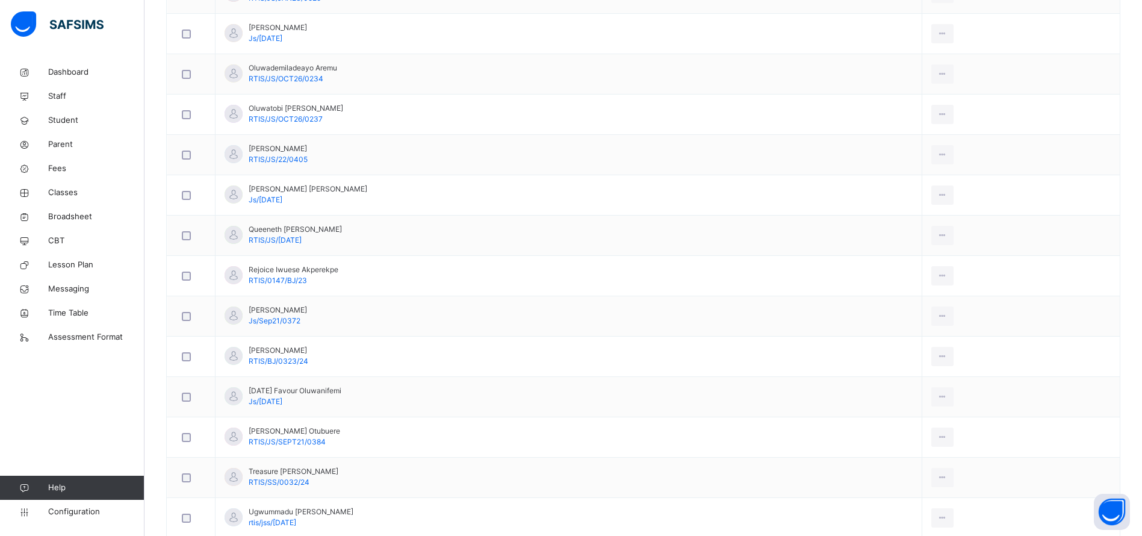
scroll to position [2265, 0]
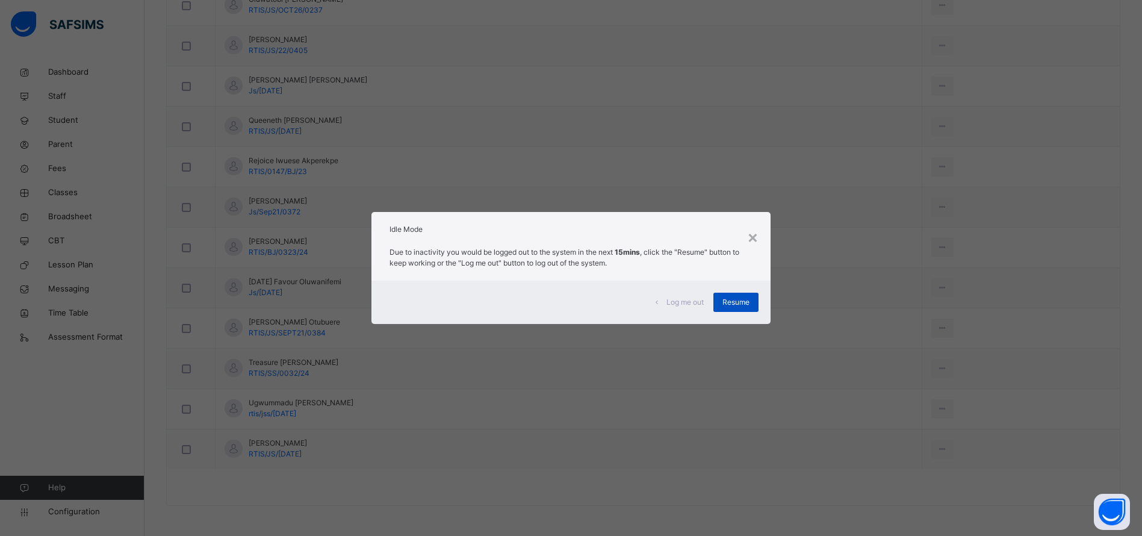
click at [738, 298] on span "Resume" at bounding box center [736, 302] width 27 height 11
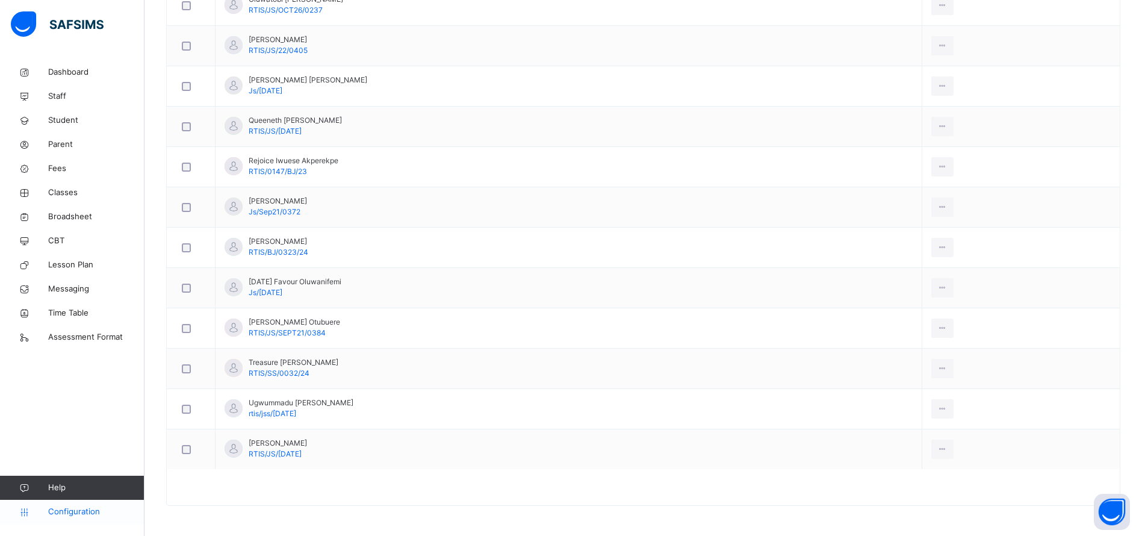
click at [78, 509] on span "Configuration" at bounding box center [96, 512] width 96 height 12
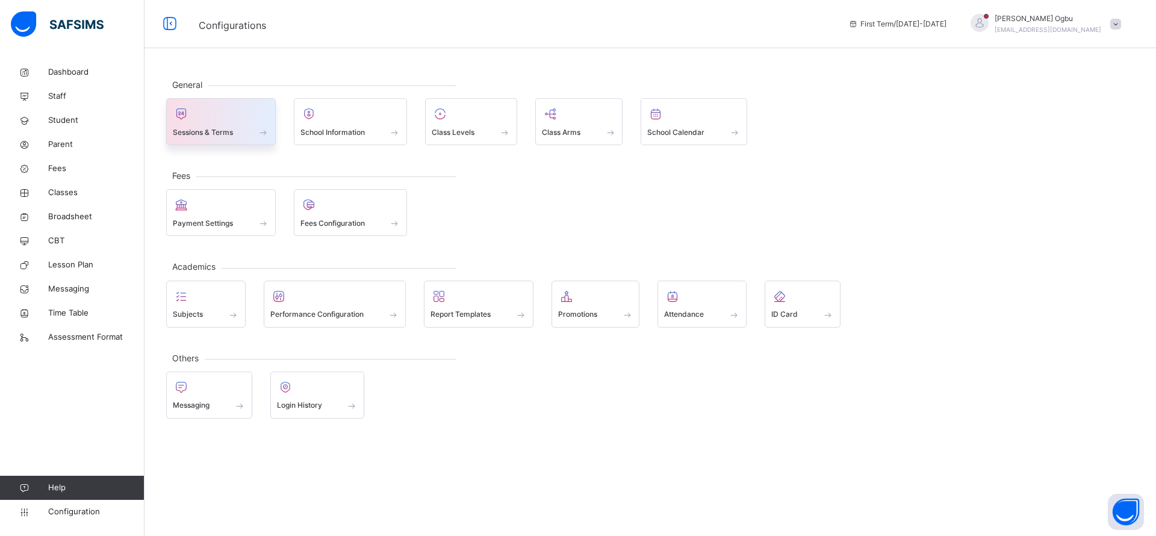
click at [208, 121] on div at bounding box center [221, 114] width 96 height 18
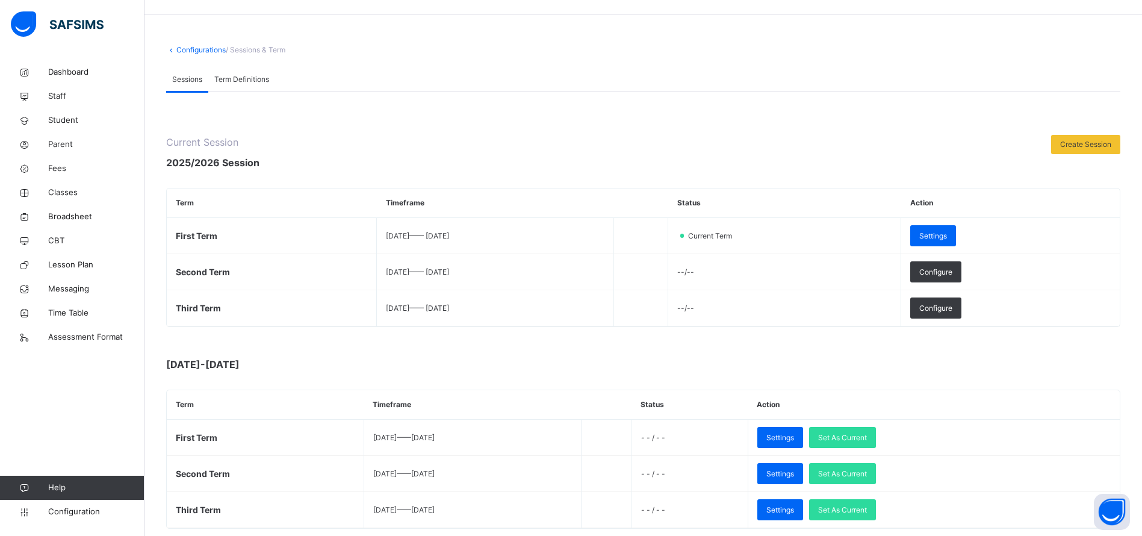
scroll to position [102, 0]
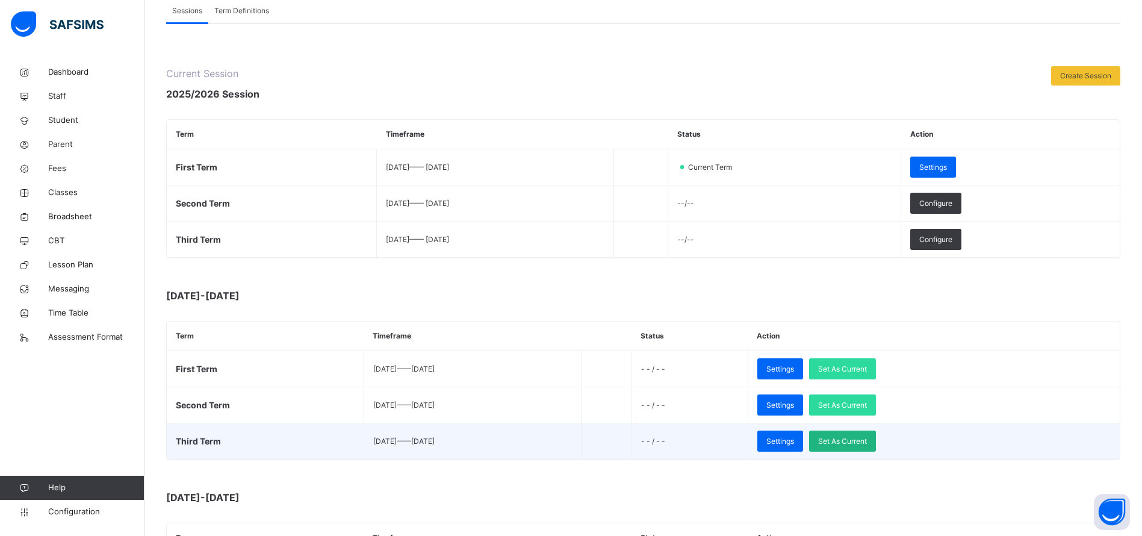
click at [867, 443] on span "Set As Current" at bounding box center [842, 441] width 49 height 11
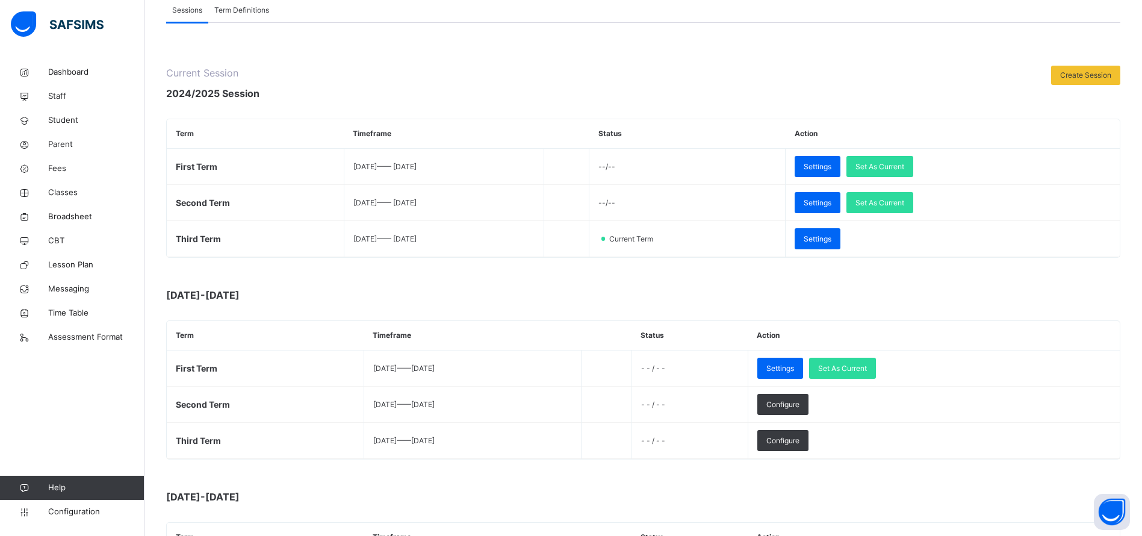
scroll to position [104, 0]
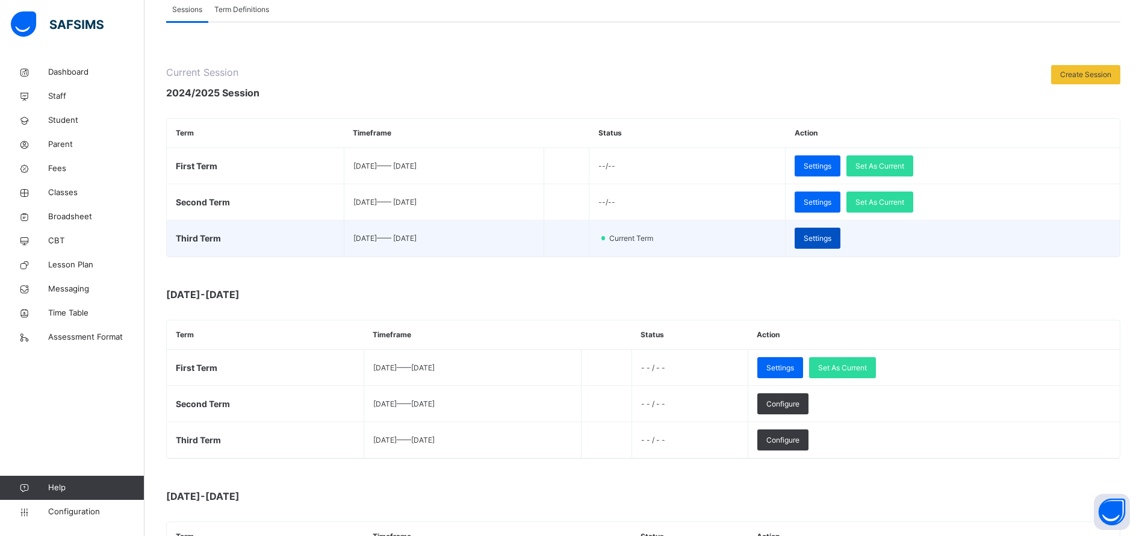
click at [841, 244] on div "Settings" at bounding box center [818, 238] width 46 height 21
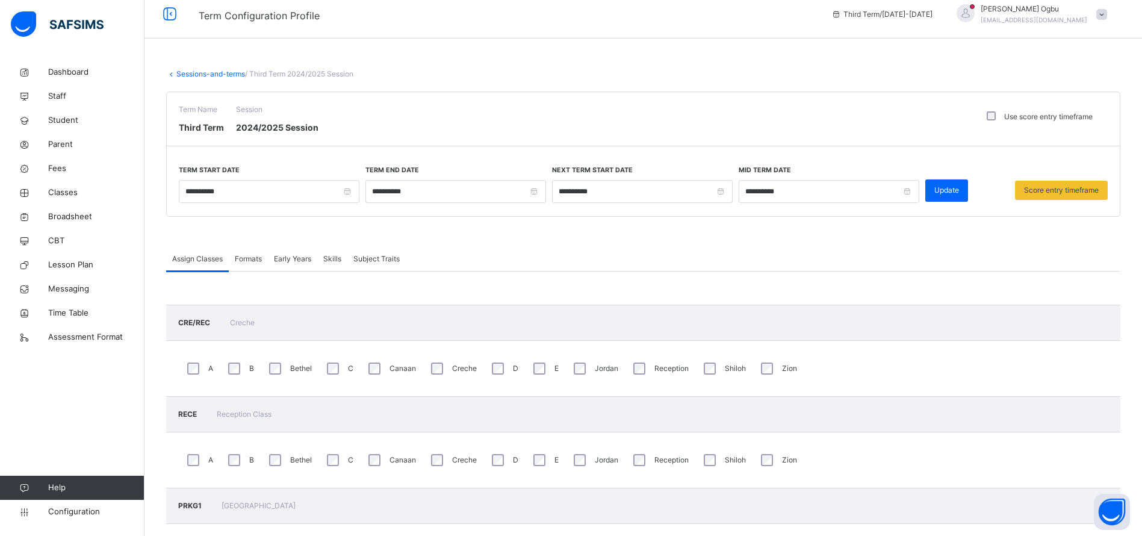
scroll to position [9, 0]
click at [706, 358] on div "Shiloh" at bounding box center [723, 369] width 51 height 25
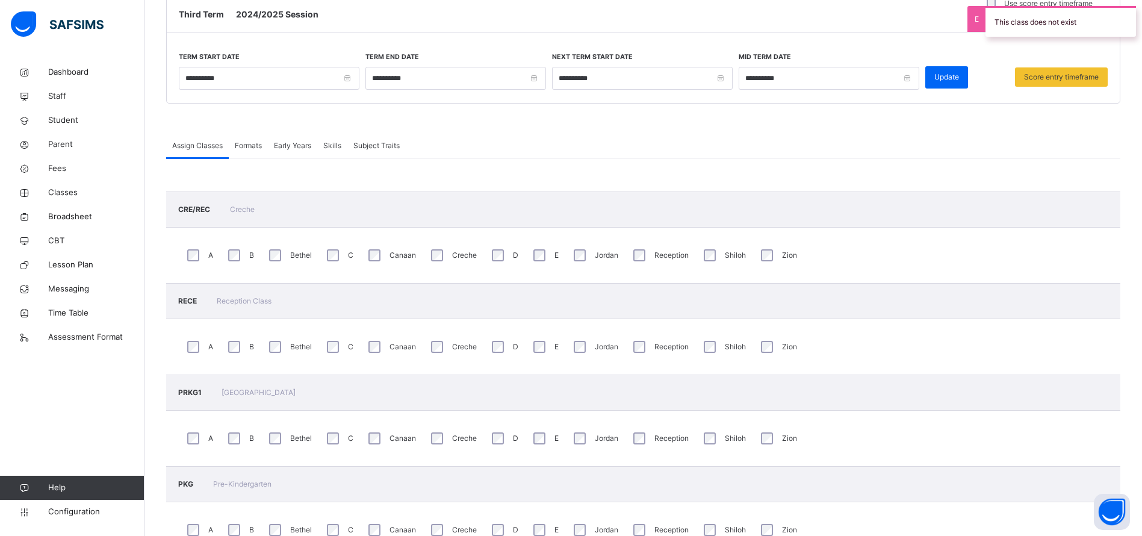
scroll to position [0, 0]
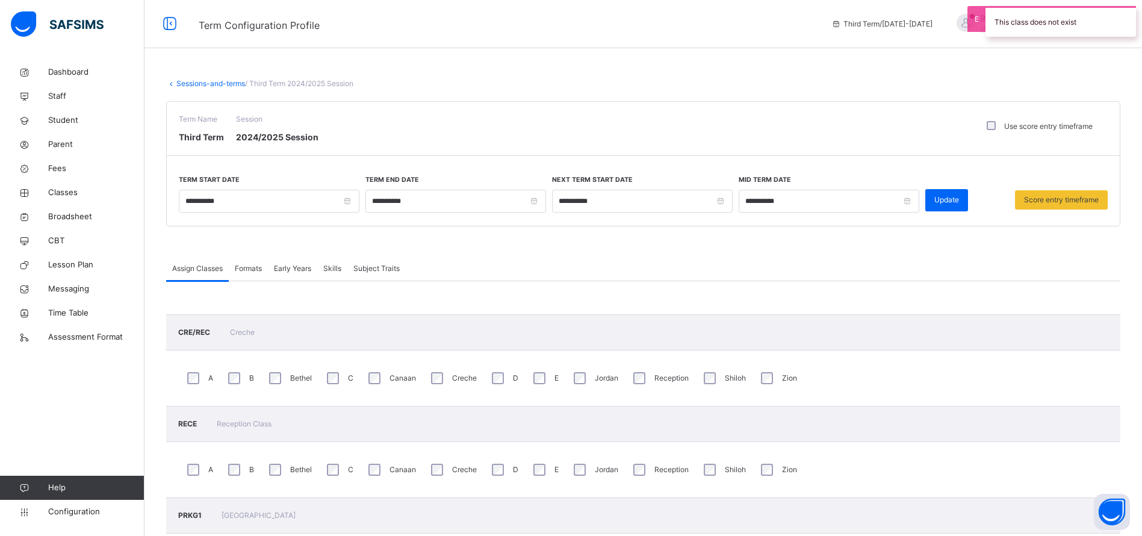
click at [189, 84] on link "Sessions-and-terms" at bounding box center [210, 83] width 69 height 9
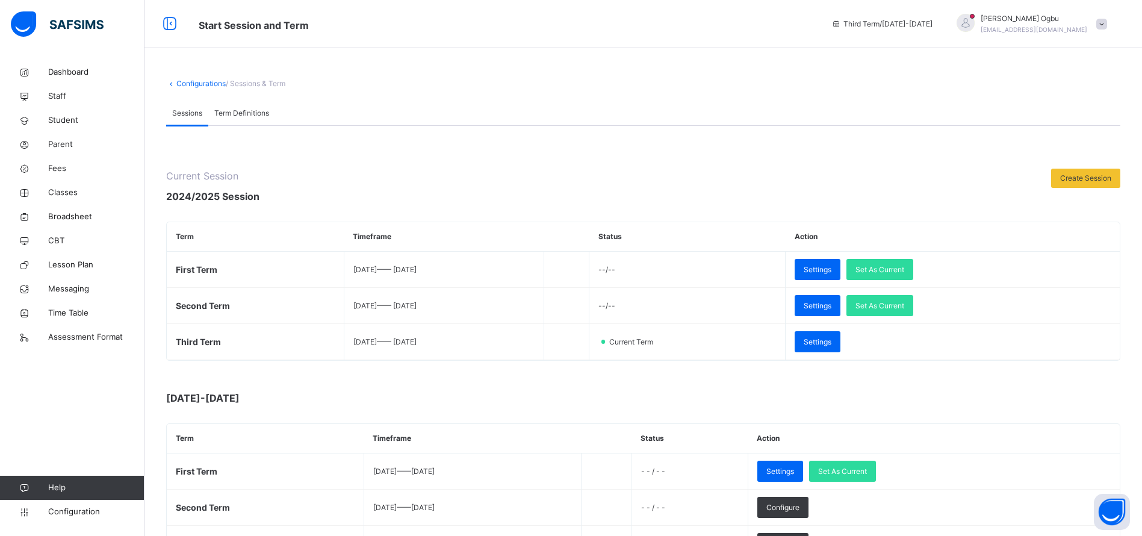
click at [191, 86] on link "Configurations" at bounding box center [200, 83] width 49 height 9
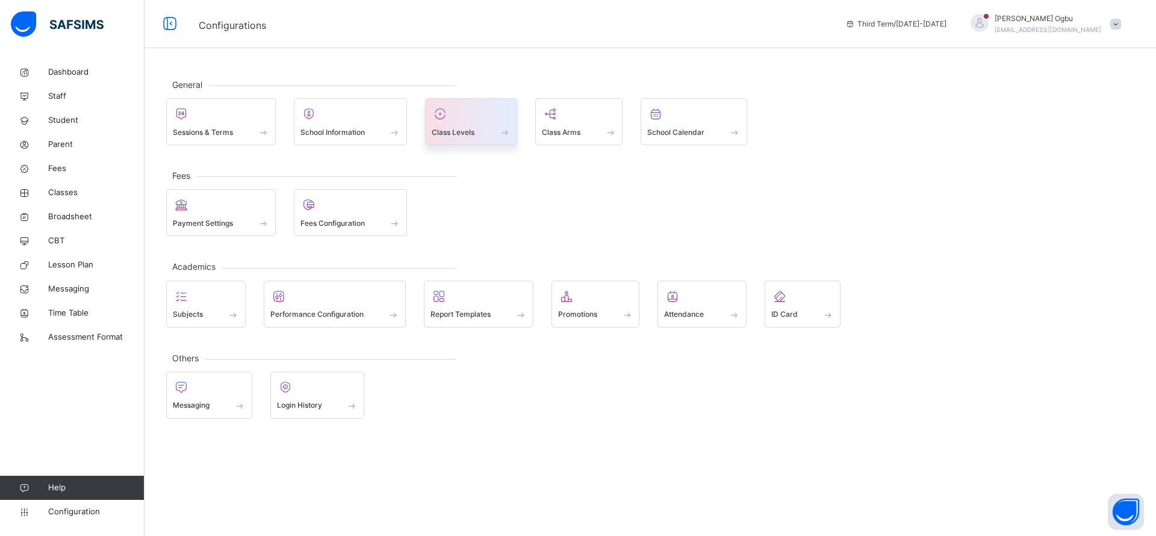
click at [457, 127] on span "Class Levels" at bounding box center [453, 132] width 43 height 11
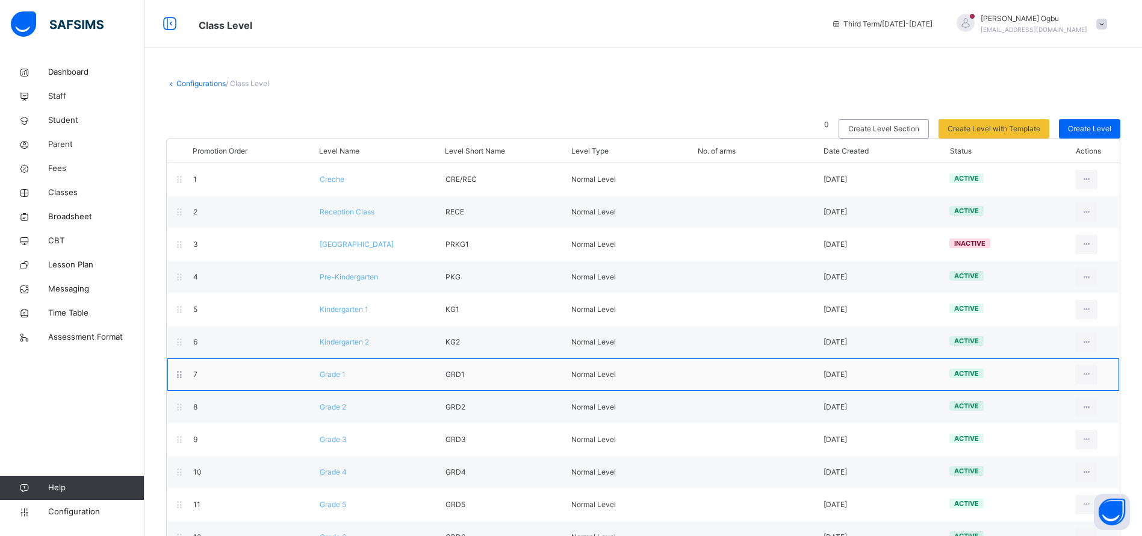
click at [334, 373] on span "Grade 1" at bounding box center [333, 374] width 26 height 9
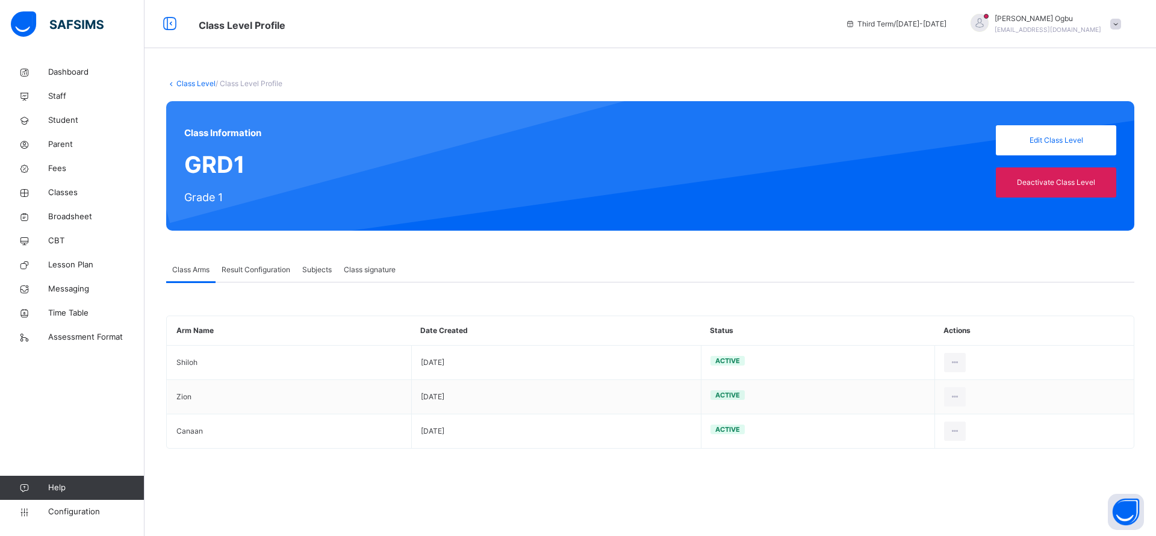
click at [258, 271] on span "Result Configuration" at bounding box center [256, 269] width 69 height 11
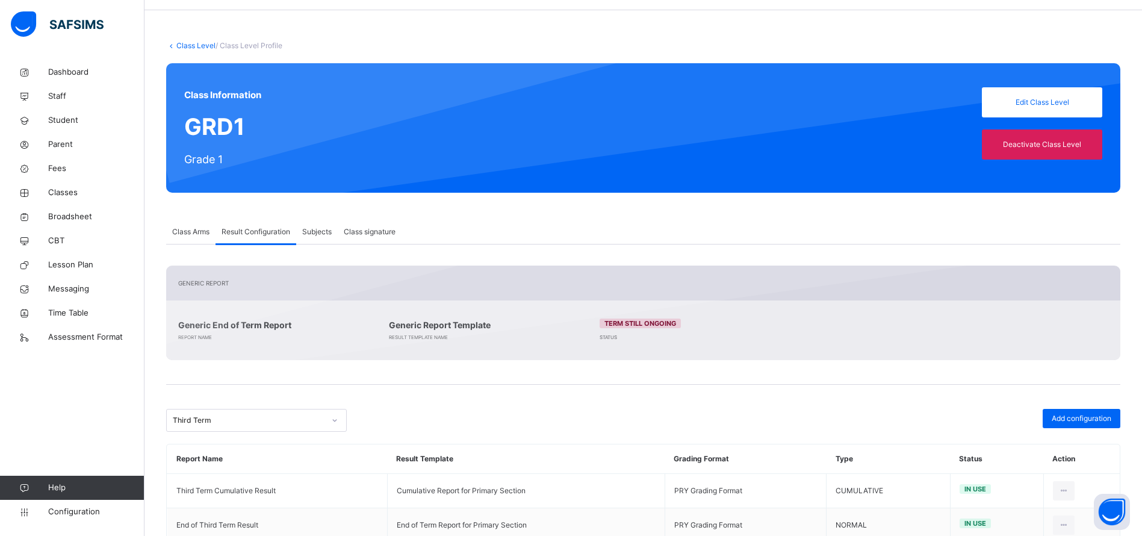
scroll to position [75, 0]
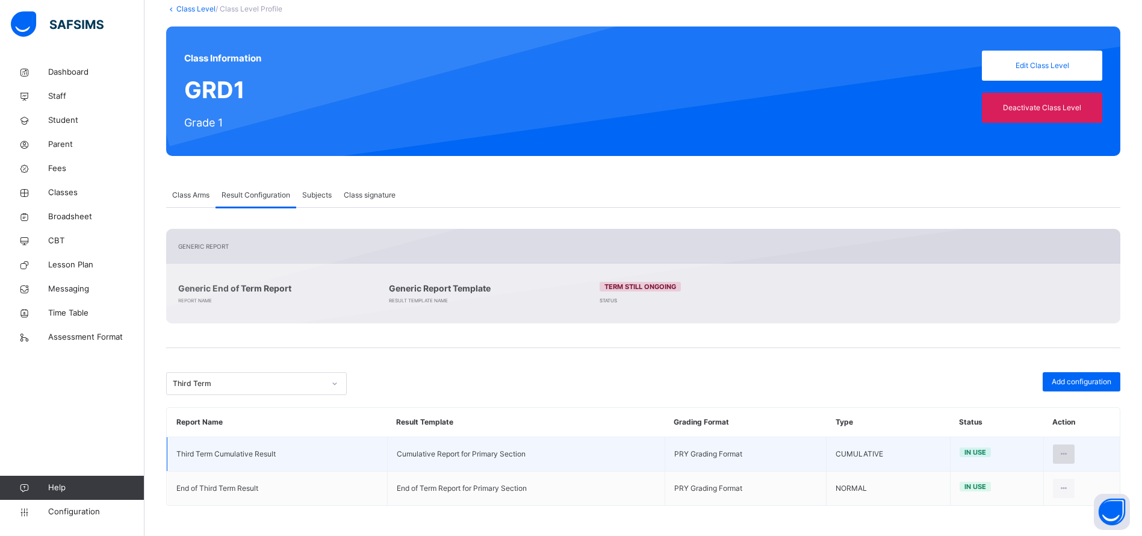
click at [1070, 453] on icon at bounding box center [1064, 454] width 10 height 11
click at [1021, 506] on div "Inactive" at bounding box center [1035, 503] width 70 height 12
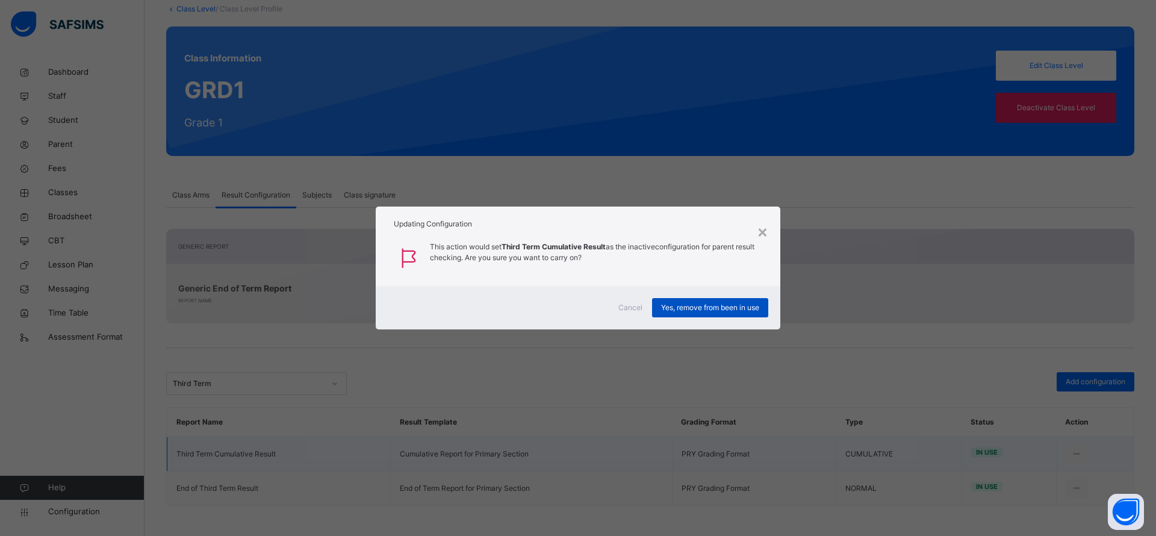
click at [725, 310] on span "Yes, remove from been in use" at bounding box center [710, 307] width 98 height 11
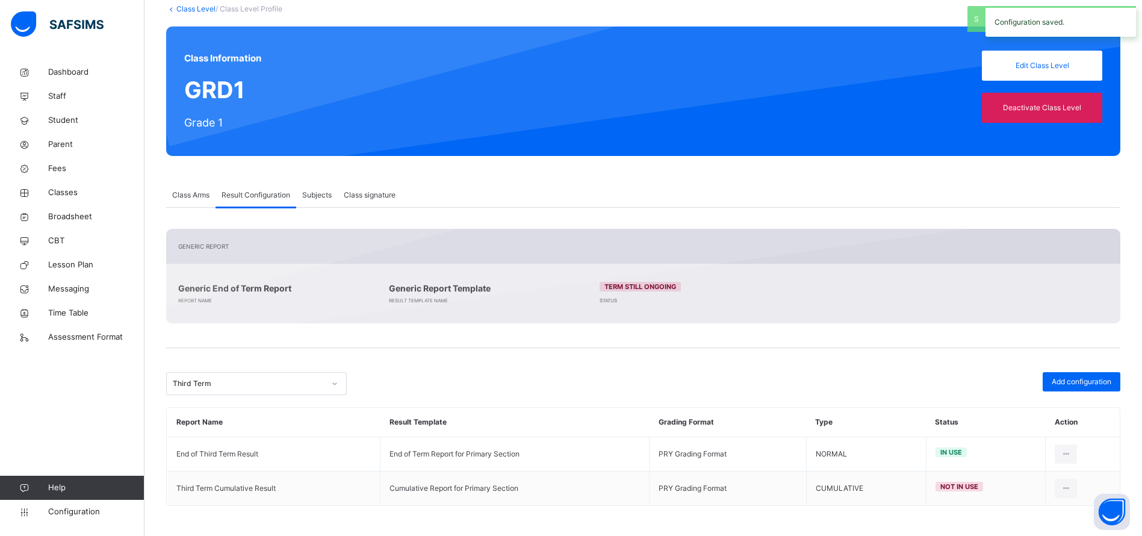
click at [195, 8] on link "Class Level" at bounding box center [195, 8] width 39 height 9
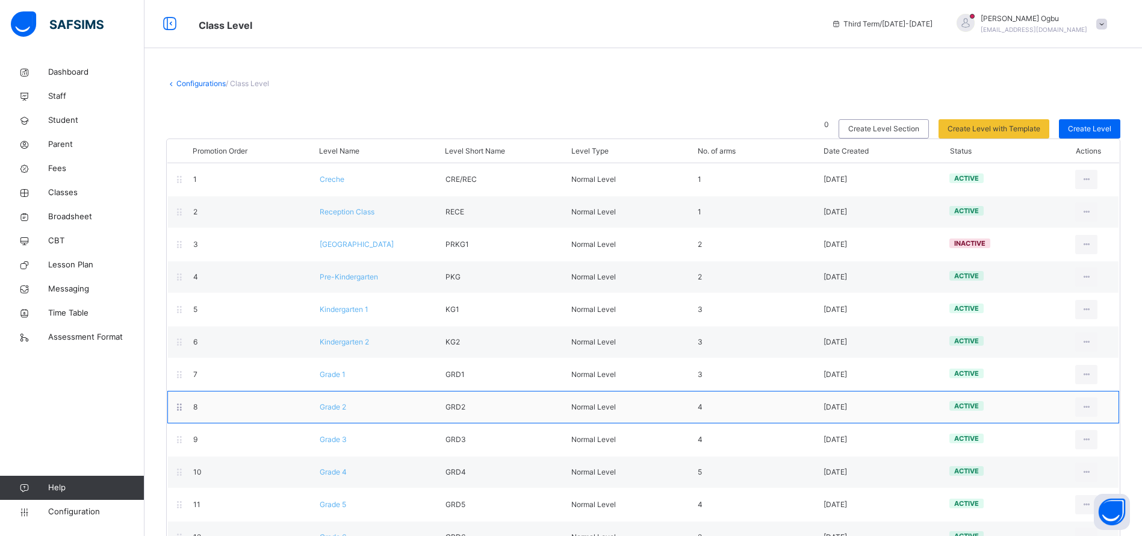
click at [340, 406] on span "Grade 2" at bounding box center [333, 406] width 26 height 9
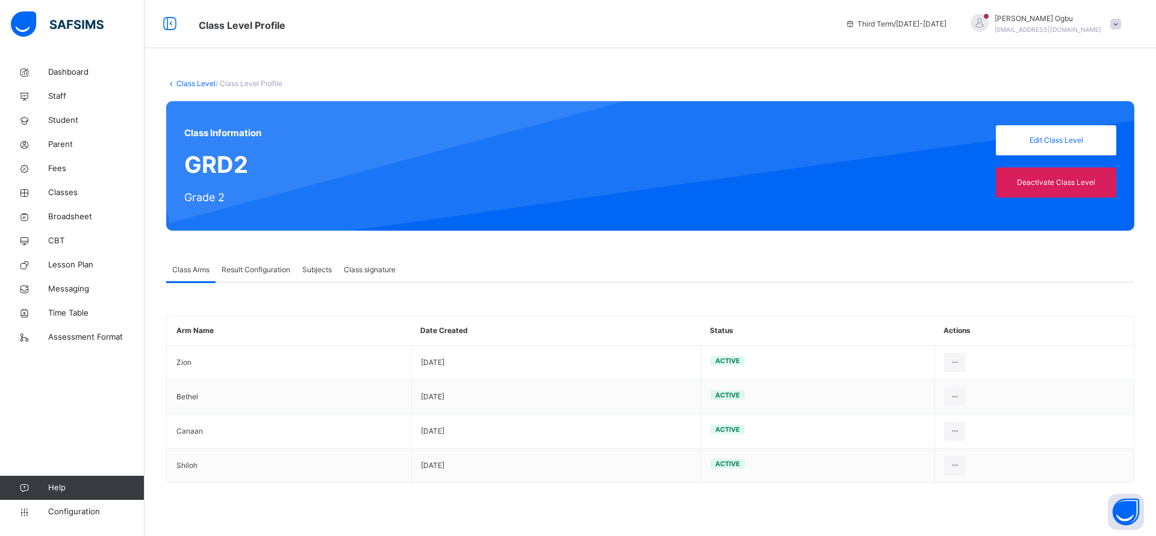
click at [248, 270] on span "Result Configuration" at bounding box center [256, 269] width 69 height 11
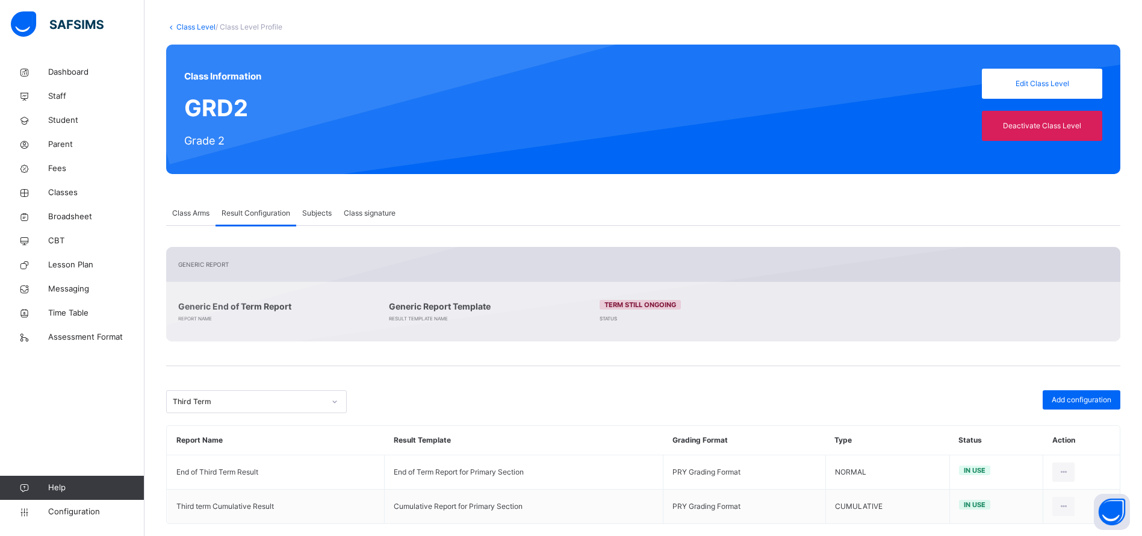
scroll to position [75, 0]
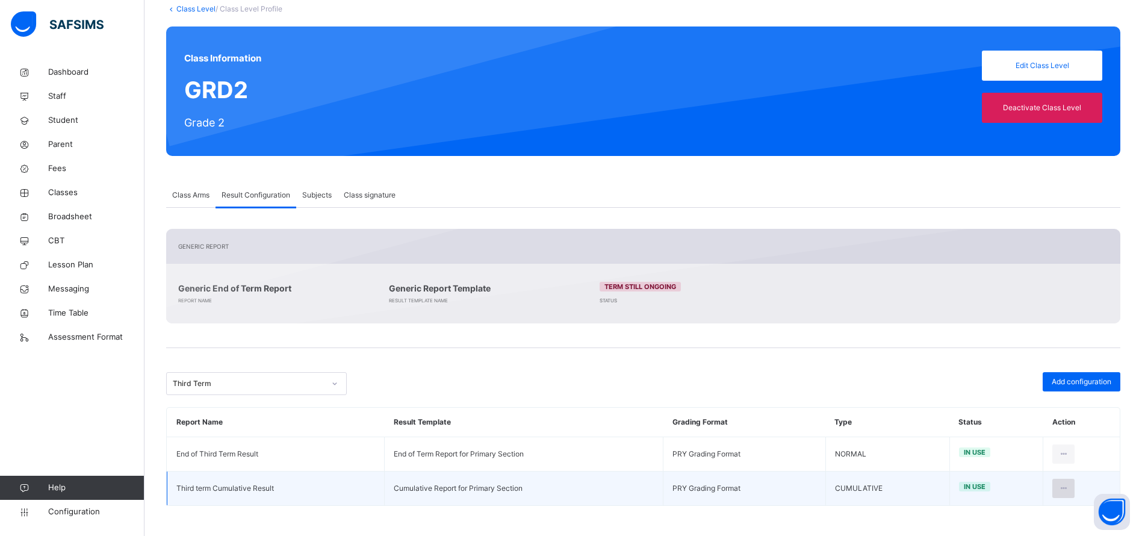
click at [1069, 491] on icon at bounding box center [1064, 488] width 10 height 11
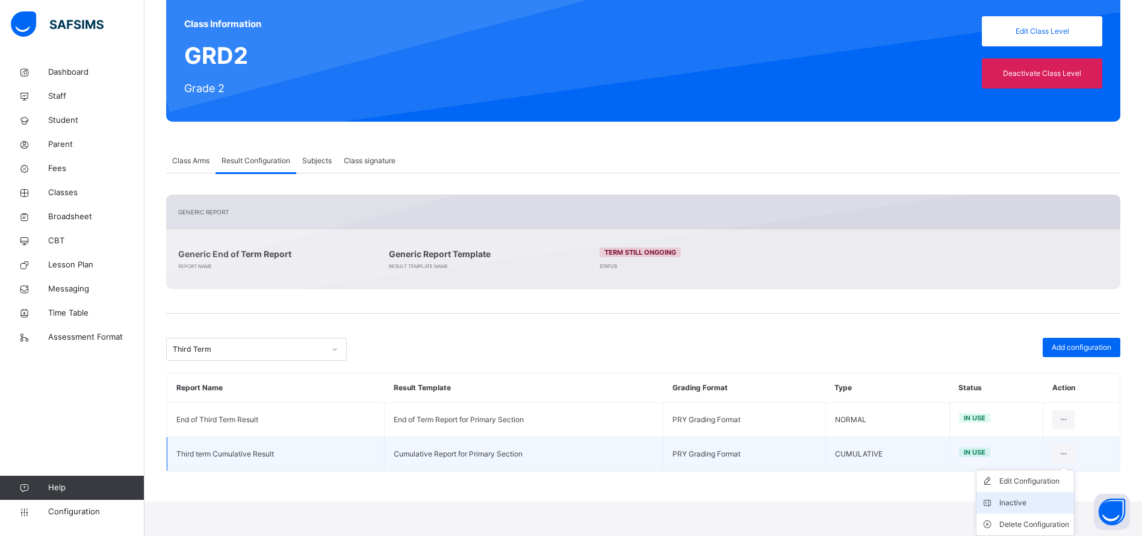
click at [1013, 505] on div "Inactive" at bounding box center [1035, 503] width 70 height 12
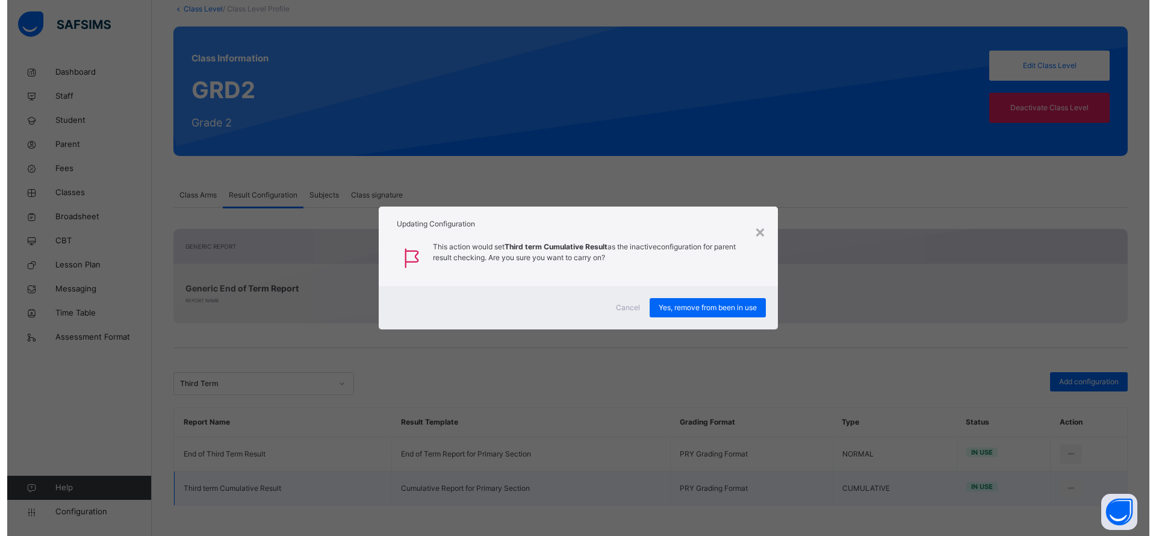
scroll to position [75, 0]
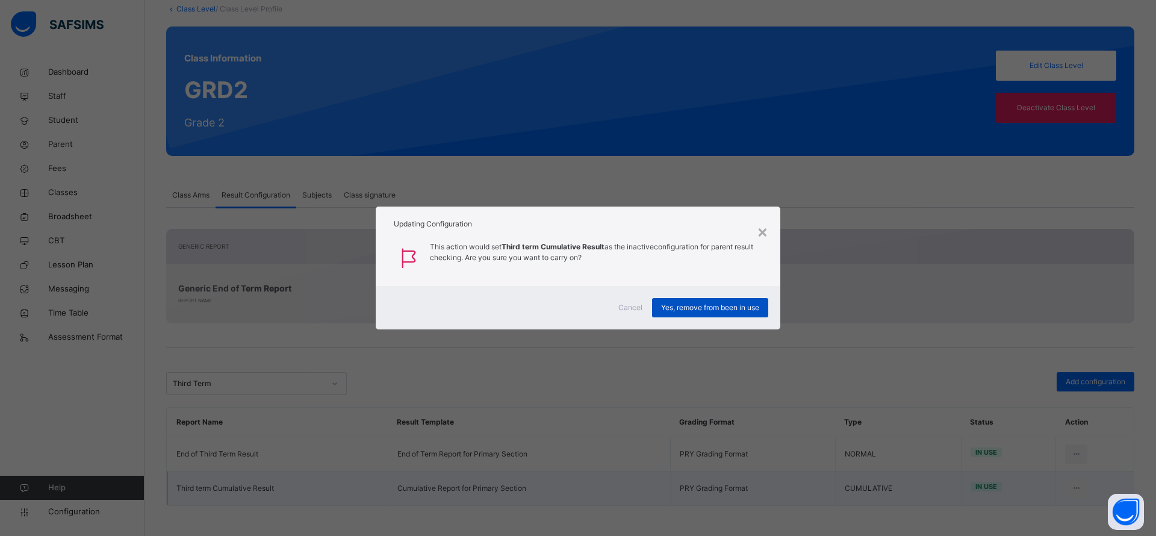
click at [737, 304] on span "Yes, remove from been in use" at bounding box center [710, 307] width 98 height 11
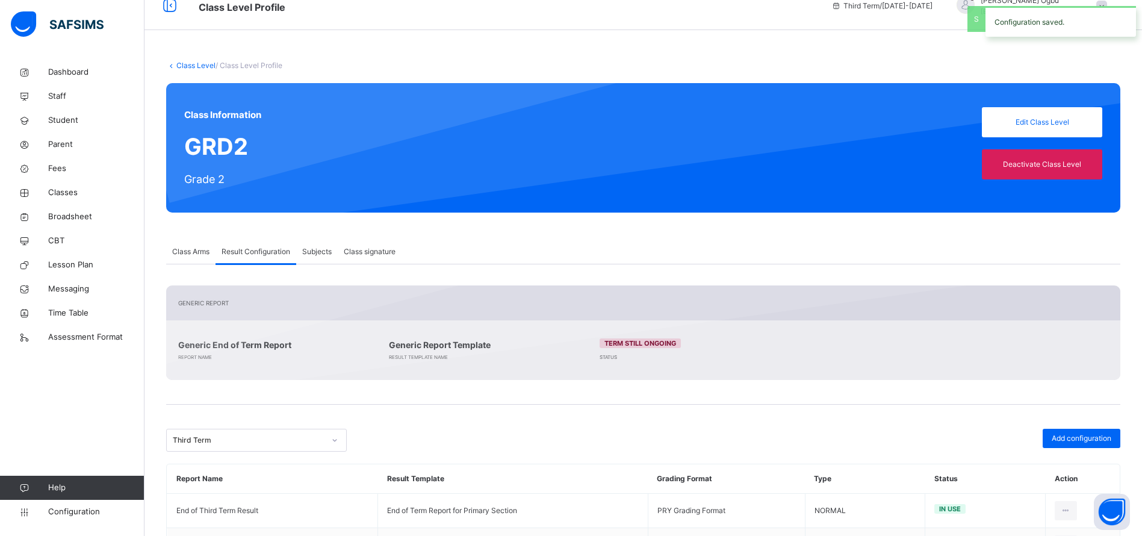
scroll to position [0, 0]
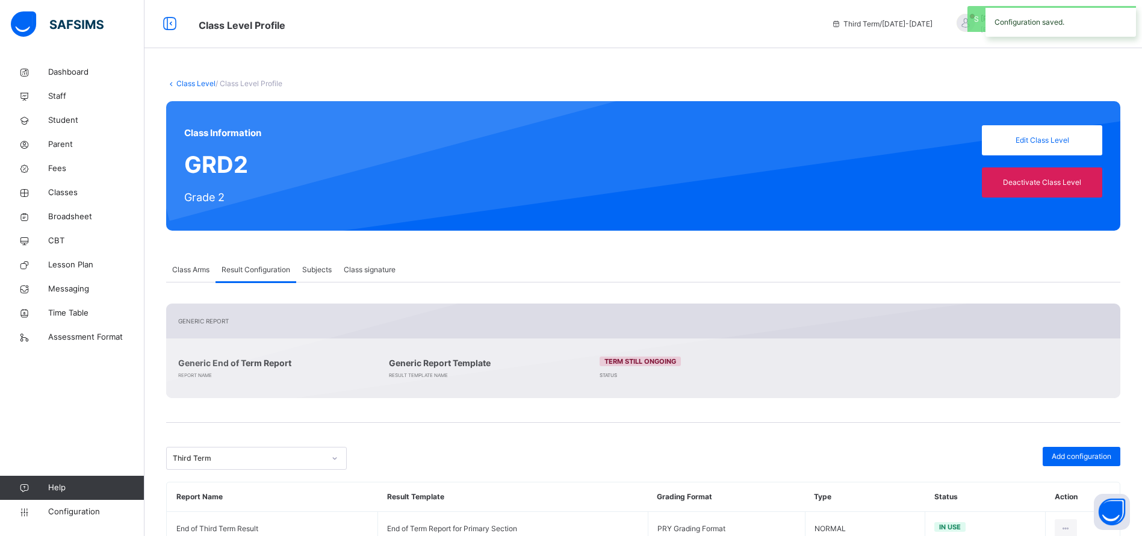
click at [193, 82] on link "Class Level" at bounding box center [195, 83] width 39 height 9
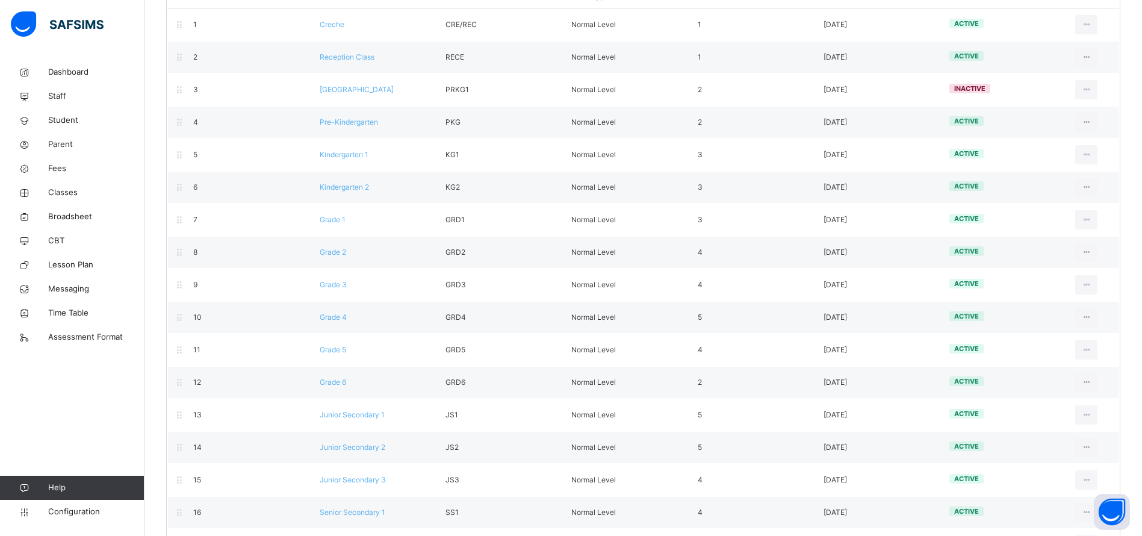
scroll to position [296, 0]
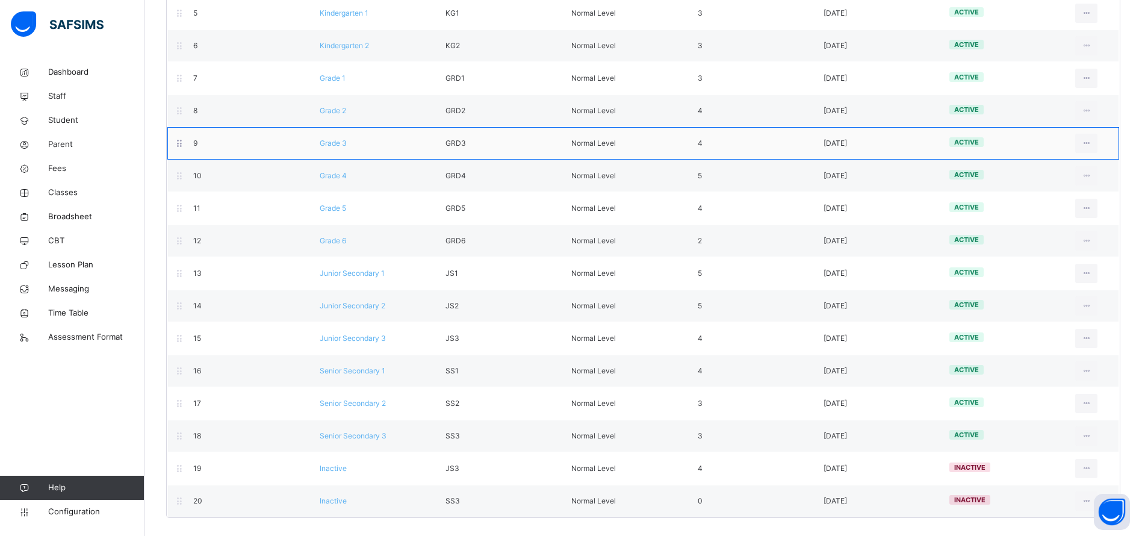
click at [339, 146] on span "Grade 3" at bounding box center [333, 143] width 27 height 9
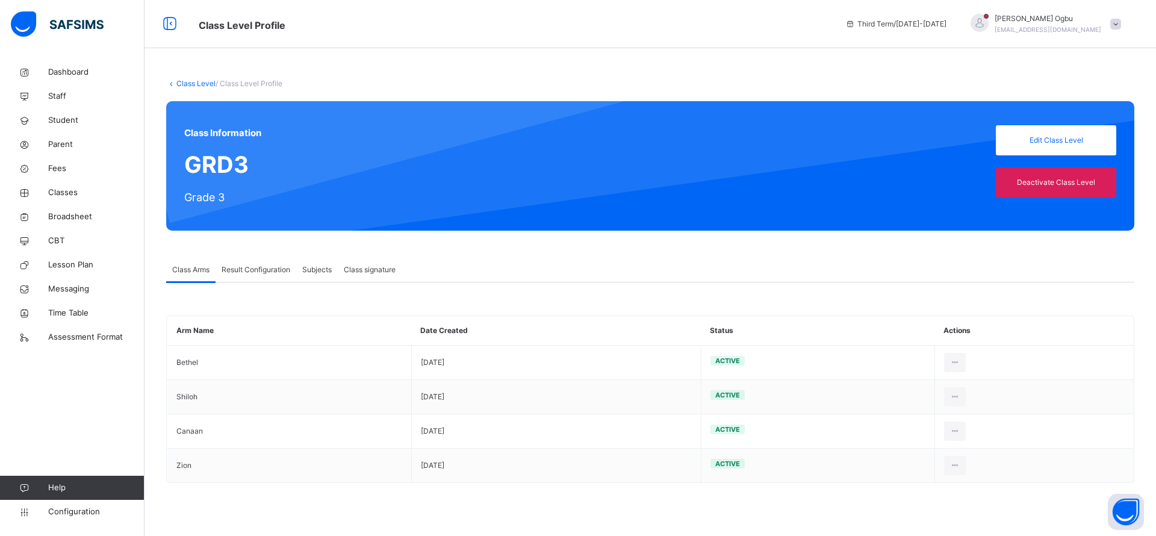
click at [249, 270] on span "Result Configuration" at bounding box center [256, 269] width 69 height 11
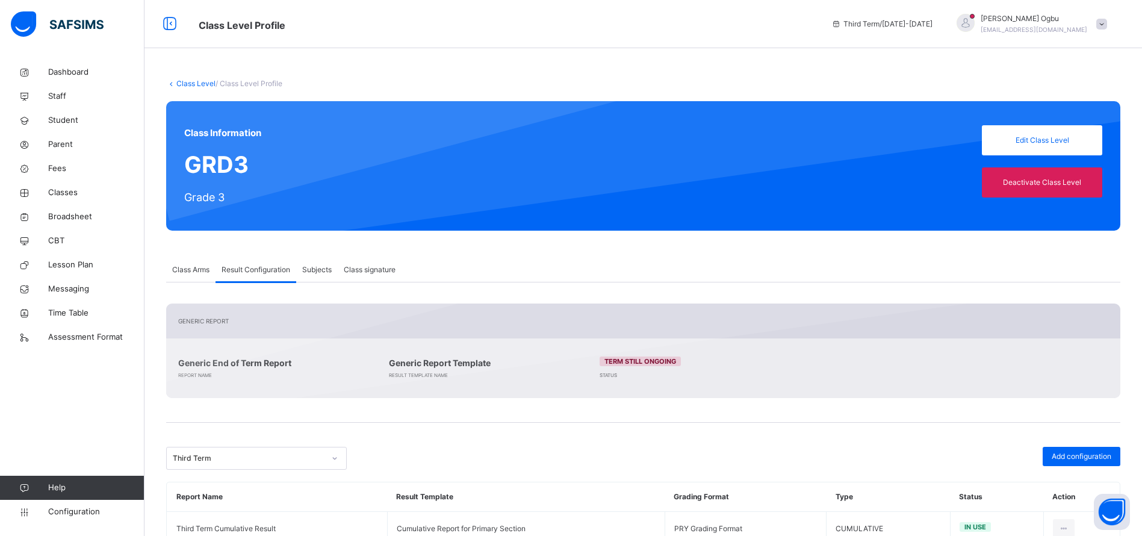
scroll to position [75, 0]
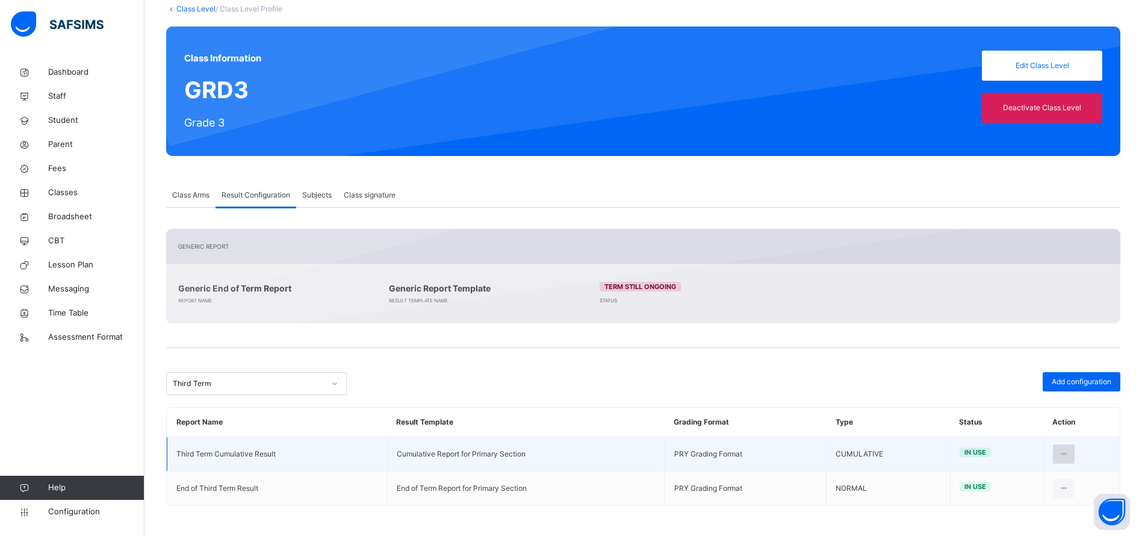
click at [1070, 452] on icon at bounding box center [1064, 454] width 10 height 11
click at [1018, 501] on div "Inactive" at bounding box center [1035, 503] width 70 height 12
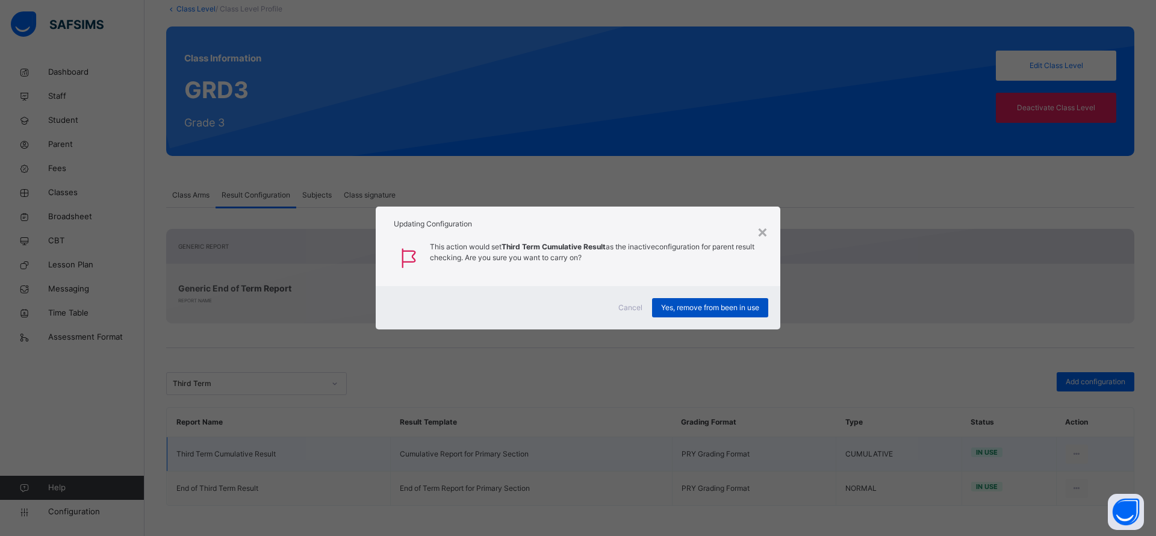
click at [687, 310] on span "Yes, remove from been in use" at bounding box center [710, 307] width 98 height 11
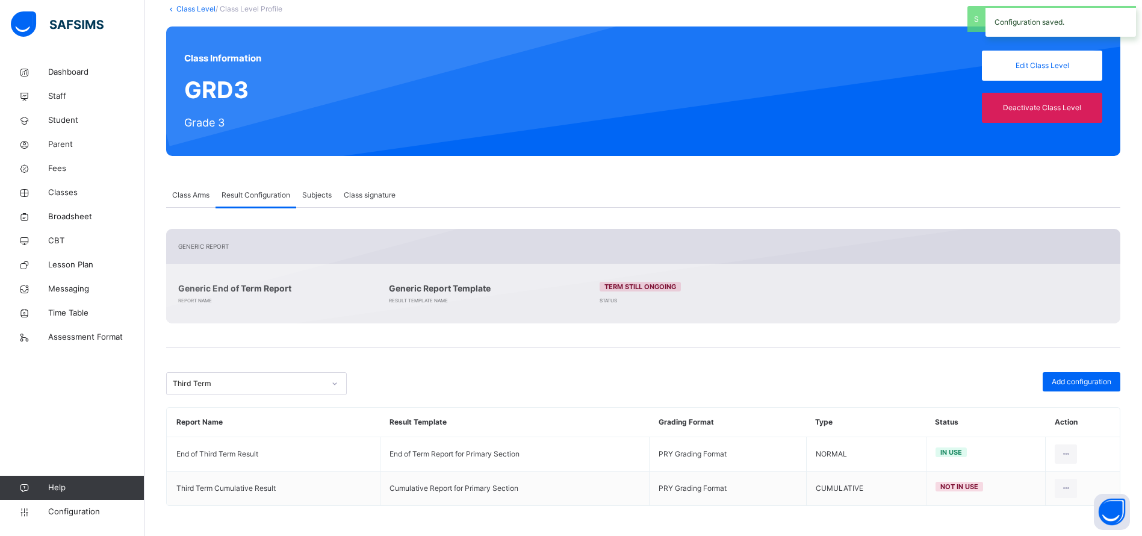
scroll to position [0, 0]
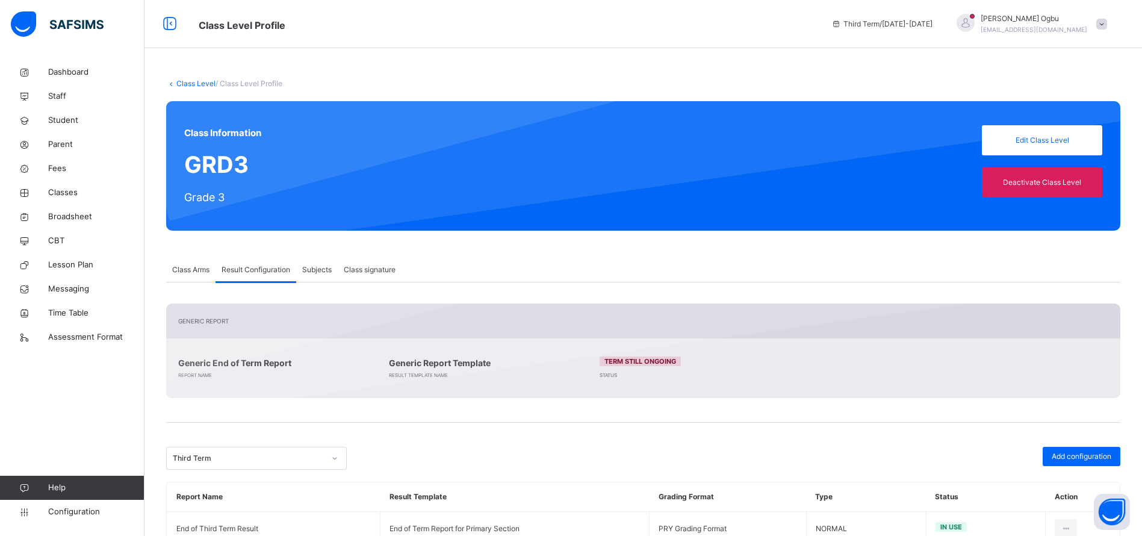
click at [186, 79] on link "Class Level" at bounding box center [195, 83] width 39 height 9
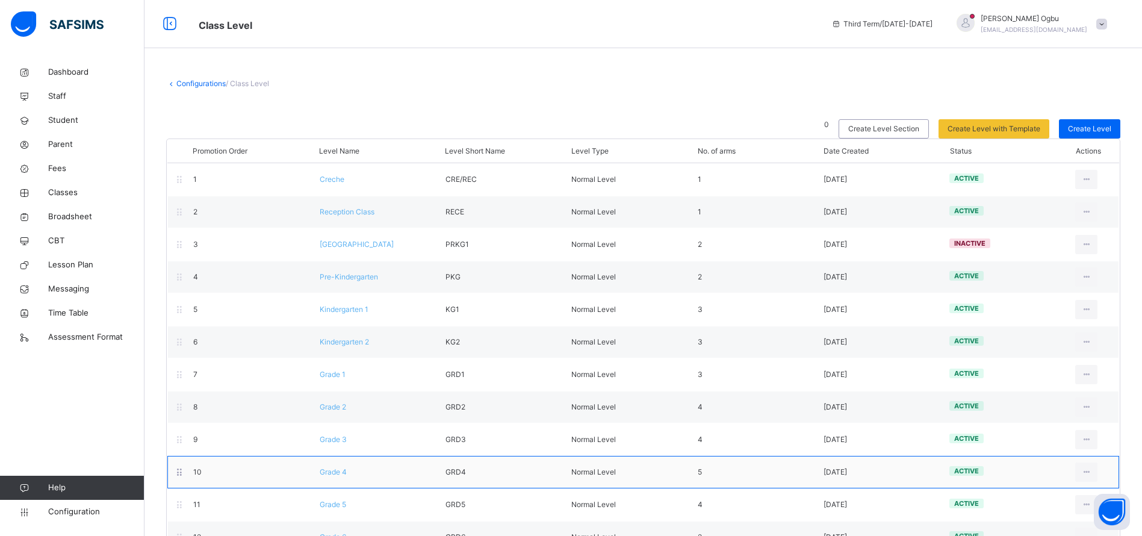
click at [333, 473] on span "Grade 4" at bounding box center [333, 471] width 27 height 9
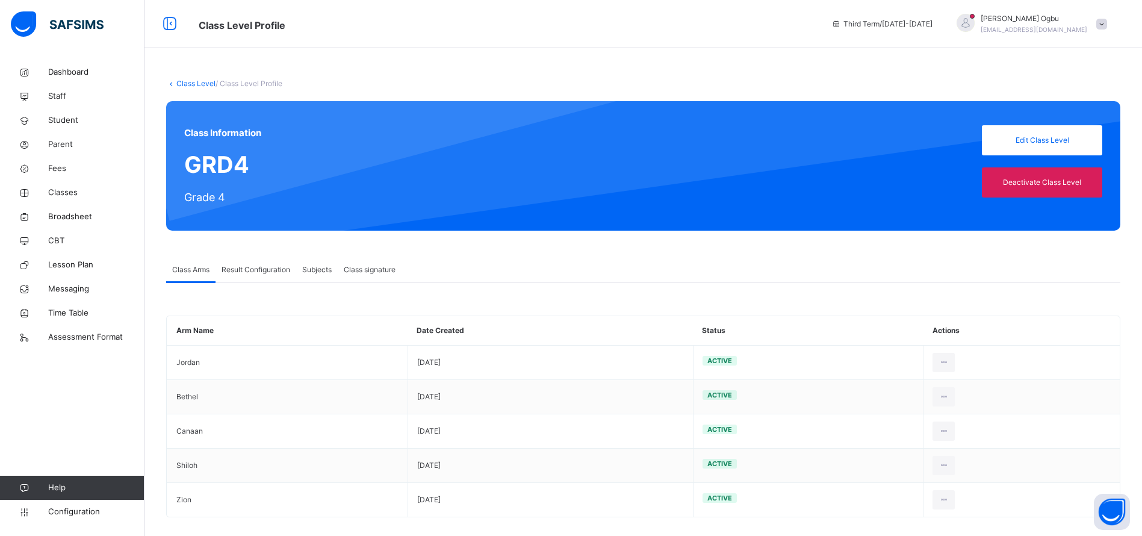
click at [243, 267] on span "Result Configuration" at bounding box center [256, 269] width 69 height 11
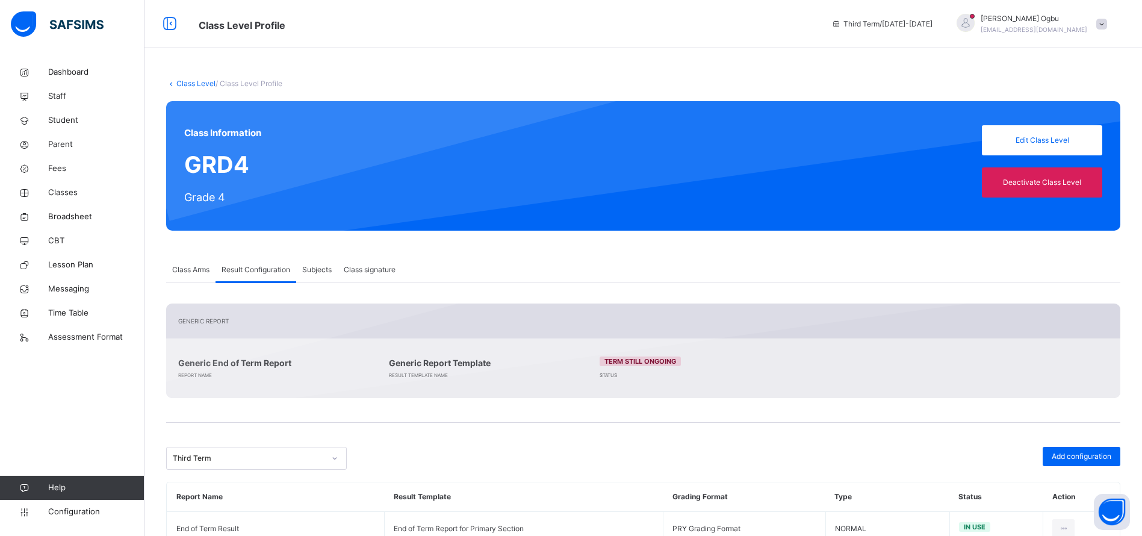
scroll to position [75, 0]
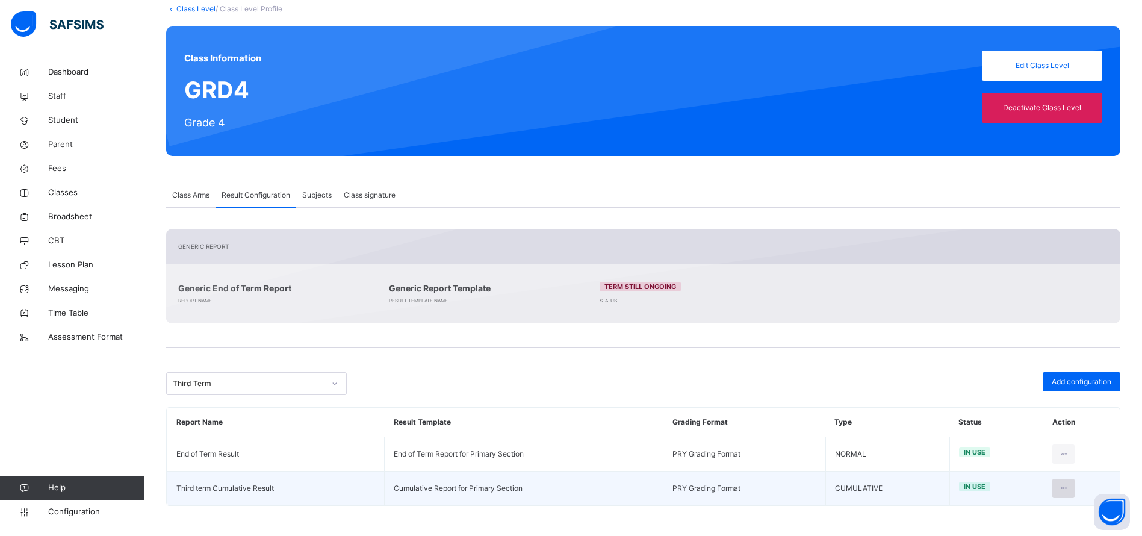
click at [1069, 493] on icon at bounding box center [1064, 488] width 10 height 11
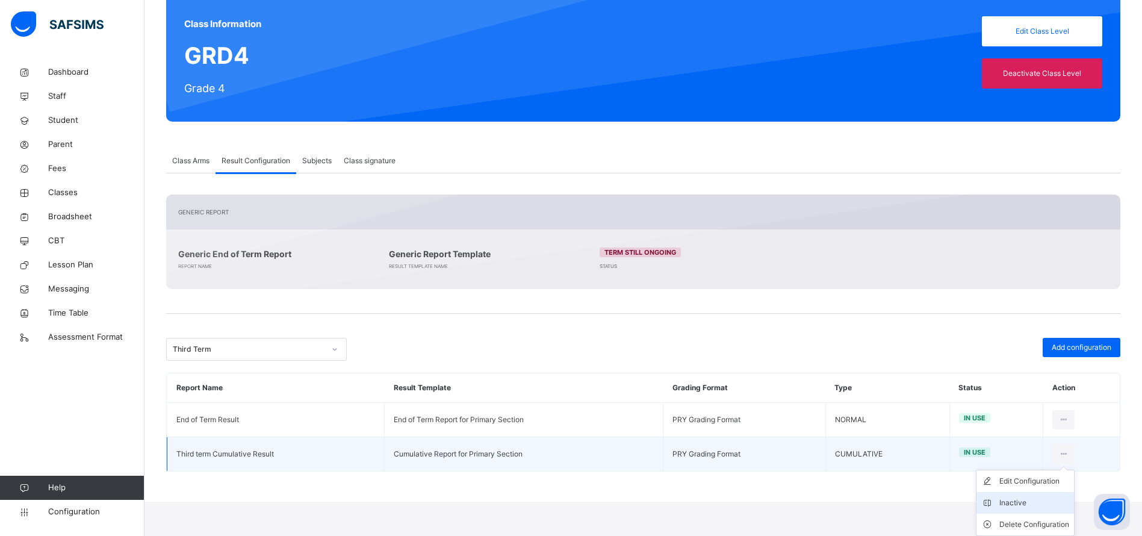
click at [1015, 503] on div "Inactive" at bounding box center [1035, 503] width 70 height 12
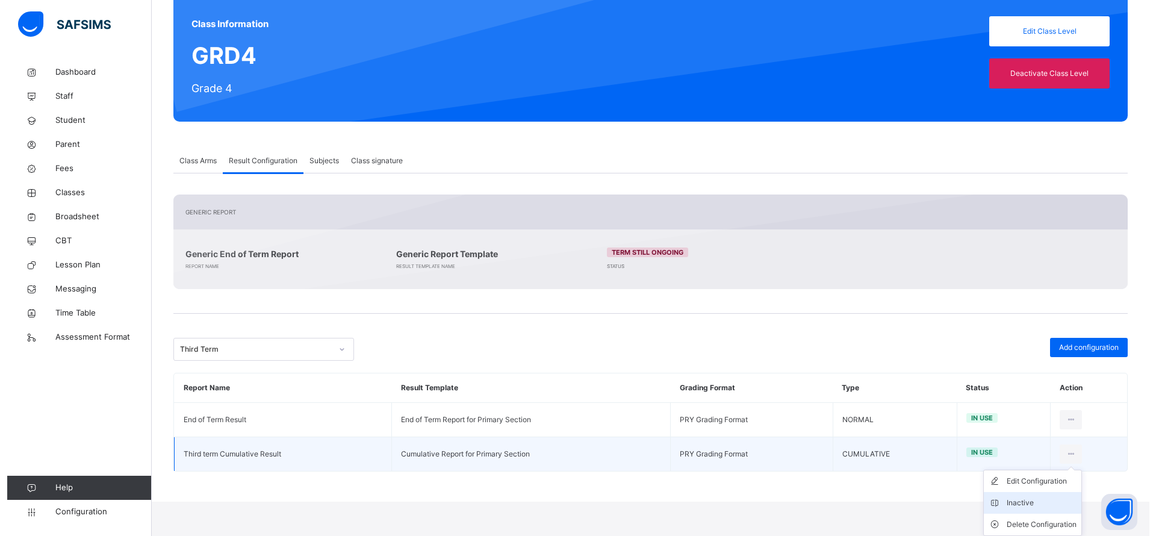
scroll to position [75, 0]
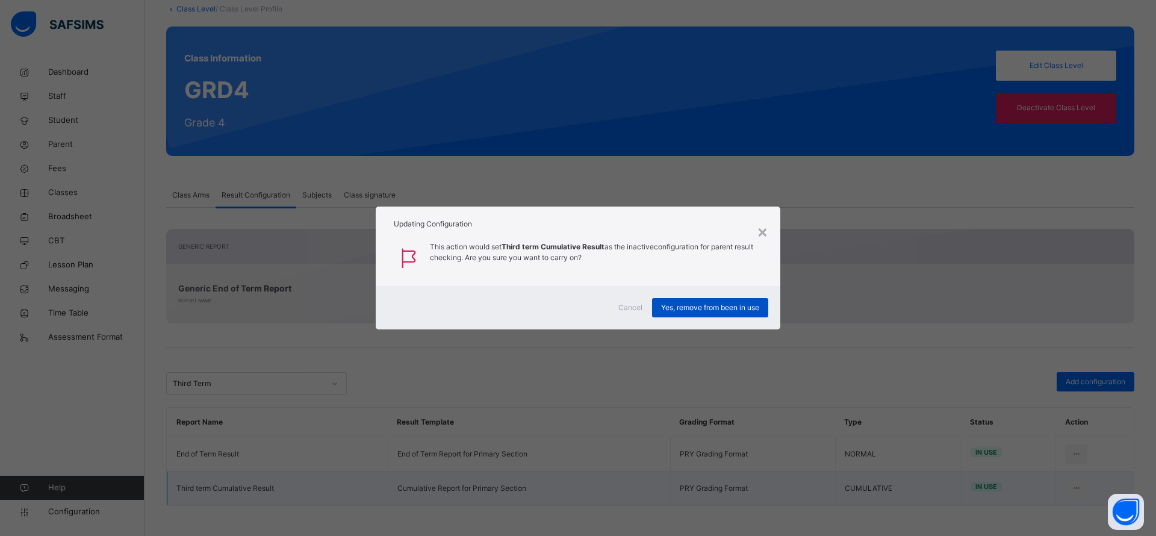
click at [740, 299] on div "Yes, remove from been in use" at bounding box center [710, 307] width 116 height 19
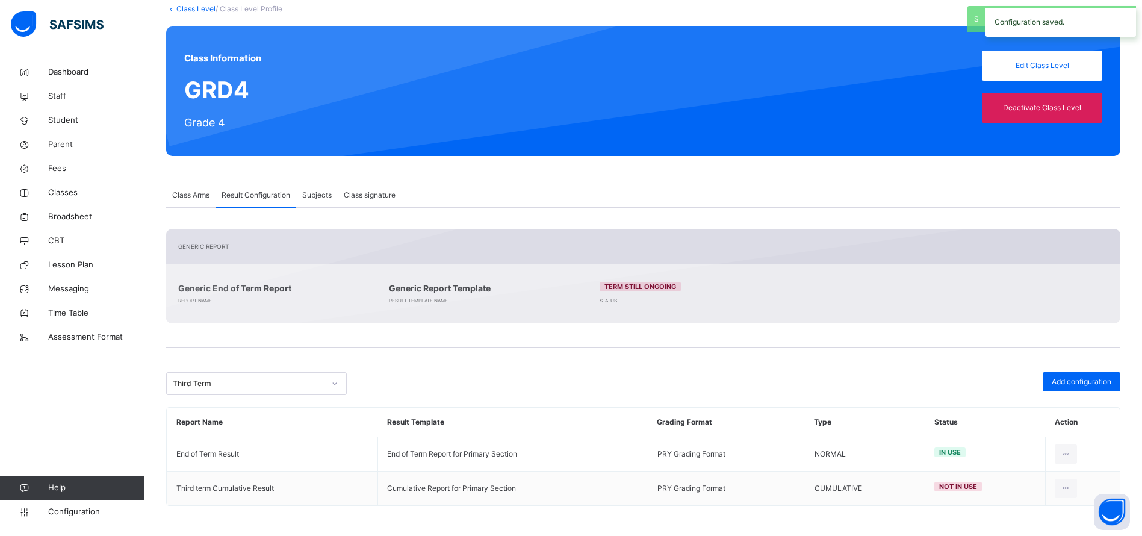
click at [191, 8] on link "Class Level" at bounding box center [195, 8] width 39 height 9
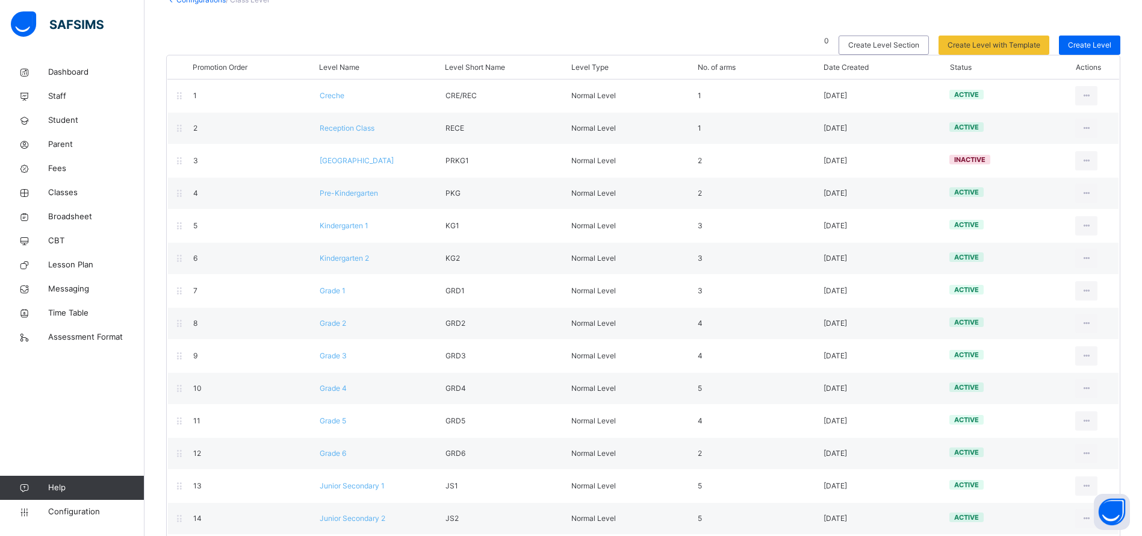
scroll to position [296, 0]
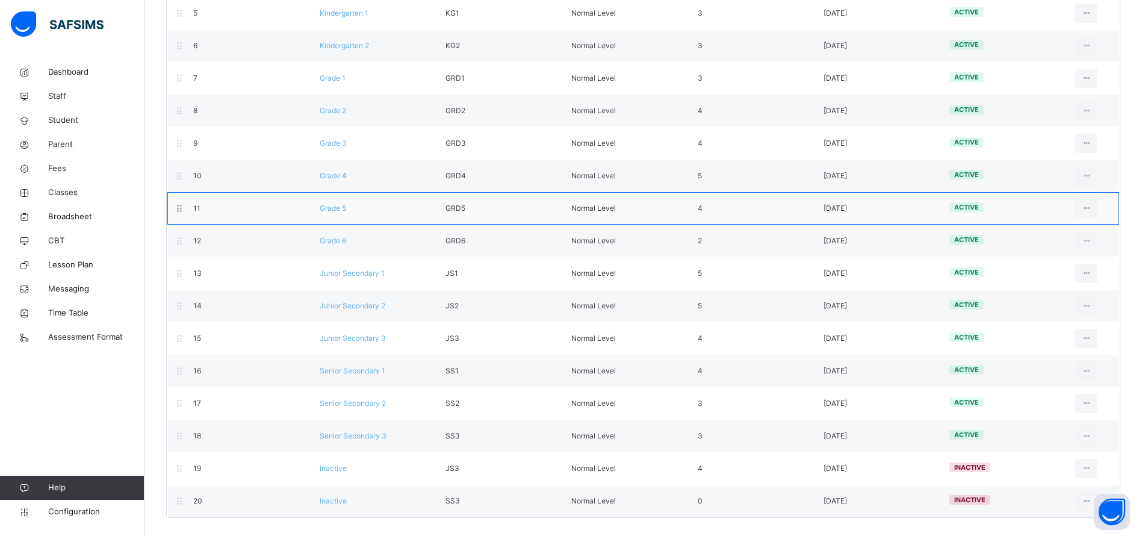
click at [332, 209] on span "Grade 5" at bounding box center [333, 208] width 26 height 9
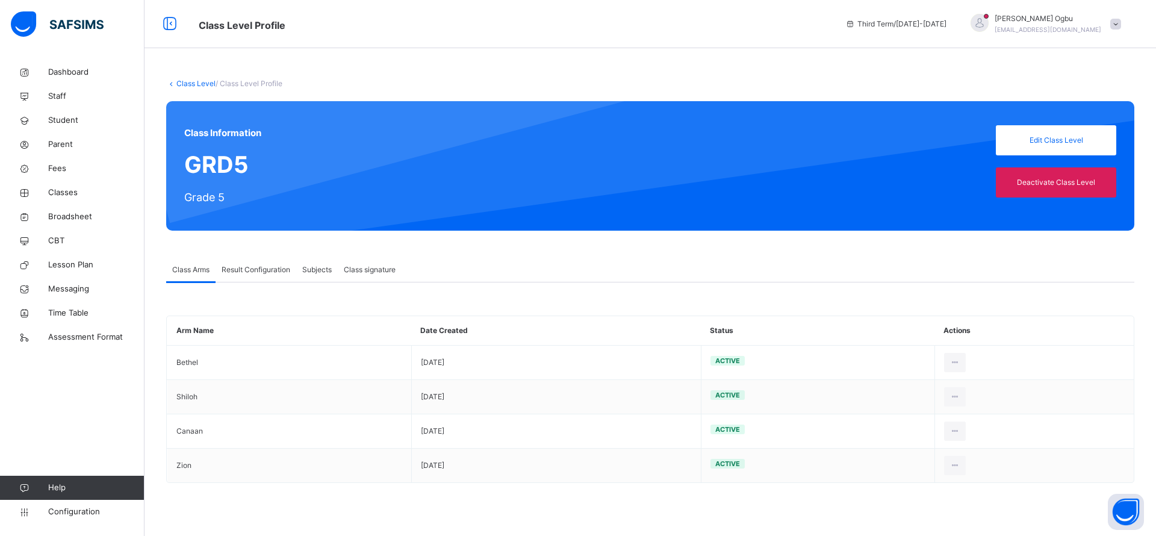
click at [241, 268] on span "Result Configuration" at bounding box center [256, 269] width 69 height 11
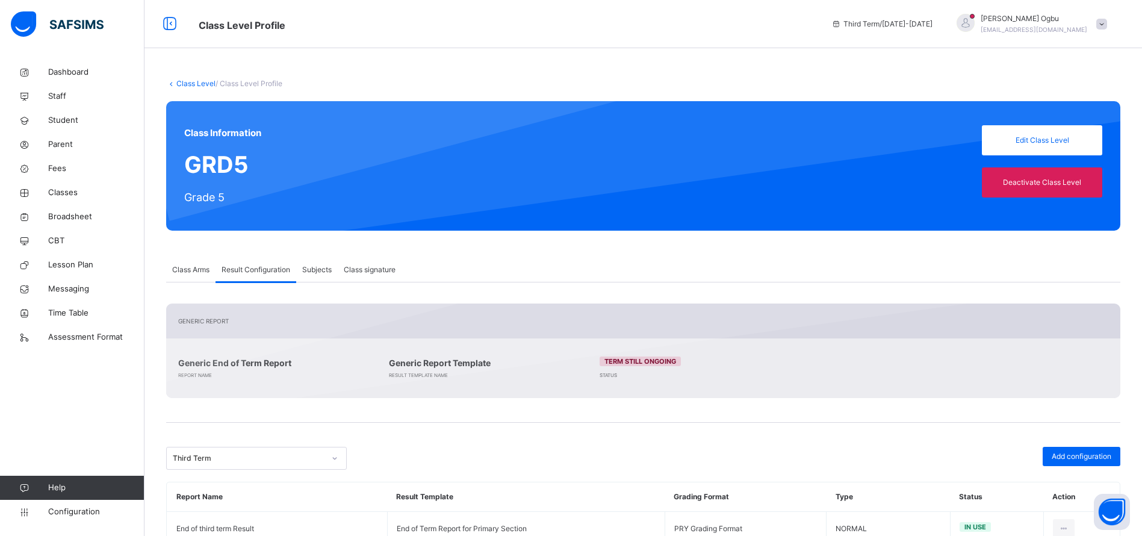
scroll to position [75, 0]
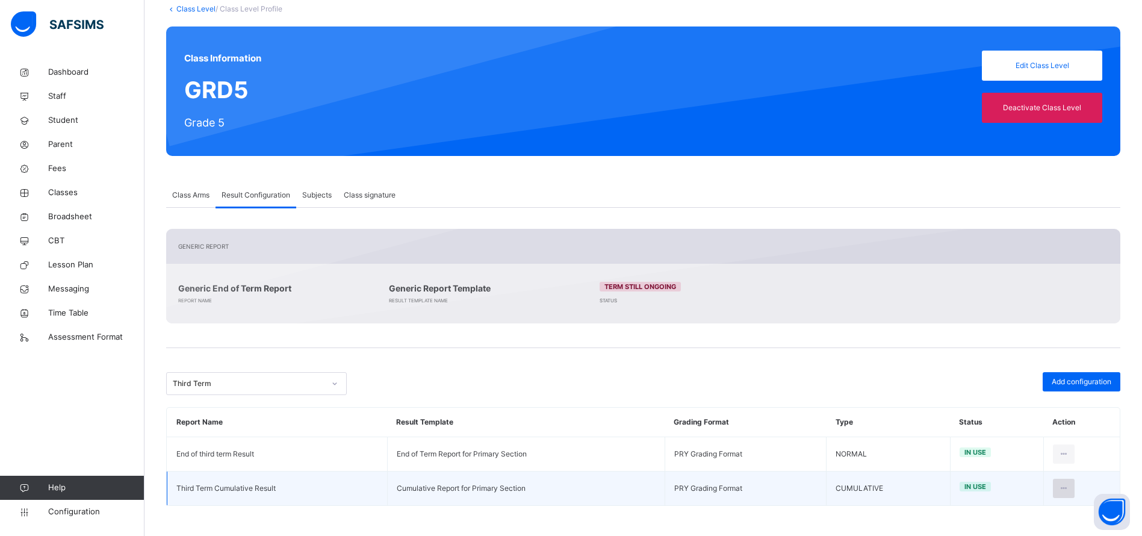
click at [1070, 488] on icon at bounding box center [1064, 488] width 10 height 11
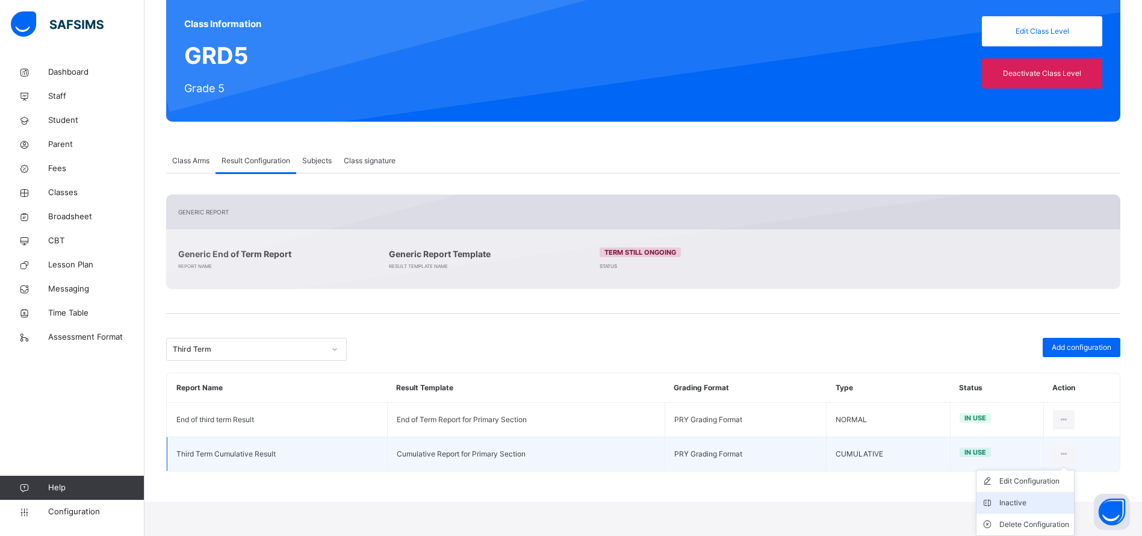
click at [1015, 503] on div "Inactive" at bounding box center [1035, 503] width 70 height 12
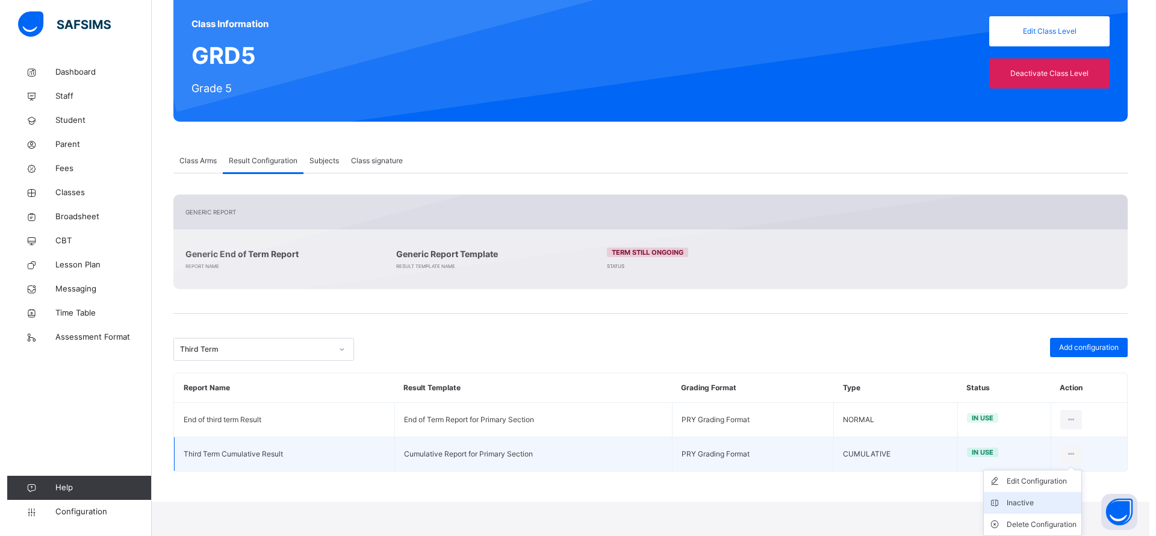
scroll to position [75, 0]
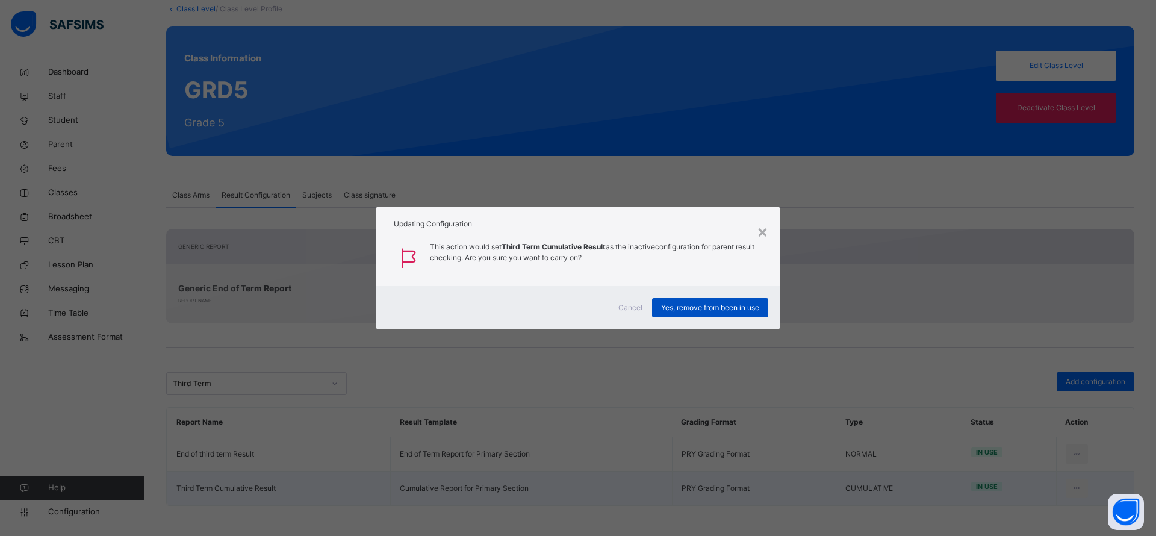
click at [691, 298] on div "Yes, remove from been in use" at bounding box center [710, 307] width 116 height 19
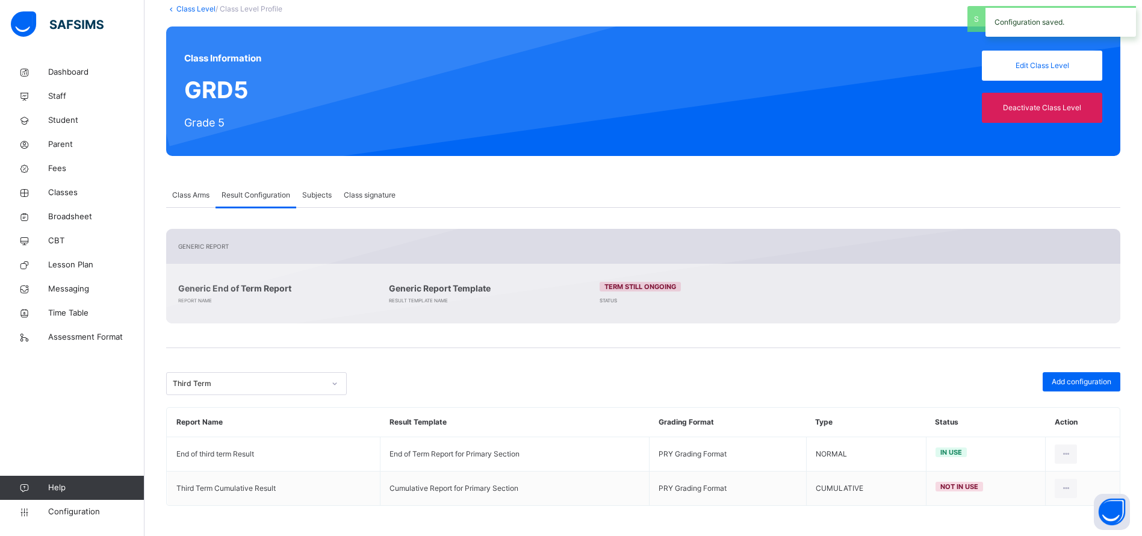
click at [190, 9] on link "Class Level" at bounding box center [195, 8] width 39 height 9
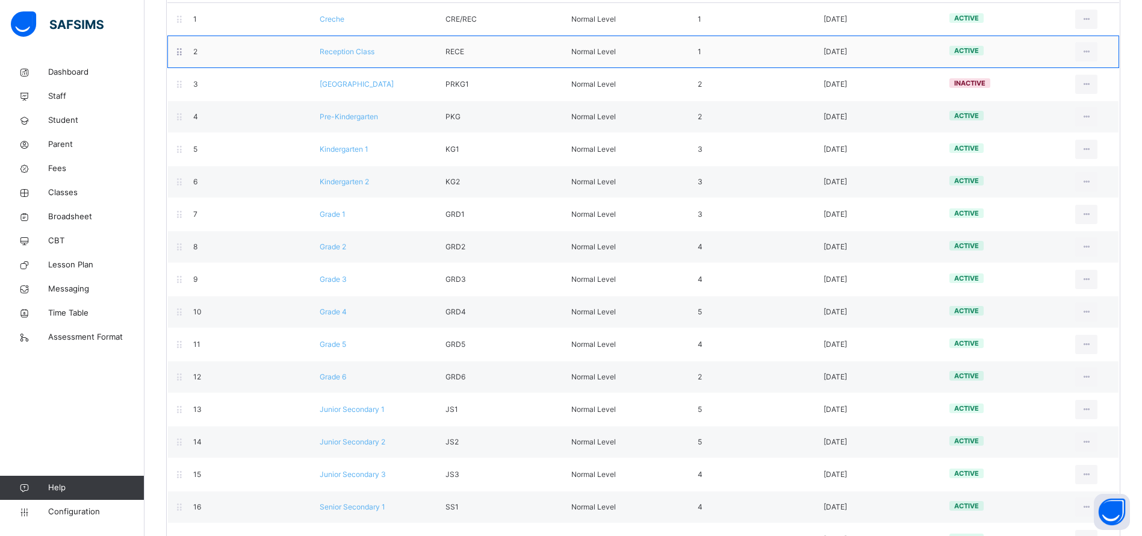
scroll to position [296, 0]
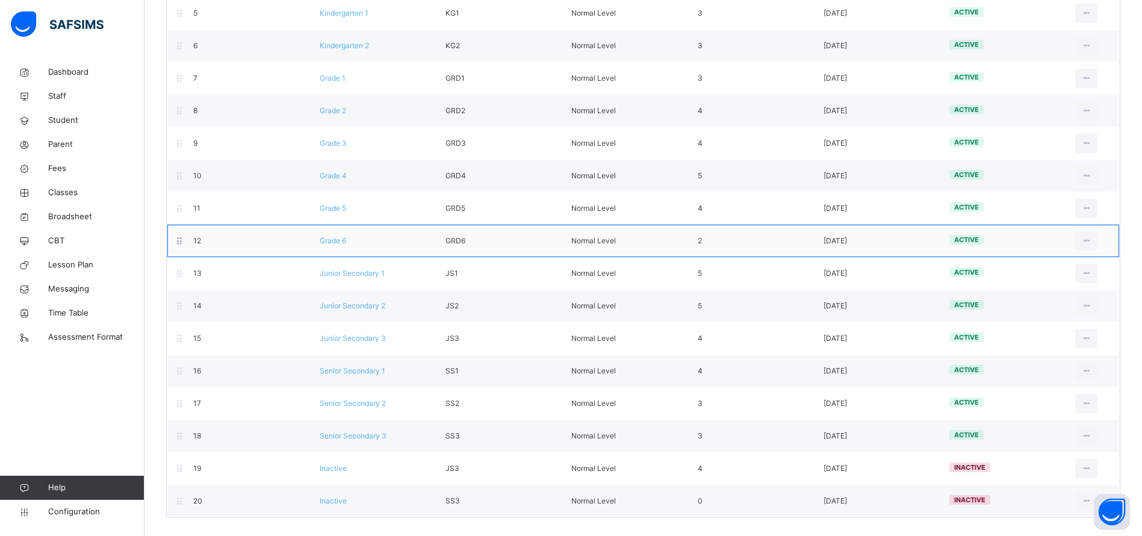
click at [332, 243] on span "Grade 6" at bounding box center [333, 240] width 26 height 9
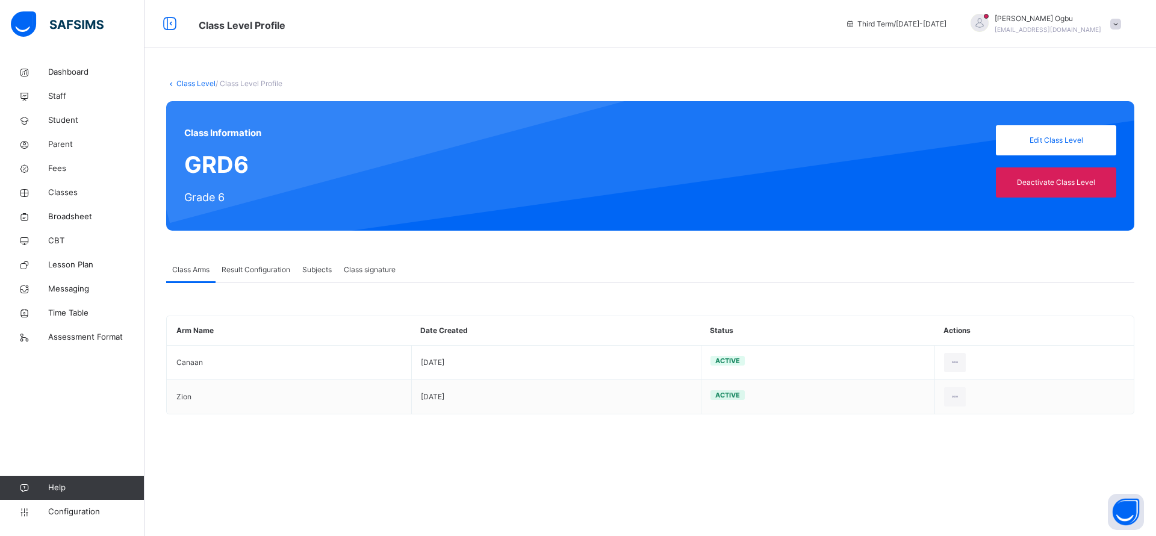
click at [252, 268] on span "Result Configuration" at bounding box center [256, 269] width 69 height 11
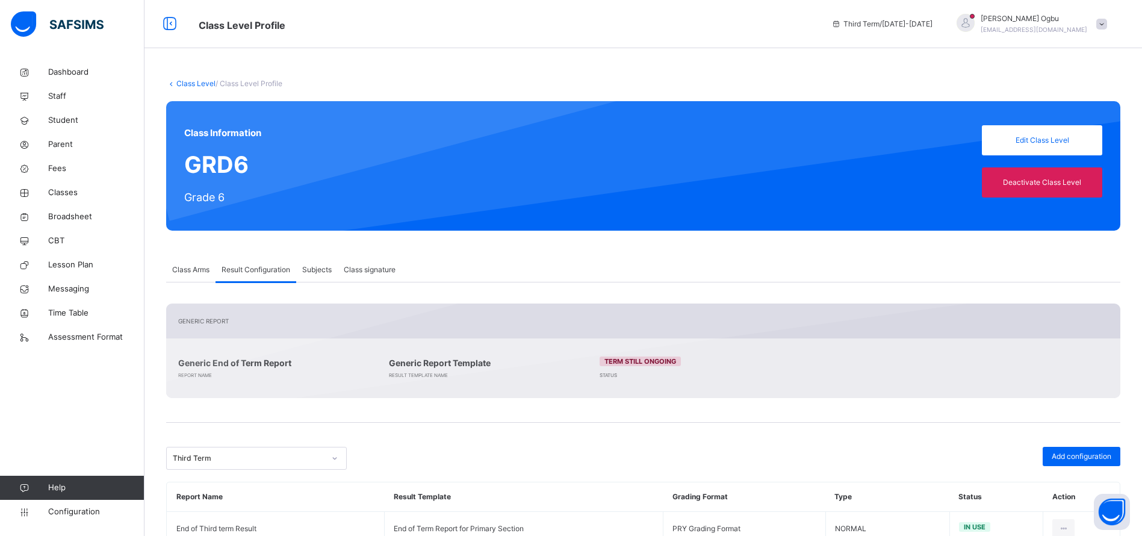
scroll to position [75, 0]
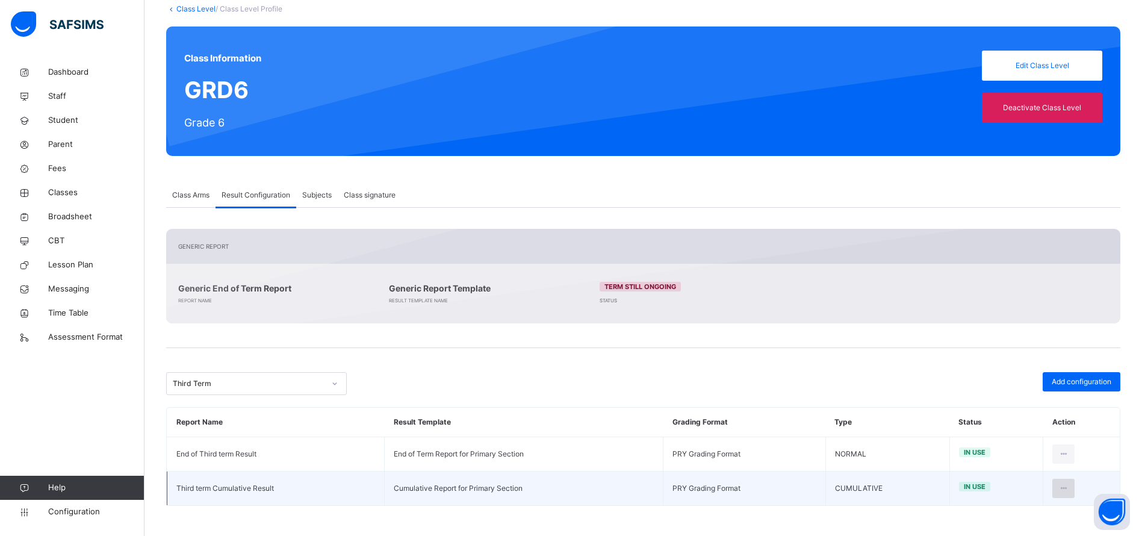
click at [1069, 490] on icon at bounding box center [1064, 488] width 10 height 11
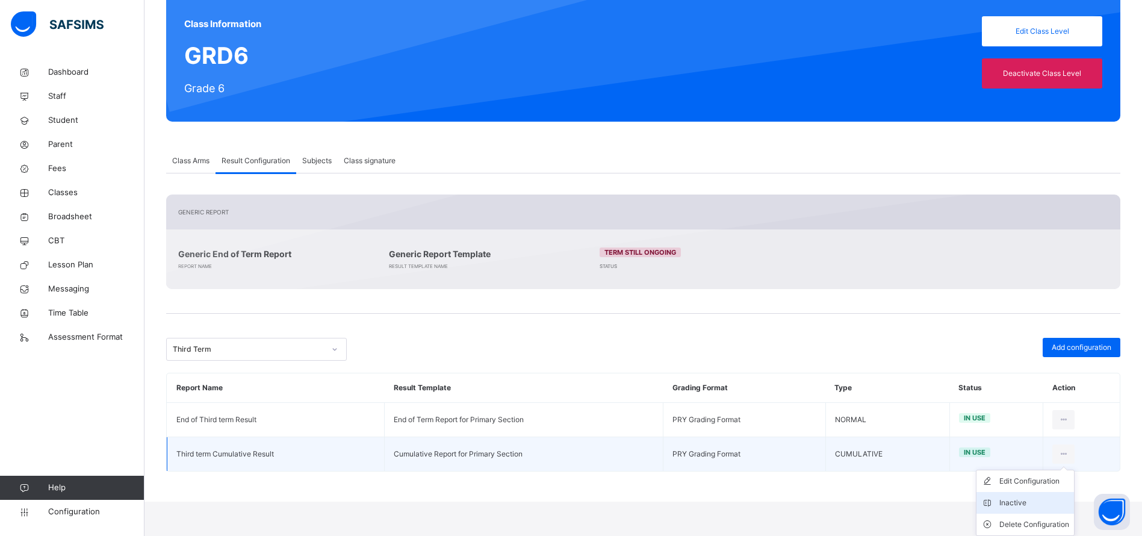
click at [1017, 496] on li "Inactive" at bounding box center [1026, 503] width 98 height 22
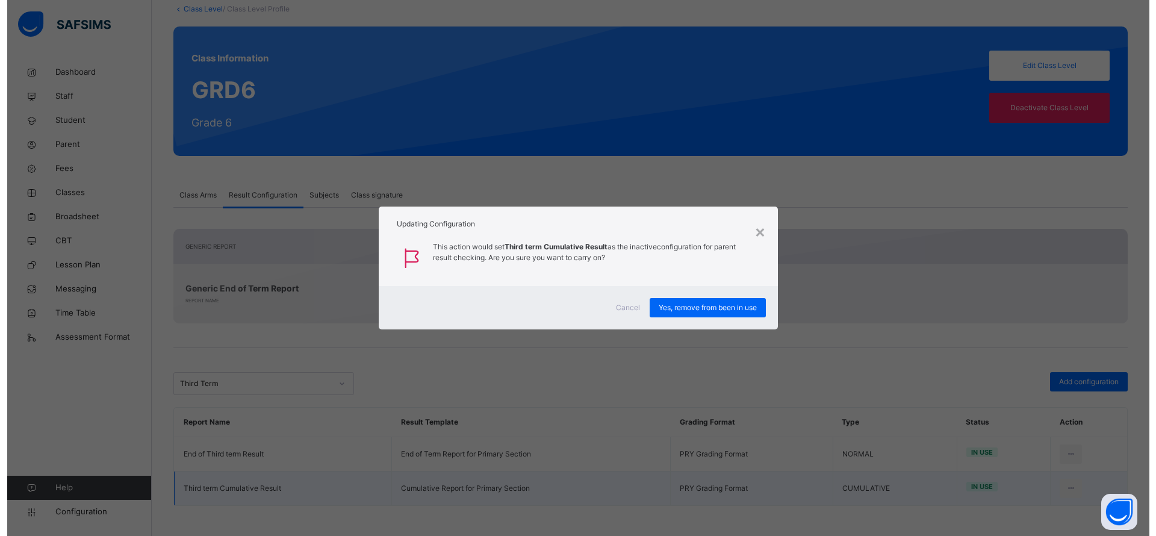
scroll to position [75, 0]
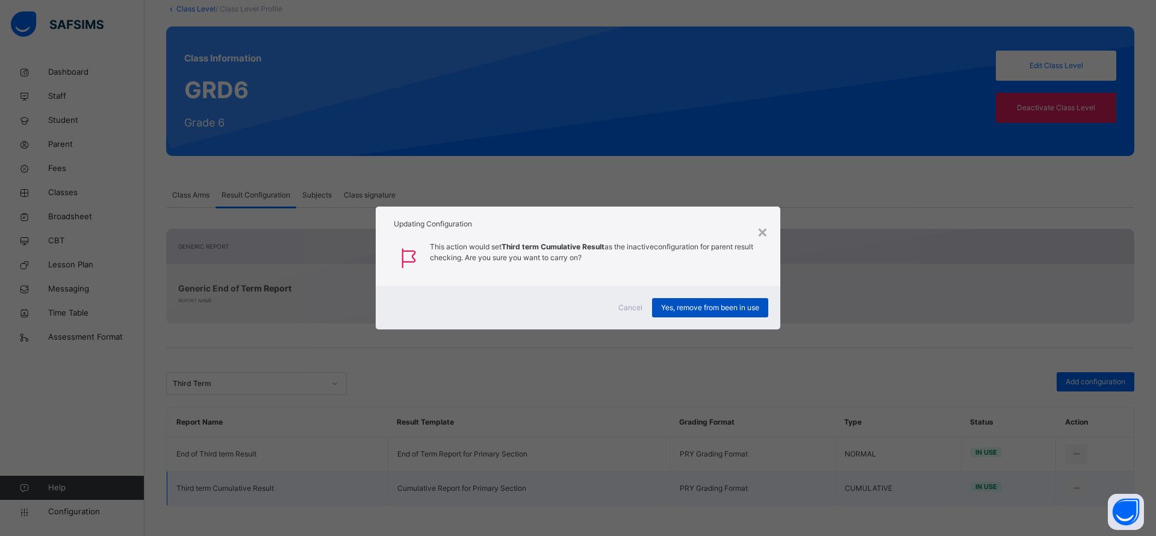
click at [706, 307] on span "Yes, remove from been in use" at bounding box center [710, 307] width 98 height 11
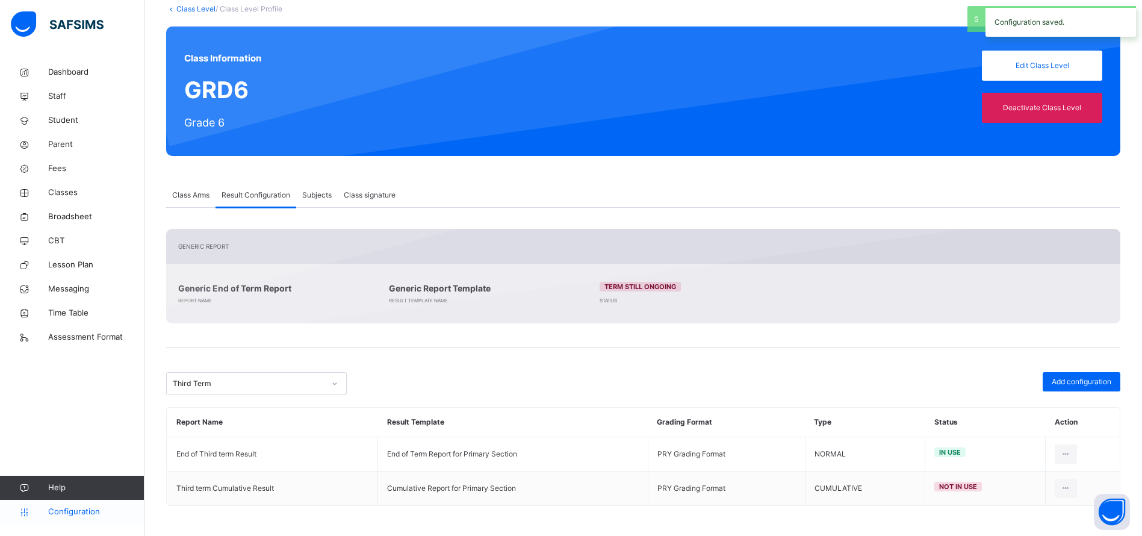
click at [54, 508] on span "Configuration" at bounding box center [96, 512] width 96 height 12
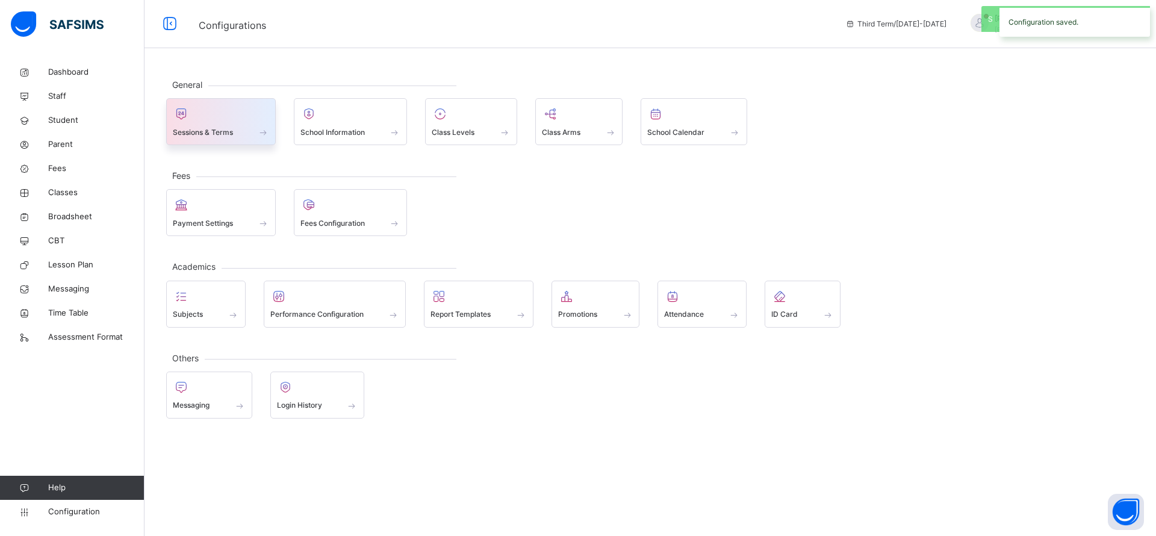
click at [225, 123] on span at bounding box center [221, 124] width 96 height 3
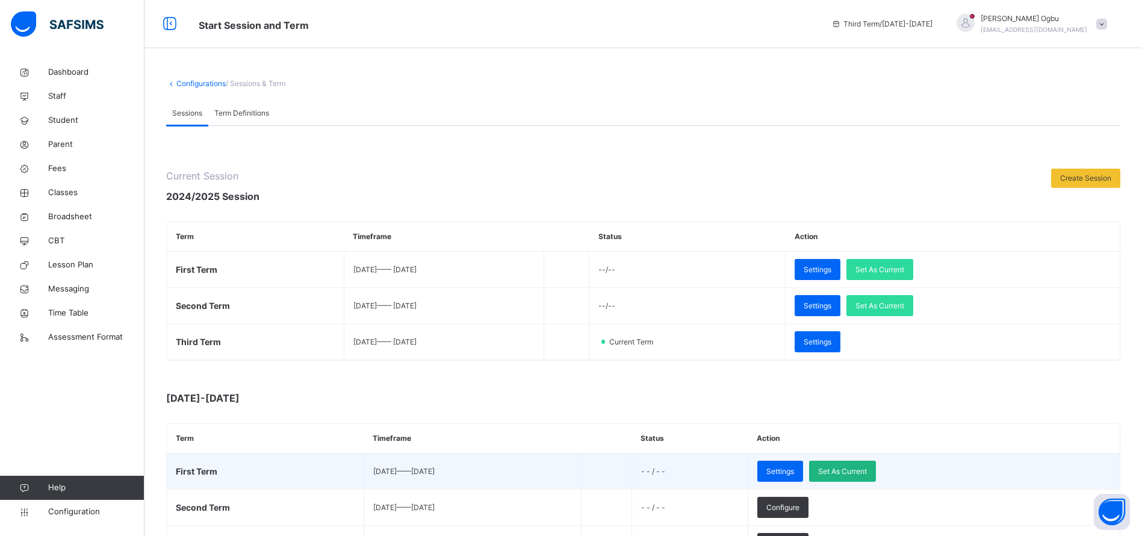
click at [867, 469] on span "Set As Current" at bounding box center [842, 471] width 49 height 11
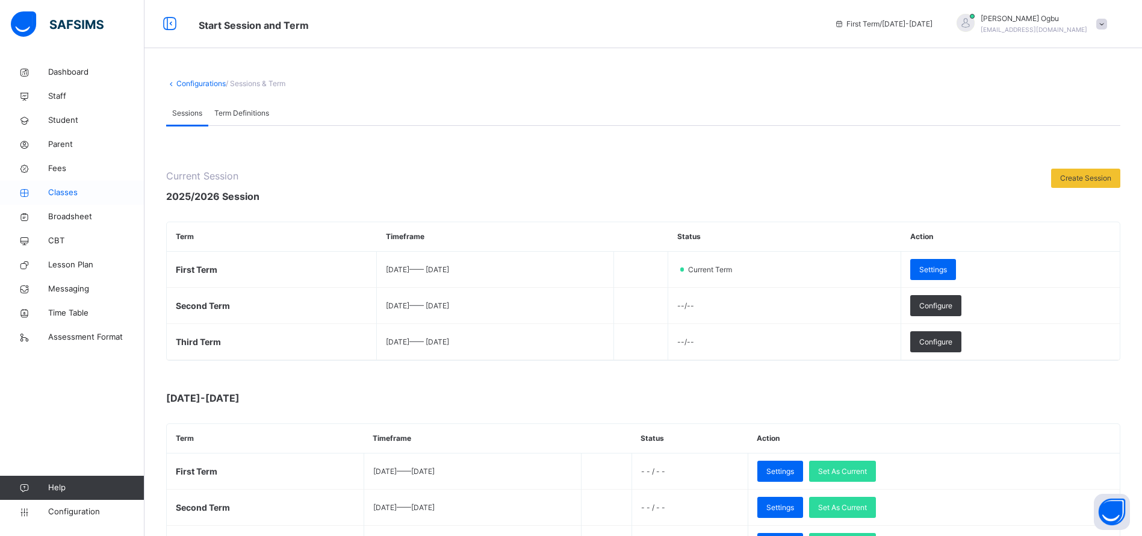
click at [63, 197] on span "Classes" at bounding box center [96, 193] width 96 height 12
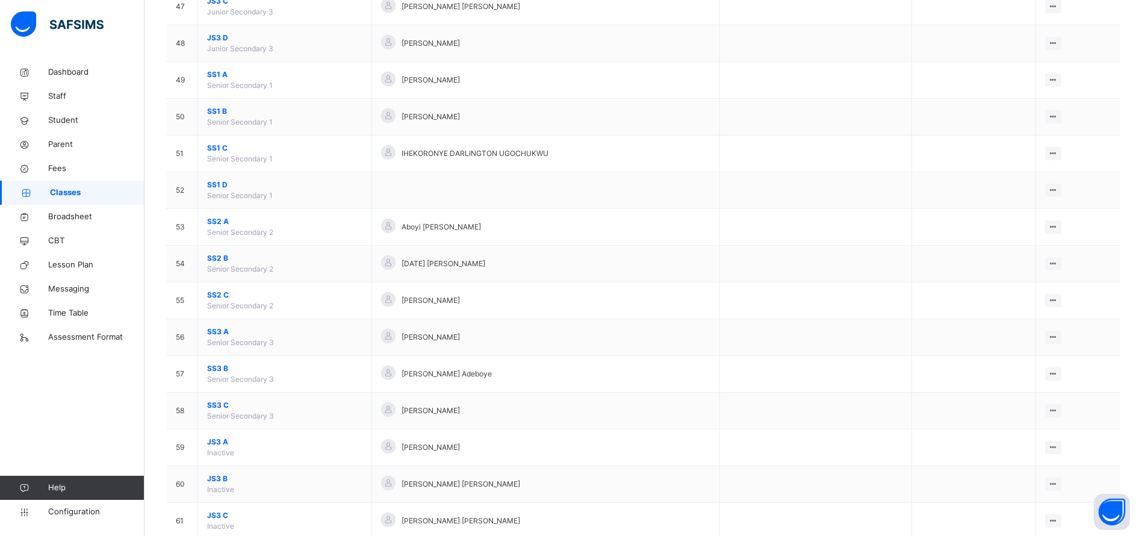
scroll to position [1848, 0]
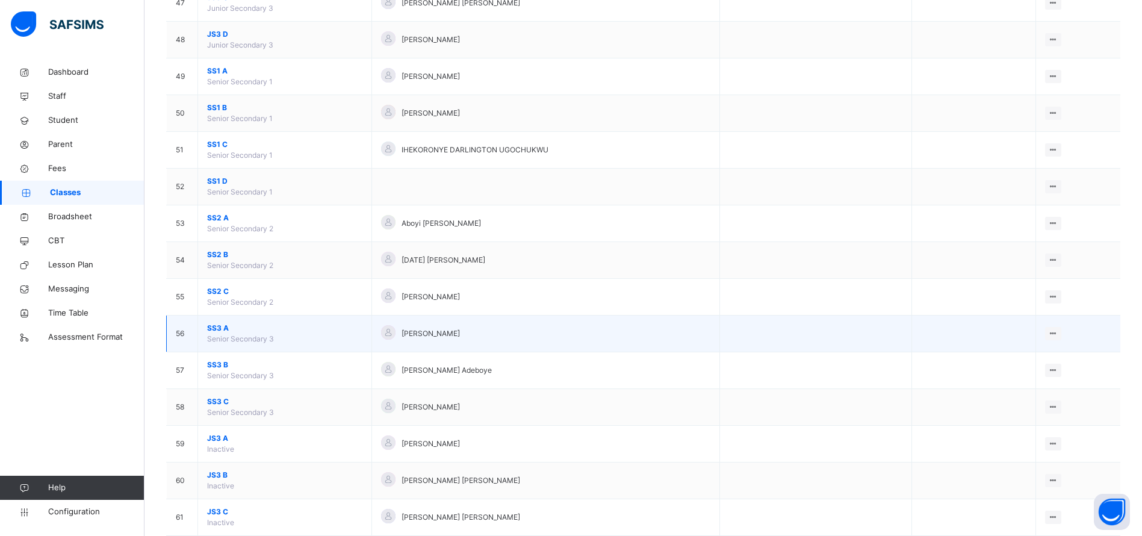
click at [215, 325] on span "SS3 A" at bounding box center [284, 328] width 155 height 11
